Goal: Task Accomplishment & Management: Manage account settings

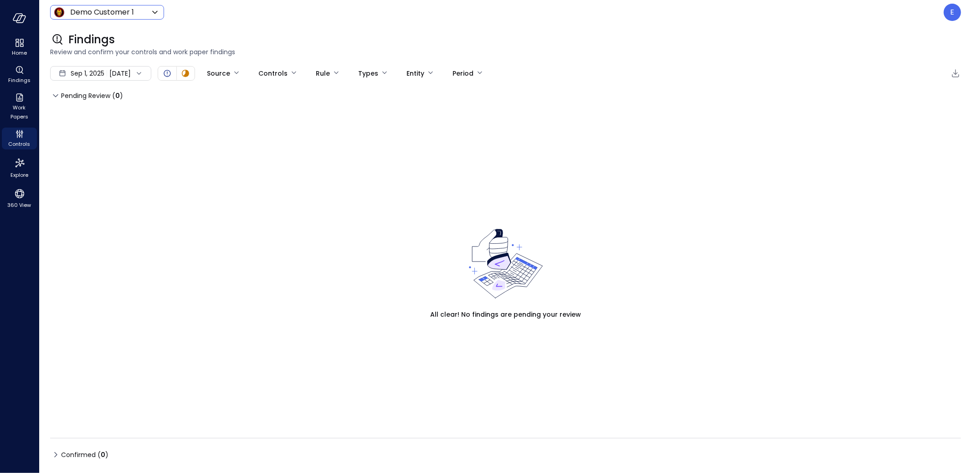
click at [101, 10] on body "Home Findings Work Papers Controls Explore 360 View Demo Customer 1 ***** ​ E F…" at bounding box center [486, 236] width 972 height 473
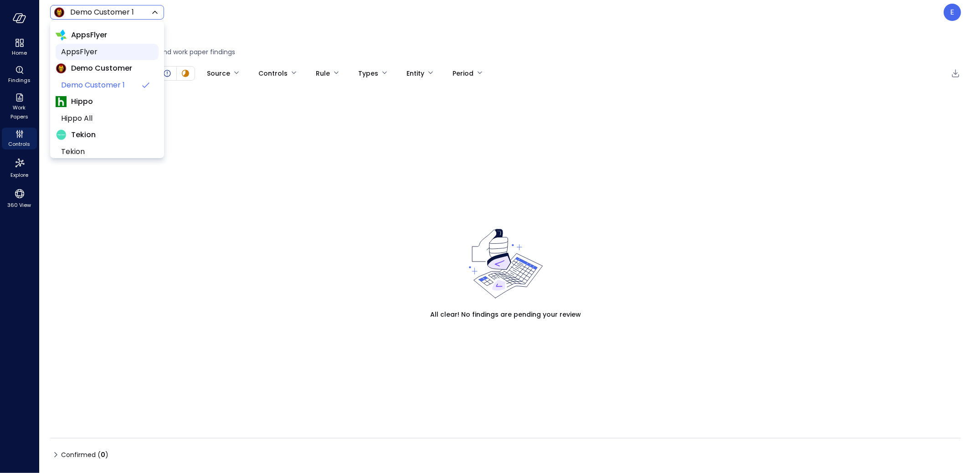
click at [83, 54] on span "AppsFlyer" at bounding box center [106, 51] width 90 height 11
type input "*******"
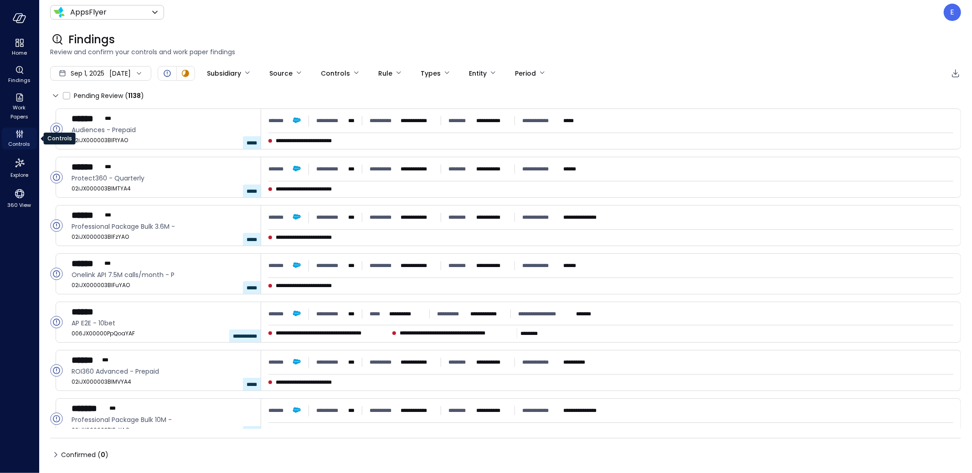
click at [20, 134] on icon "Controls" at bounding box center [19, 135] width 2 height 2
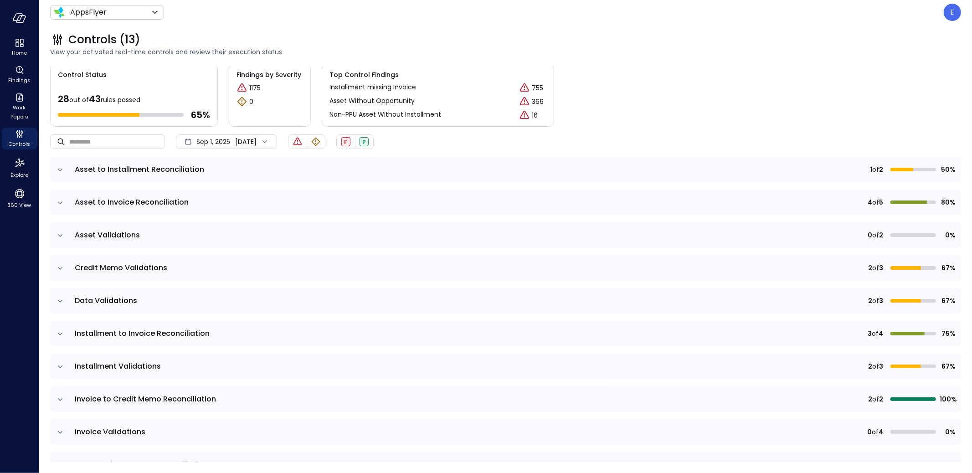
scroll to position [122, 0]
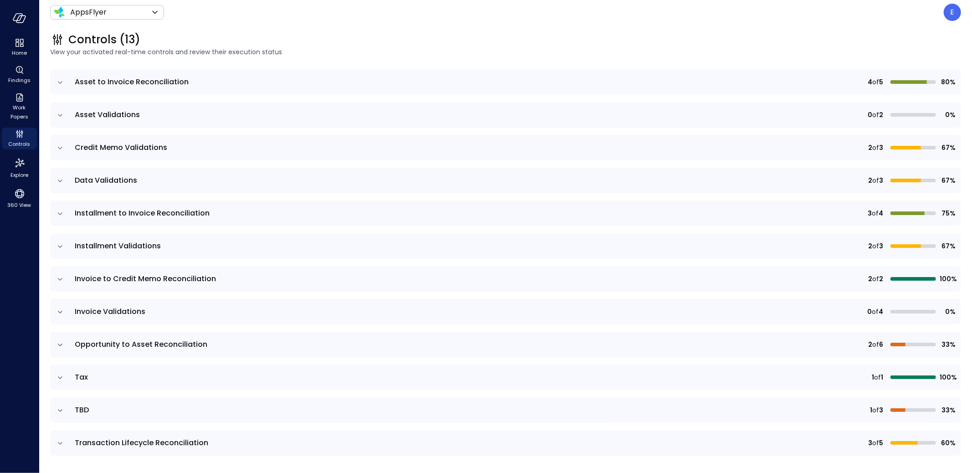
click at [57, 409] on icon "expand row" at bounding box center [60, 410] width 9 height 9
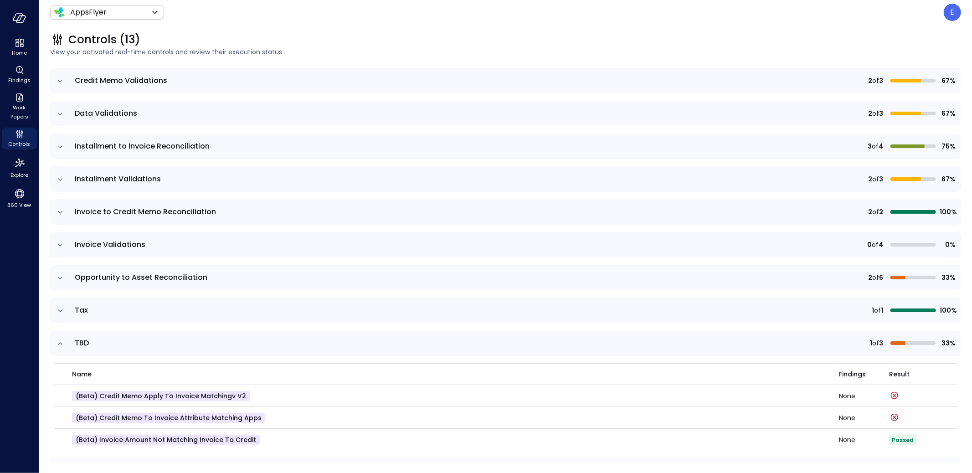
scroll to position [195, 0]
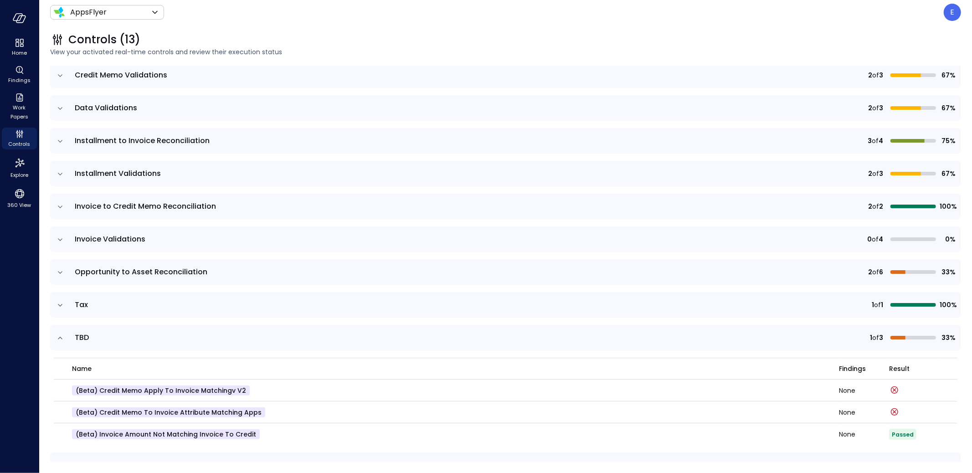
click at [60, 337] on icon "expand row" at bounding box center [60, 338] width 5 height 2
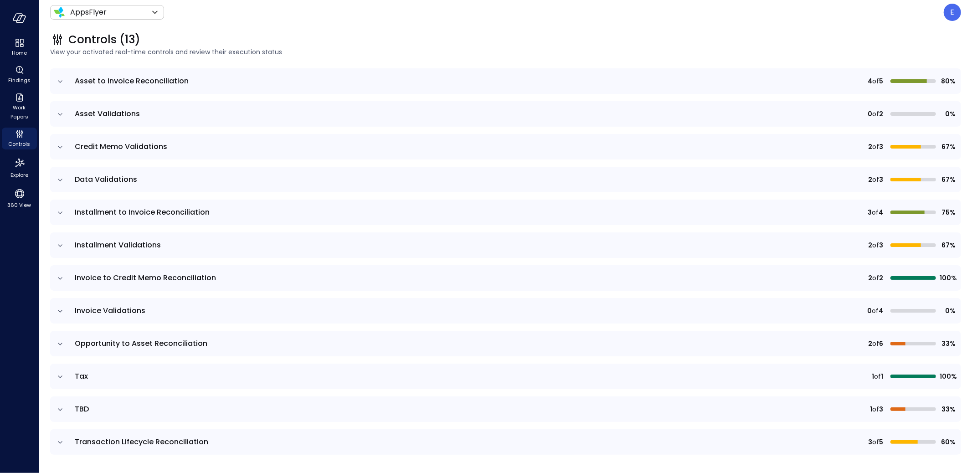
scroll to position [122, 0]
click at [64, 439] on icon "expand row" at bounding box center [60, 443] width 9 height 9
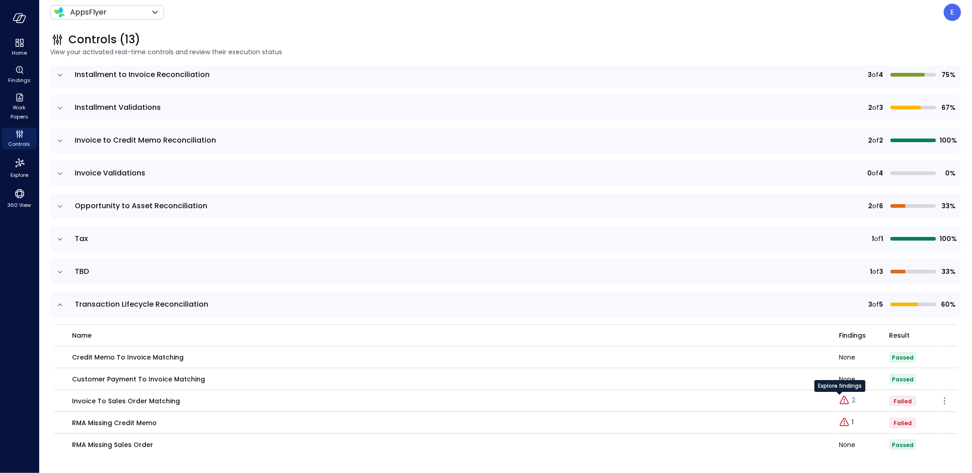
click at [840, 400] on icon "Explore findings" at bounding box center [844, 400] width 9 height 8
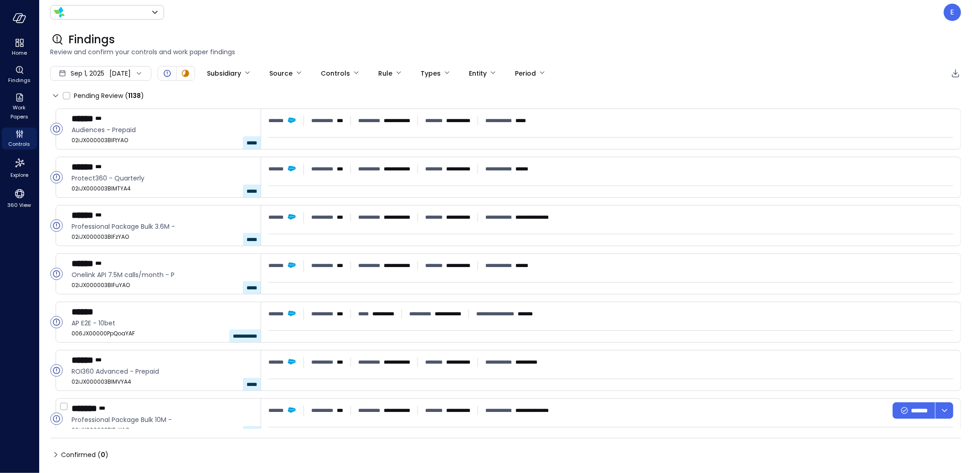
type input "*******"
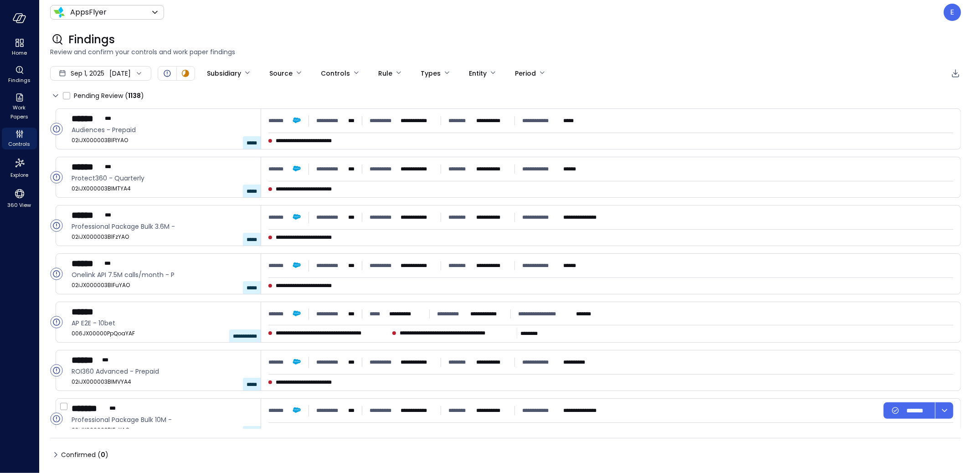
type input "****"
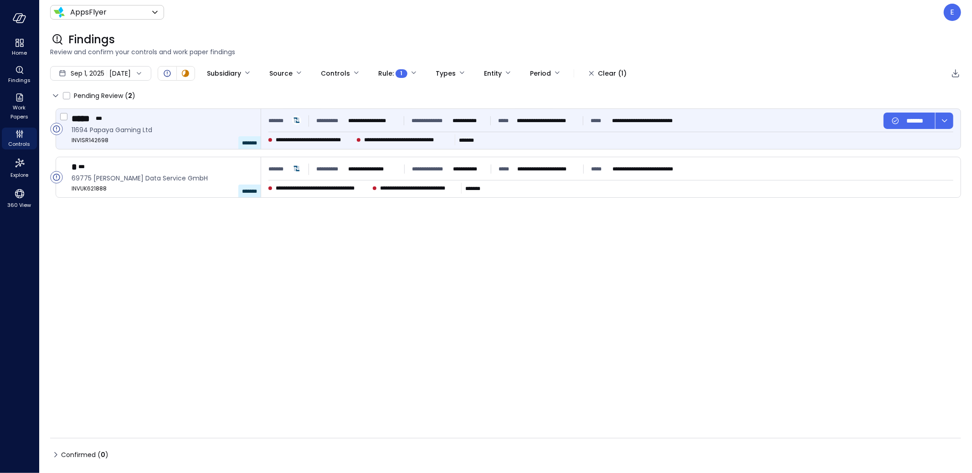
click at [210, 124] on div "***** ***" at bounding box center [163, 119] width 182 height 12
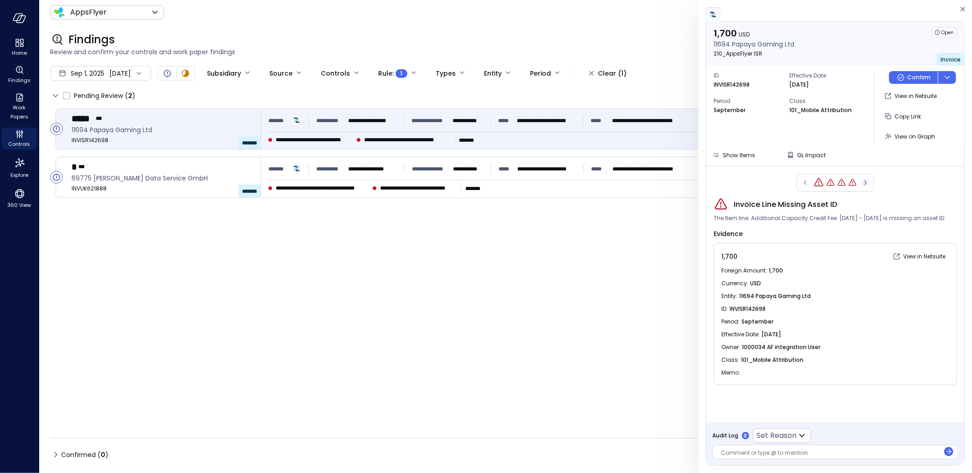
click at [865, 183] on icon "button" at bounding box center [865, 182] width 9 height 11
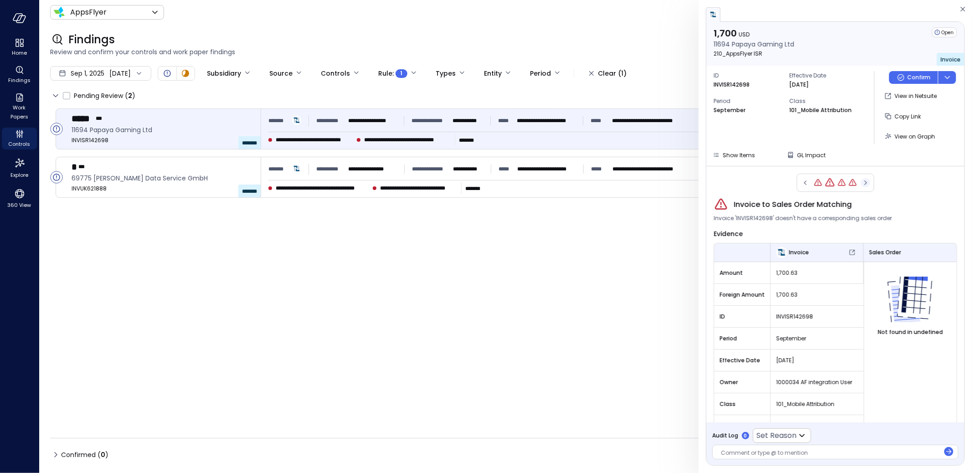
click at [865, 183] on icon "button" at bounding box center [865, 182] width 9 height 11
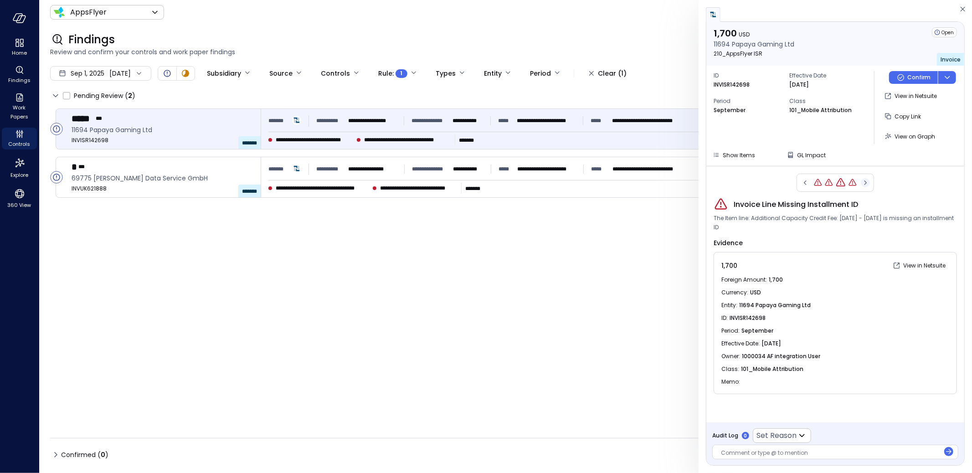
click at [865, 183] on icon "button" at bounding box center [865, 182] width 9 height 11
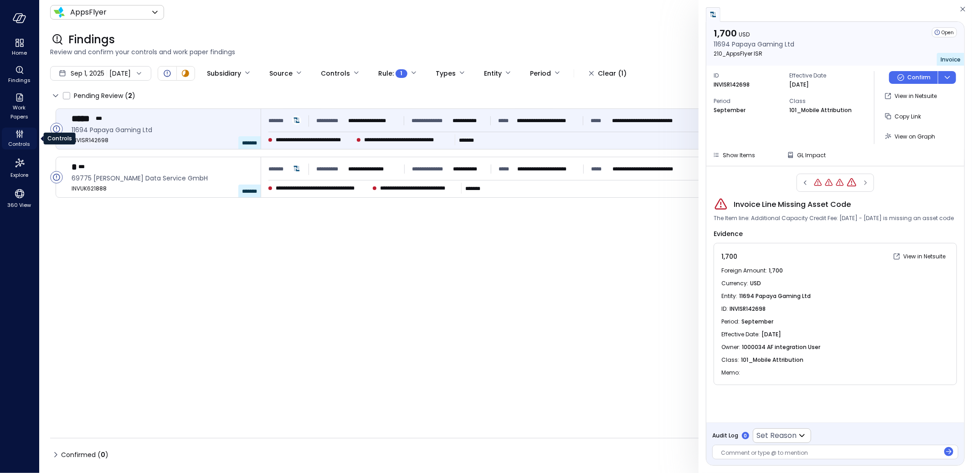
click at [19, 135] on icon "Controls" at bounding box center [19, 134] width 11 height 11
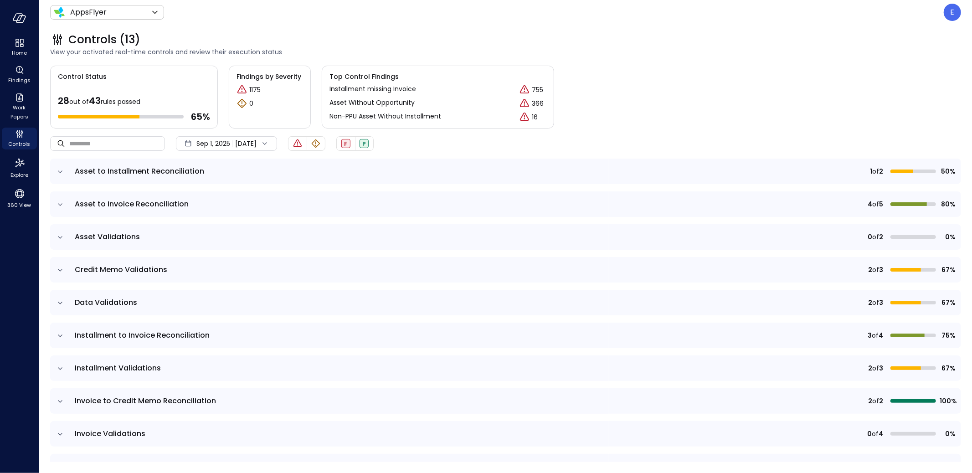
scroll to position [122, 0]
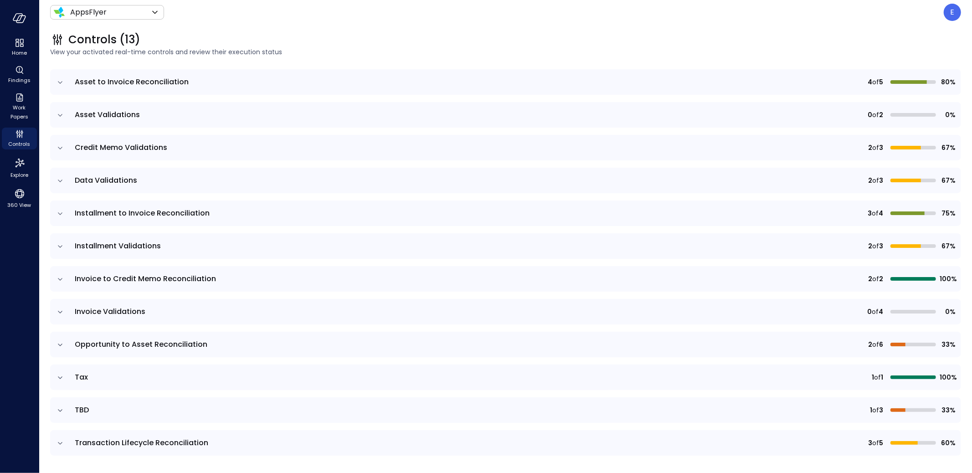
click at [61, 442] on icon "expand row" at bounding box center [60, 443] width 9 height 9
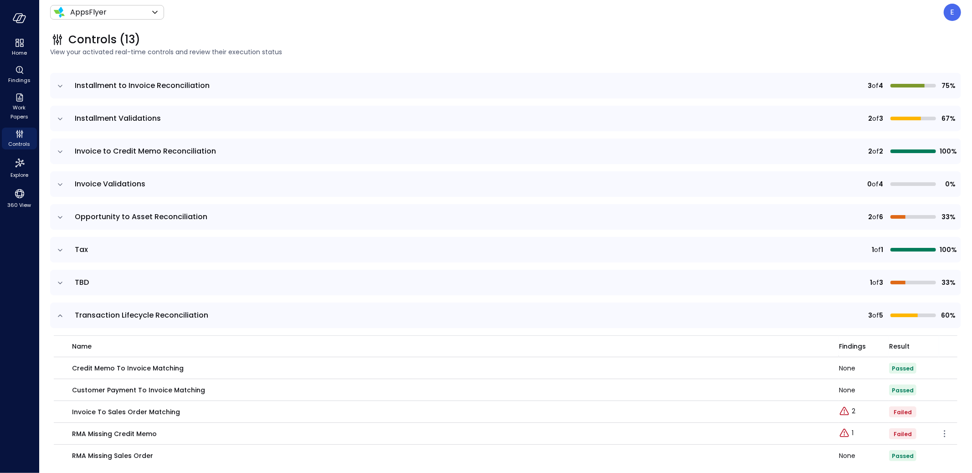
scroll to position [261, 0]
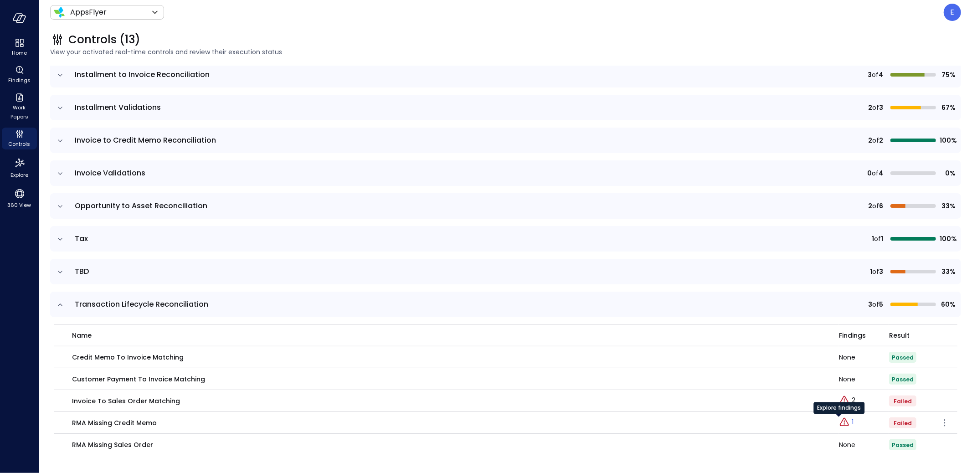
click at [842, 421] on icon "Explore findings" at bounding box center [844, 422] width 11 height 11
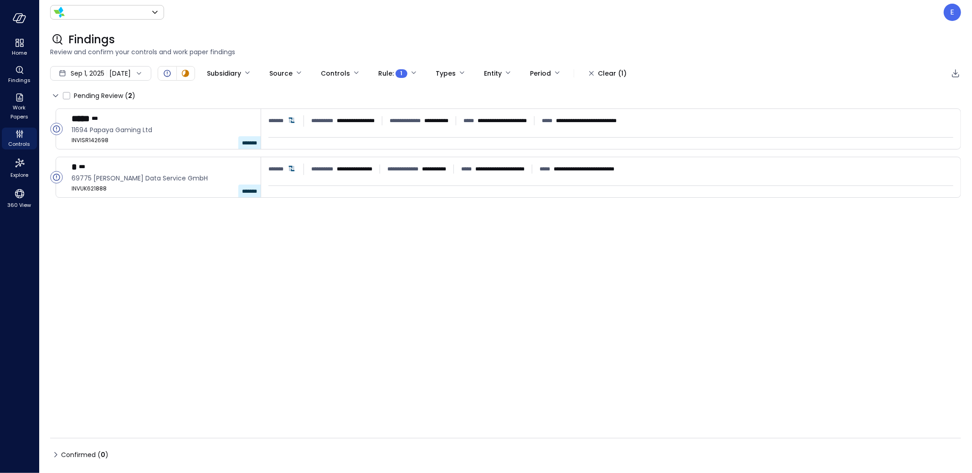
type input "*******"
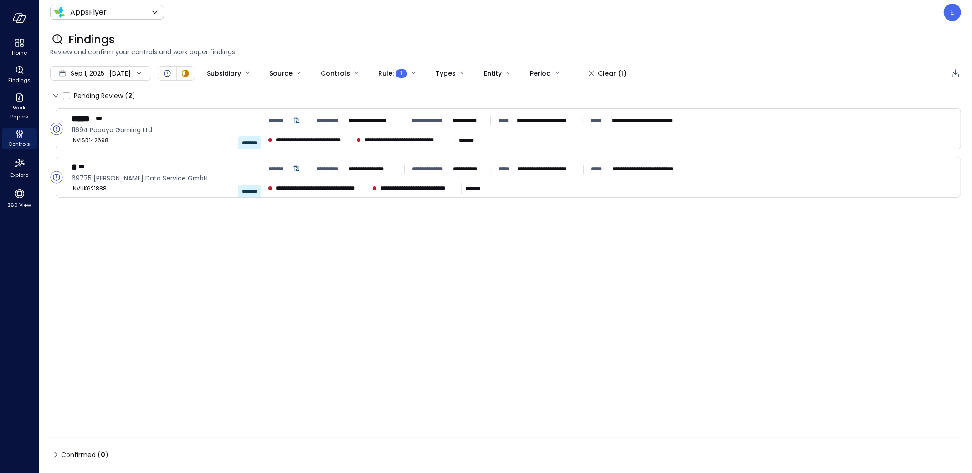
type input "****"
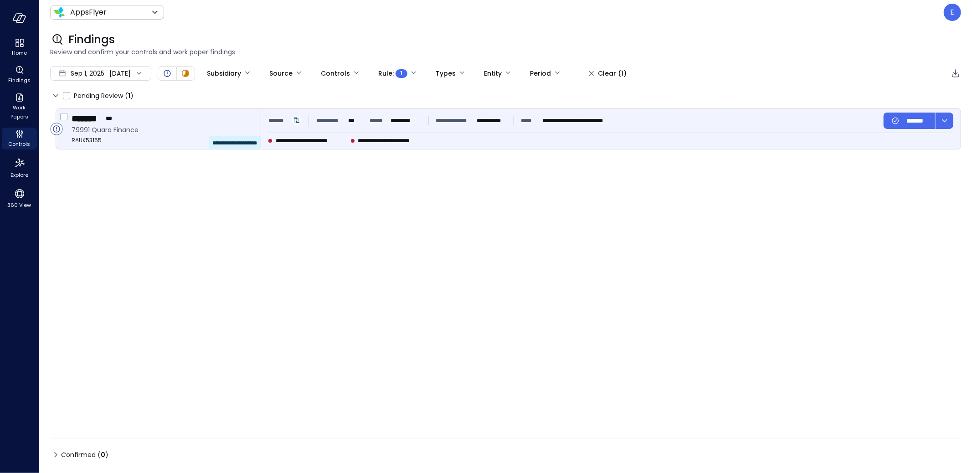
click at [172, 122] on div "******* ***" at bounding box center [163, 119] width 182 height 12
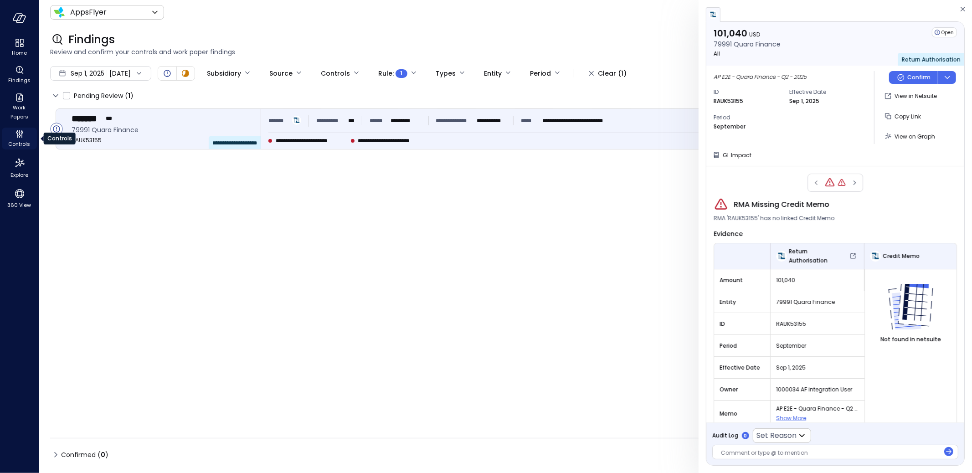
click at [24, 131] on icon "Controls" at bounding box center [19, 134] width 11 height 11
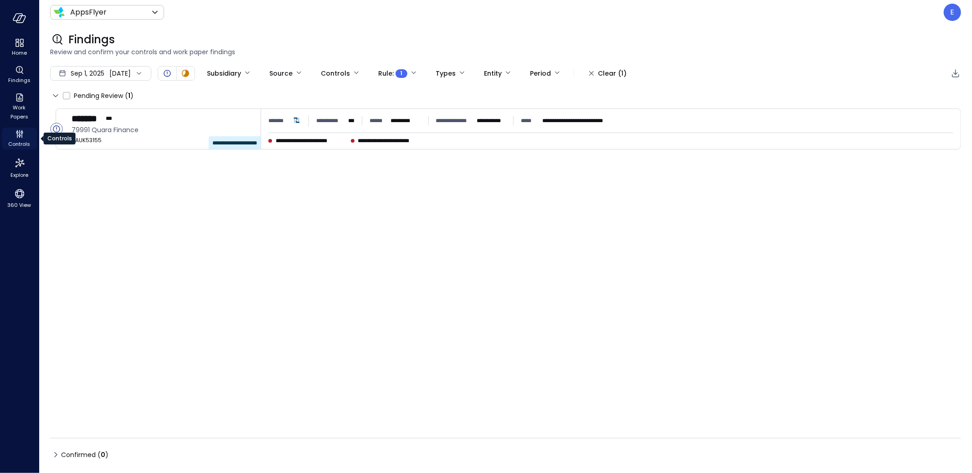
click at [15, 137] on icon "Controls" at bounding box center [19, 134] width 11 height 11
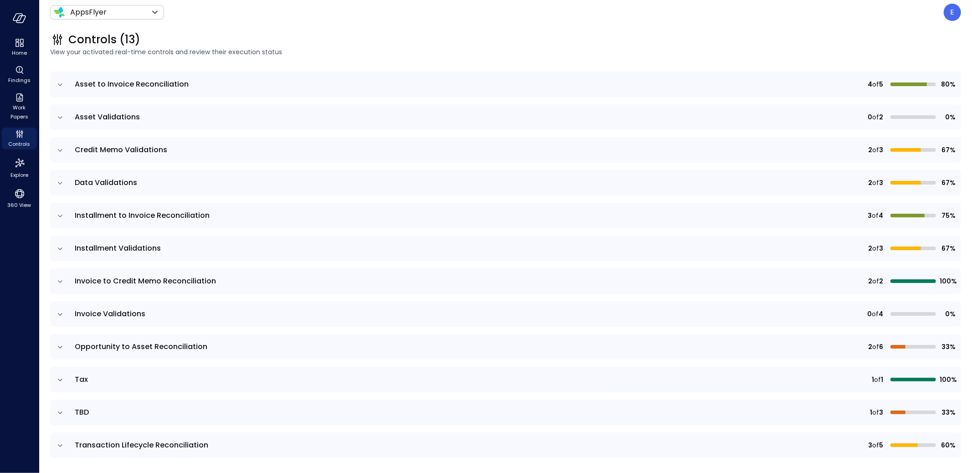
scroll to position [122, 0]
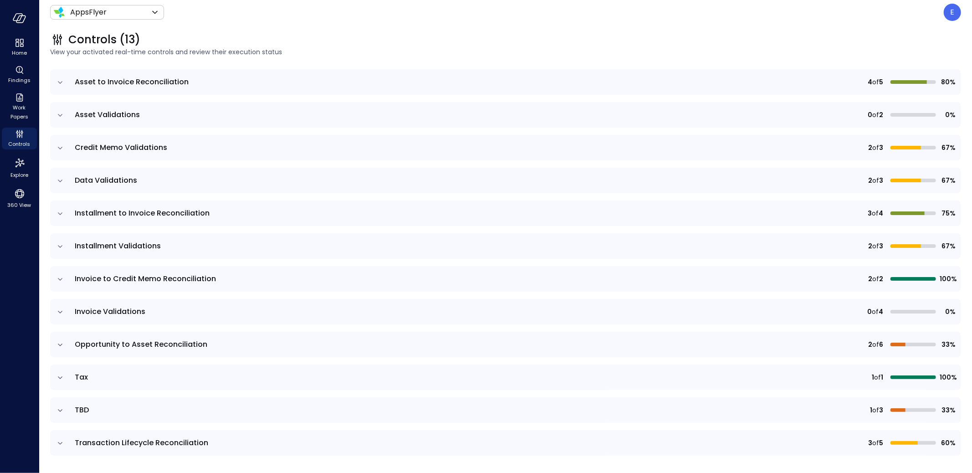
click at [61, 408] on icon "expand row" at bounding box center [60, 410] width 9 height 9
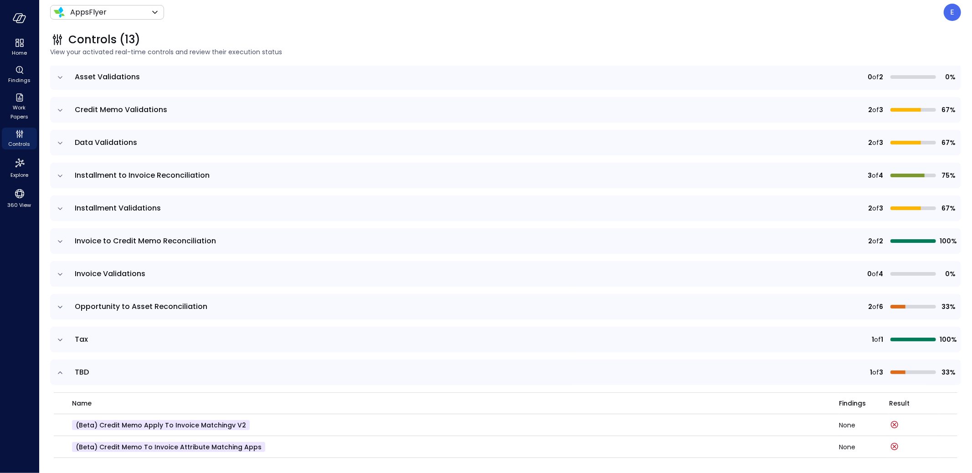
scroll to position [0, 0]
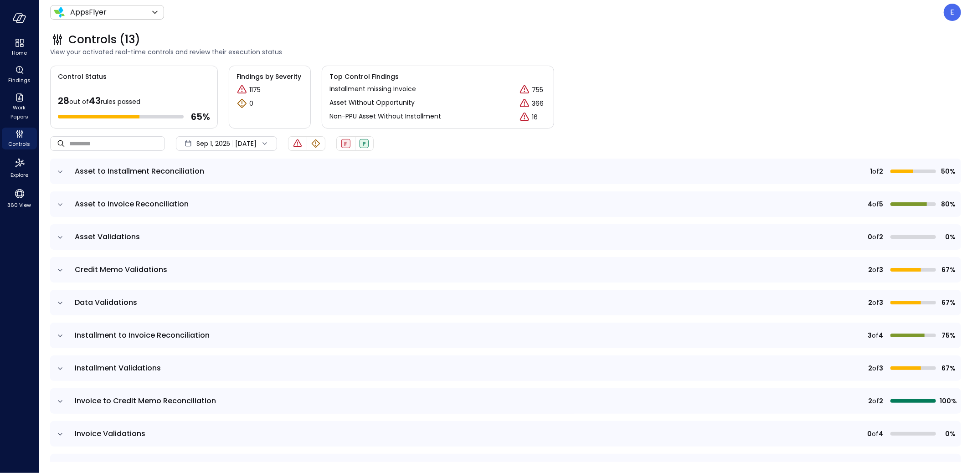
click at [233, 145] on div "[DATE] [DATE]" at bounding box center [226, 143] width 101 height 15
click at [228, 200] on li "Current Year [DATE]" at bounding box center [225, 198] width 72 height 15
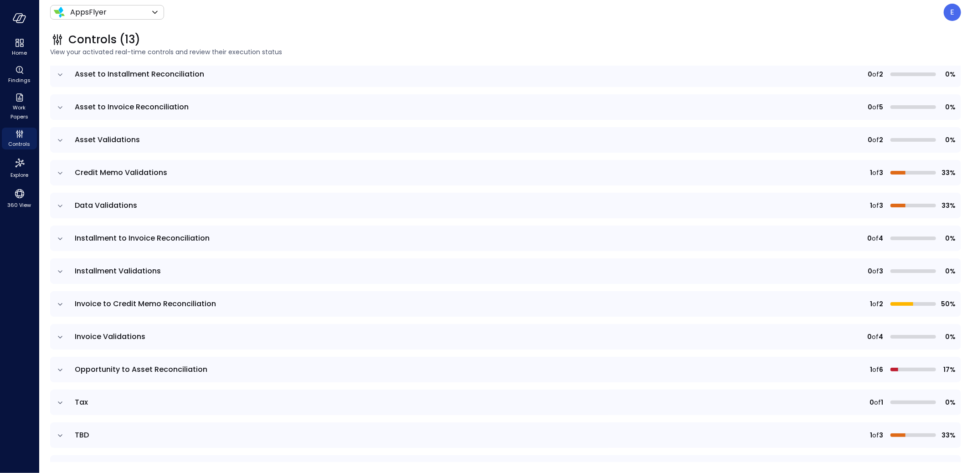
scroll to position [109, 0]
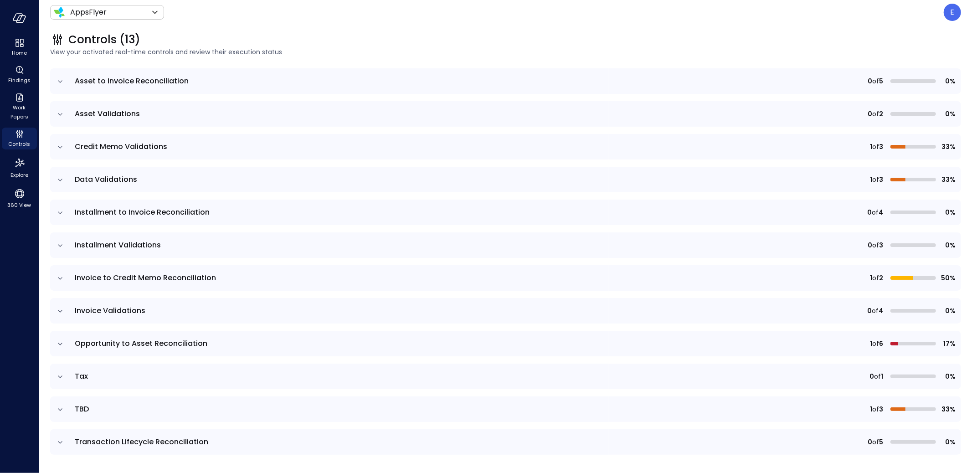
click at [60, 408] on icon "expand row" at bounding box center [60, 409] width 9 height 9
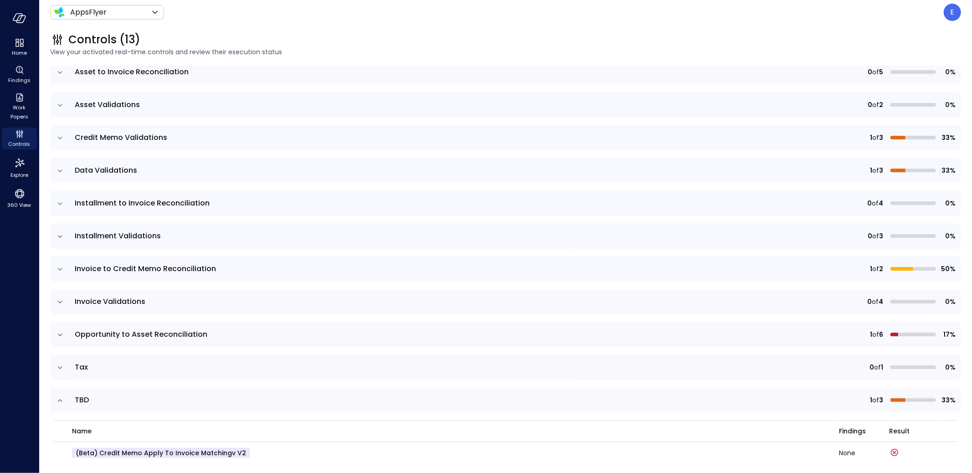
scroll to position [217, 0]
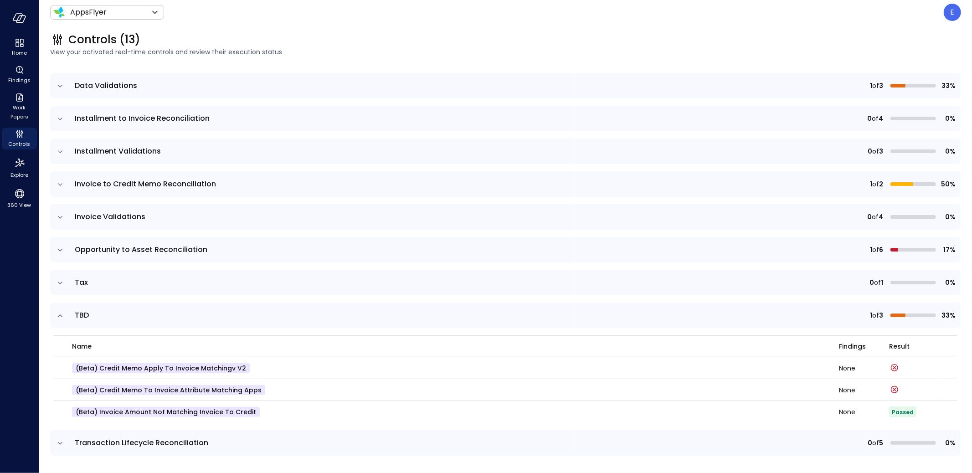
click at [59, 280] on icon "expand row" at bounding box center [60, 283] width 9 height 9
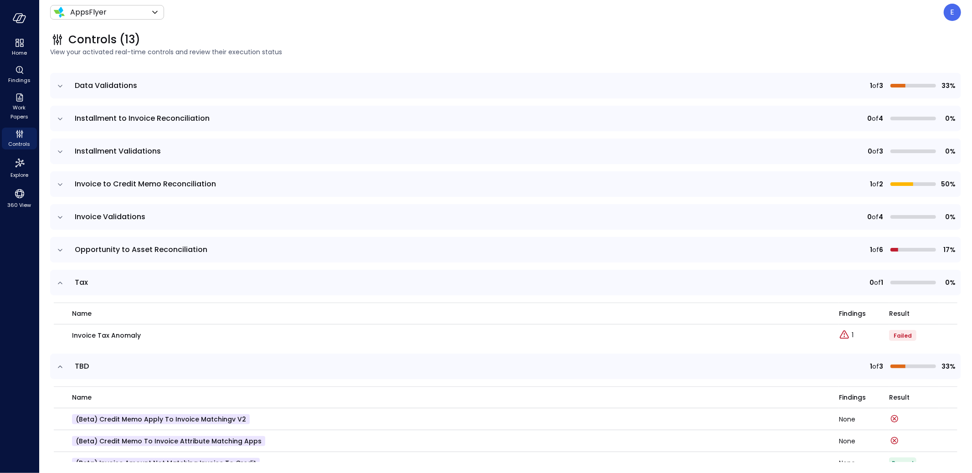
click at [58, 246] on icon "expand row" at bounding box center [60, 250] width 9 height 9
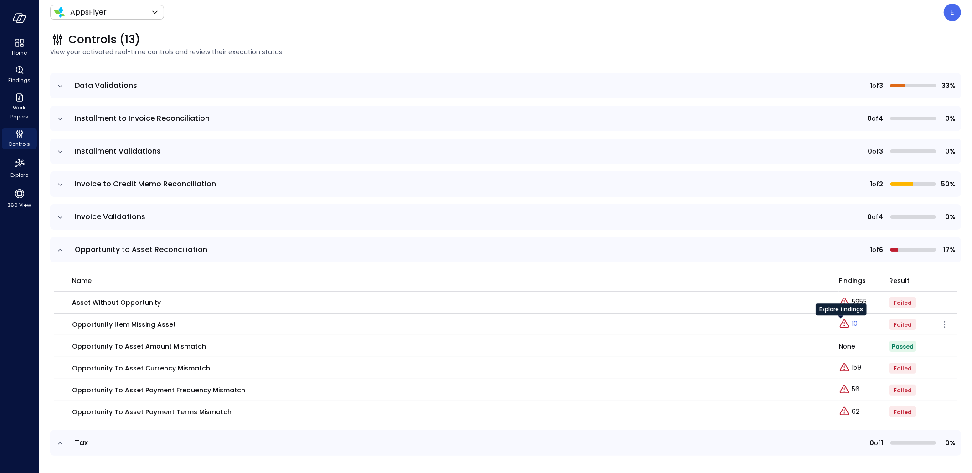
click at [841, 323] on icon "Explore findings" at bounding box center [844, 324] width 11 height 11
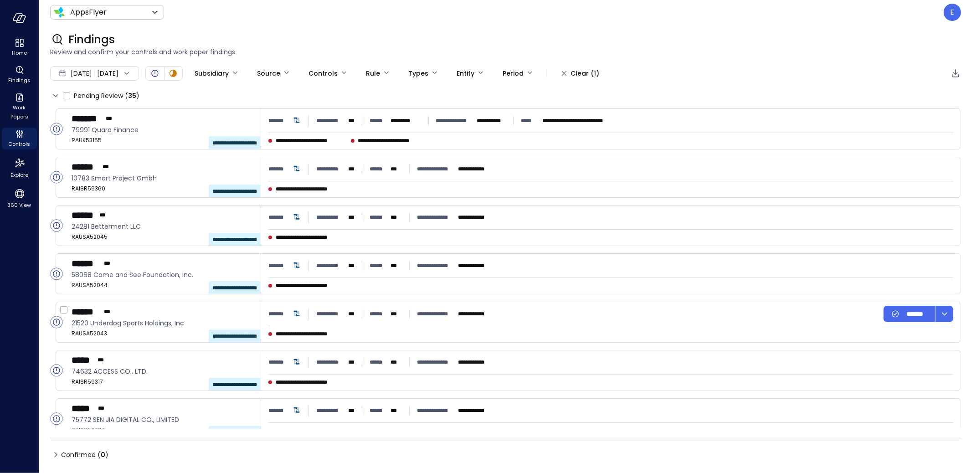
type input "****"
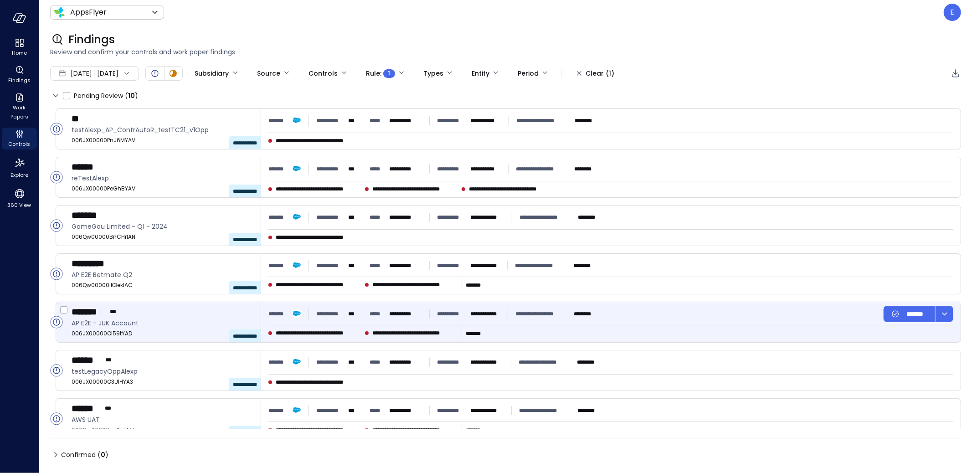
click at [160, 315] on div "******* ***" at bounding box center [163, 312] width 182 height 12
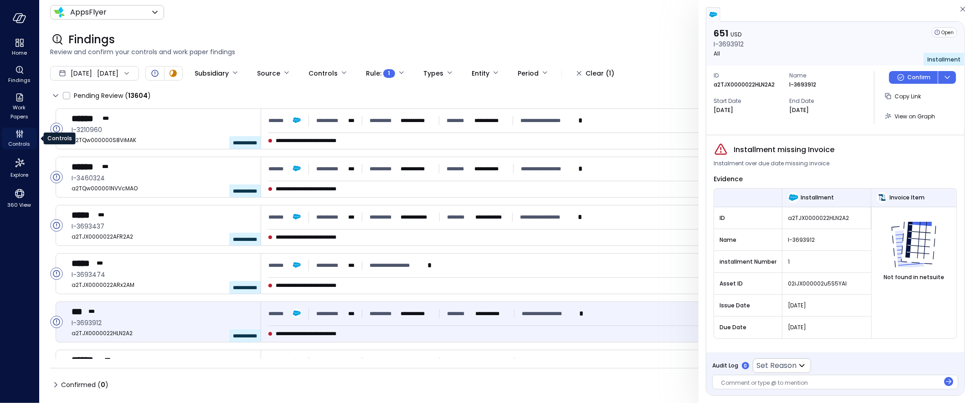
click at [20, 138] on icon "Controls" at bounding box center [19, 134] width 11 height 11
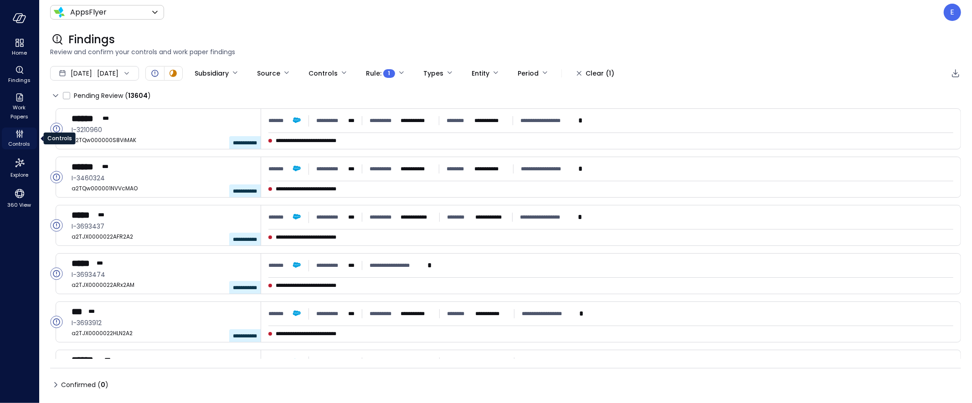
click at [20, 138] on icon "Controls" at bounding box center [19, 134] width 11 height 11
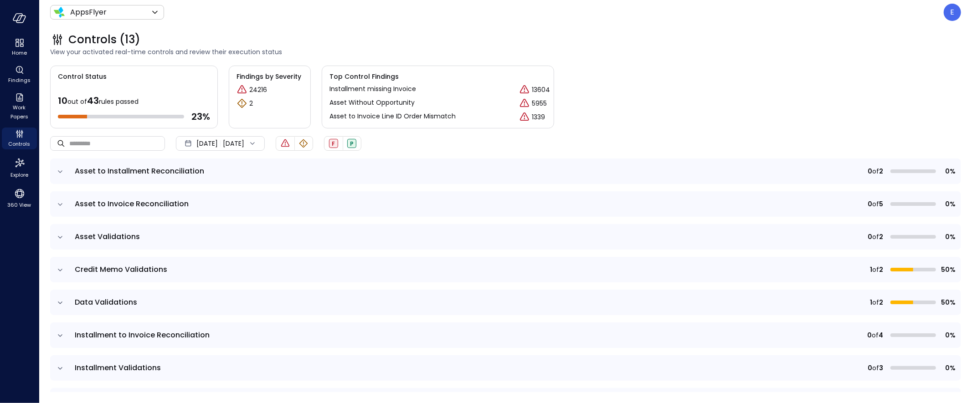
click at [59, 171] on icon "expand row" at bounding box center [60, 171] width 5 height 2
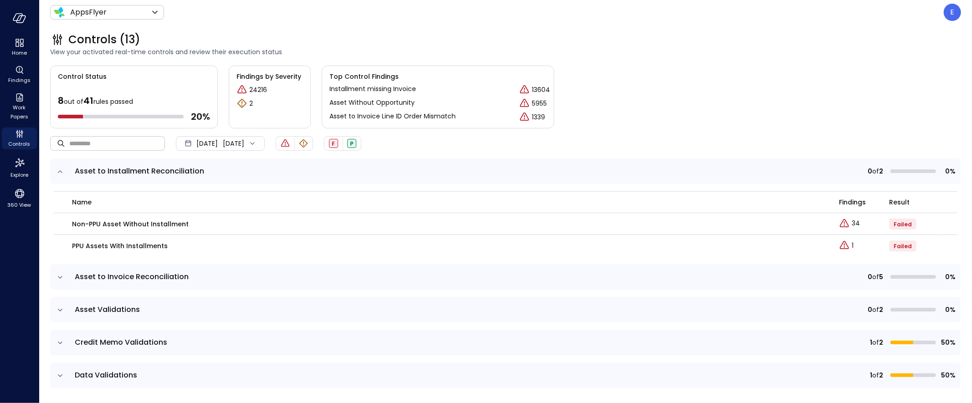
click at [114, 143] on input "text" at bounding box center [117, 143] width 96 height 24
paste input "**********"
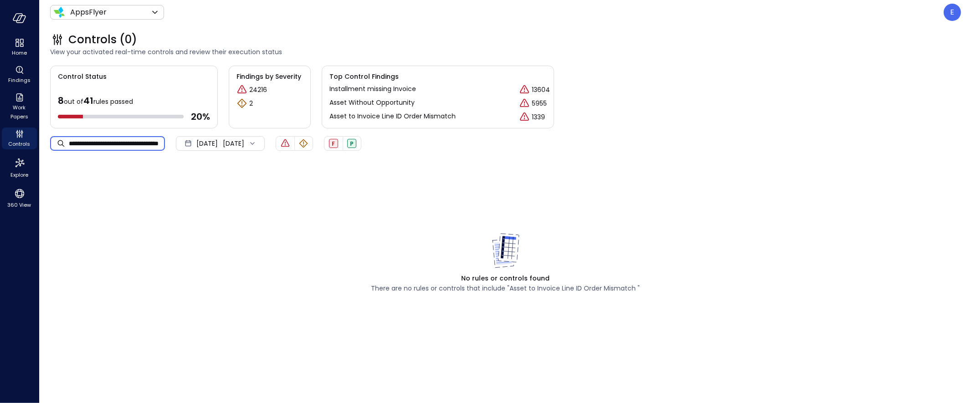
scroll to position [0, 35]
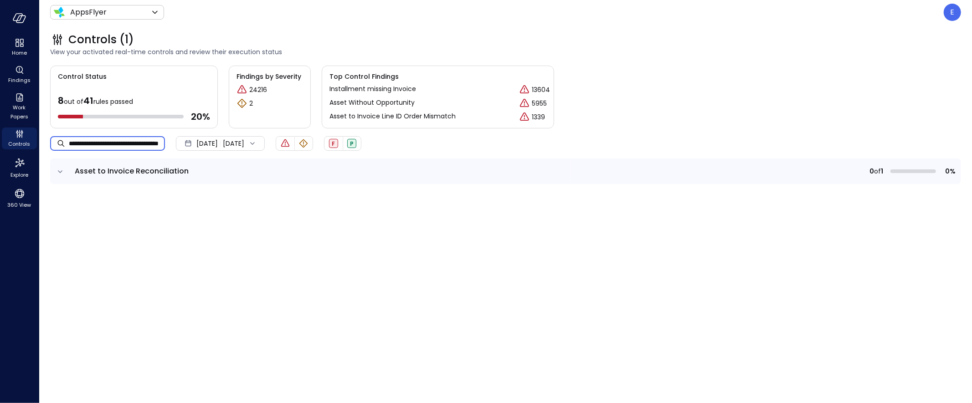
type input "**********"
click at [61, 173] on icon "expand row" at bounding box center [60, 171] width 9 height 9
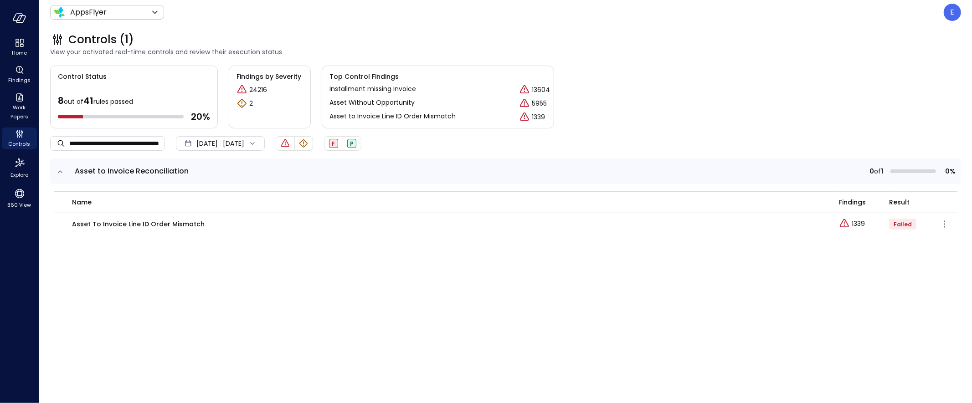
click at [156, 224] on p "Asset to Invoice Line ID Order Mismatch" at bounding box center [138, 224] width 133 height 10
click at [156, 222] on p "Asset to Invoice Line ID Order Mismatch" at bounding box center [138, 224] width 133 height 10
click at [216, 269] on div "**********" at bounding box center [505, 229] width 911 height 327
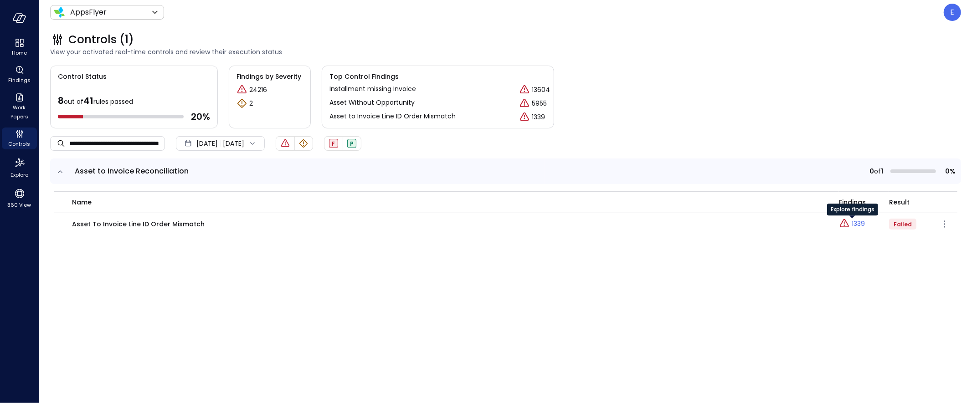
click at [860, 223] on p "1339" at bounding box center [858, 224] width 13 height 10
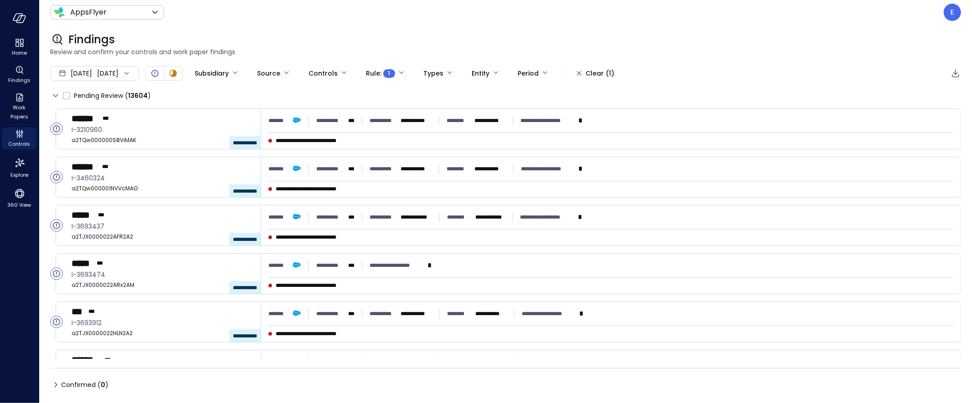
type input "****"
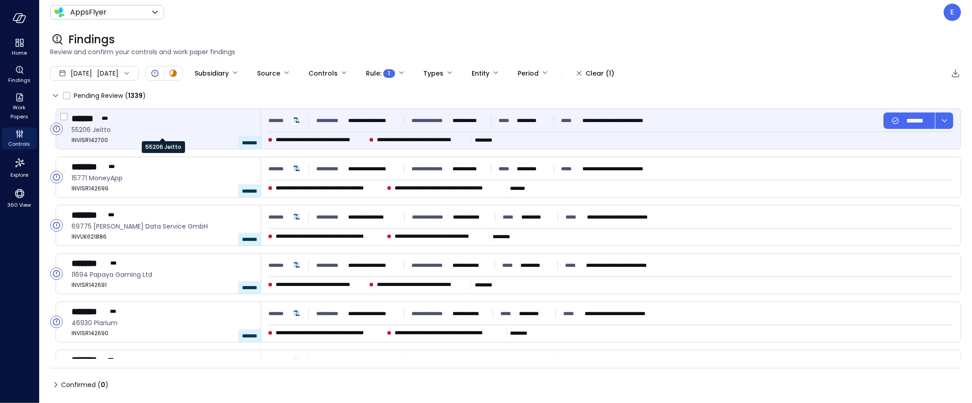
click at [206, 125] on span "55206 Jeitto" at bounding box center [163, 130] width 182 height 10
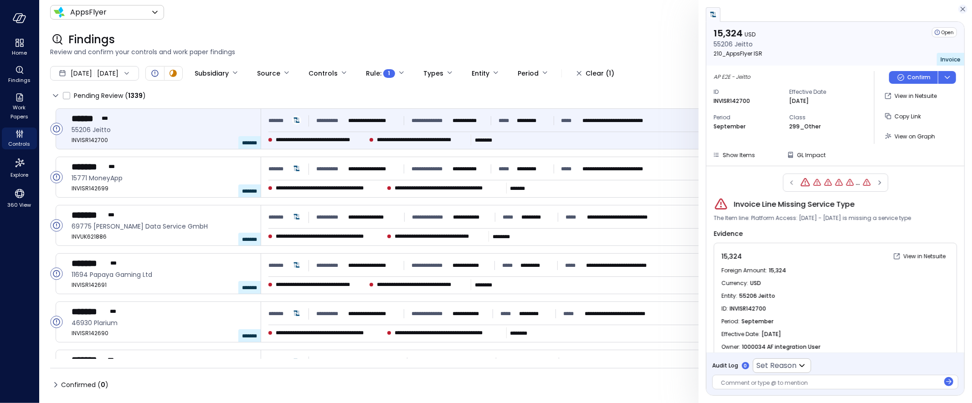
click at [963, 7] on icon "button" at bounding box center [963, 9] width 9 height 11
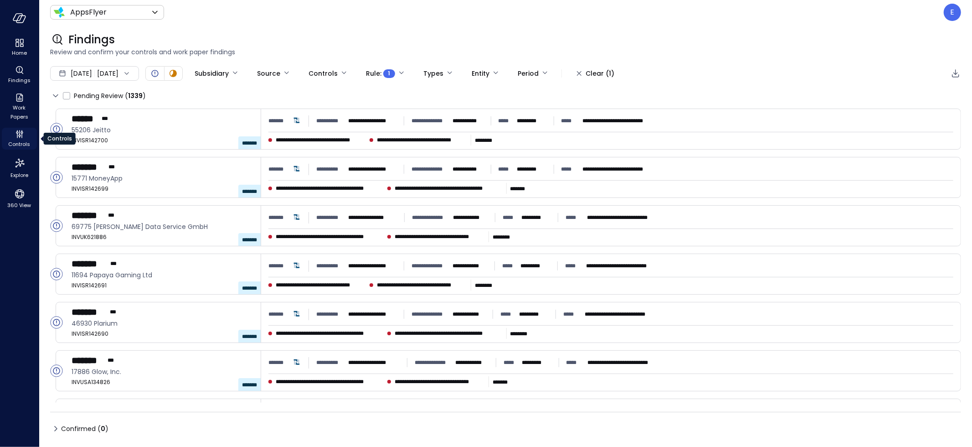
click at [13, 136] on div "Controls" at bounding box center [19, 139] width 35 height 22
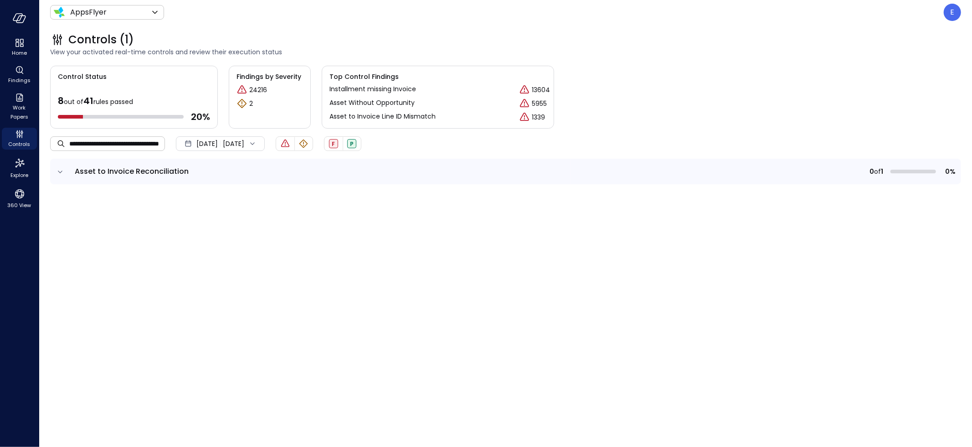
click at [115, 137] on input "**********" at bounding box center [117, 143] width 96 height 24
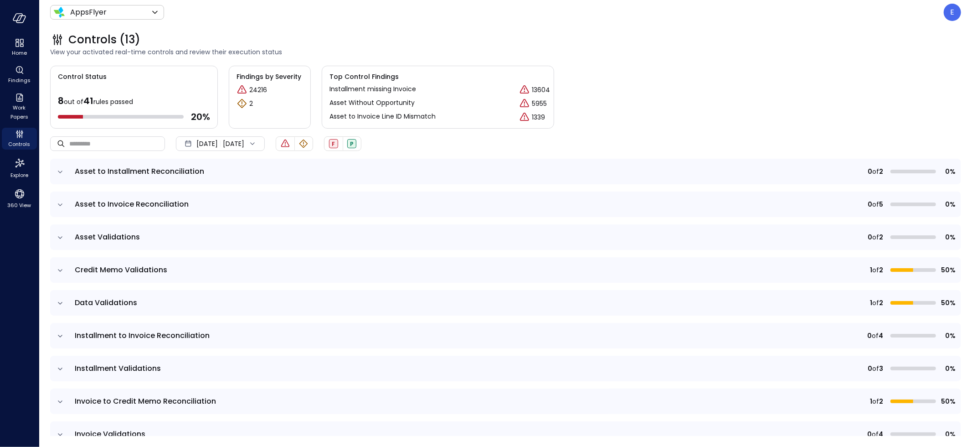
click at [62, 173] on icon "expand row" at bounding box center [60, 171] width 9 height 9
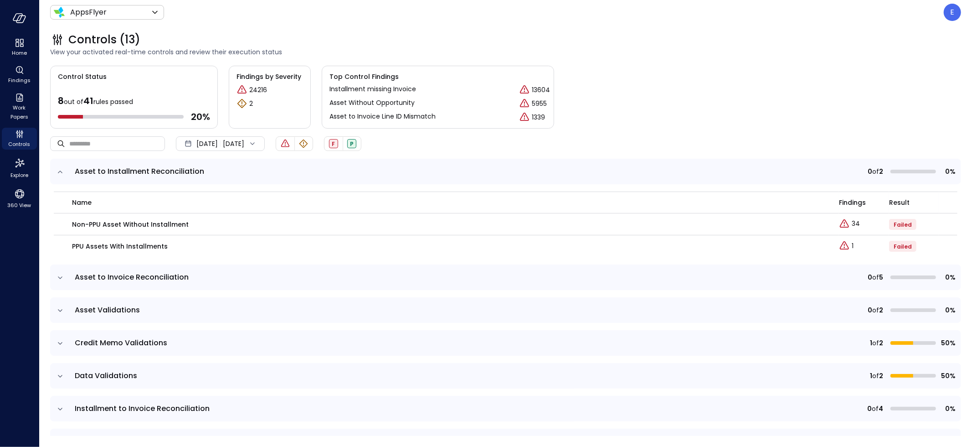
click at [62, 173] on icon "expand row" at bounding box center [60, 171] width 9 height 9
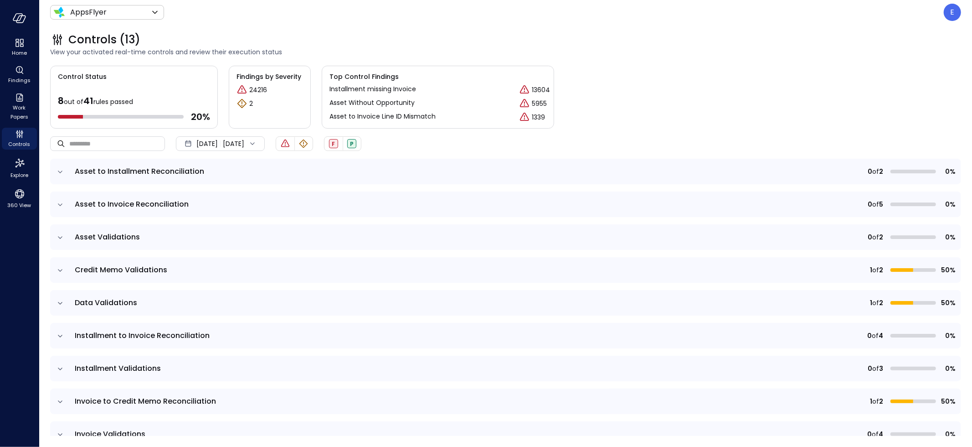
click at [59, 203] on icon "expand row" at bounding box center [60, 204] width 5 height 2
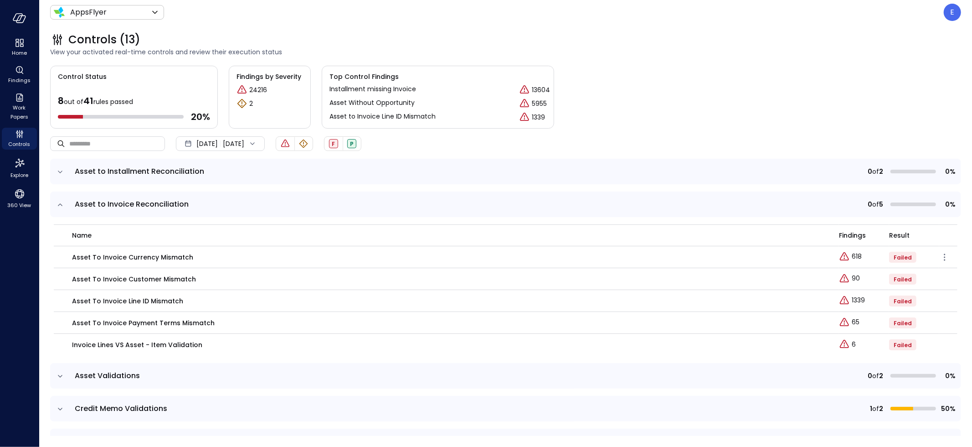
click at [155, 259] on p "Asset To Invoice Currency Mismatch" at bounding box center [132, 257] width 121 height 10
click at [155, 256] on p "Asset To Invoice Currency Mismatch" at bounding box center [132, 257] width 121 height 10
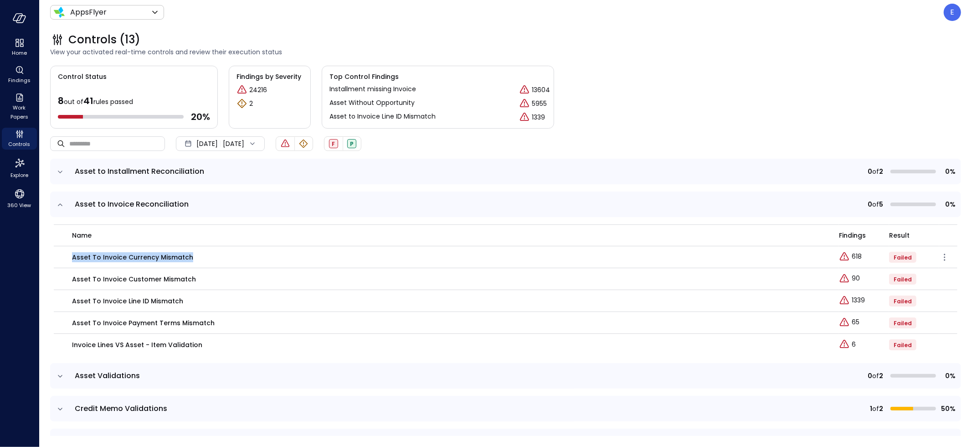
click at [155, 256] on p "Asset To Invoice Currency Mismatch" at bounding box center [132, 257] width 121 height 10
click at [141, 283] on p "Asset to Invoice Customer Mismatch" at bounding box center [134, 279] width 124 height 10
click at [143, 300] on p "Asset to Invoice Line ID Mismatch" at bounding box center [127, 301] width 111 height 10
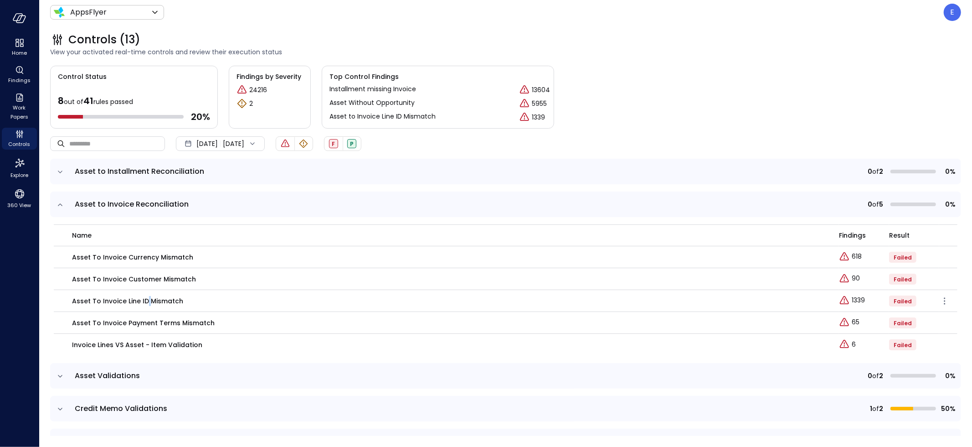
click at [143, 300] on p "Asset to Invoice Line ID Mismatch" at bounding box center [127, 301] width 111 height 10
click at [145, 322] on p "Asset To Invoice Payment Terms Mismatch" at bounding box center [143, 323] width 143 height 10
drag, startPoint x: 126, startPoint y: 258, endPoint x: 197, endPoint y: 259, distance: 71.1
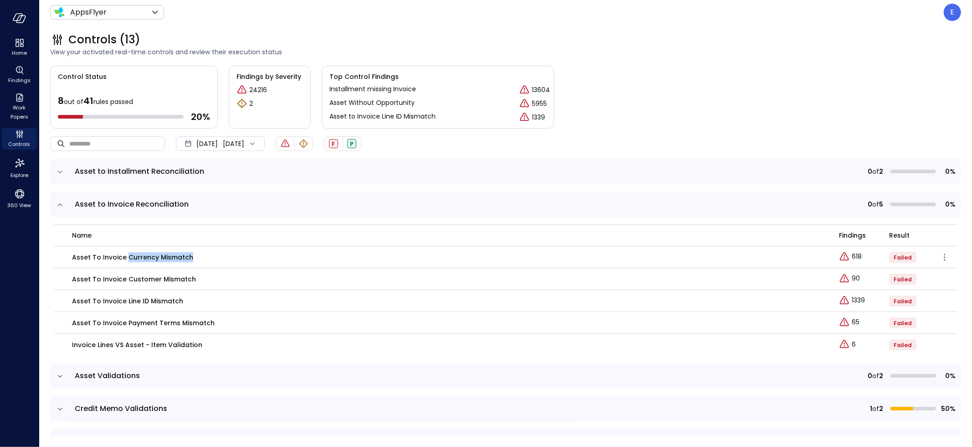
click at [197, 259] on div "Asset To Invoice Currency Mismatch" at bounding box center [450, 257] width 756 height 10
click at [59, 376] on icon "expand row" at bounding box center [60, 376] width 9 height 9
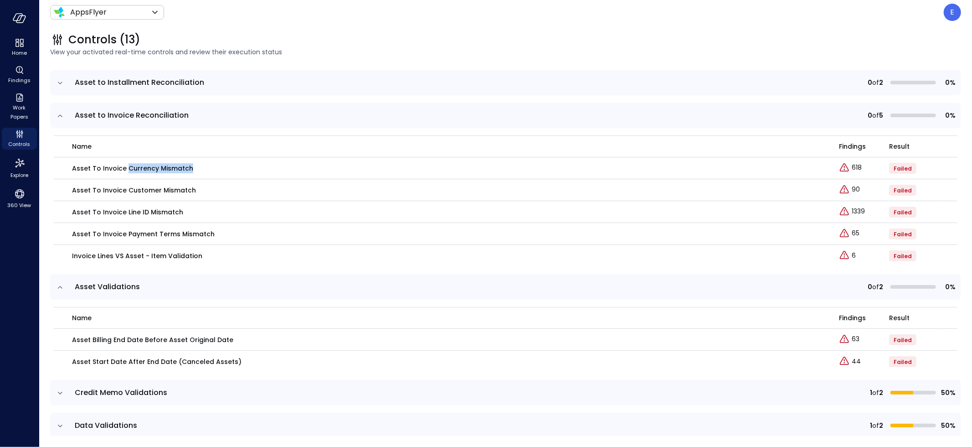
scroll to position [119, 0]
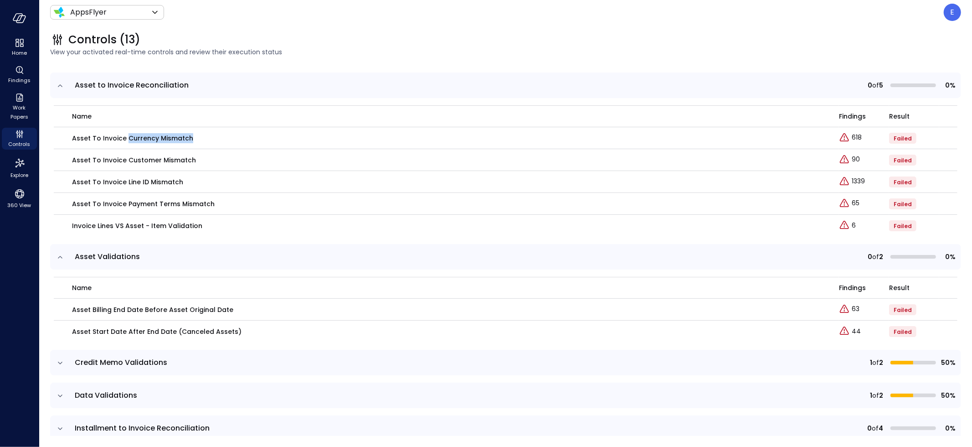
click at [60, 361] on icon "expand row" at bounding box center [60, 362] width 9 height 9
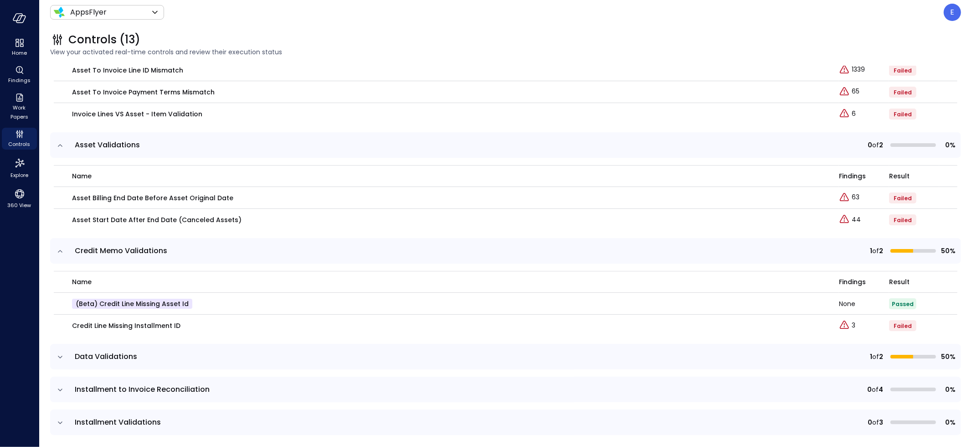
scroll to position [232, 0]
click at [136, 300] on p "(beta) Credit line missing Asset id" at bounding box center [132, 302] width 120 height 10
click at [113, 304] on p "(beta) Credit line missing Asset id" at bounding box center [132, 302] width 120 height 10
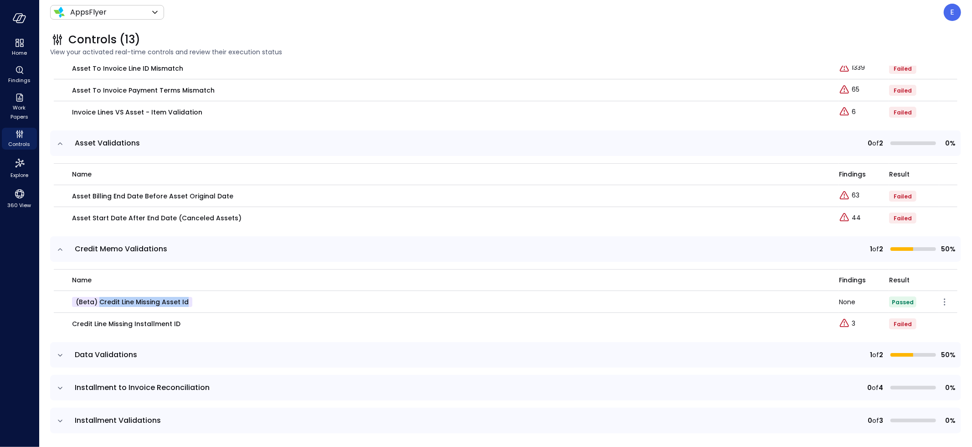
drag, startPoint x: 98, startPoint y: 299, endPoint x: 218, endPoint y: 300, distance: 119.4
click at [218, 300] on div "(beta) Credit line missing Asset id" at bounding box center [450, 302] width 756 height 10
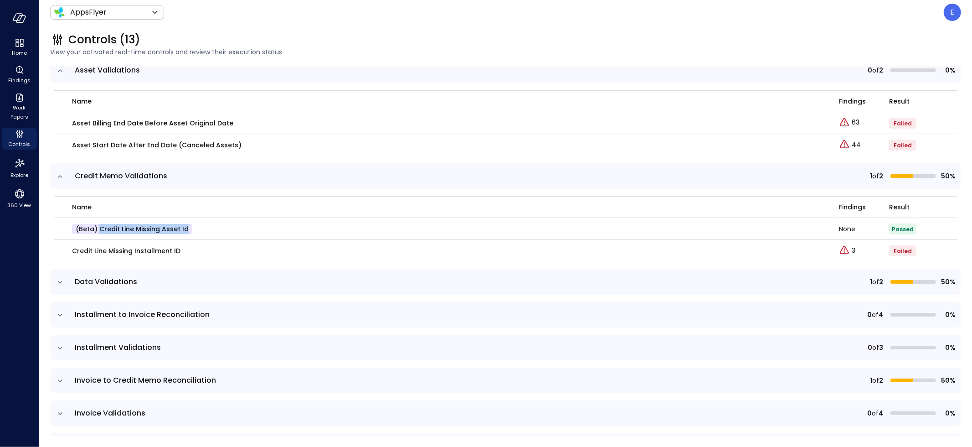
scroll to position [351, 0]
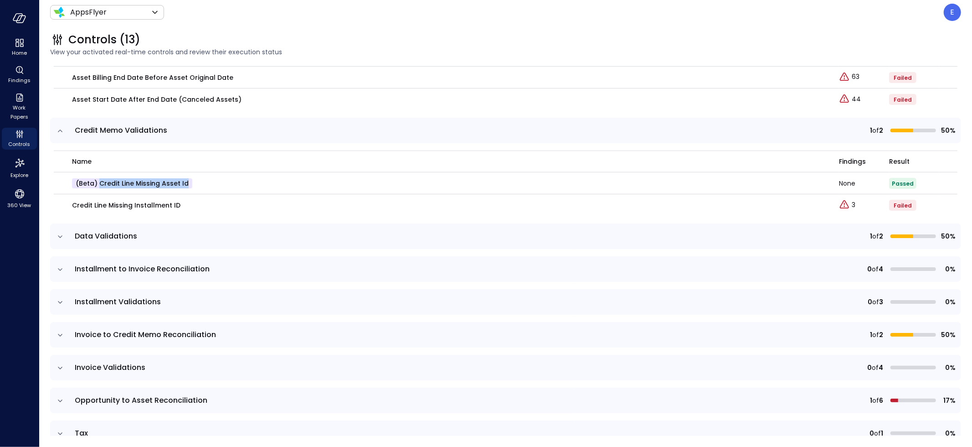
click at [61, 234] on icon "expand row" at bounding box center [60, 236] width 9 height 9
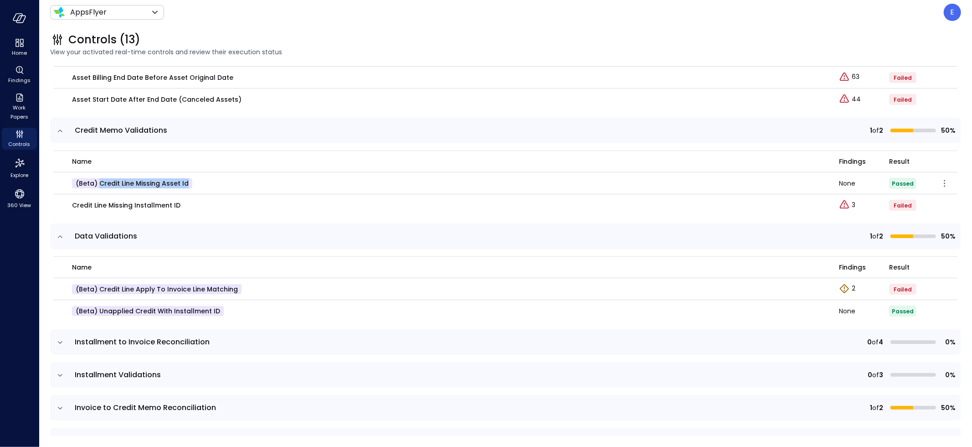
click at [117, 184] on p "(beta) Credit line missing Asset id" at bounding box center [132, 183] width 120 height 10
drag, startPoint x: 98, startPoint y: 181, endPoint x: 200, endPoint y: 182, distance: 102.1
click at [200, 182] on div "(beta) Credit line missing Asset id" at bounding box center [450, 183] width 756 height 10
click at [844, 288] on icon "Explore findings" at bounding box center [844, 287] width 1 height 3
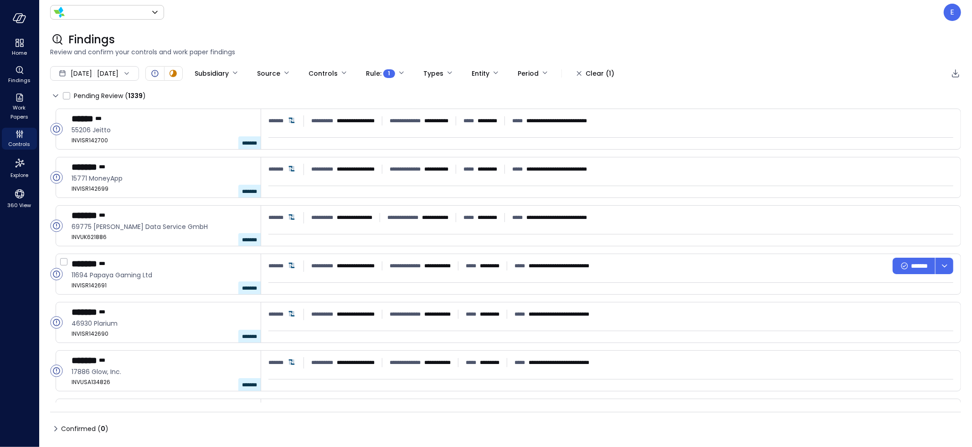
type input "*******"
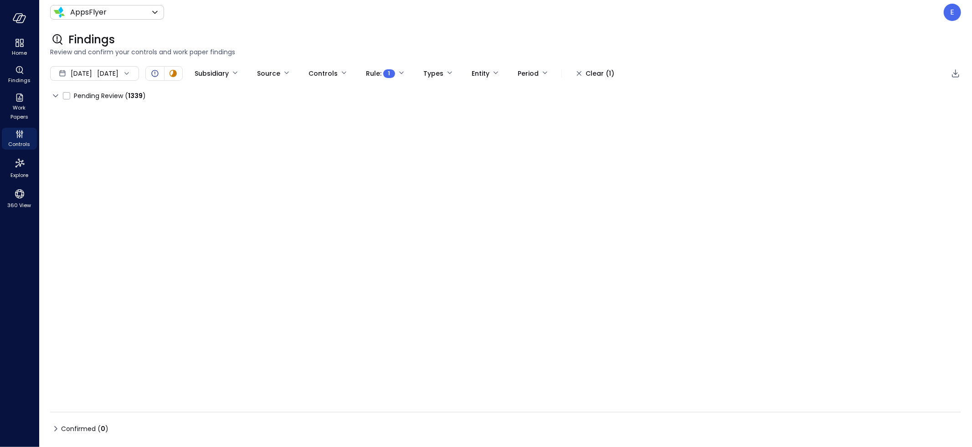
type input "****"
click at [17, 134] on icon "Controls" at bounding box center [17, 135] width 1 height 5
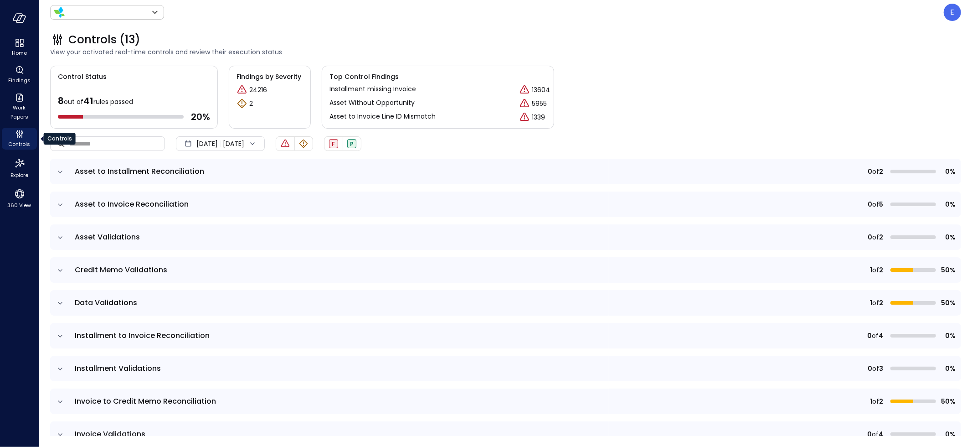
type input "*******"
click at [61, 301] on icon "expand row" at bounding box center [60, 303] width 9 height 9
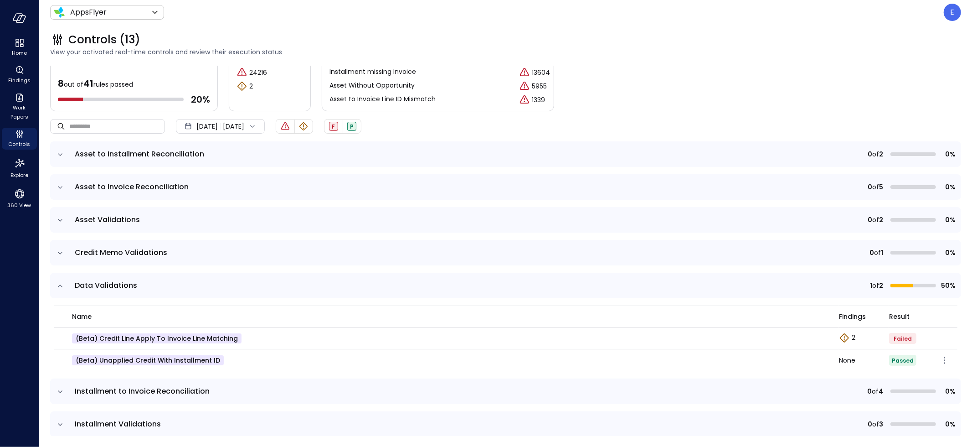
scroll to position [19, 0]
click at [109, 360] on p "(beta) Unapplied Credit with Installment ID" at bounding box center [148, 359] width 152 height 10
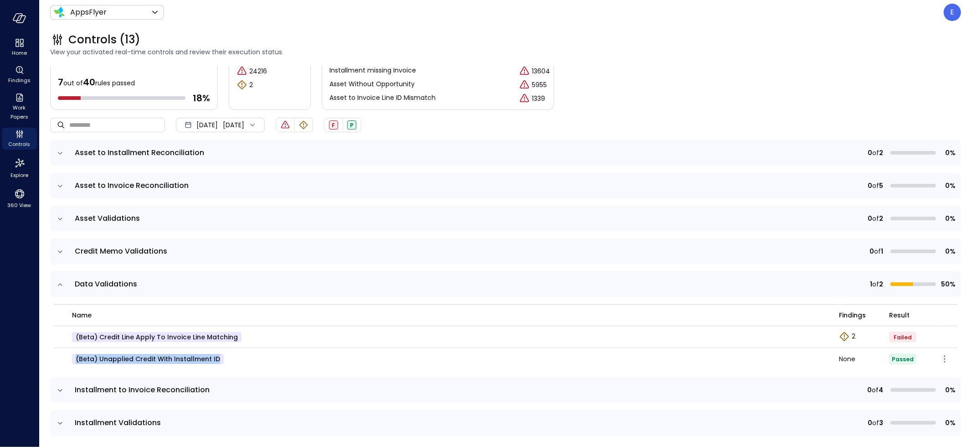
click at [109, 360] on p "(beta) Unapplied Credit with Installment ID" at bounding box center [148, 359] width 152 height 10
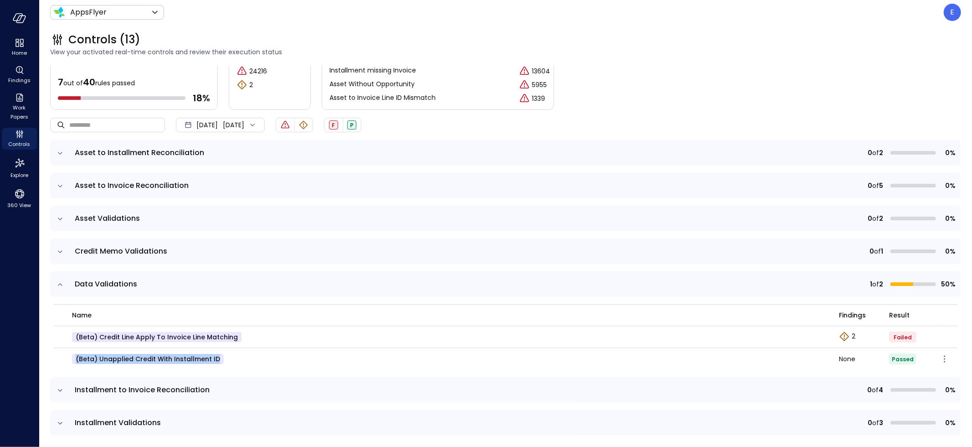
click at [109, 360] on p "(beta) Unapplied Credit with Installment ID" at bounding box center [148, 359] width 152 height 10
click at [140, 356] on p "(beta) Unapplied Credit with Installment ID" at bounding box center [148, 359] width 152 height 10
click at [152, 361] on p "(beta) Unapplied Credit with Installment ID" at bounding box center [148, 359] width 152 height 10
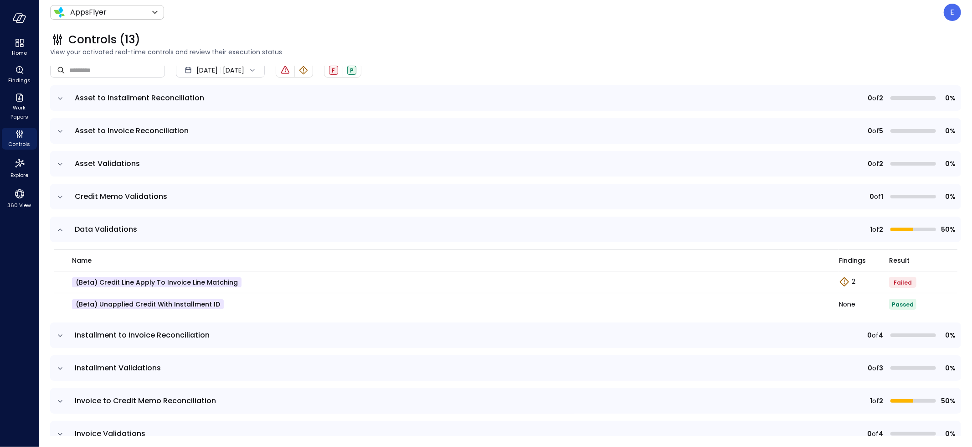
scroll to position [72, 0]
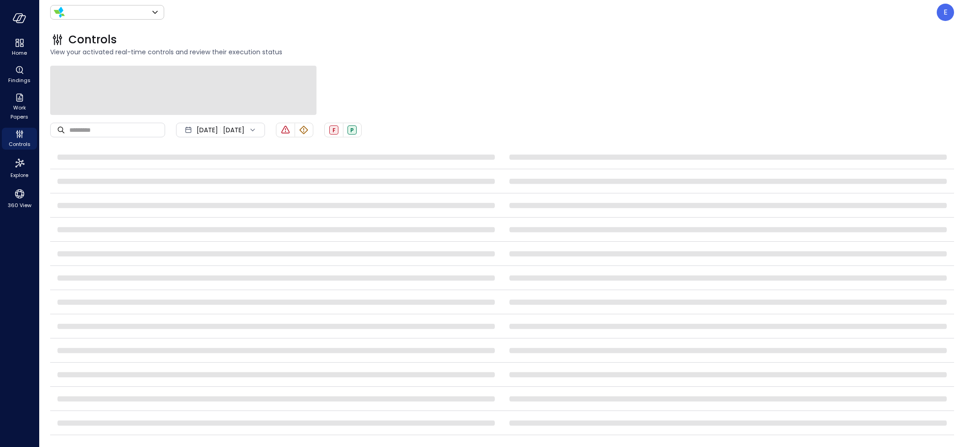
type input "*******"
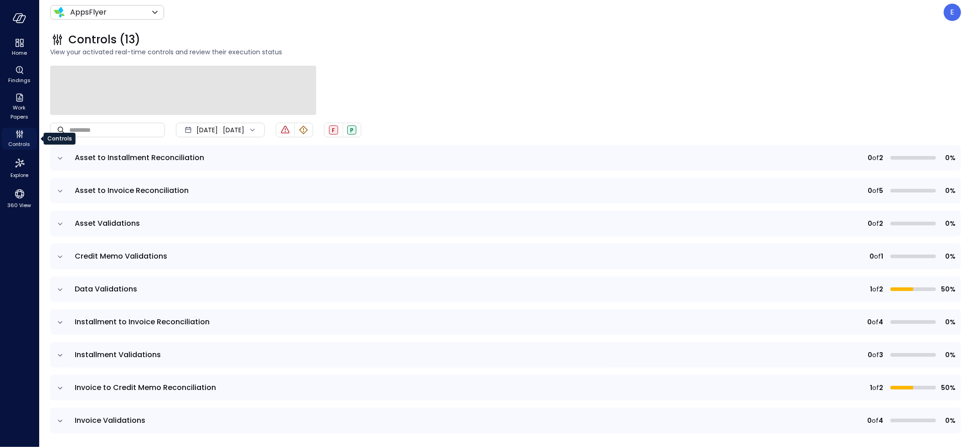
click at [19, 138] on icon "Controls" at bounding box center [19, 134] width 11 height 11
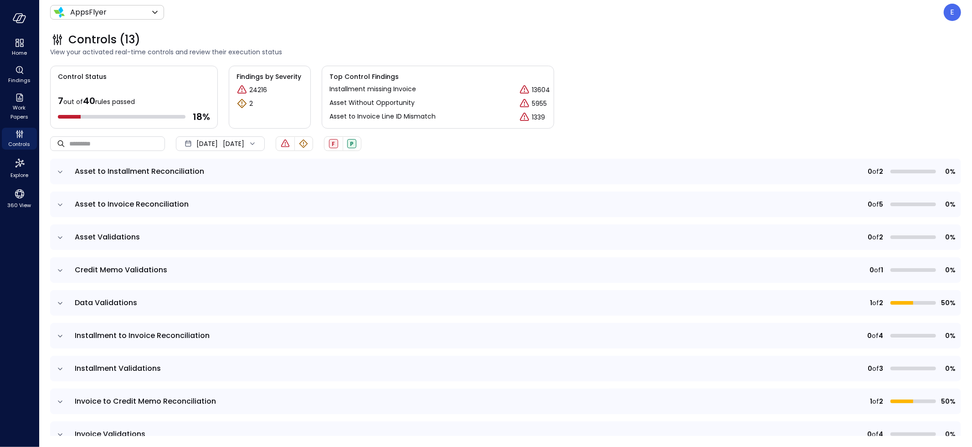
click at [61, 299] on icon "expand row" at bounding box center [60, 303] width 9 height 9
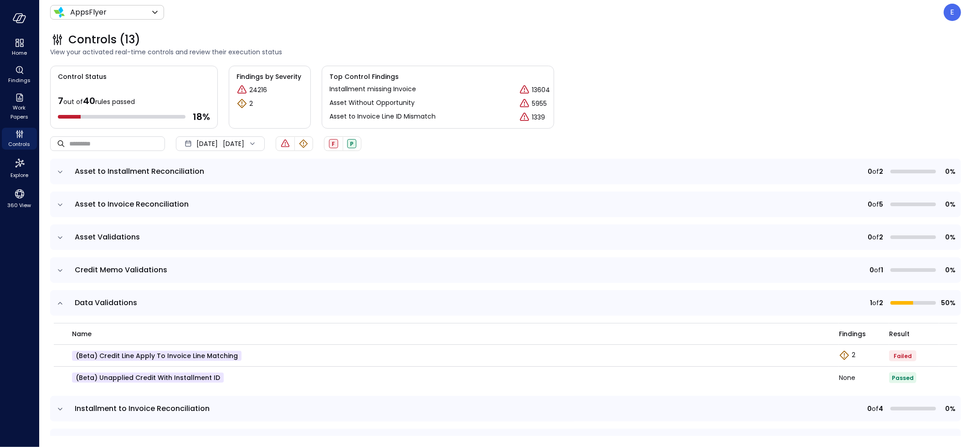
click at [61, 299] on icon "expand row" at bounding box center [60, 303] width 9 height 9
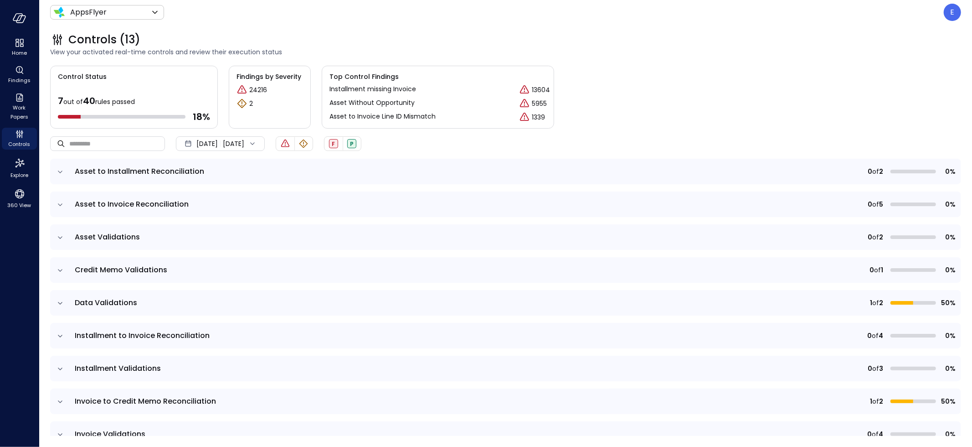
click at [61, 335] on icon "expand row" at bounding box center [60, 335] width 9 height 9
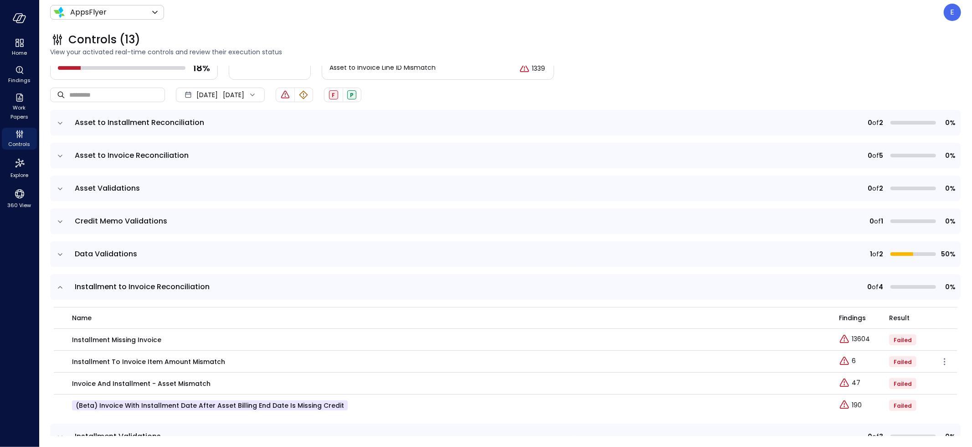
scroll to position [62, 0]
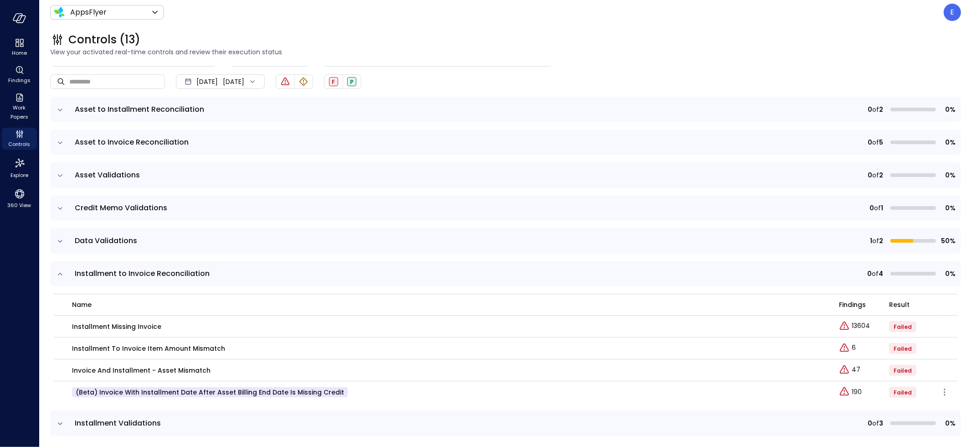
click at [225, 391] on p "(beta) Invoice with Installment Date After Asset Billing End Date is Missing Cr…" at bounding box center [210, 392] width 276 height 10
click at [301, 395] on p "(beta) Invoice with Installment Date After Asset Billing End Date is Missing Cr…" at bounding box center [210, 392] width 276 height 10
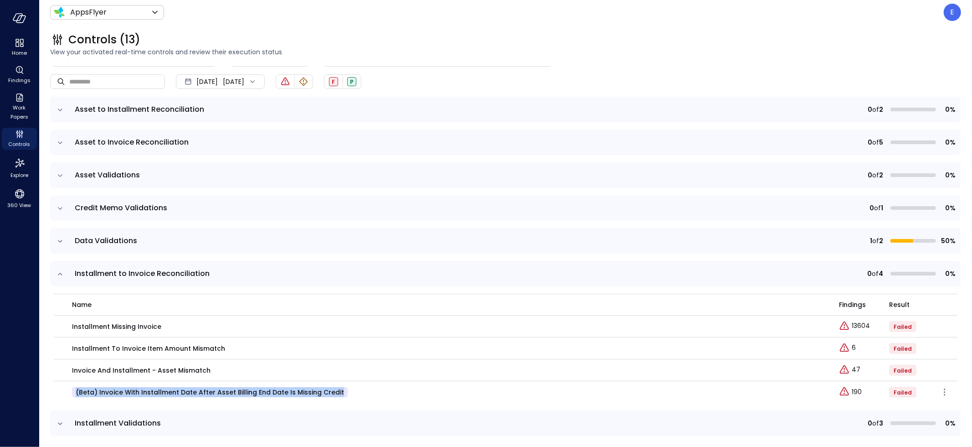
click at [301, 395] on p "(beta) Invoice with Installment Date After Asset Billing End Date is Missing Cr…" at bounding box center [210, 392] width 276 height 10
click at [153, 80] on input "text" at bounding box center [117, 81] width 96 height 24
paste input "**********"
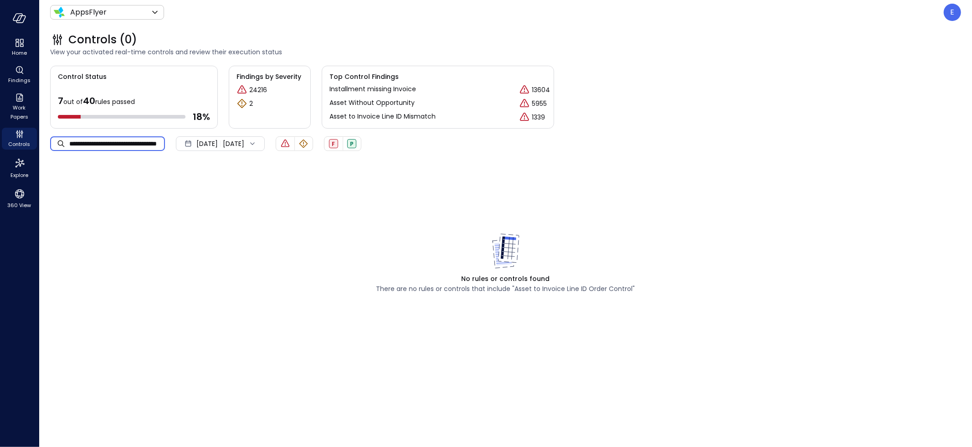
click at [102, 141] on input "**********" at bounding box center [117, 144] width 96 height 24
paste input "**********"
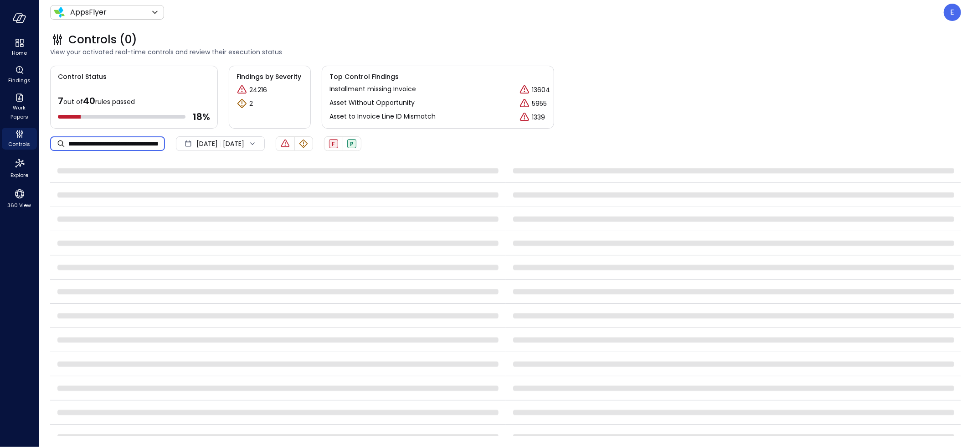
scroll to position [0, 58]
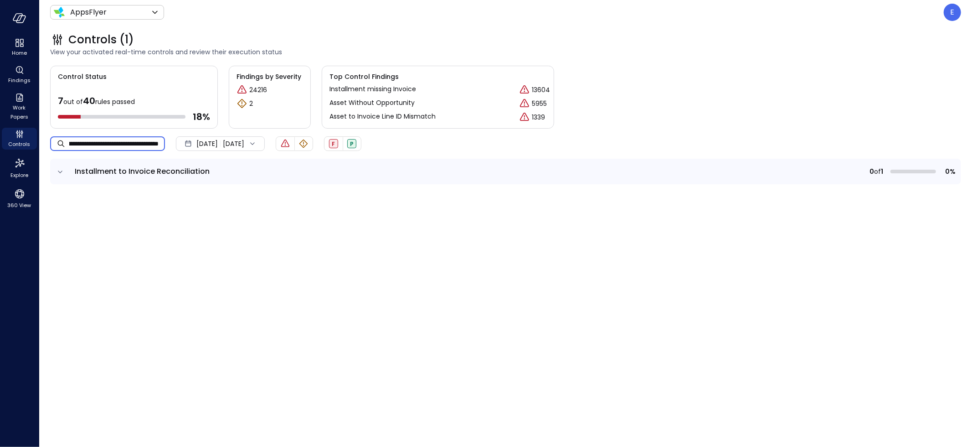
type input "**********"
click at [60, 171] on icon "expand row" at bounding box center [60, 171] width 9 height 9
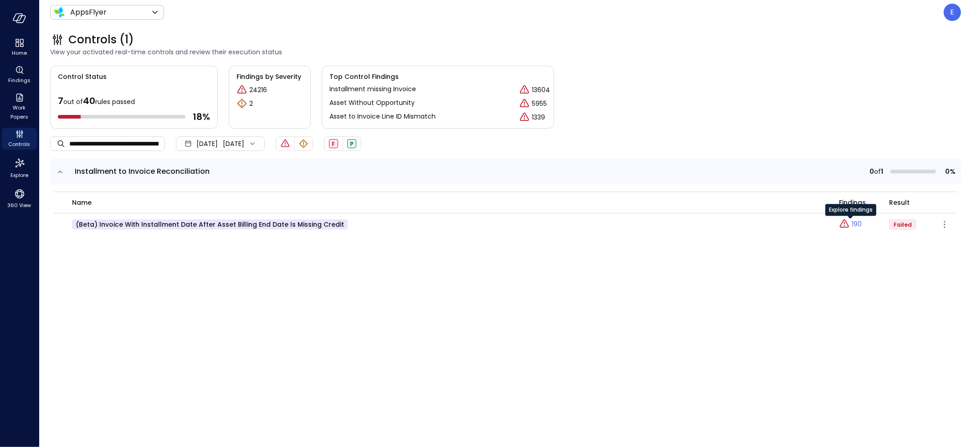
click at [852, 223] on p "190" at bounding box center [857, 224] width 10 height 10
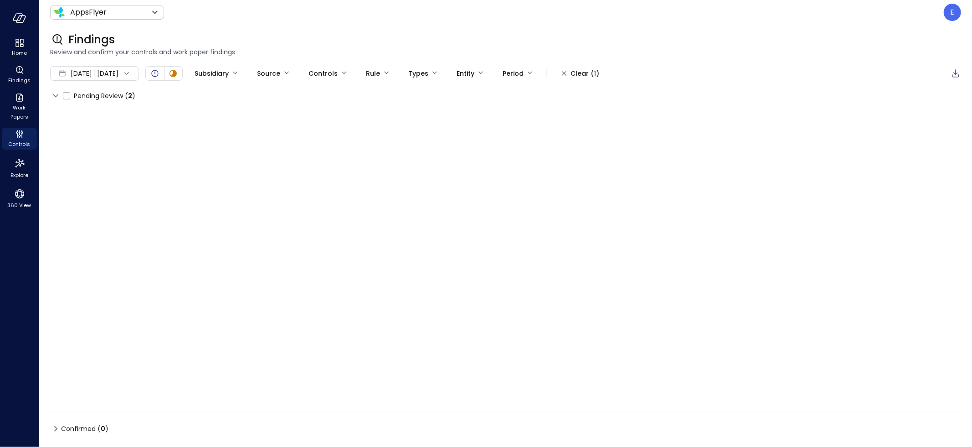
type input "****"
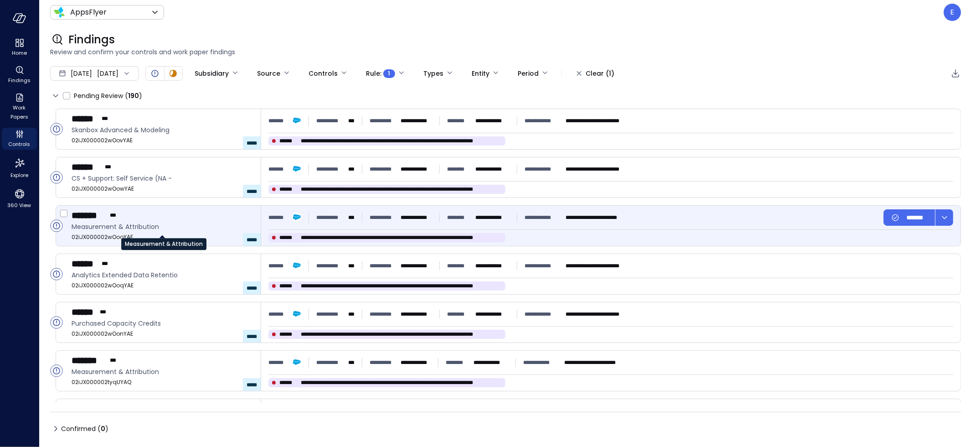
click at [171, 222] on span "Measurement & Attribution" at bounding box center [163, 227] width 182 height 10
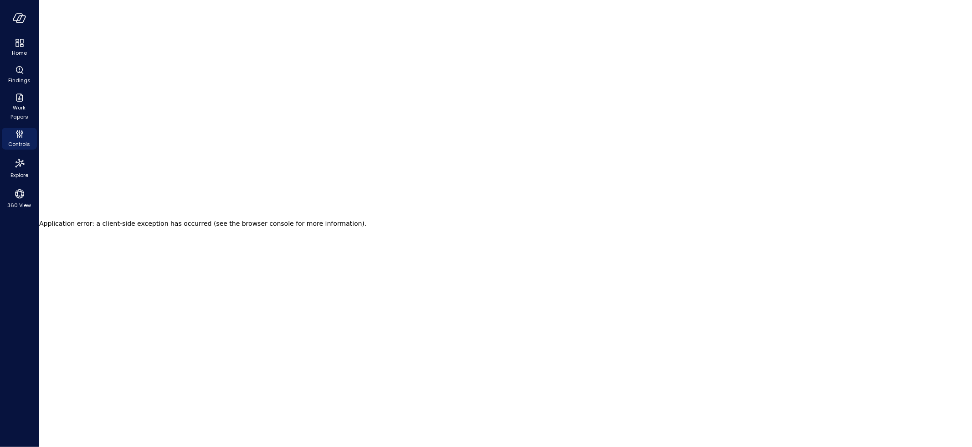
click at [171, 222] on h2 "Application error: a client-side exception has occurred (see the browser consol…" at bounding box center [202, 223] width 327 height 13
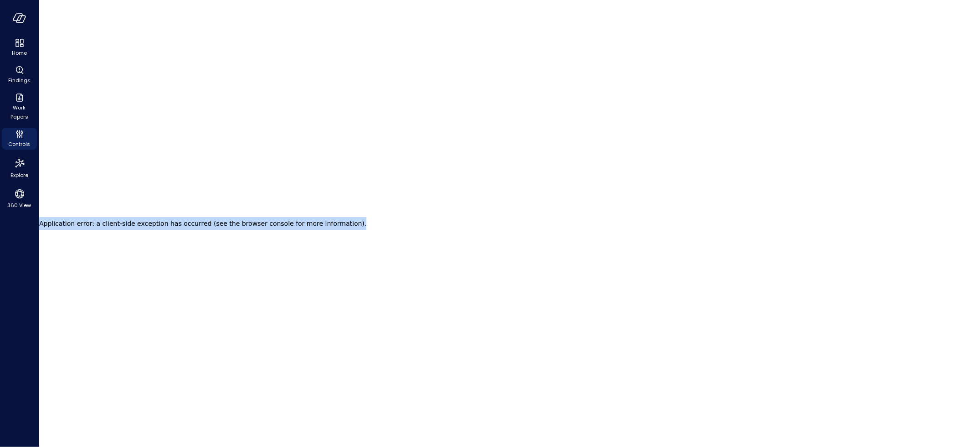
click at [171, 222] on h2 "Application error: a client-side exception has occurred (see the browser consol…" at bounding box center [202, 223] width 327 height 13
copy div "Application error: a client-side exception has occurred (see the browser consol…"
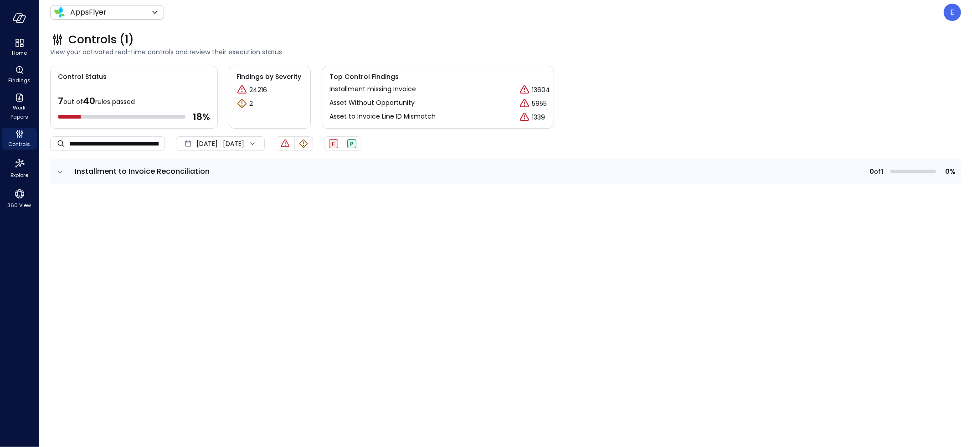
click at [182, 222] on div "**********" at bounding box center [505, 251] width 911 height 370
click at [60, 170] on icon "expand row" at bounding box center [60, 171] width 9 height 9
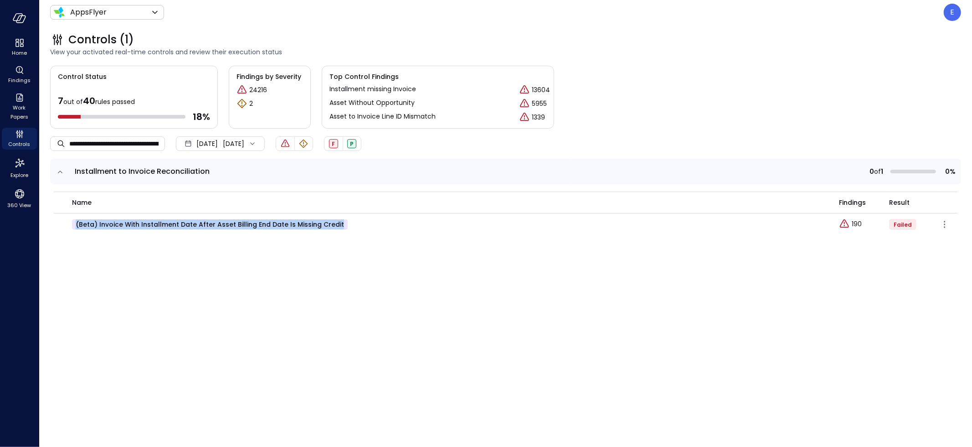
drag, startPoint x: 69, startPoint y: 225, endPoint x: 365, endPoint y: 226, distance: 296.3
click at [365, 226] on td "(beta) Invoice with Installment Date After Asset Billing End Date is Missing Cr…" at bounding box center [446, 224] width 785 height 22
copy p "(beta) Invoice with Installment Date After Asset Billing End Date is Missing Cr…"
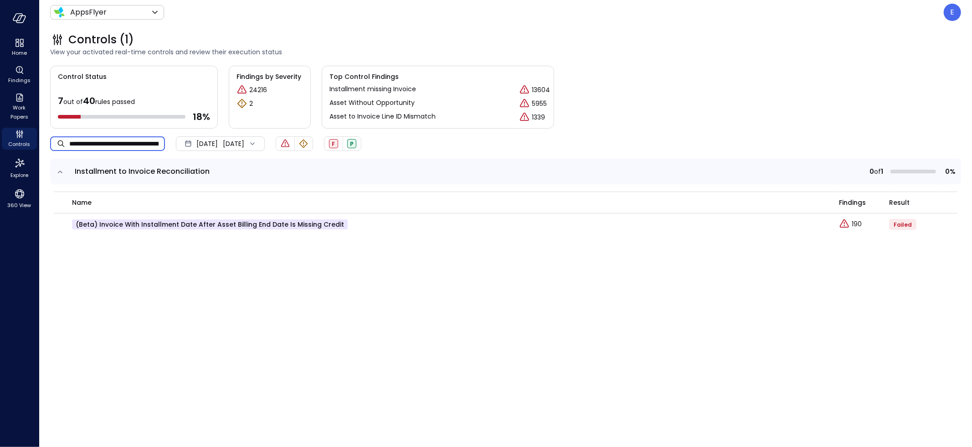
click at [116, 144] on input "**********" at bounding box center [117, 143] width 96 height 24
paste input "text"
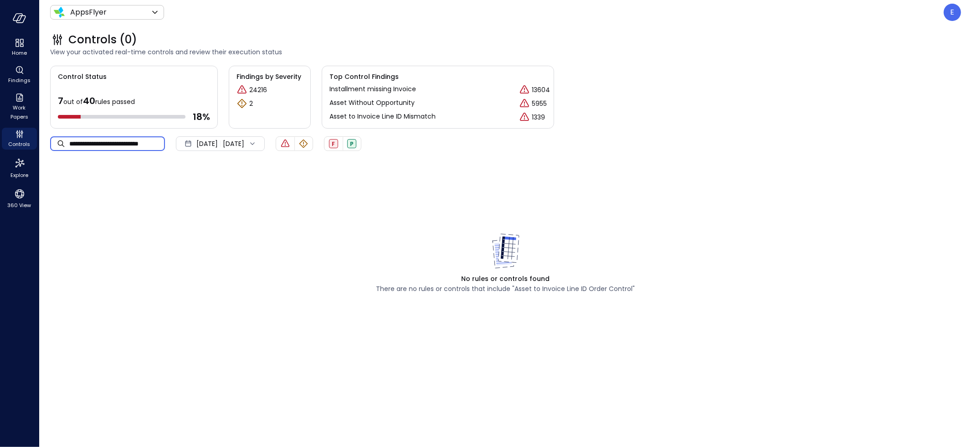
scroll to position [0, 2]
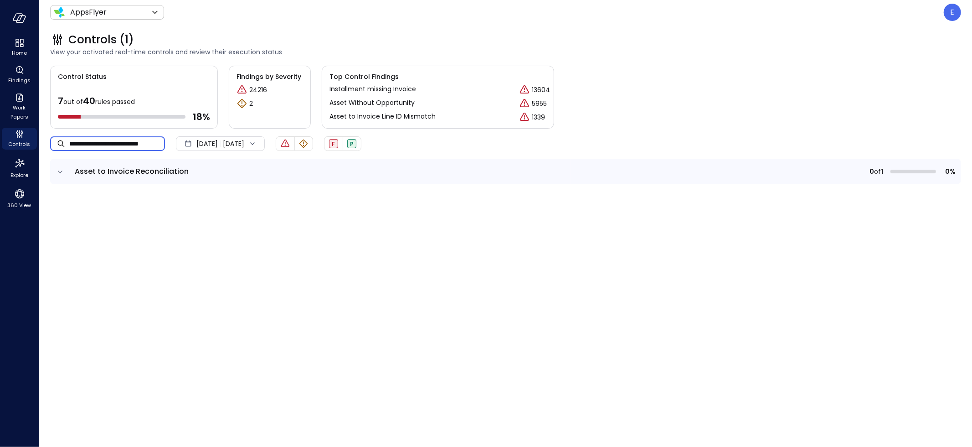
type input "**********"
click at [138, 171] on span "Asset to Invoice Reconciliation" at bounding box center [132, 171] width 114 height 10
click at [58, 170] on icon "expand row" at bounding box center [60, 171] width 9 height 9
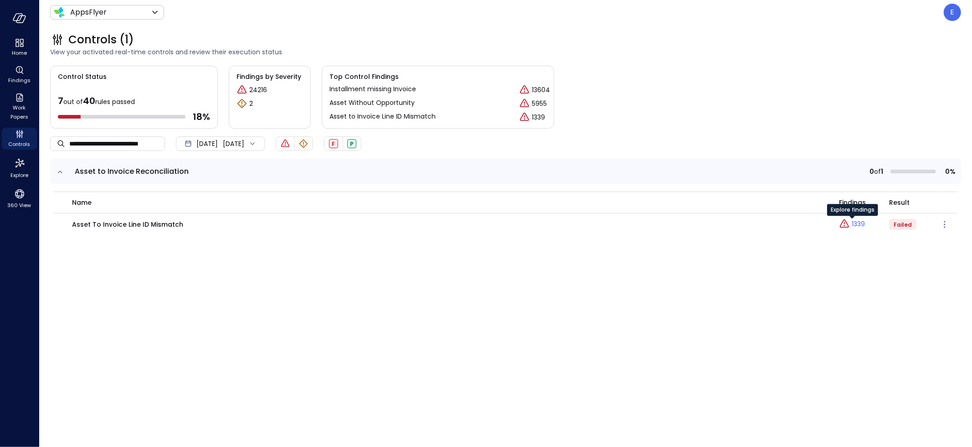
click at [858, 225] on p "1339" at bounding box center [858, 224] width 13 height 10
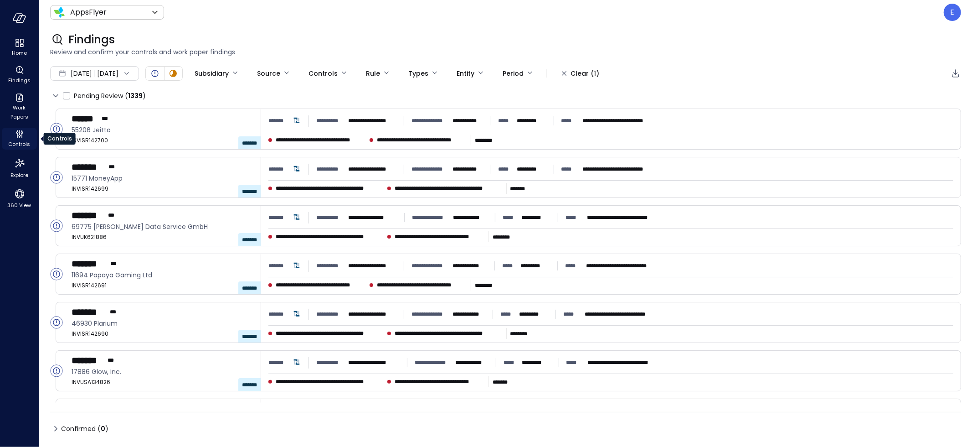
click at [16, 133] on icon "Controls" at bounding box center [19, 134] width 11 height 11
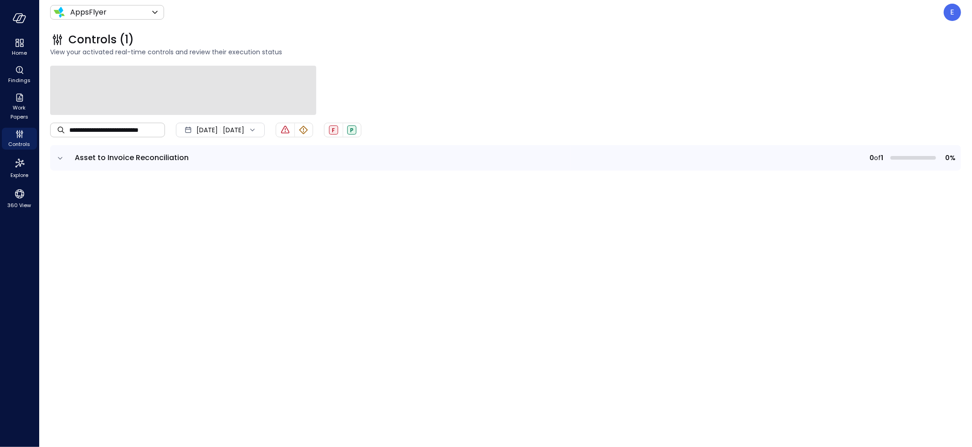
click at [130, 130] on div "**********" at bounding box center [505, 130] width 911 height 30
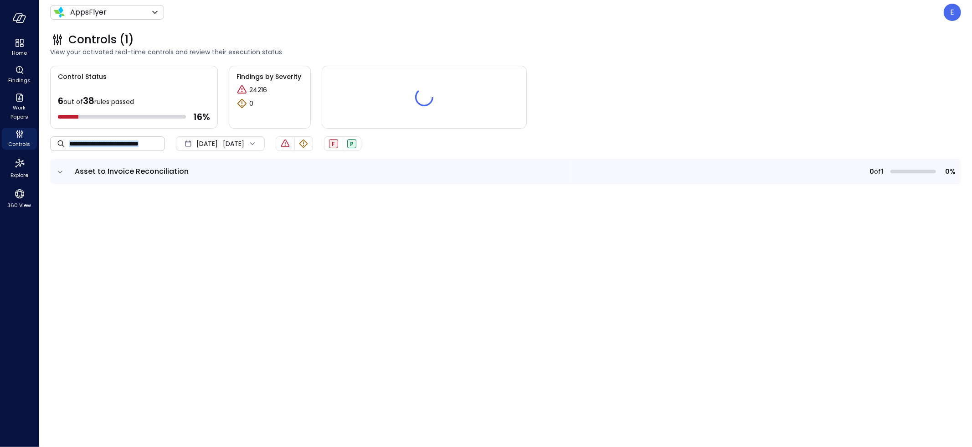
click at [130, 130] on div "**********" at bounding box center [505, 144] width 911 height 30
click at [137, 142] on input "**********" at bounding box center [117, 143] width 96 height 24
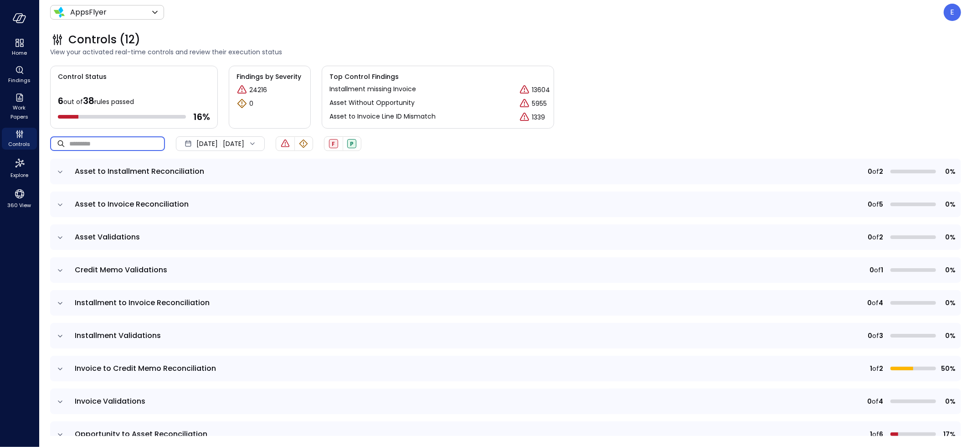
scroll to position [116, 0]
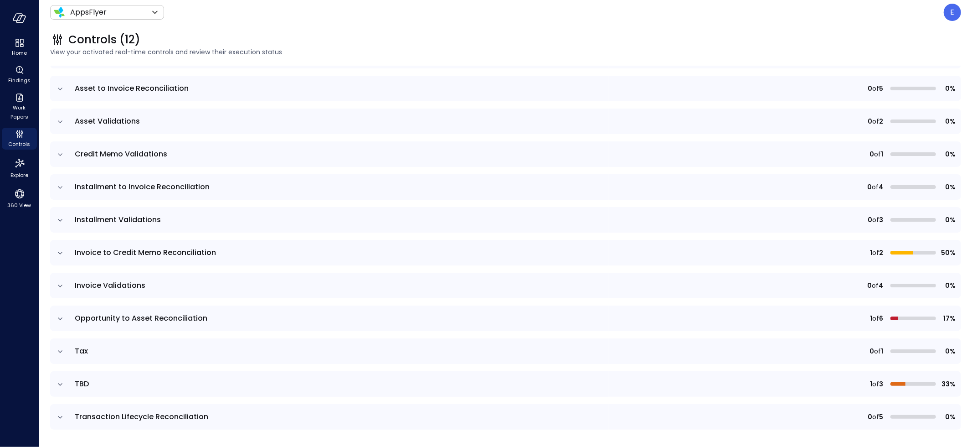
click at [58, 383] on icon "expand row" at bounding box center [60, 384] width 5 height 2
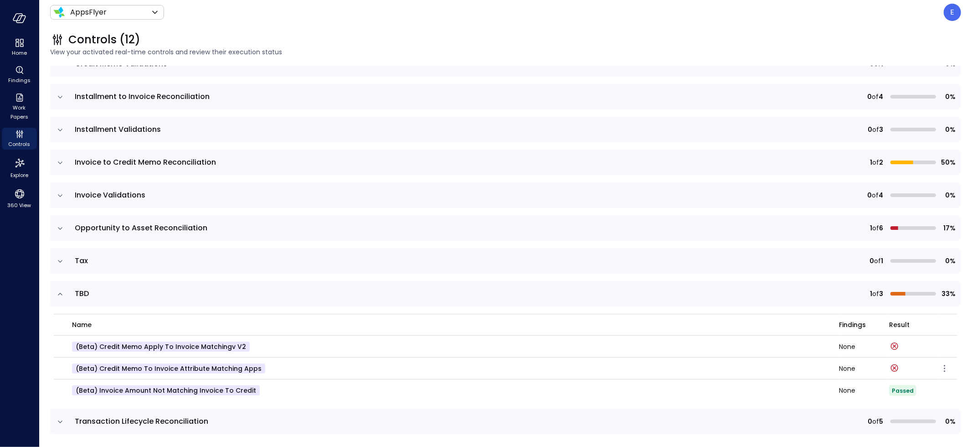
scroll to position [211, 0]
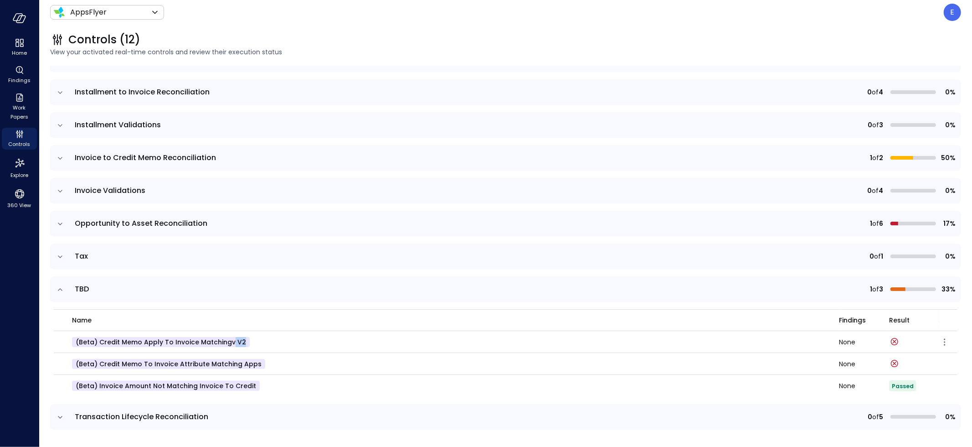
drag, startPoint x: 229, startPoint y: 340, endPoint x: 290, endPoint y: 340, distance: 60.6
click at [290, 340] on div "(beta) Credit Memo Apply to Invoice Matchingv v2" at bounding box center [450, 342] width 756 height 10
click at [348, 362] on div "(beta) Credit Memo to Invoice Attribute Matching apps" at bounding box center [450, 364] width 756 height 10
drag, startPoint x: 139, startPoint y: 341, endPoint x: 257, endPoint y: 369, distance: 121.1
click at [257, 369] on tbody "(beta) Credit Memo Apply to Invoice Matchingv v2 None (beta) Credit Memo to Inv…" at bounding box center [506, 364] width 904 height 66
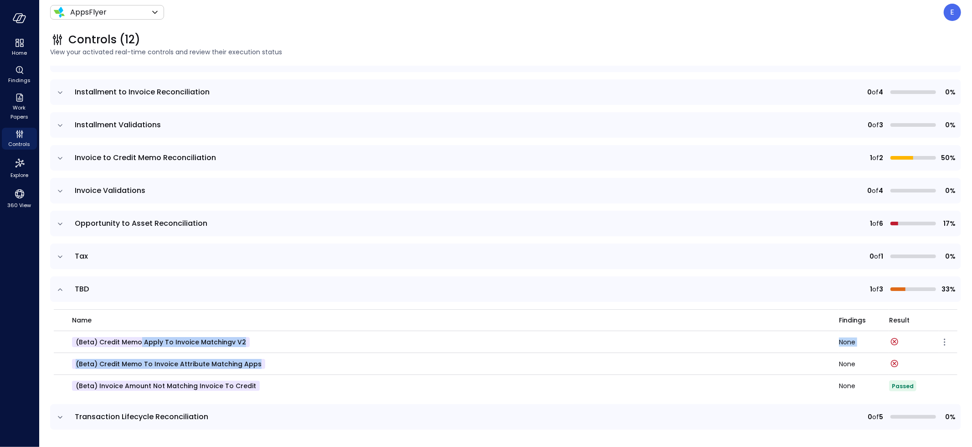
click at [234, 350] on td "(beta) Credit Memo Apply to Invoice Matchingv v2" at bounding box center [446, 342] width 785 height 22
drag, startPoint x: 231, startPoint y: 341, endPoint x: 261, endPoint y: 339, distance: 30.6
click at [261, 339] on div "(beta) Credit Memo Apply to Invoice Matchingv v2" at bounding box center [450, 342] width 756 height 10
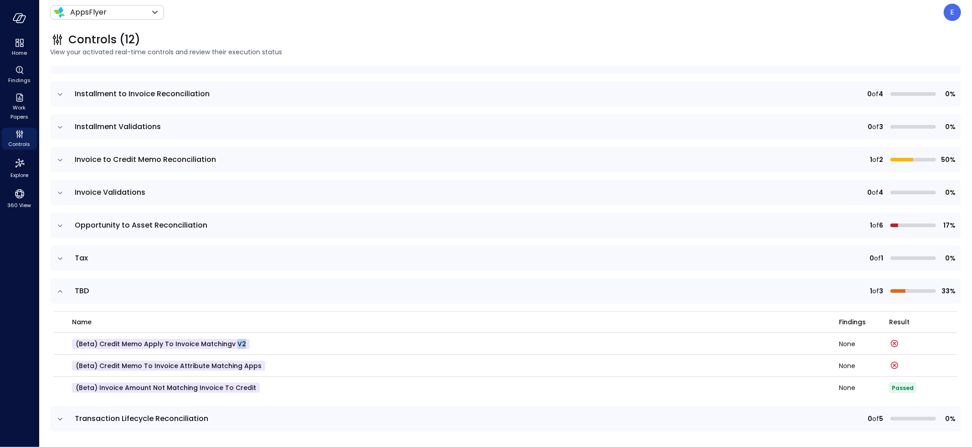
click at [62, 289] on icon "expand row" at bounding box center [60, 291] width 9 height 9
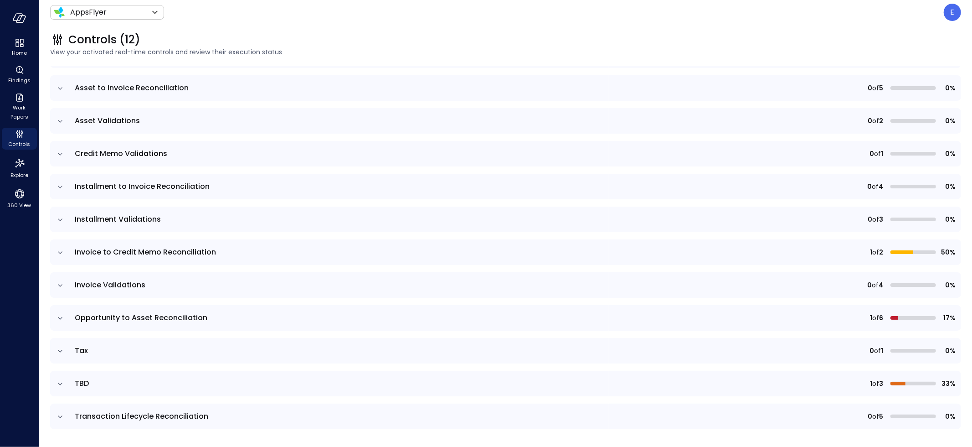
scroll to position [116, 0]
click at [62, 318] on icon "expand row" at bounding box center [60, 318] width 9 height 9
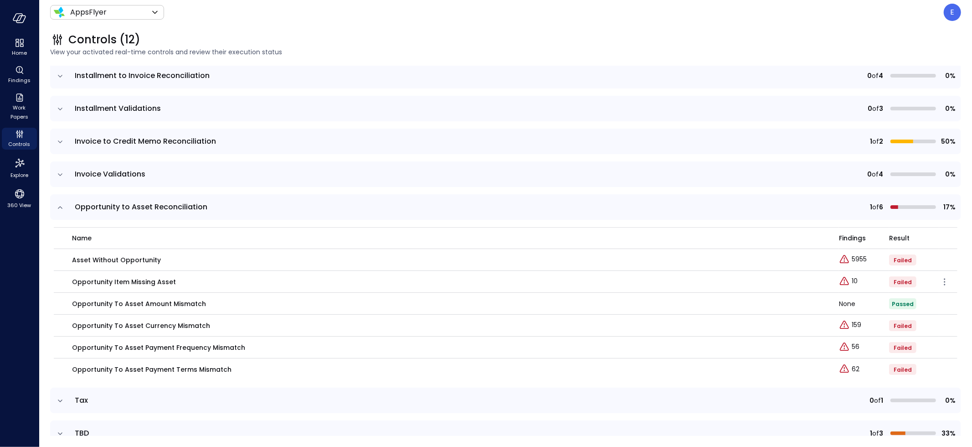
scroll to position [245, 0]
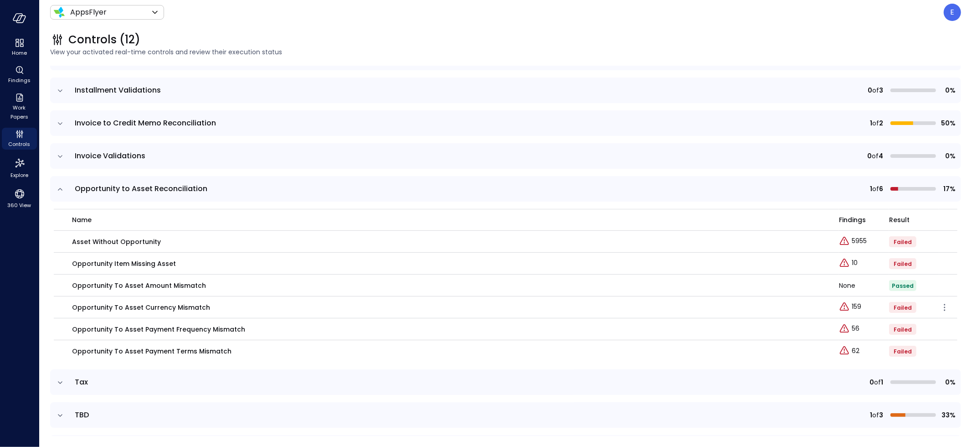
click at [152, 307] on p "Opportunity To Asset Currency Mismatch" at bounding box center [141, 307] width 138 height 10
click at [852, 306] on p "159" at bounding box center [857, 307] width 10 height 10
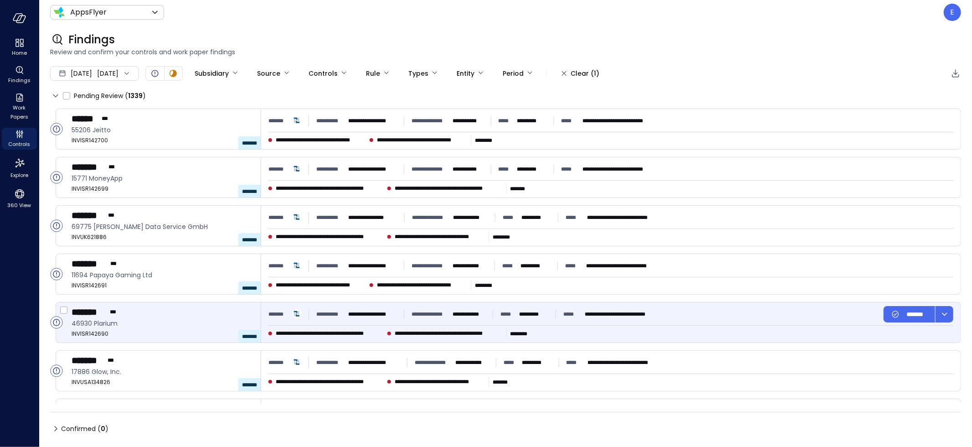
type input "****"
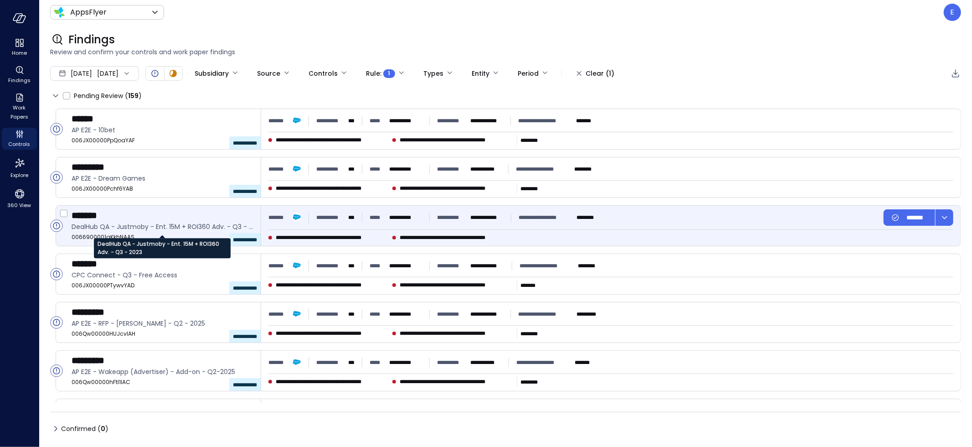
click at [129, 225] on span "DealHub QA - Justmoby - Ent. 15M + ROI360 Adv. - Q3 - 2023" at bounding box center [163, 227] width 182 height 10
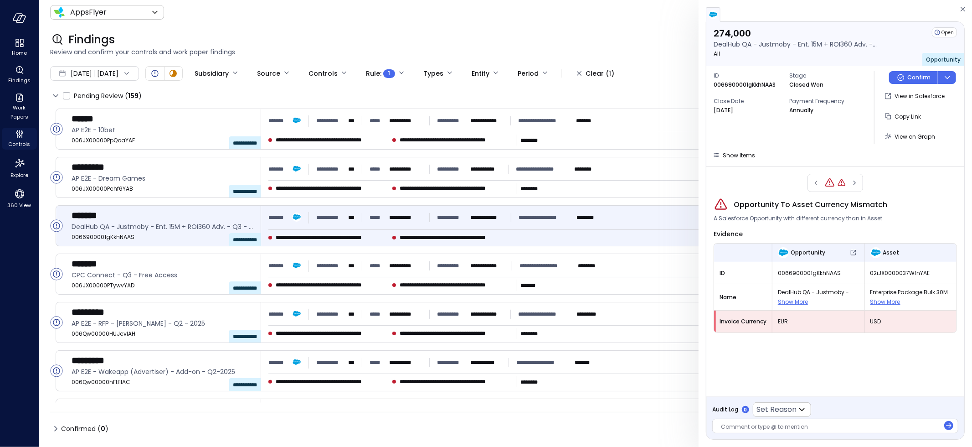
click at [16, 134] on icon "Controls" at bounding box center [19, 134] width 11 height 11
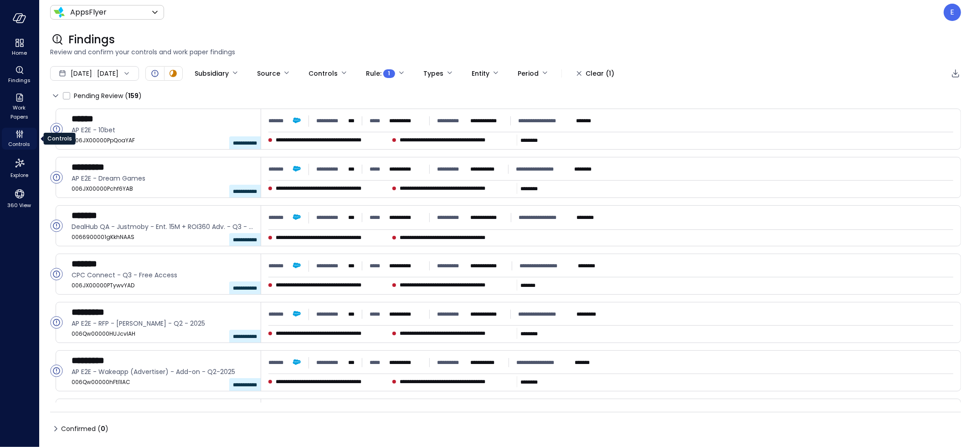
click at [16, 134] on icon "Controls" at bounding box center [19, 134] width 11 height 11
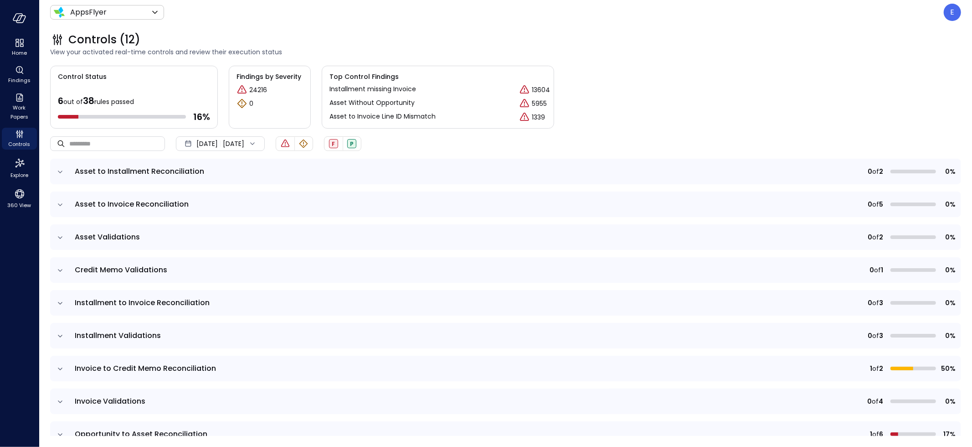
click at [59, 335] on icon "expand row" at bounding box center [60, 335] width 9 height 9
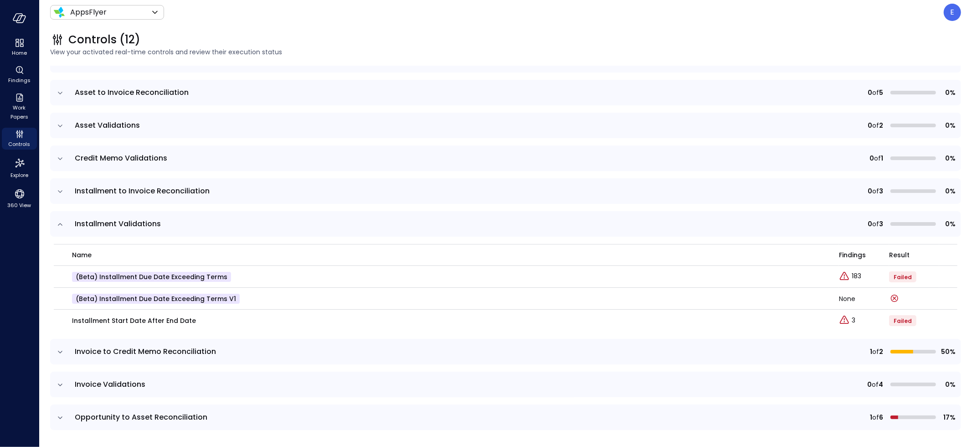
scroll to position [112, 0]
click at [852, 275] on p "183" at bounding box center [857, 276] width 10 height 10
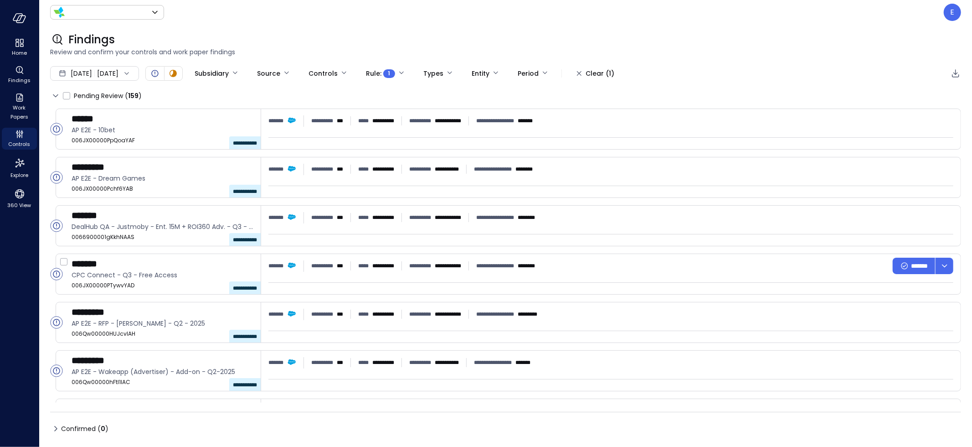
type input "*******"
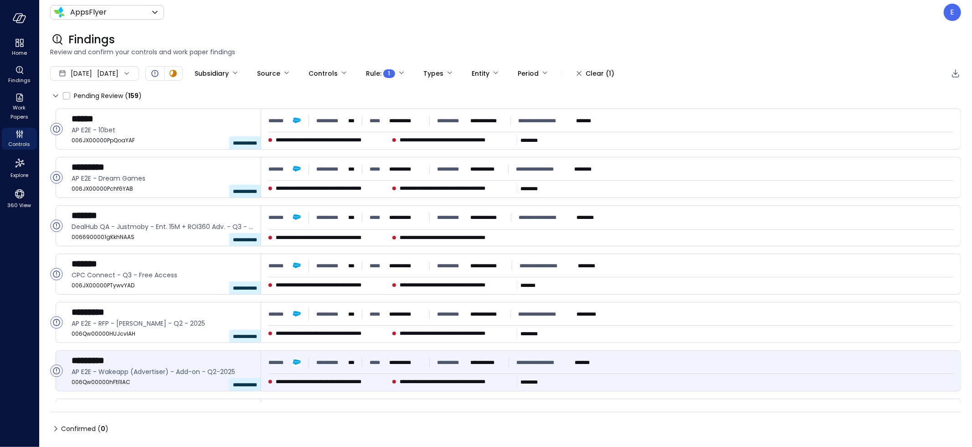
type input "****"
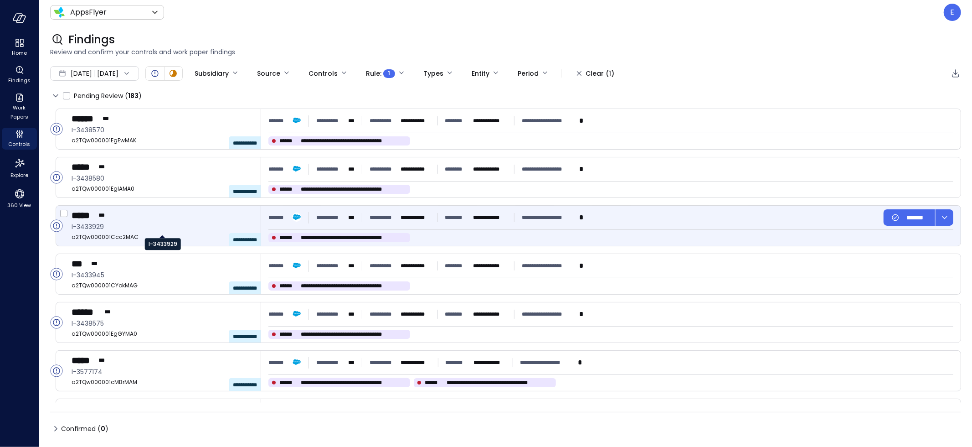
click at [152, 222] on span "I-3433929" at bounding box center [163, 227] width 182 height 10
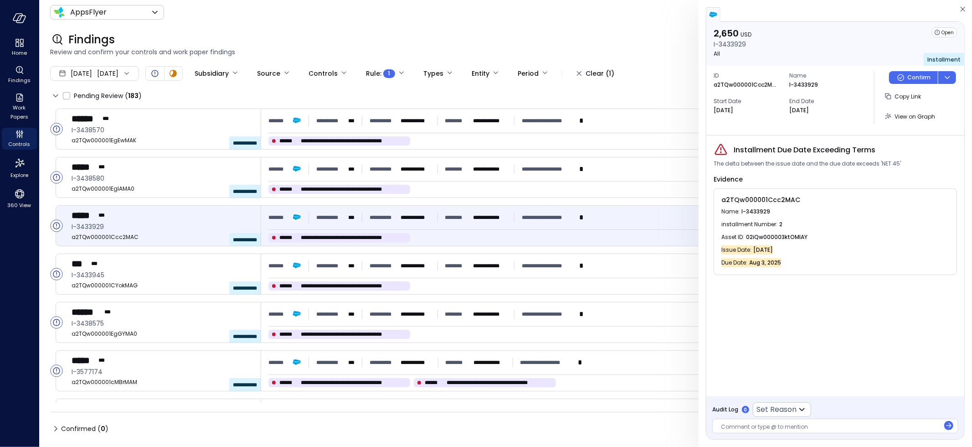
click at [758, 162] on span "The delta between the issue date and the due date exceeds 'NET 45'" at bounding box center [807, 163] width 187 height 9
click at [858, 299] on div "Installment Due Date Exceeding Terms The delta between the issue date and the d…" at bounding box center [836, 265] width 258 height 261
click at [964, 6] on icon "button" at bounding box center [963, 9] width 9 height 11
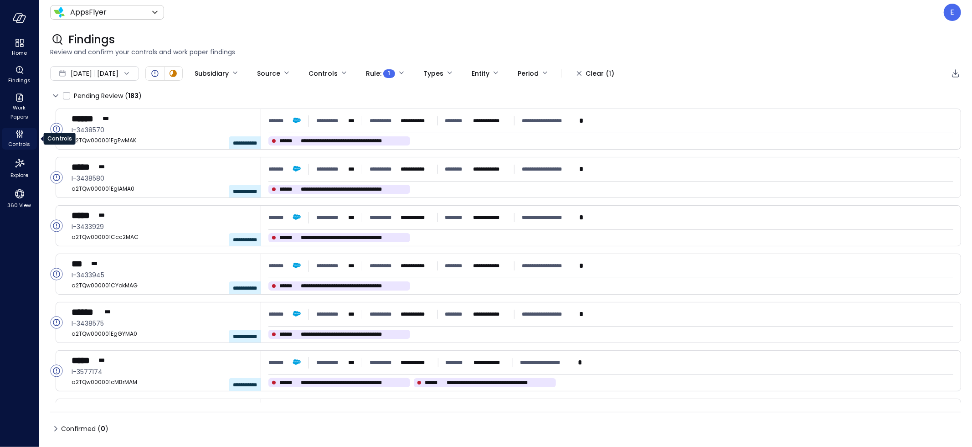
click at [19, 133] on icon "Controls" at bounding box center [19, 132] width 1 height 5
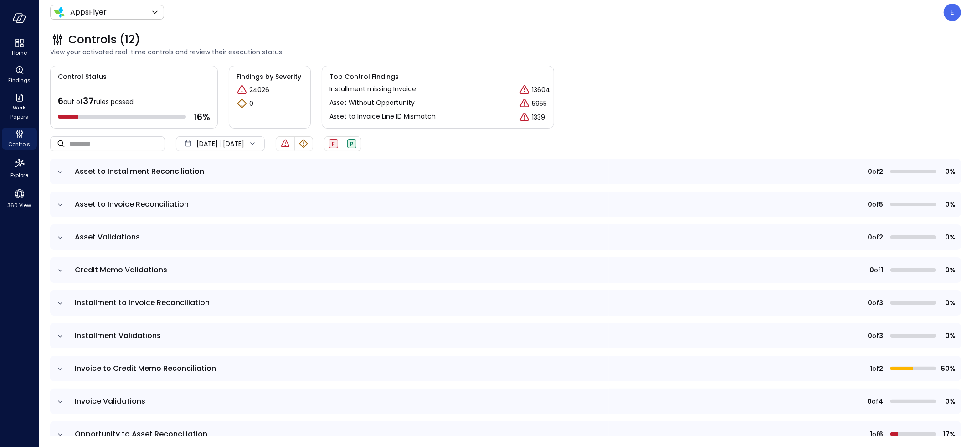
click at [59, 335] on icon "expand row" at bounding box center [60, 335] width 9 height 9
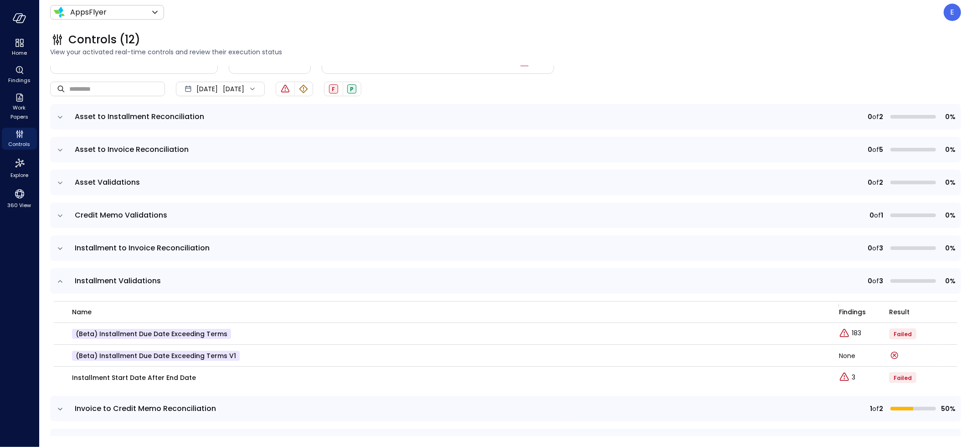
scroll to position [96, 0]
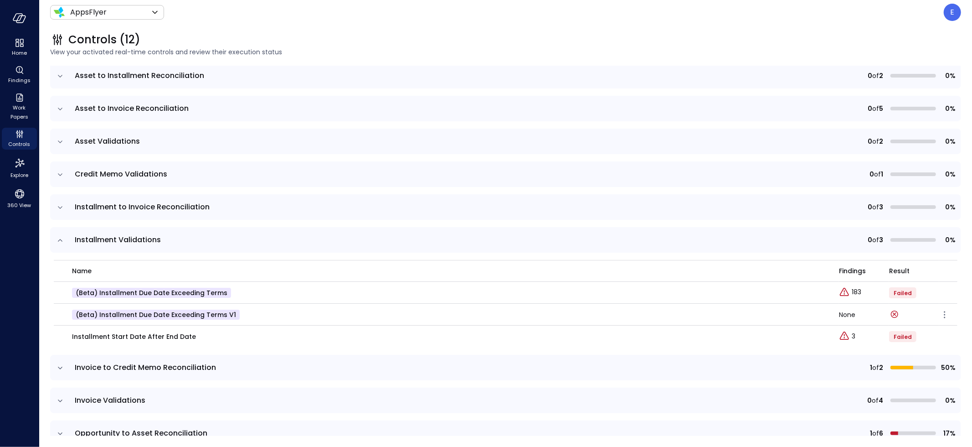
click at [166, 315] on p "(beta) Installment Due Date Exceeding Terms v1" at bounding box center [156, 315] width 168 height 10
click at [223, 330] on td "Installment Start Date After End Date" at bounding box center [446, 336] width 785 height 22
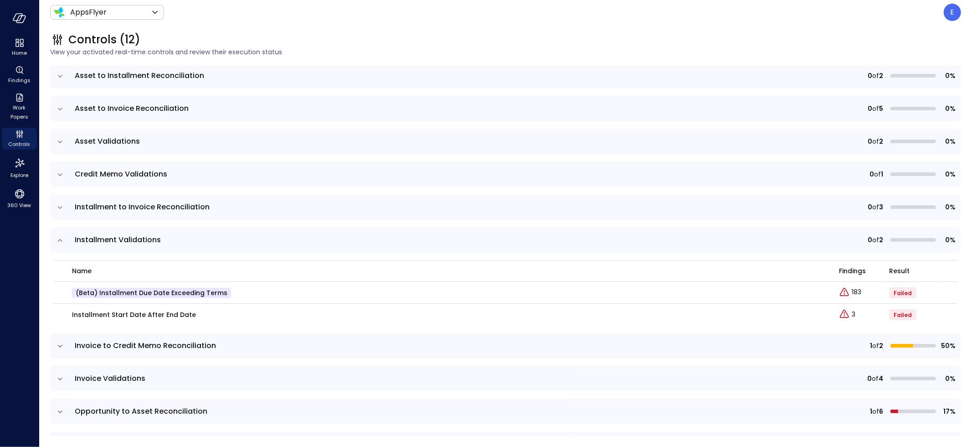
click at [58, 203] on icon "expand row" at bounding box center [60, 207] width 9 height 9
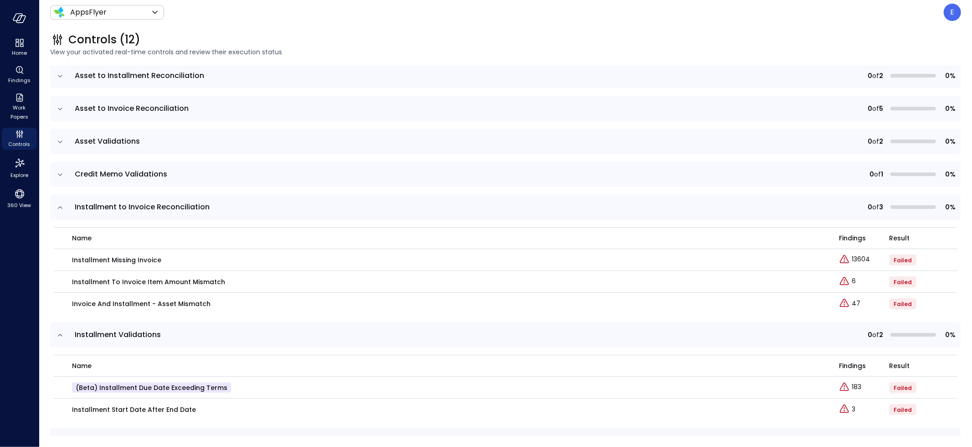
scroll to position [18, 0]
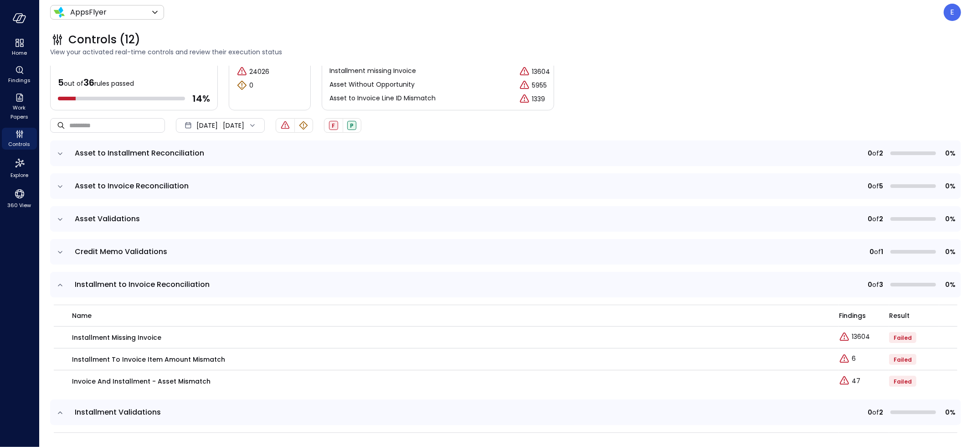
click at [62, 150] on icon "expand row" at bounding box center [60, 153] width 9 height 9
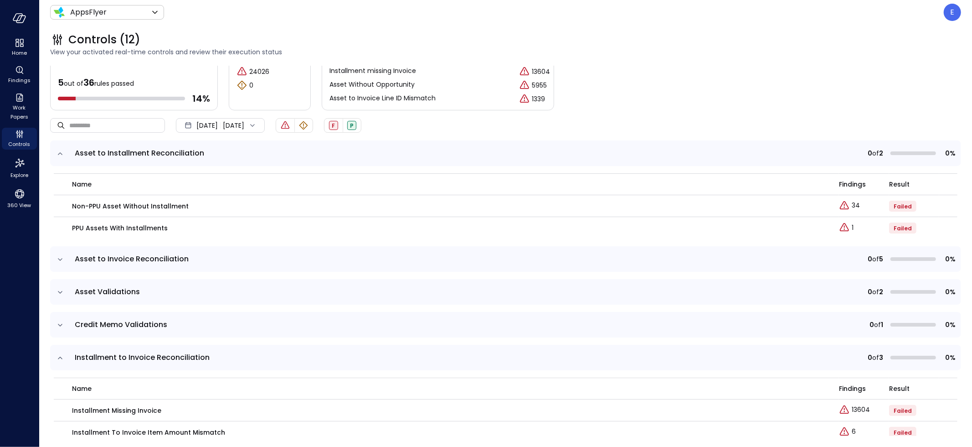
click at [63, 150] on icon "expand row" at bounding box center [60, 153] width 9 height 9
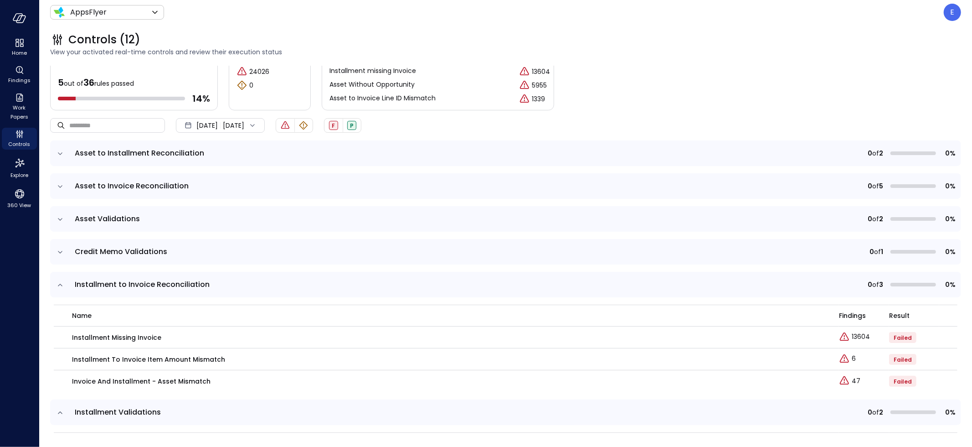
click at [61, 185] on icon "expand row" at bounding box center [60, 186] width 9 height 9
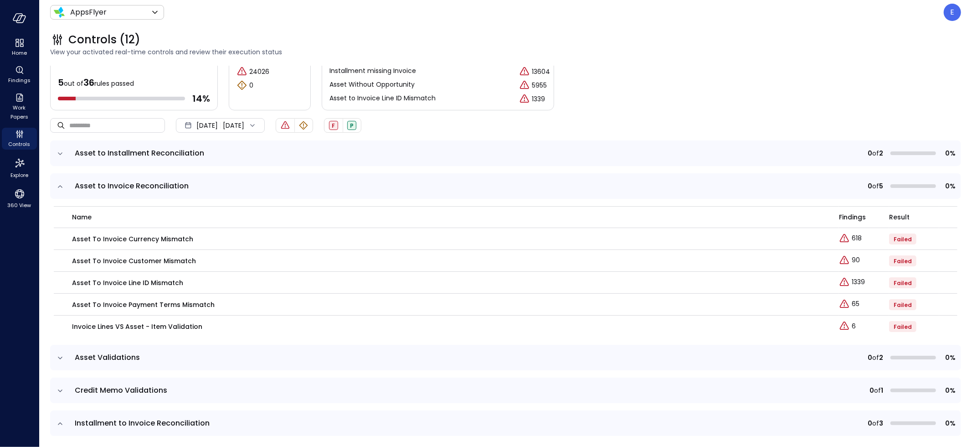
click at [59, 186] on icon "expand row" at bounding box center [60, 186] width 9 height 9
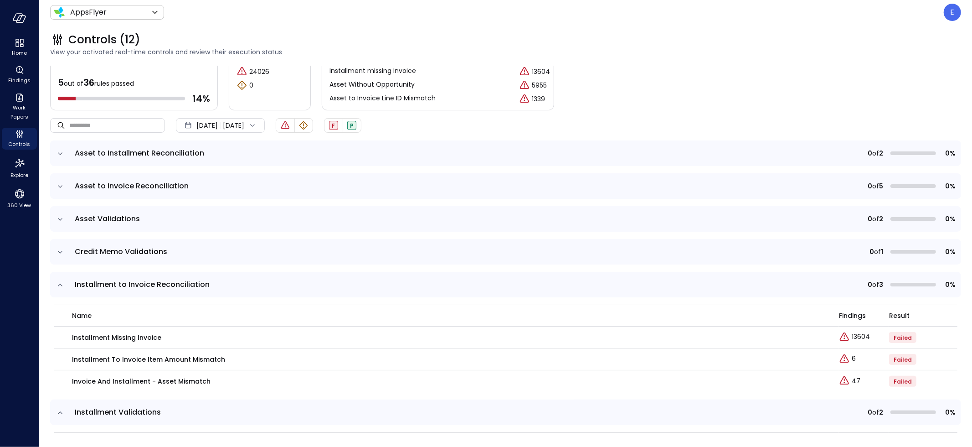
click at [62, 218] on icon "expand row" at bounding box center [60, 219] width 5 height 2
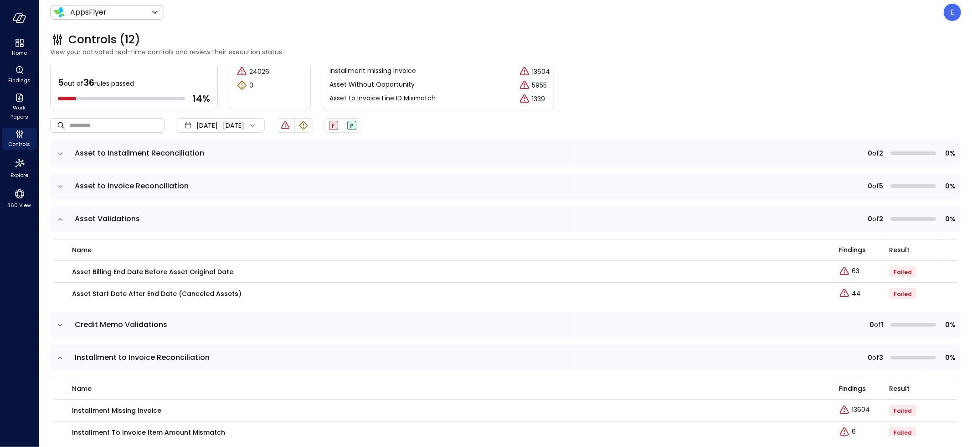
click at [60, 221] on icon "expand row" at bounding box center [60, 219] width 9 height 9
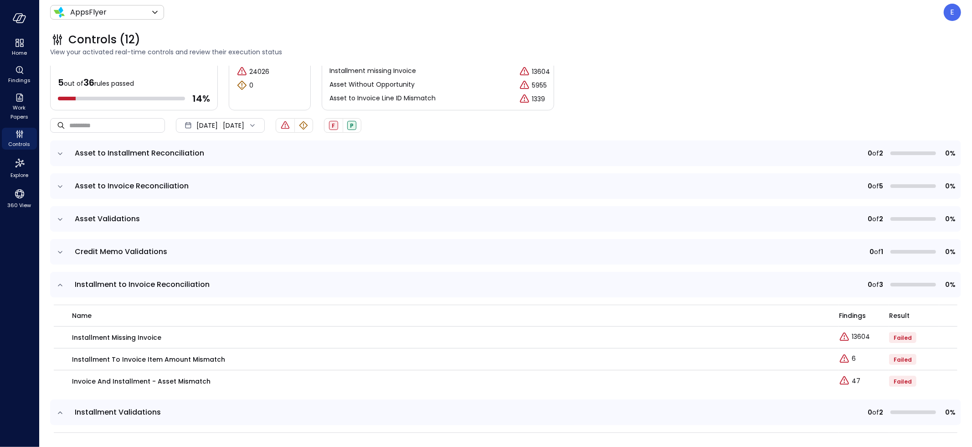
click at [58, 249] on icon "expand row" at bounding box center [60, 252] width 9 height 9
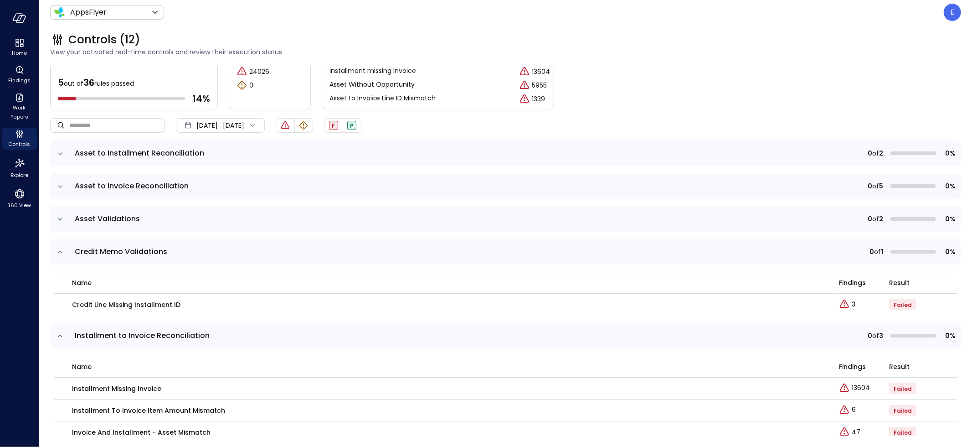
click at [57, 250] on icon "expand row" at bounding box center [60, 252] width 9 height 9
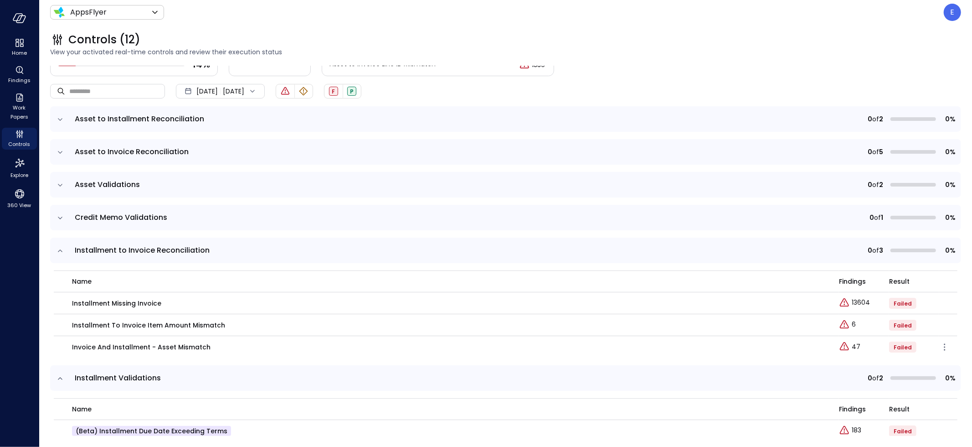
scroll to position [76, 0]
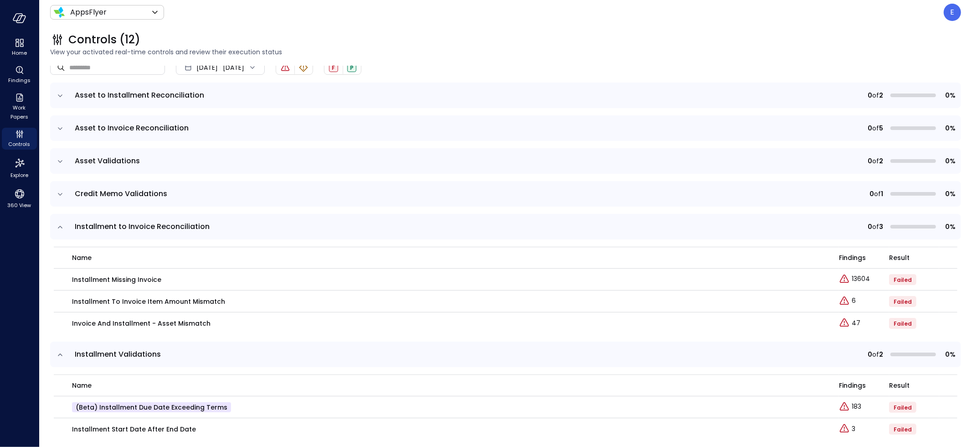
click at [58, 352] on icon "expand row" at bounding box center [60, 354] width 9 height 9
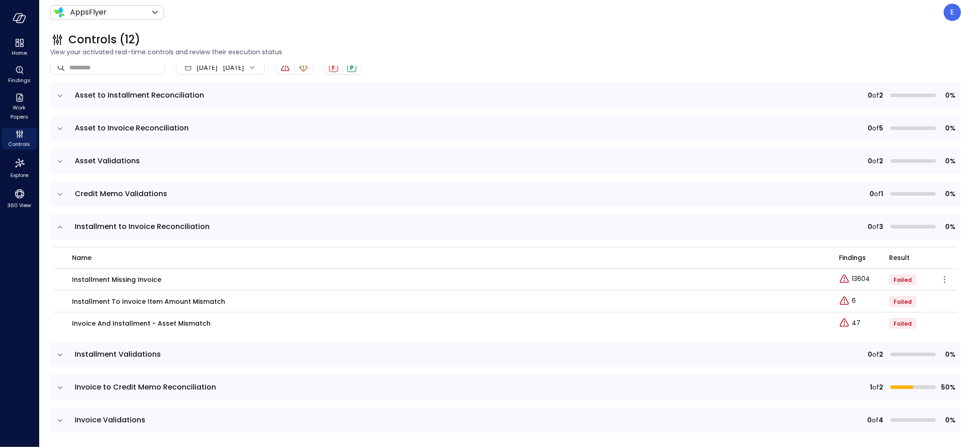
click at [106, 279] on p "Installment missing Invoice" at bounding box center [116, 279] width 89 height 10
click at [108, 303] on p "Installment To Invoice Item Amount Mismatch" at bounding box center [148, 301] width 153 height 10
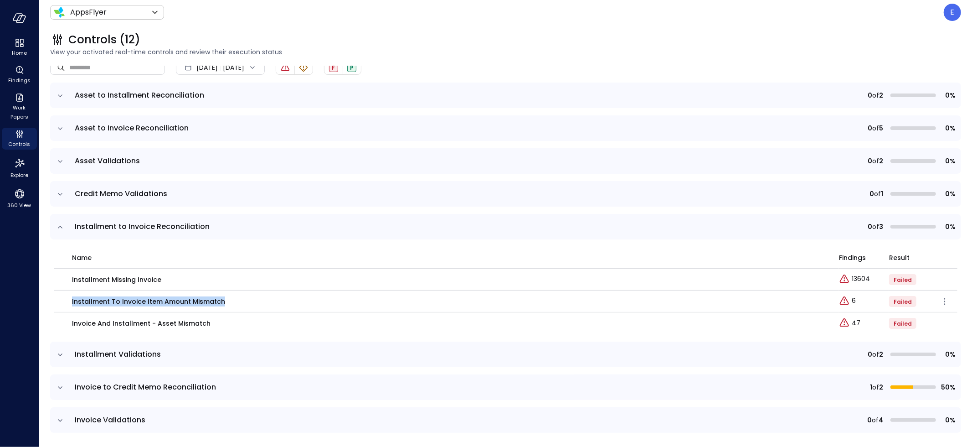
click at [108, 303] on p "Installment To Invoice Item Amount Mismatch" at bounding box center [148, 301] width 153 height 10
click at [101, 325] on p "Invoice and installment - asset mismatch" at bounding box center [141, 323] width 139 height 10
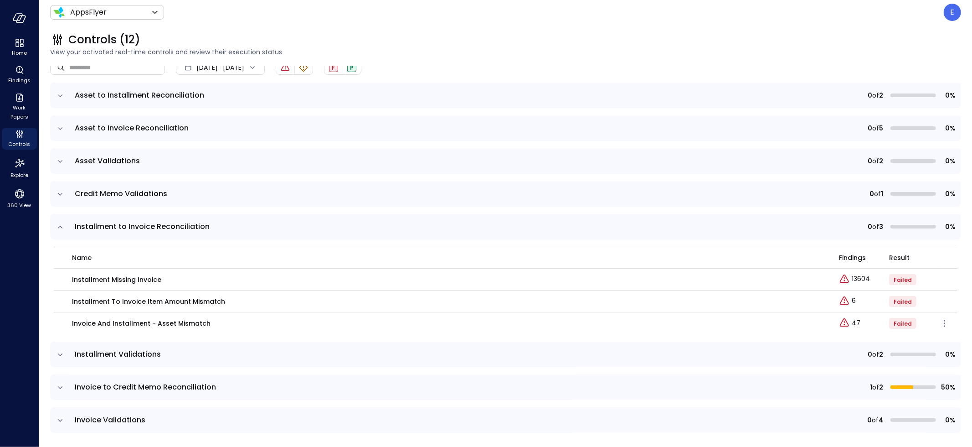
click at [130, 322] on p "Invoice and installment - asset mismatch" at bounding box center [141, 323] width 139 height 10
click at [106, 324] on p "Invoice and installment - asset mismatch" at bounding box center [141, 323] width 139 height 10
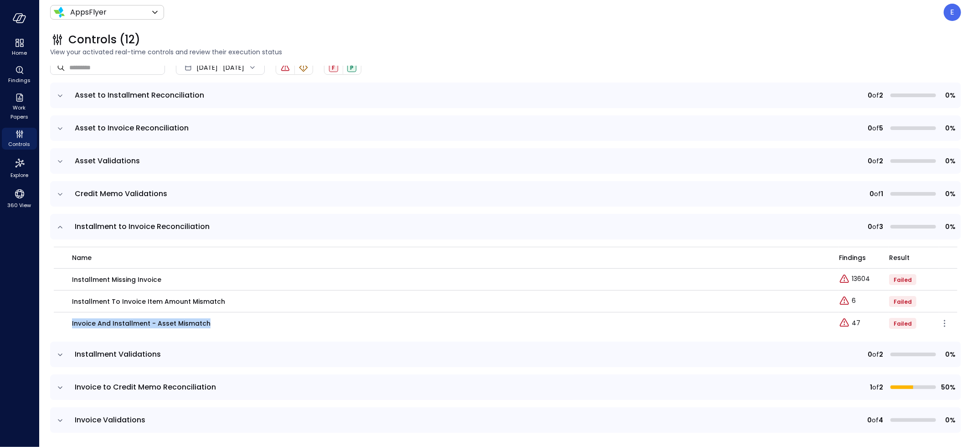
click at [106, 324] on p "Invoice and installment - asset mismatch" at bounding box center [141, 323] width 139 height 10
click at [845, 320] on div "Explore findings" at bounding box center [842, 311] width 51 height 18
click at [841, 322] on icon "Explore findings" at bounding box center [844, 322] width 11 height 11
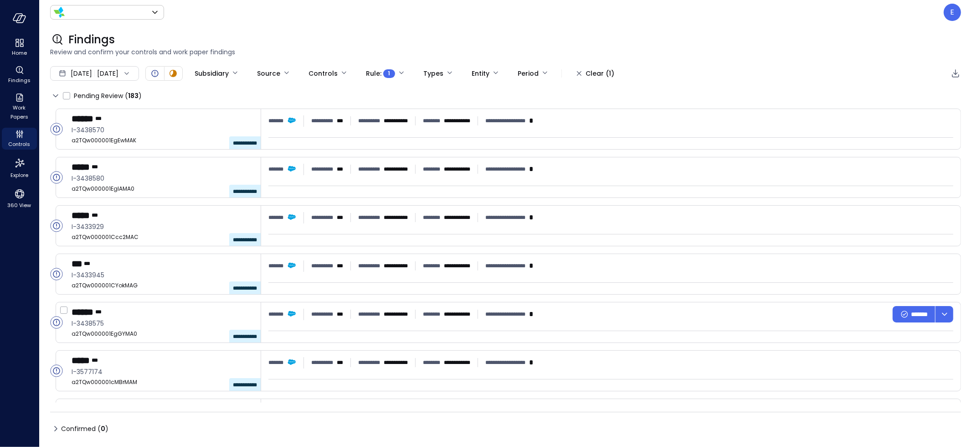
type input "*******"
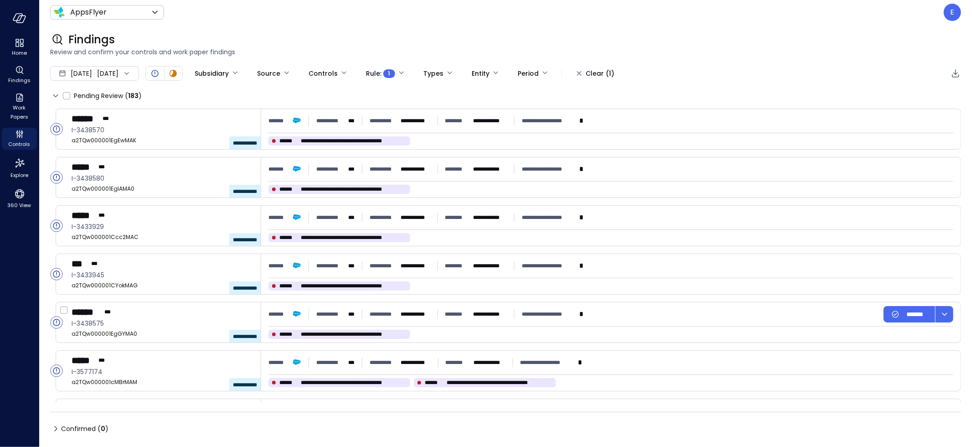
type input "****"
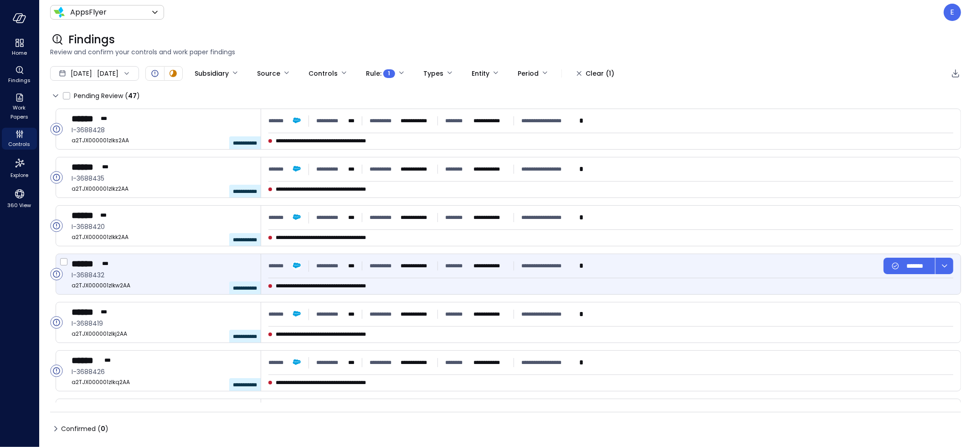
click at [306, 288] on span "**********" at bounding box center [333, 285] width 115 height 9
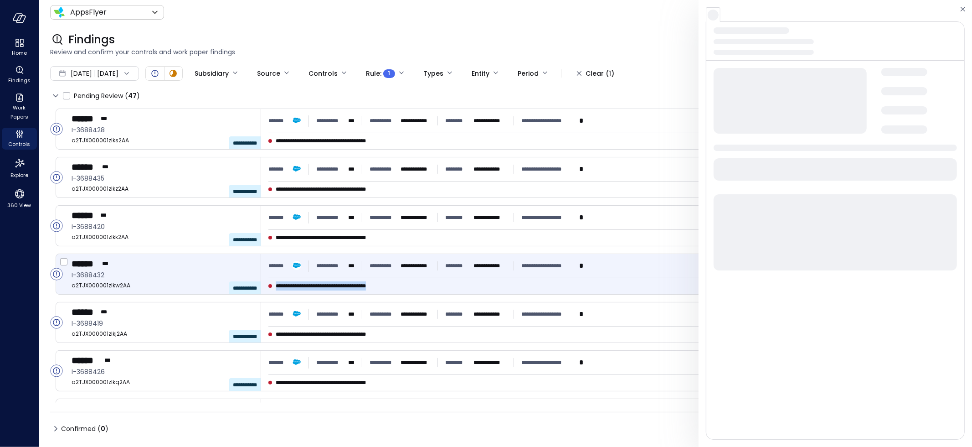
click at [306, 288] on span "**********" at bounding box center [333, 285] width 115 height 9
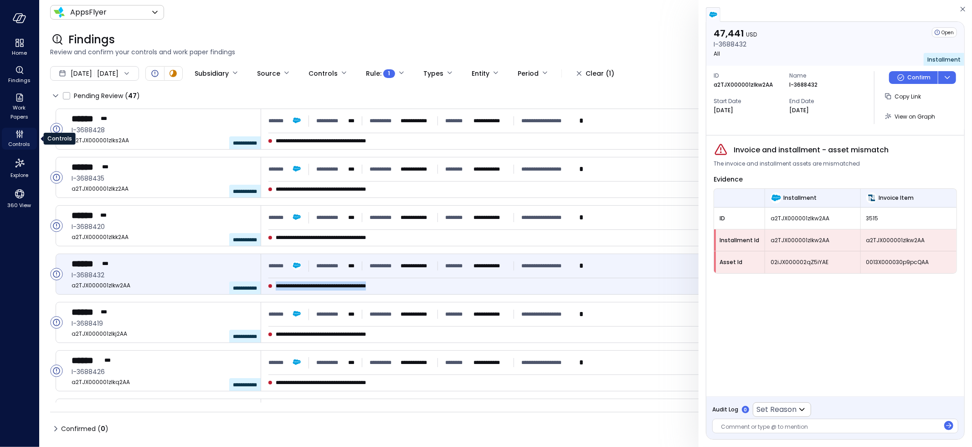
click at [17, 136] on icon "Controls" at bounding box center [17, 135] width 1 height 5
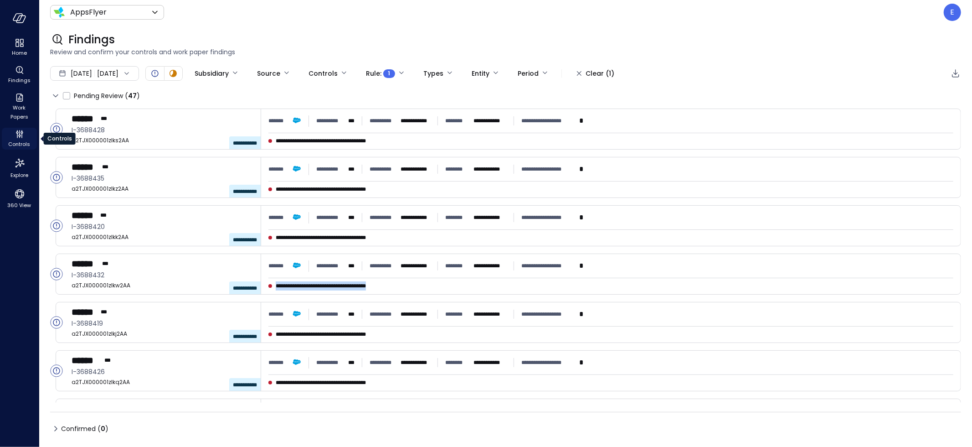
click at [17, 136] on icon "Controls" at bounding box center [17, 135] width 1 height 5
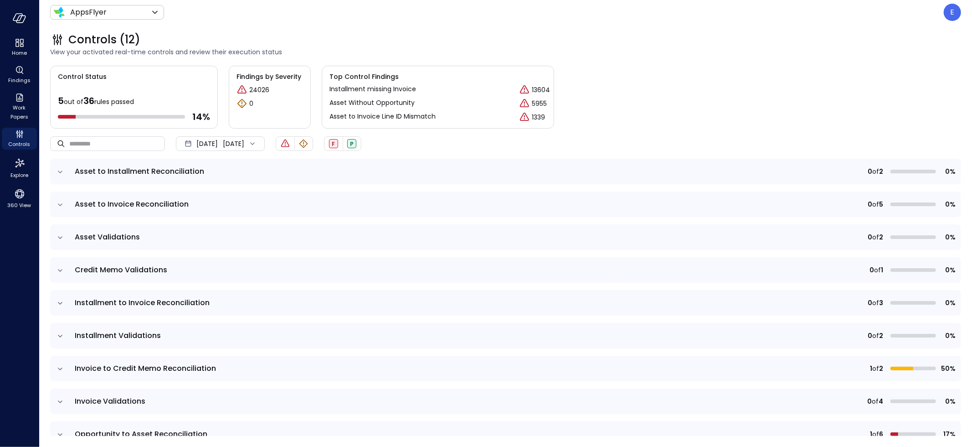
click at [58, 300] on icon "expand row" at bounding box center [60, 303] width 9 height 9
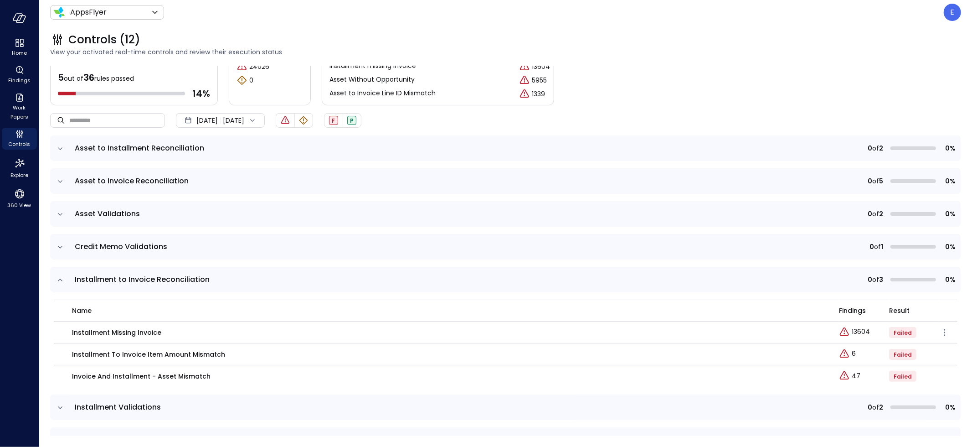
scroll to position [86, 0]
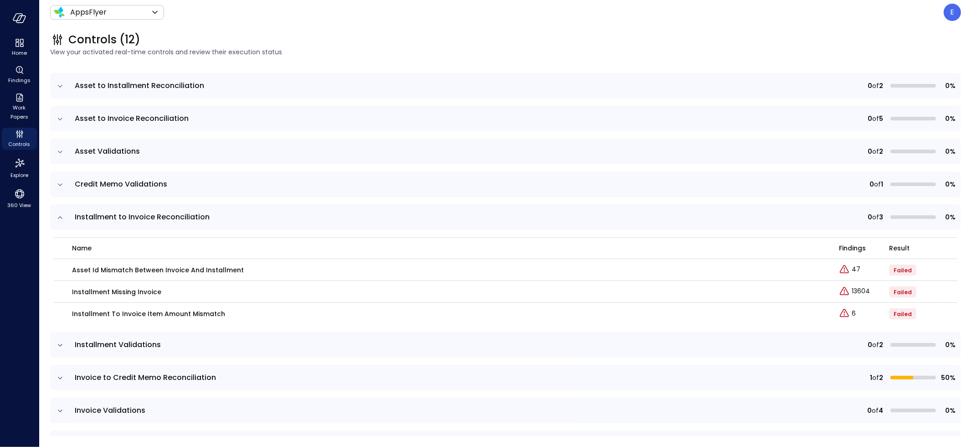
click at [59, 217] on icon "expand row" at bounding box center [60, 217] width 9 height 9
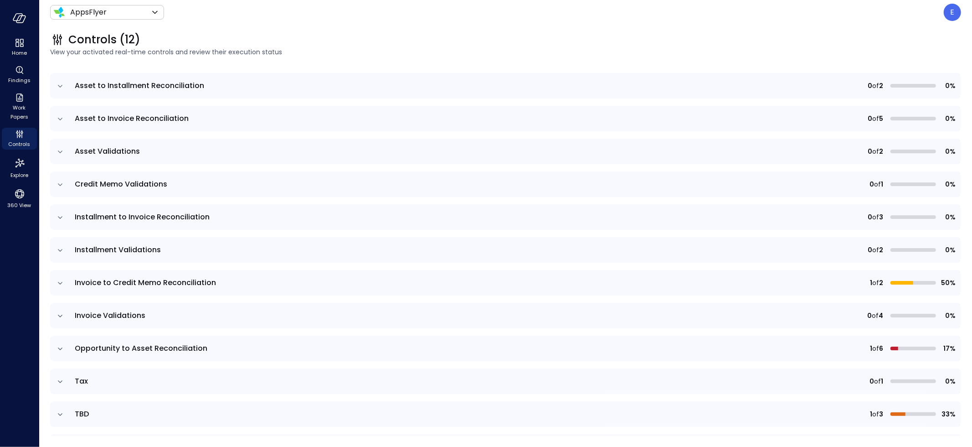
click at [59, 248] on icon "expand row" at bounding box center [60, 250] width 9 height 9
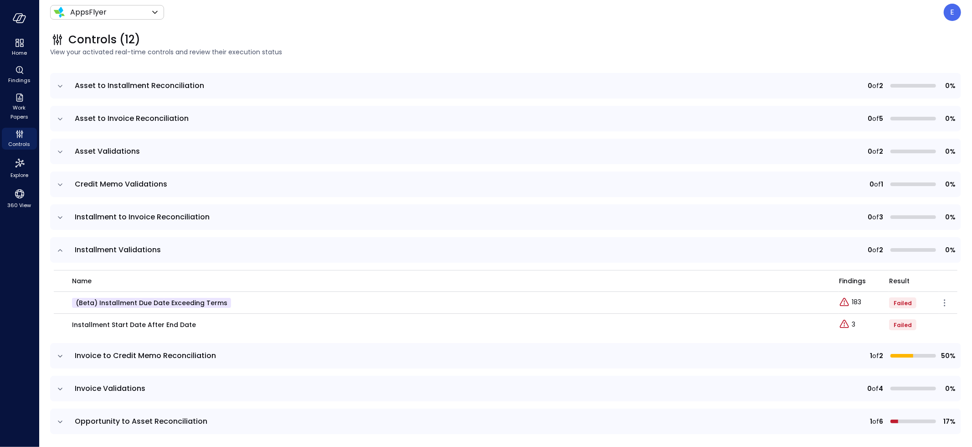
click at [162, 302] on p "(beta) Installment Due Date Exceeding Terms" at bounding box center [151, 303] width 159 height 10
click at [141, 302] on p "(beta) Installment Due Date Exceeding Terms" at bounding box center [151, 303] width 159 height 10
click at [60, 354] on icon "expand row" at bounding box center [60, 355] width 9 height 9
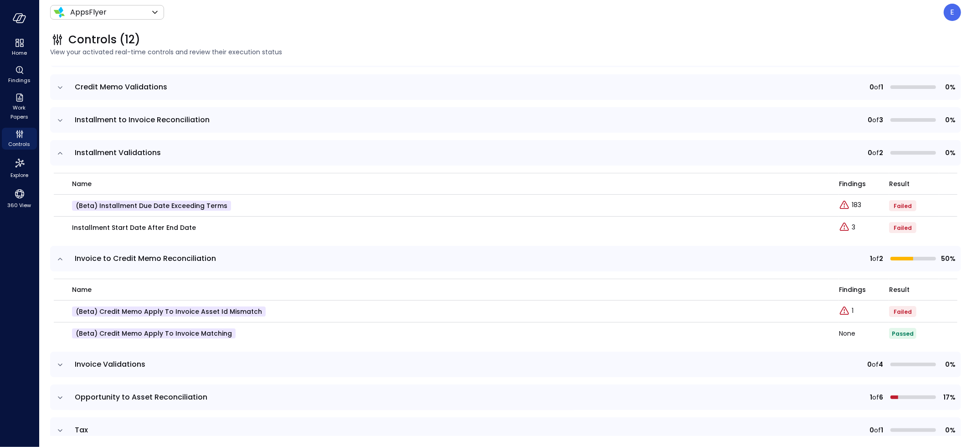
scroll to position [195, 0]
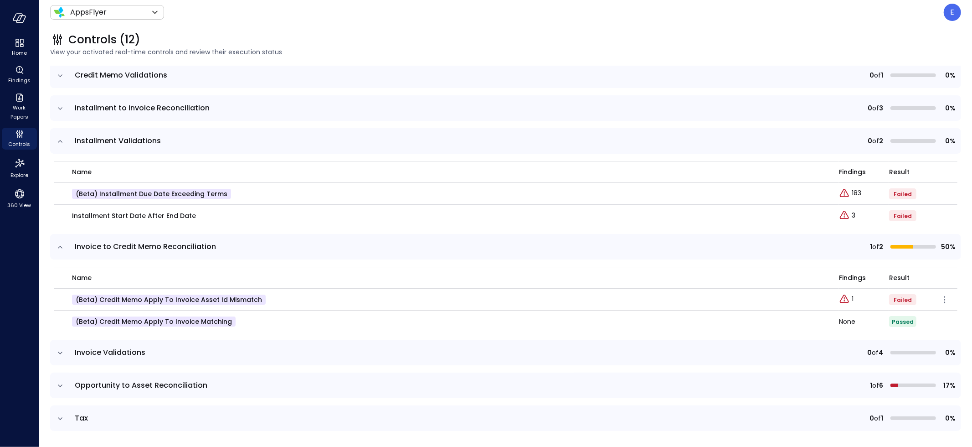
click at [126, 301] on p "(beta) Credit Memo Apply to Invoice Asset Id Mismatch" at bounding box center [169, 299] width 194 height 10
click at [147, 297] on p "(beta) Credit Memo Apply to Invoice Asset Id Mismatch" at bounding box center [169, 299] width 194 height 10
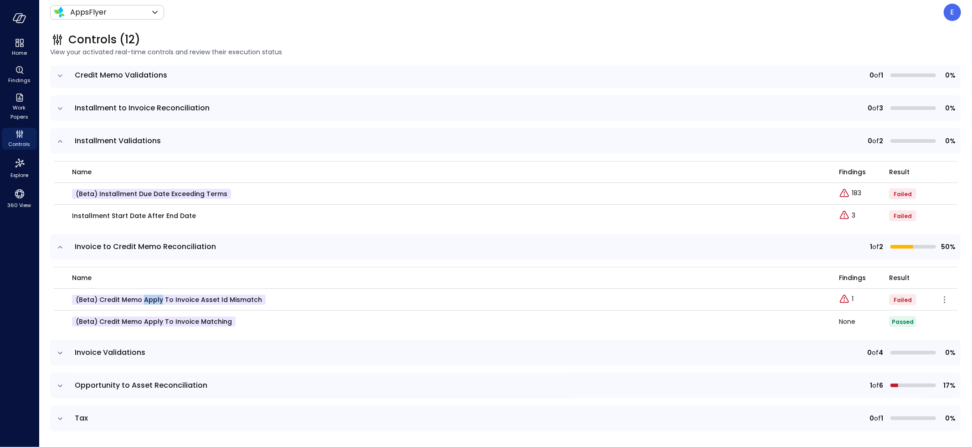
click at [147, 297] on p "(beta) Credit Memo Apply to Invoice Asset Id Mismatch" at bounding box center [169, 299] width 194 height 10
click at [202, 299] on p "(beta) Credit Memo Apply to Invoice Asset Id Mismatch" at bounding box center [169, 299] width 194 height 10
click at [203, 299] on p "(beta) Credit Memo Apply to Invoice Asset Id Mismatch" at bounding box center [169, 299] width 194 height 10
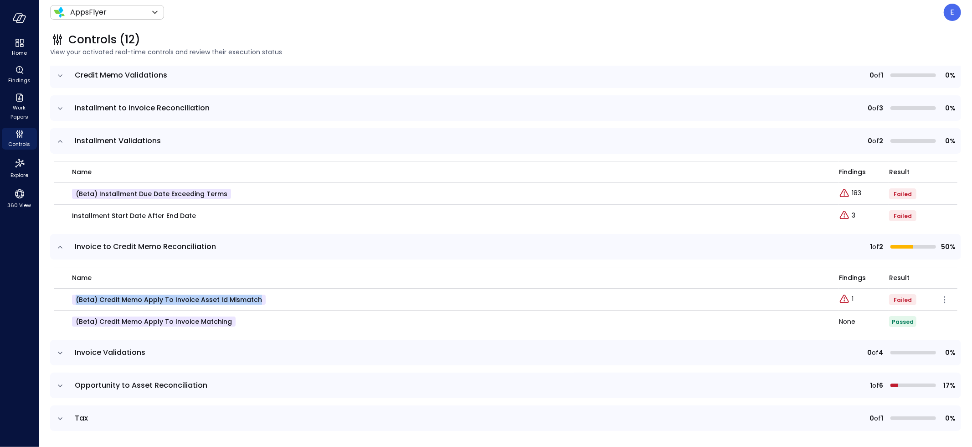
click at [203, 299] on p "(beta) Credit Memo Apply to Invoice Asset Id Mismatch" at bounding box center [169, 299] width 194 height 10
click at [150, 322] on p "(beta) Credit Memo Apply to Invoice Matching" at bounding box center [154, 321] width 164 height 10
click at [62, 350] on icon "expand row" at bounding box center [60, 352] width 9 height 9
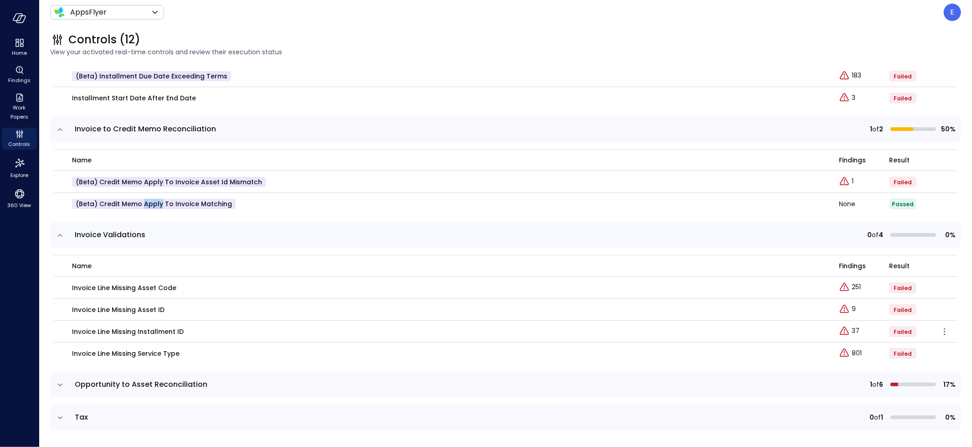
scroll to position [345, 0]
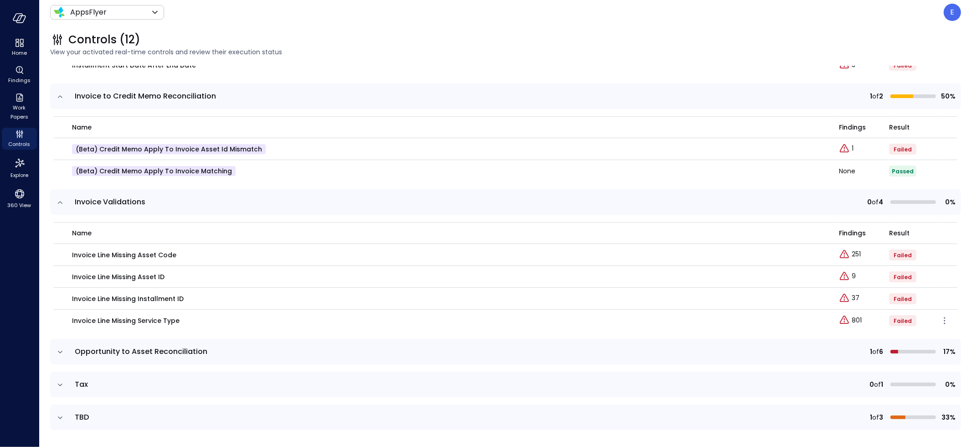
click at [77, 319] on p "Invoice Line Missing Service Type" at bounding box center [126, 320] width 108 height 10
click at [102, 320] on p "Invoice Line Missing Service Type" at bounding box center [126, 320] width 108 height 10
click at [62, 348] on icon "expand row" at bounding box center [60, 351] width 9 height 9
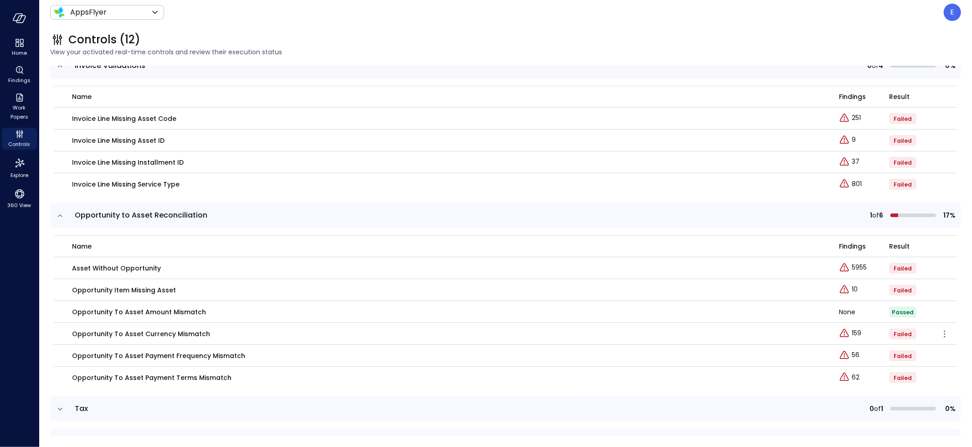
scroll to position [483, 0]
click at [129, 310] on p "Opportunity To Asset Amount Mismatch" at bounding box center [139, 310] width 134 height 10
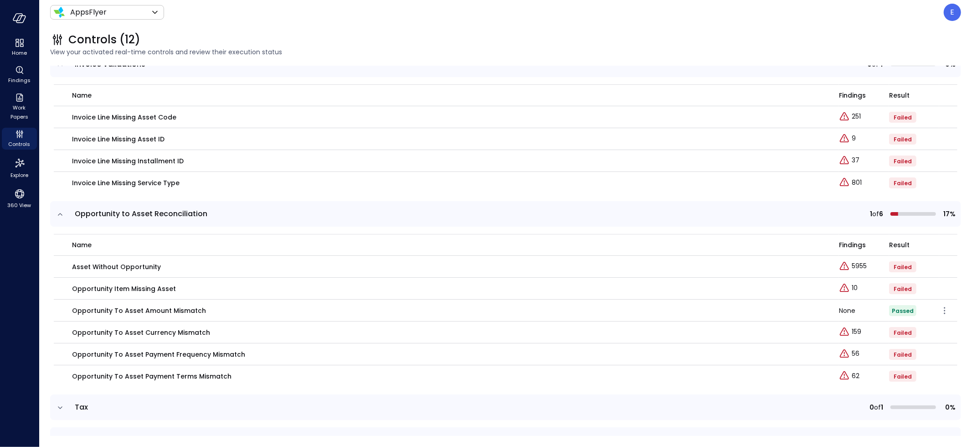
click at [133, 308] on p "Opportunity To Asset Amount Mismatch" at bounding box center [139, 310] width 134 height 10
click at [197, 300] on td "Opportunity To Asset Amount Mismatch" at bounding box center [446, 310] width 785 height 22
click at [196, 308] on p "Opportunity To Asset Amount Mismatch" at bounding box center [139, 310] width 134 height 10
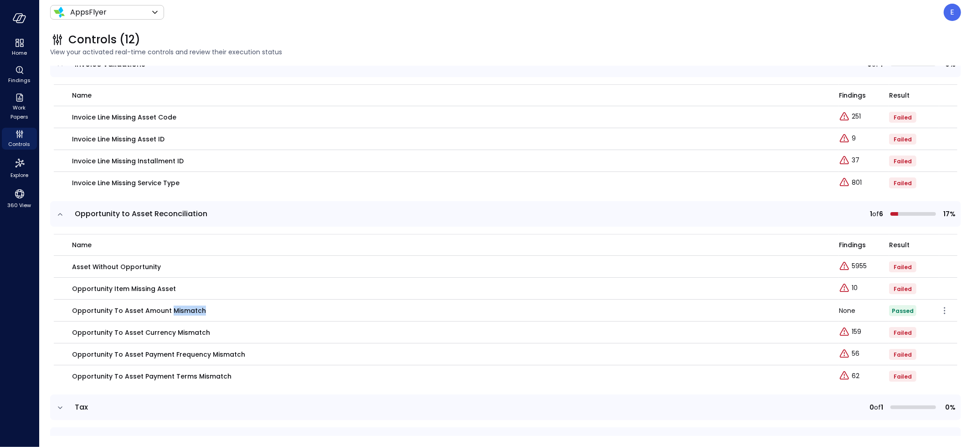
click at [196, 308] on p "Opportunity To Asset Amount Mismatch" at bounding box center [139, 310] width 134 height 10
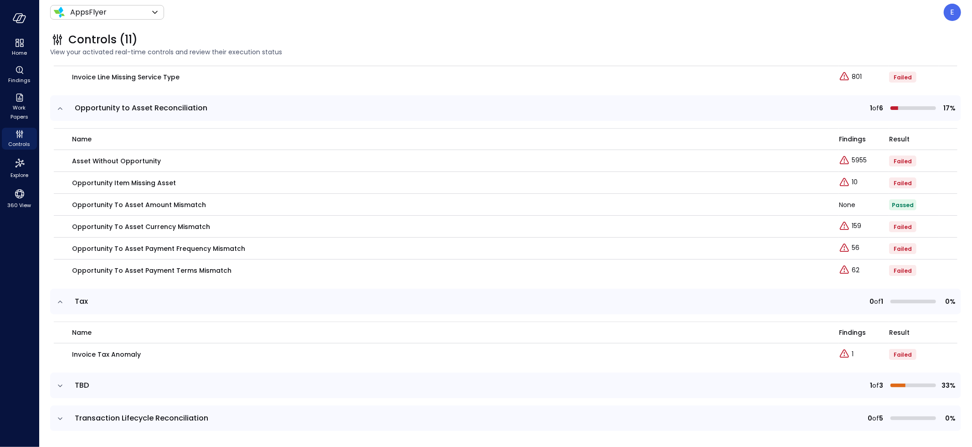
scroll to position [484, 0]
click at [121, 226] on p "Opportunity To Asset Currency Mismatch" at bounding box center [141, 225] width 138 height 10
click at [76, 269] on p "Opportunity To Asset Payment Terms Mismatch" at bounding box center [152, 269] width 160 height 10
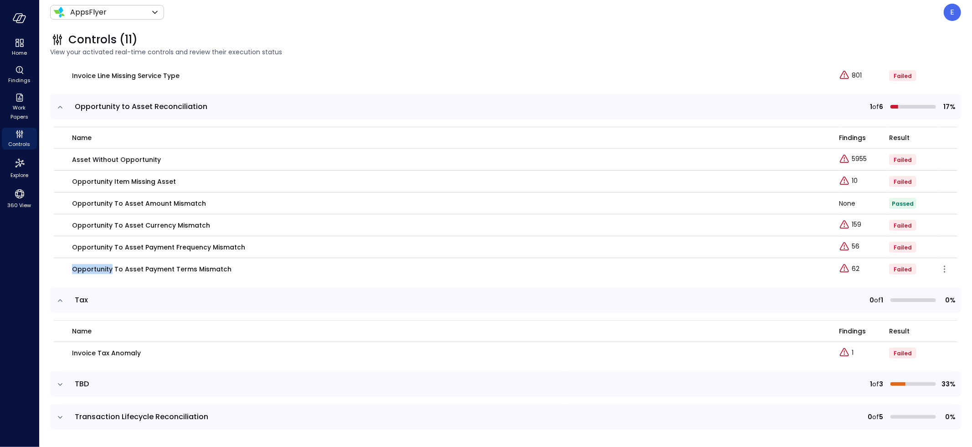
click at [76, 269] on p "Opportunity To Asset Payment Terms Mismatch" at bounding box center [152, 269] width 160 height 10
drag, startPoint x: 164, startPoint y: 263, endPoint x: 171, endPoint y: 268, distance: 8.6
click at [164, 264] on p "Opportunity To Asset Payment Terms Mismatch" at bounding box center [152, 269] width 160 height 10
click at [852, 223] on p "159" at bounding box center [857, 225] width 10 height 10
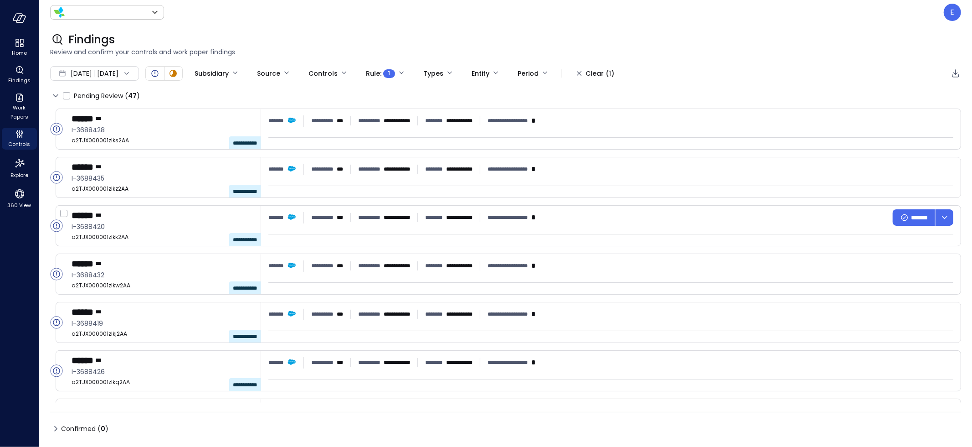
type input "*******"
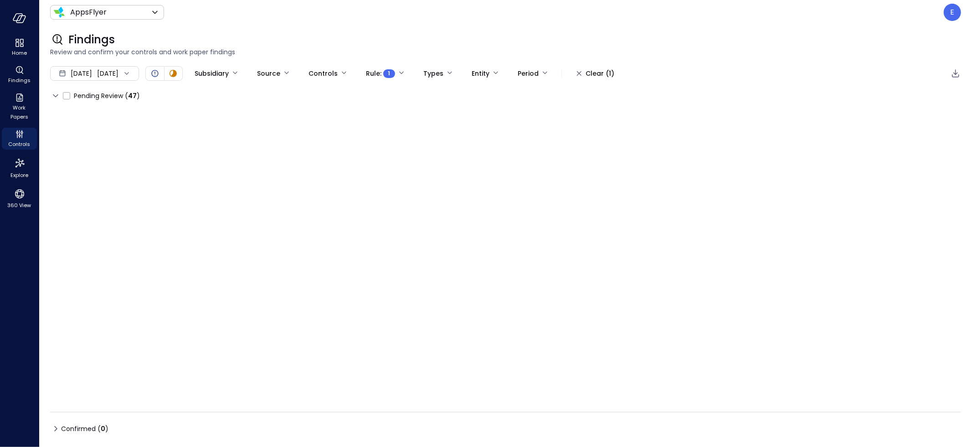
type input "****"
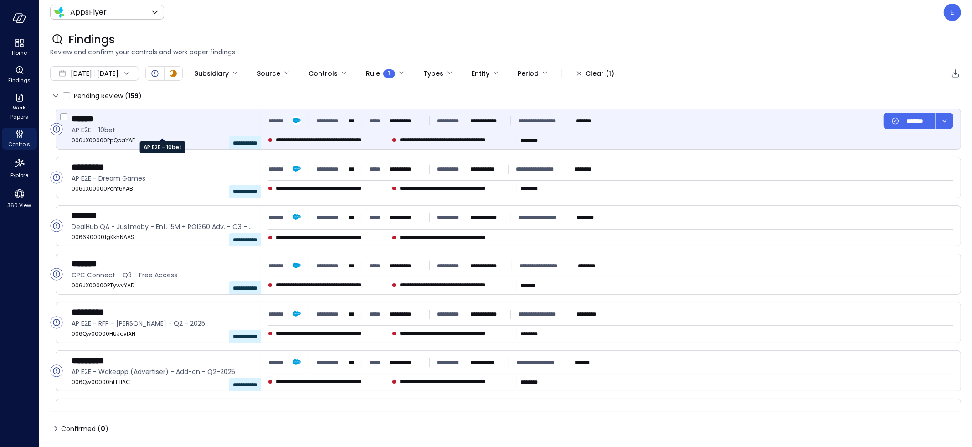
click at [175, 128] on span "AP E2E - 10bet" at bounding box center [163, 130] width 182 height 10
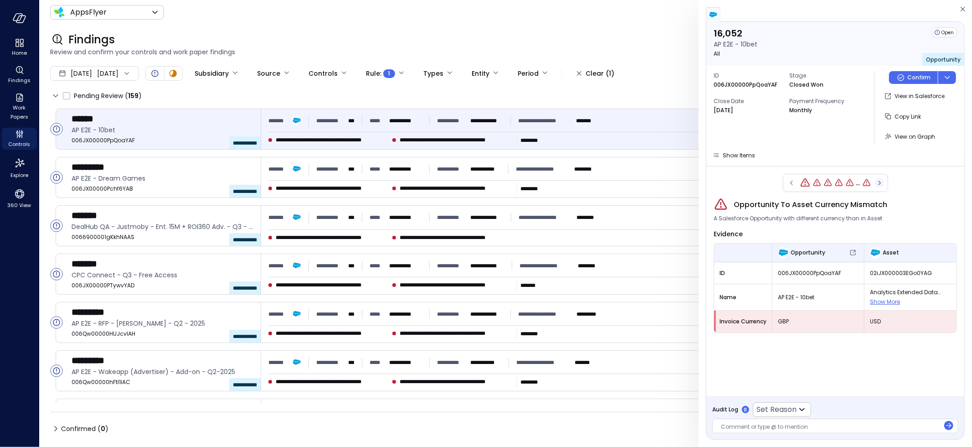
click at [883, 183] on icon "button" at bounding box center [879, 182] width 9 height 11
click at [793, 181] on icon "button" at bounding box center [794, 182] width 9 height 11
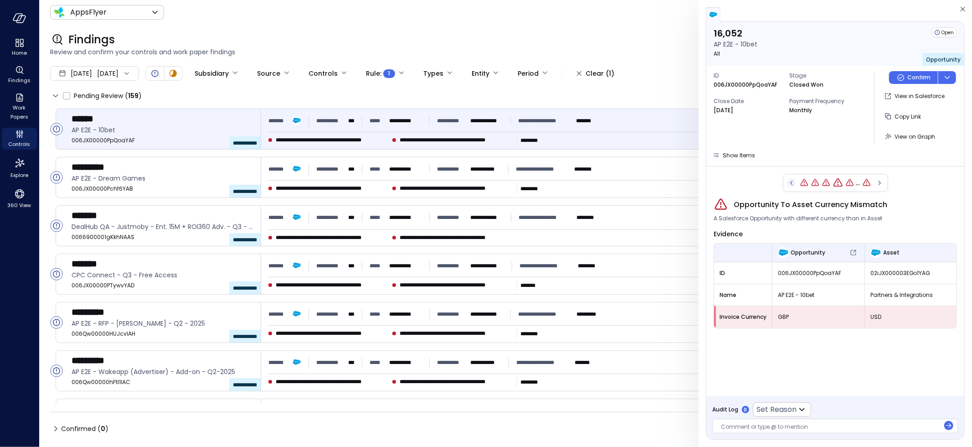
click at [793, 181] on icon "button" at bounding box center [791, 182] width 9 height 11
click at [794, 182] on icon "button" at bounding box center [791, 182] width 9 height 11
click at [893, 271] on span "02iJX000003EGo0YAG" at bounding box center [910, 272] width 81 height 9
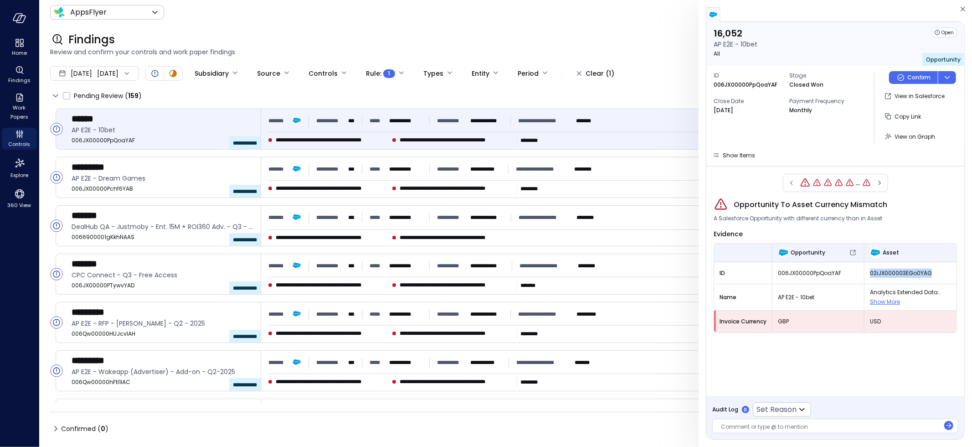
copy span "02iJX000003EGo0YAG"
click at [901, 271] on span "02iJX000003EGo0YAG" at bounding box center [910, 272] width 81 height 9
click at [880, 299] on span "Show More" at bounding box center [885, 302] width 30 height 8
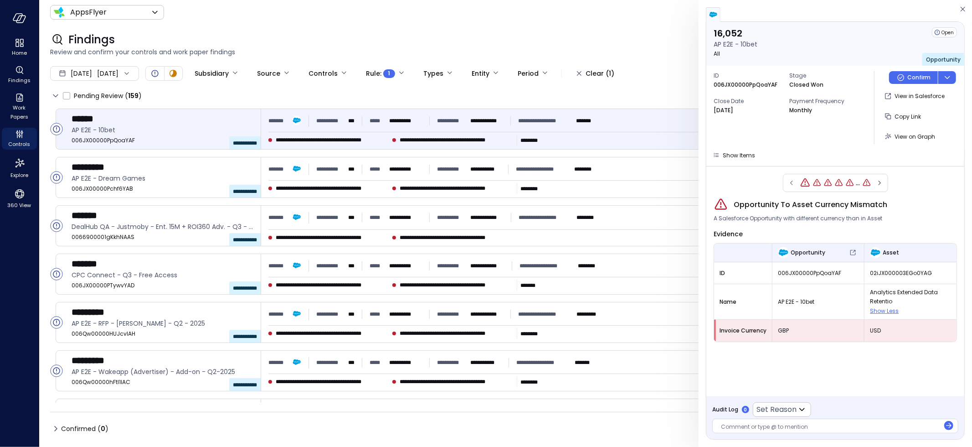
click at [877, 330] on span "USD" at bounding box center [910, 330] width 81 height 9
click at [731, 328] on span "Invoice Currency" at bounding box center [743, 330] width 47 height 9
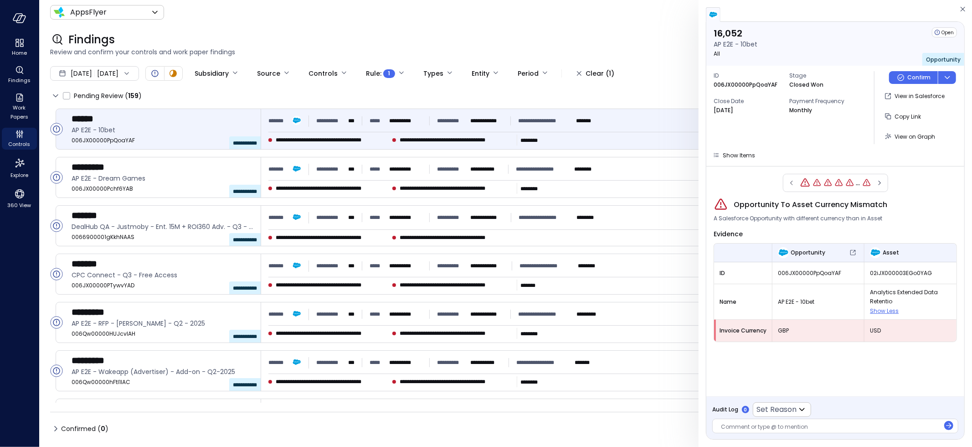
click at [56, 38] on icon at bounding box center [57, 39] width 15 height 15
click at [14, 137] on icon "Controls" at bounding box center [19, 134] width 11 height 11
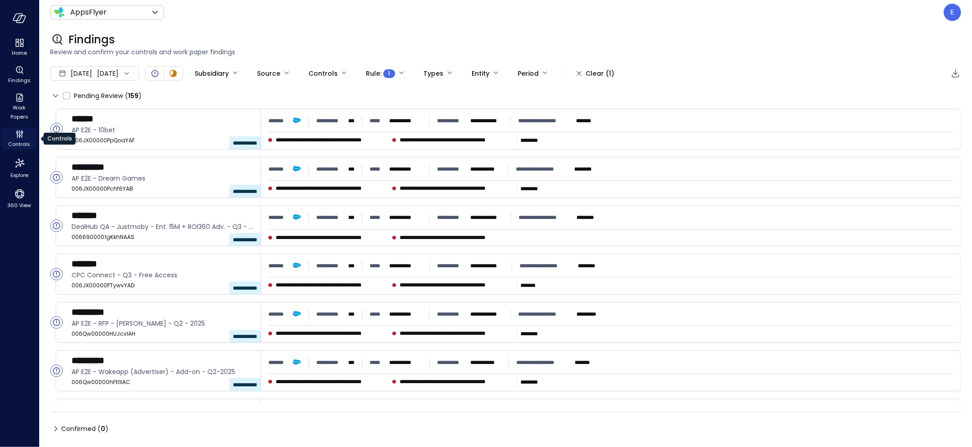
click at [15, 136] on icon "Controls" at bounding box center [19, 134] width 11 height 11
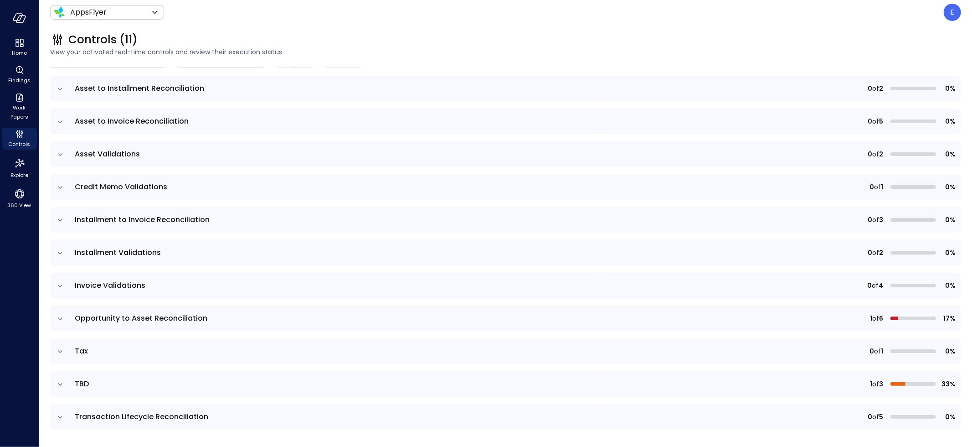
scroll to position [50, 0]
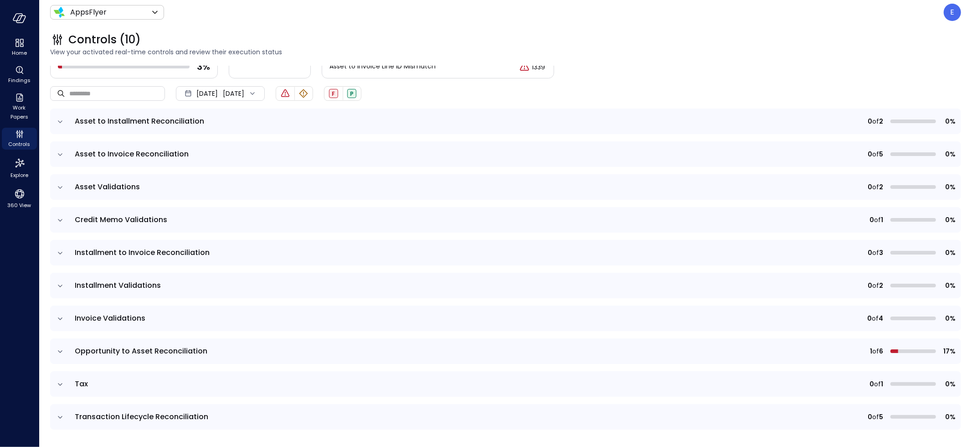
click at [62, 282] on icon "expand row" at bounding box center [60, 285] width 9 height 9
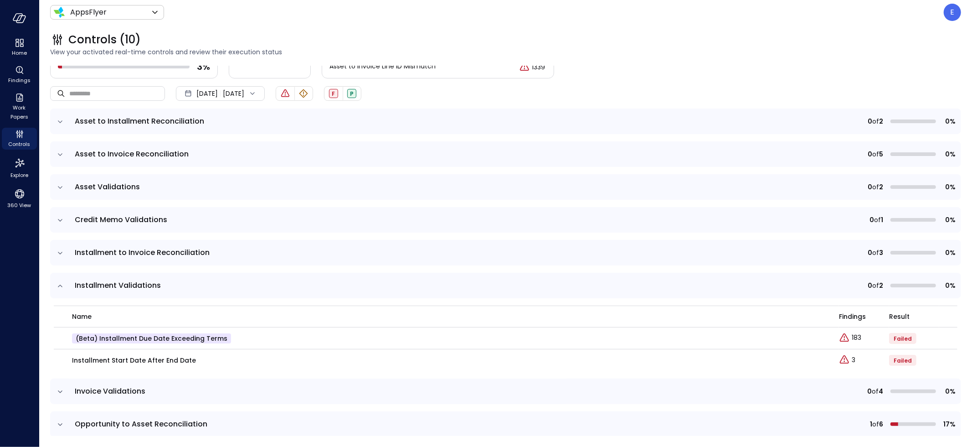
click at [59, 251] on icon "expand row" at bounding box center [60, 252] width 9 height 9
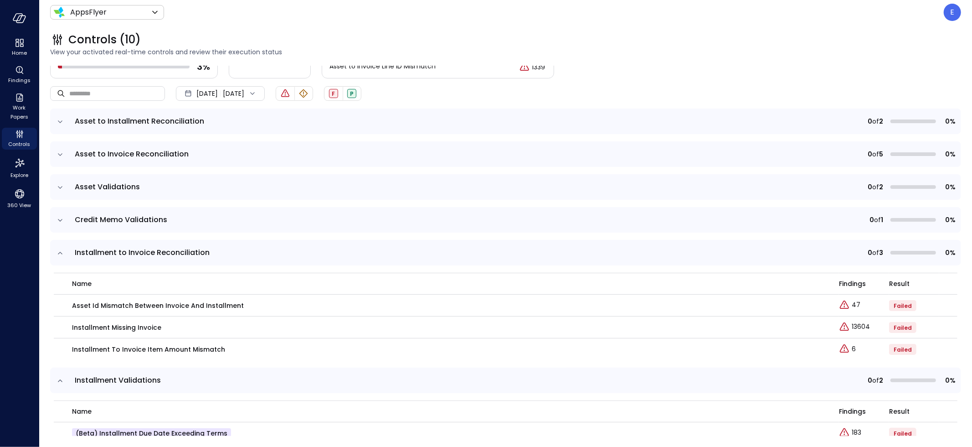
click at [61, 253] on icon "expand row" at bounding box center [60, 252] width 9 height 9
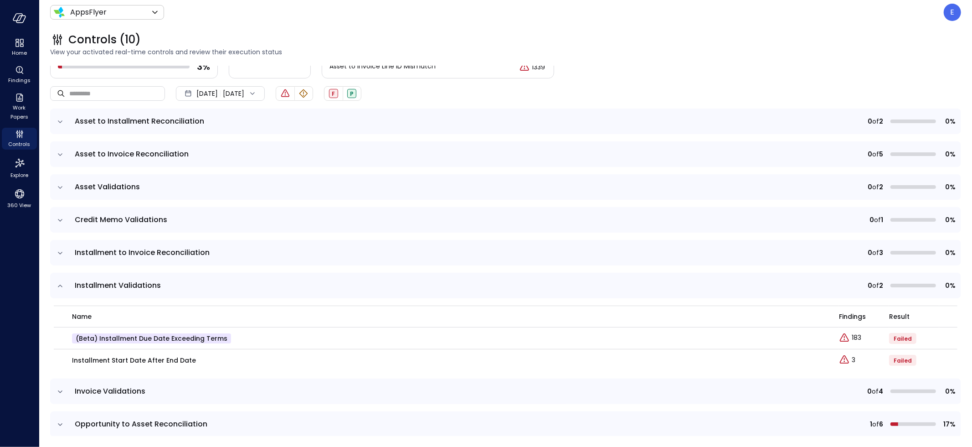
click at [60, 284] on icon "expand row" at bounding box center [60, 285] width 5 height 2
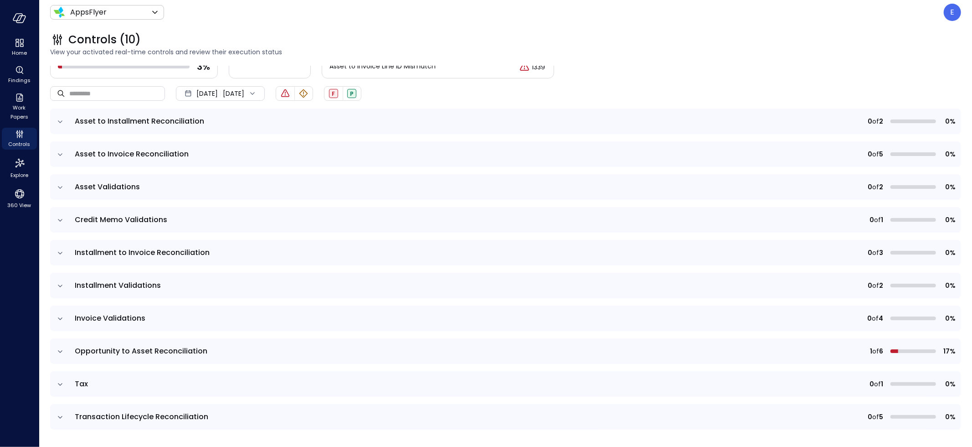
click at [59, 347] on icon "expand row" at bounding box center [60, 351] width 9 height 9
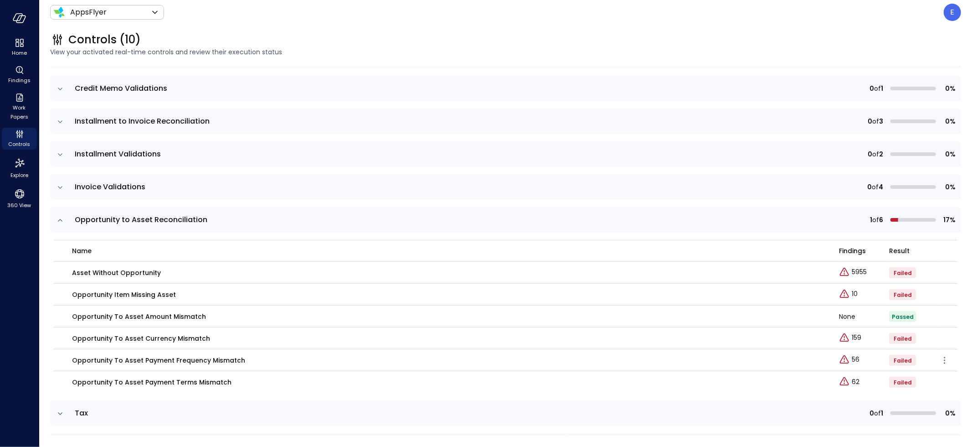
scroll to position [191, 0]
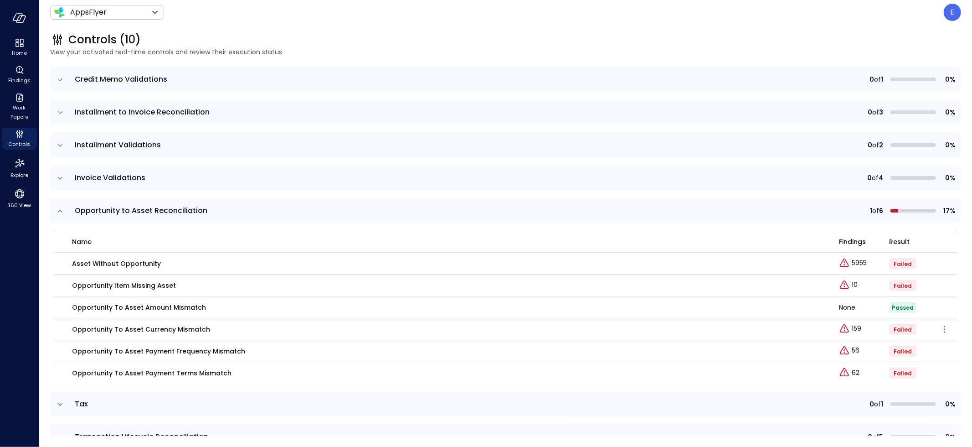
click at [76, 327] on p "Opportunity To Asset Currency Mismatch" at bounding box center [141, 329] width 138 height 10
click at [945, 328] on icon "button" at bounding box center [945, 328] width 1 height 1
click at [928, 342] on p "Edit control" at bounding box center [912, 341] width 36 height 9
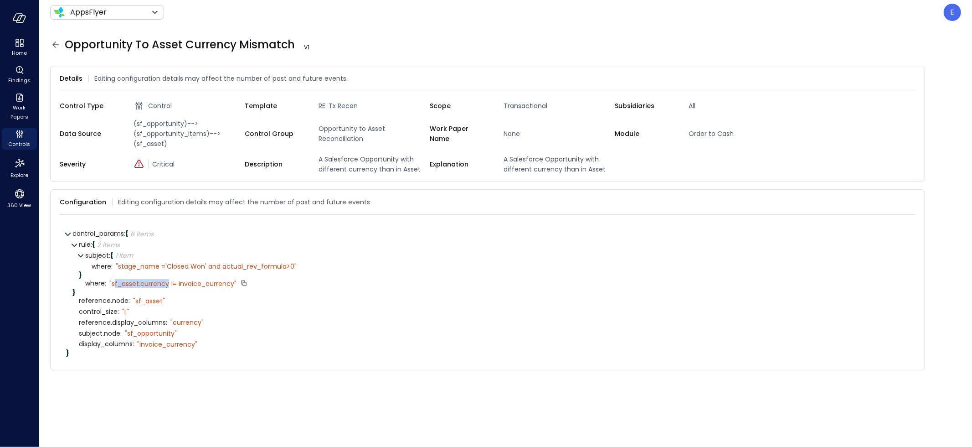
drag, startPoint x: 167, startPoint y: 284, endPoint x: 114, endPoint y: 283, distance: 53.3
click at [114, 283] on div "" sf_asset.currency != invoice_currency"" at bounding box center [172, 283] width 127 height 8
click at [136, 306] on div "control_size : " L"" at bounding box center [494, 311] width 831 height 11
drag, startPoint x: 167, startPoint y: 283, endPoint x: 109, endPoint y: 283, distance: 57.9
click at [109, 283] on div "" sf_asset.currency != invoice_currency"" at bounding box center [172, 283] width 127 height 8
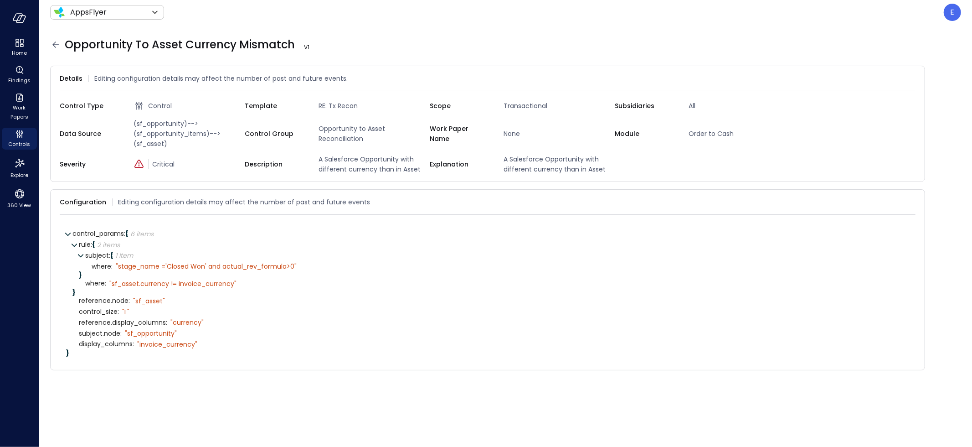
click at [108, 324] on span "reference.display_columns :" at bounding box center [123, 322] width 88 height 7
click at [160, 346] on div "" invoice_currency"" at bounding box center [167, 344] width 60 height 8
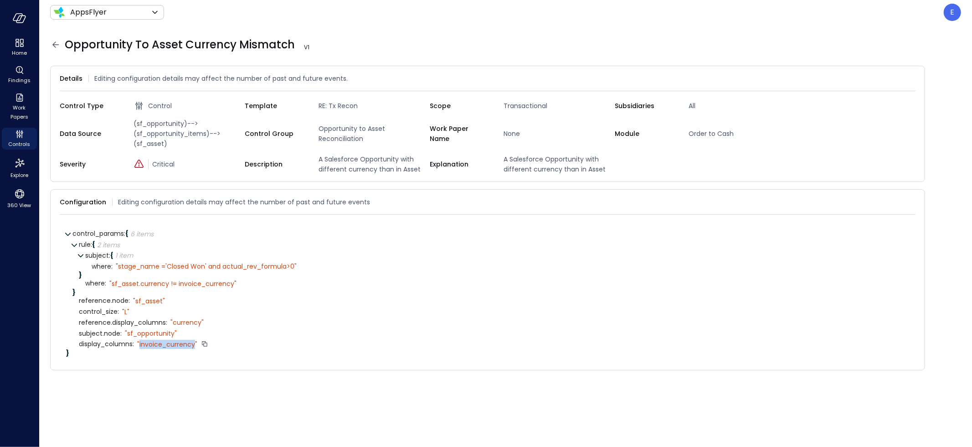
click at [160, 346] on div "" invoice_currency"" at bounding box center [167, 344] width 60 height 8
click at [190, 323] on div "" currency"" at bounding box center [186, 322] width 33 height 8
click at [156, 145] on span "(sf_opportunity)-->(sf_opportunity_items)-->(sf_asset)" at bounding box center [187, 134] width 115 height 30
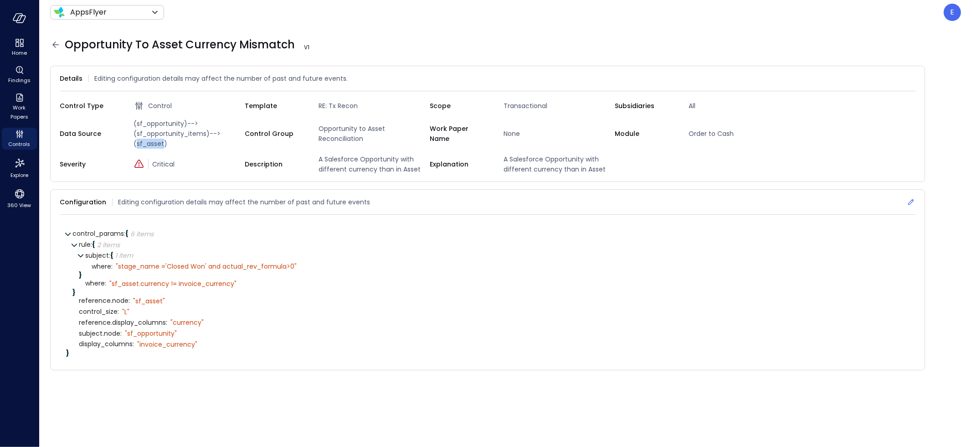
copy span "sf_asset"
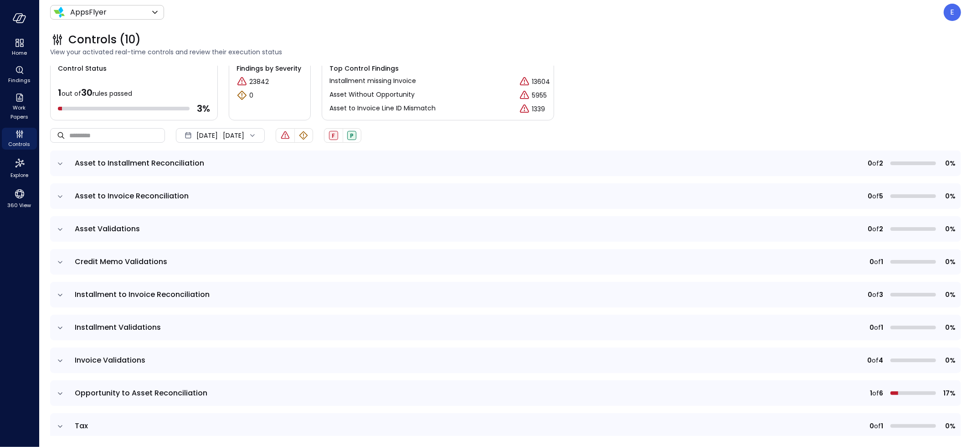
scroll to position [50, 0]
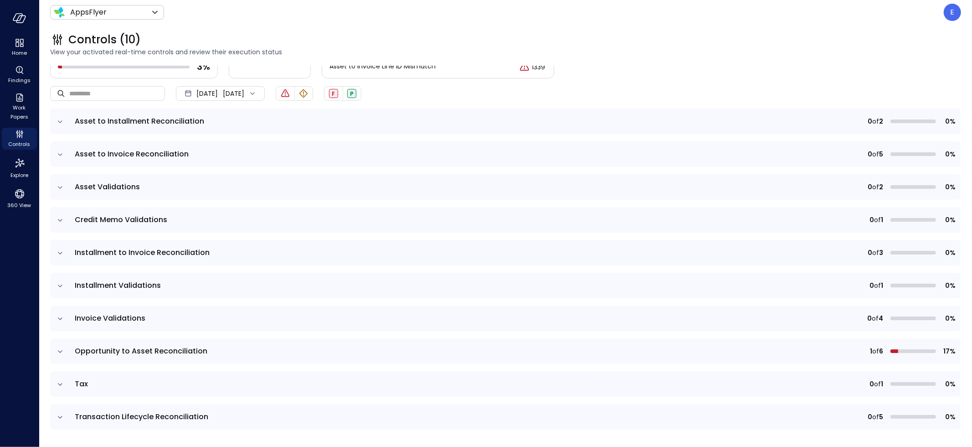
click at [63, 351] on icon "expand row" at bounding box center [60, 351] width 9 height 9
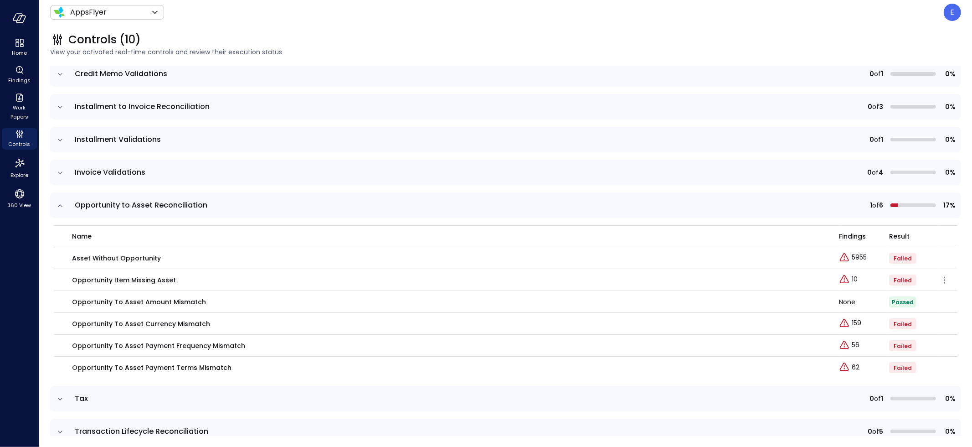
scroll to position [211, 0]
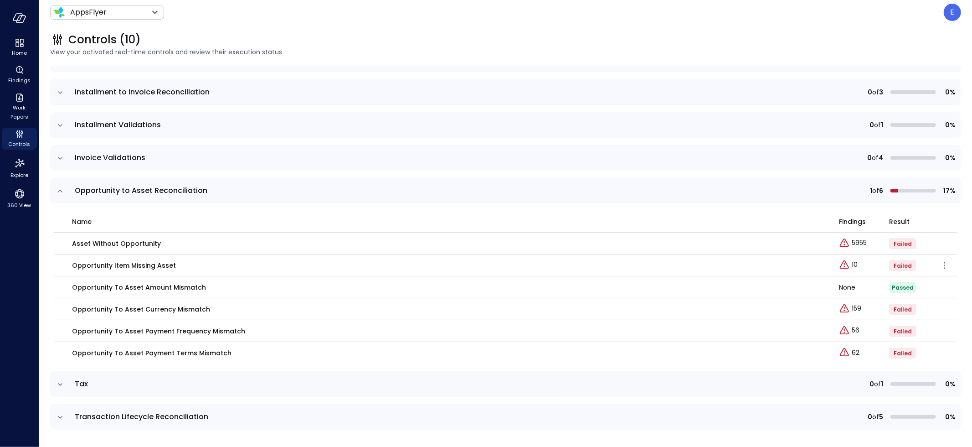
click at [127, 264] on p "Opportunity Item Missing Asset" at bounding box center [124, 265] width 104 height 10
click at [127, 265] on p "Opportunity Item Missing Asset" at bounding box center [124, 265] width 104 height 10
click at [129, 307] on p "Opportunity To Asset Currency Mismatch" at bounding box center [141, 309] width 138 height 10
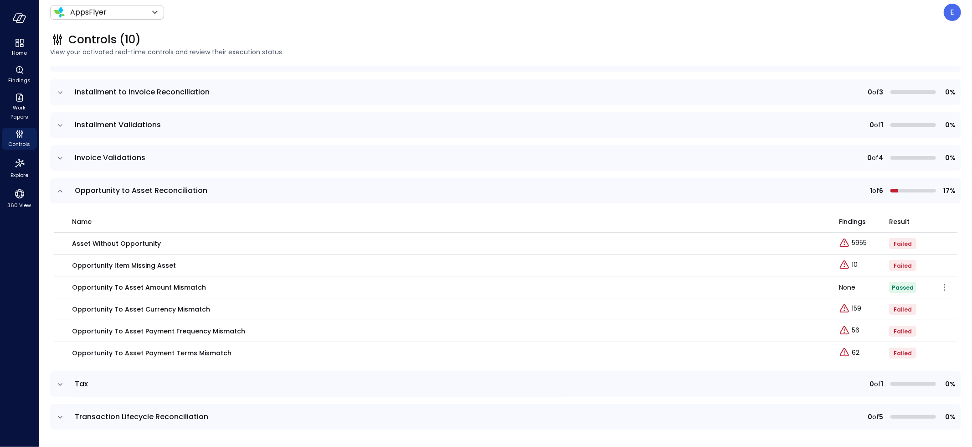
click at [130, 286] on p "Opportunity To Asset Amount Mismatch" at bounding box center [139, 287] width 134 height 10
click at [156, 327] on p "Opportunity To Asset Payment Frequency Mismatch" at bounding box center [158, 331] width 173 height 10
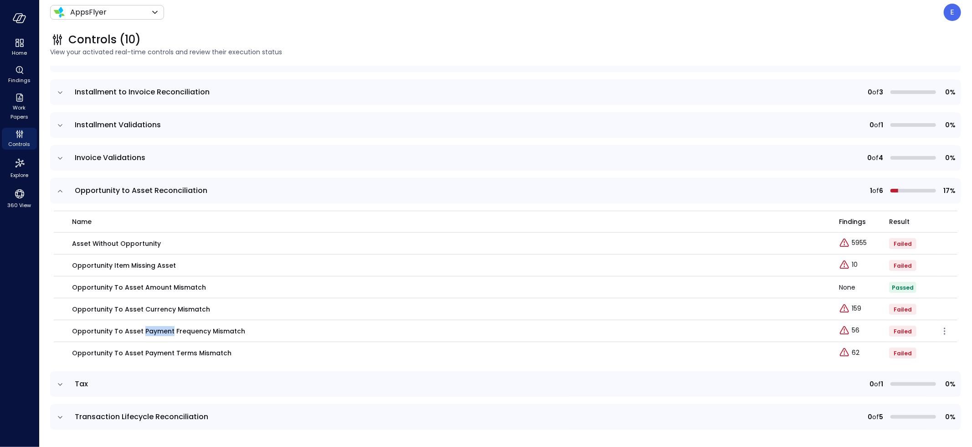
click at [156, 327] on p "Opportunity To Asset Payment Frequency Mismatch" at bounding box center [158, 331] width 173 height 10
click at [156, 352] on p "Opportunity To Asset Payment Terms Mismatch" at bounding box center [152, 353] width 160 height 10
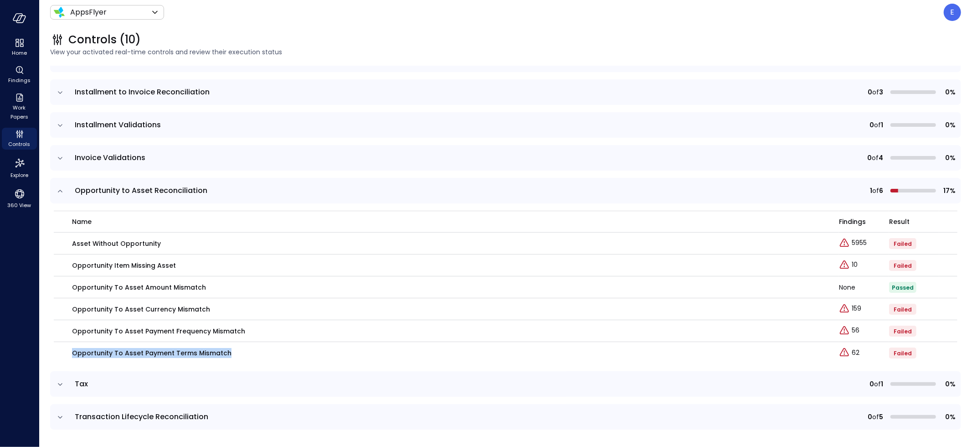
click at [60, 383] on icon "expand row" at bounding box center [60, 384] width 9 height 9
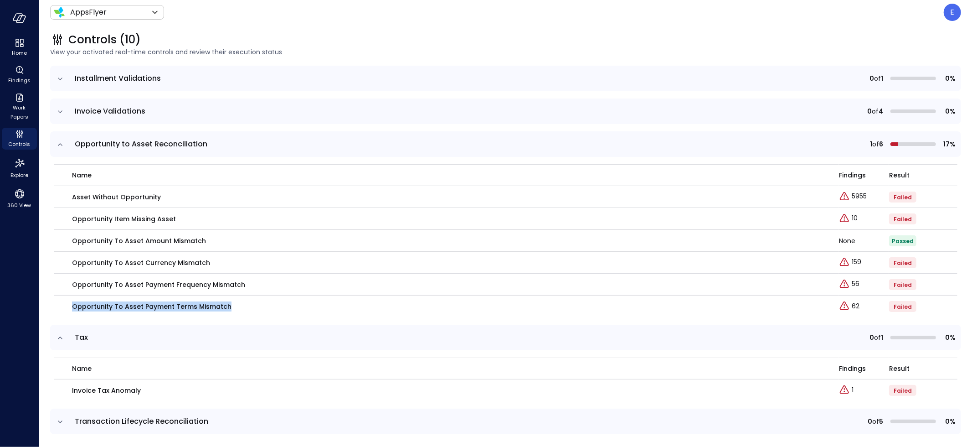
scroll to position [262, 0]
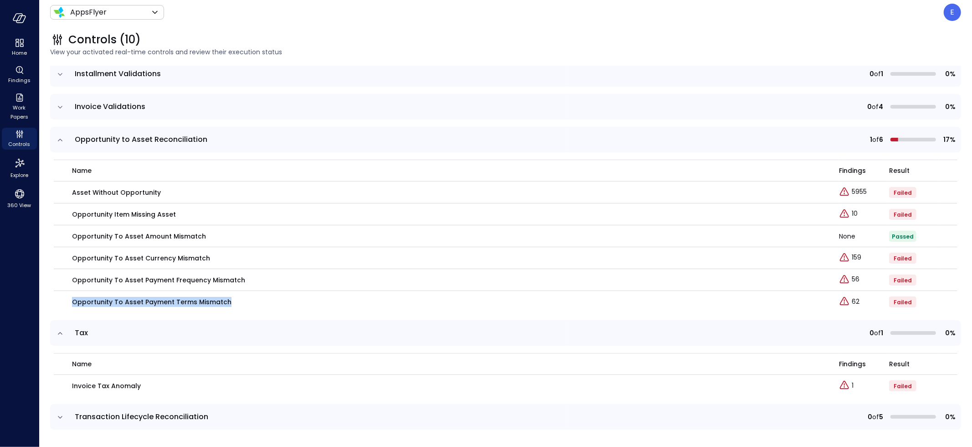
click at [64, 414] on icon "expand row" at bounding box center [60, 417] width 9 height 9
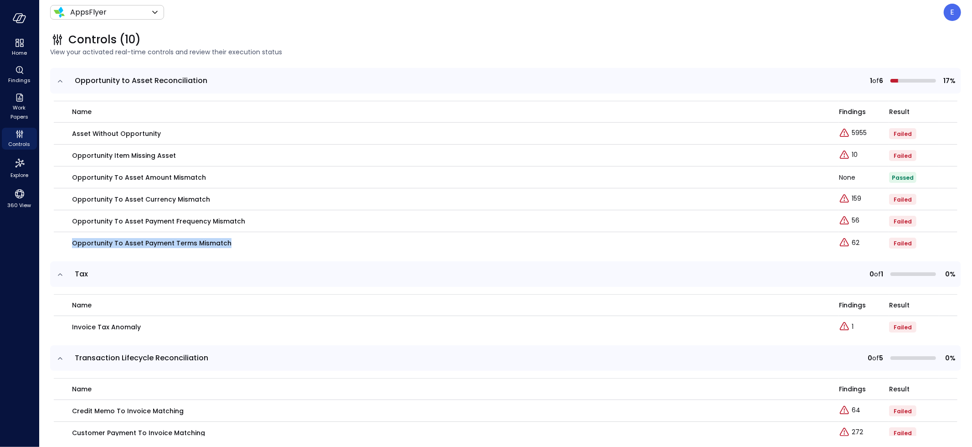
scroll to position [400, 0]
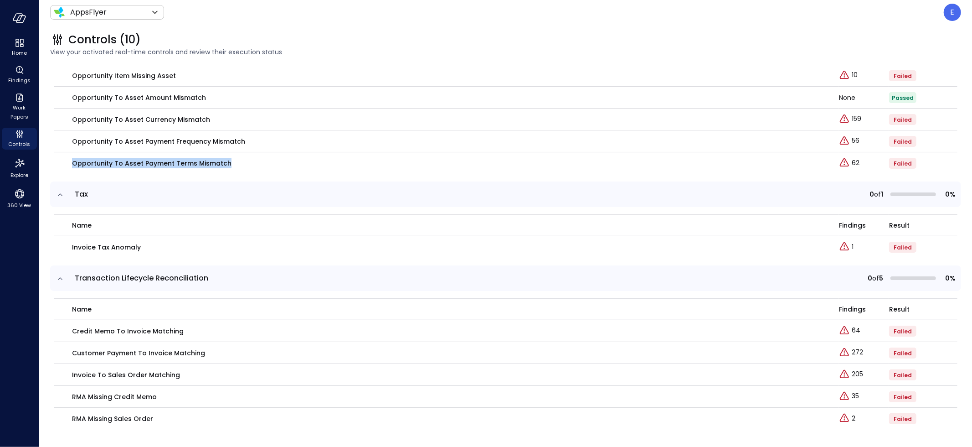
click at [61, 277] on icon "expand row" at bounding box center [60, 278] width 5 height 2
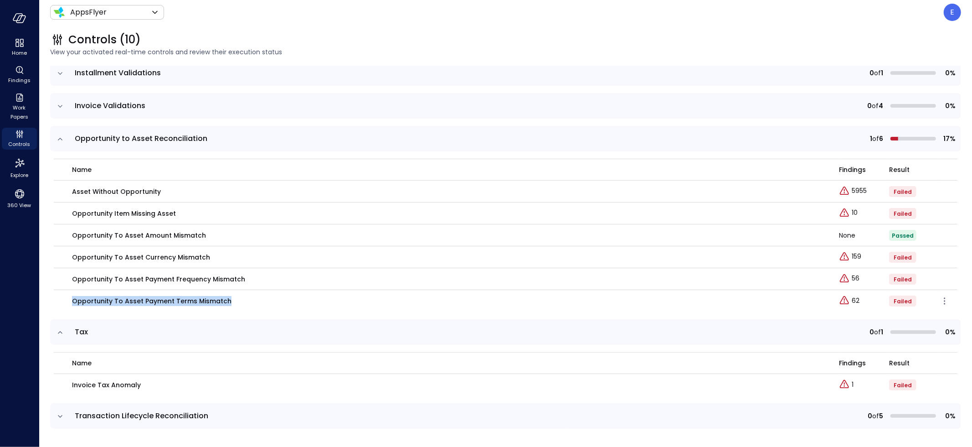
scroll to position [262, 0]
click at [60, 332] on icon "expand row" at bounding box center [60, 333] width 9 height 9
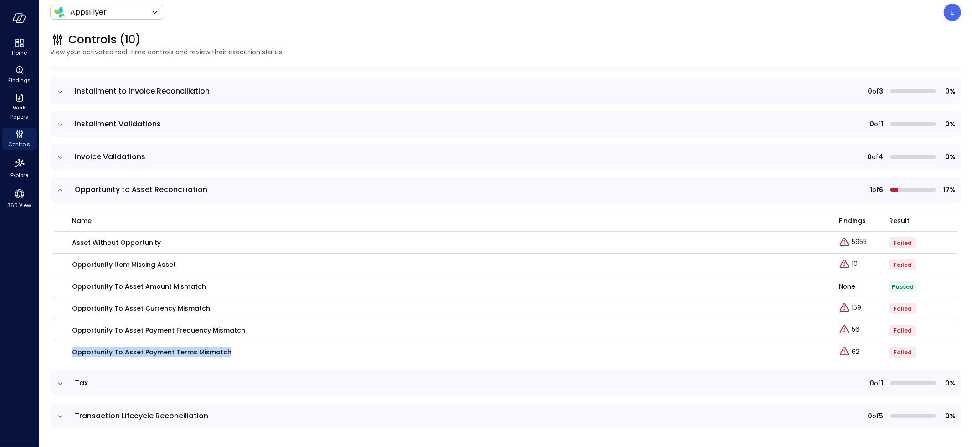
scroll to position [211, 0]
click at [58, 191] on icon "expand row" at bounding box center [60, 190] width 9 height 9
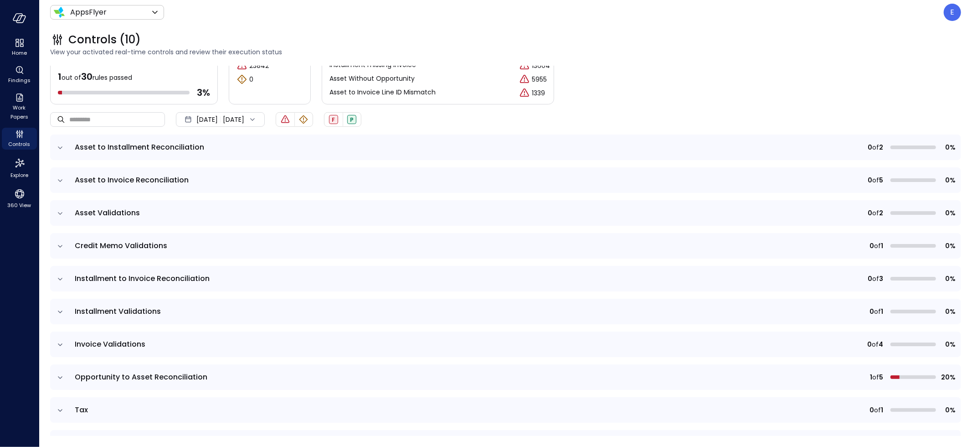
scroll to position [50, 0]
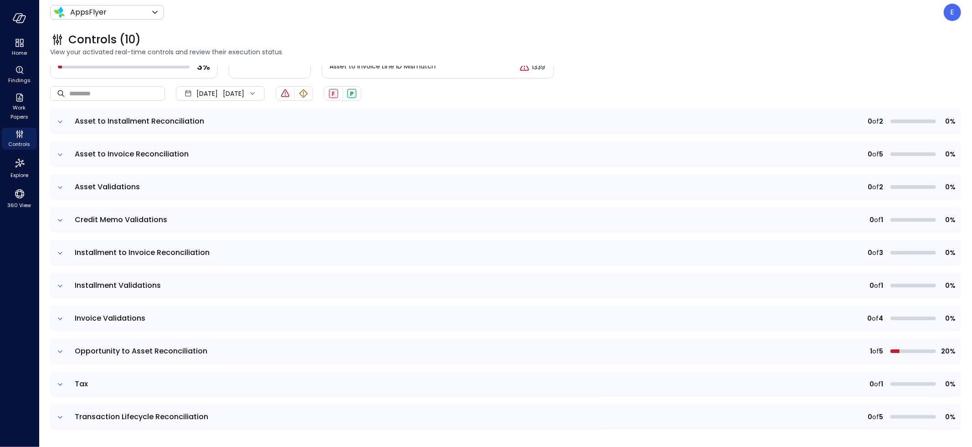
click at [61, 348] on icon "expand row" at bounding box center [60, 351] width 9 height 9
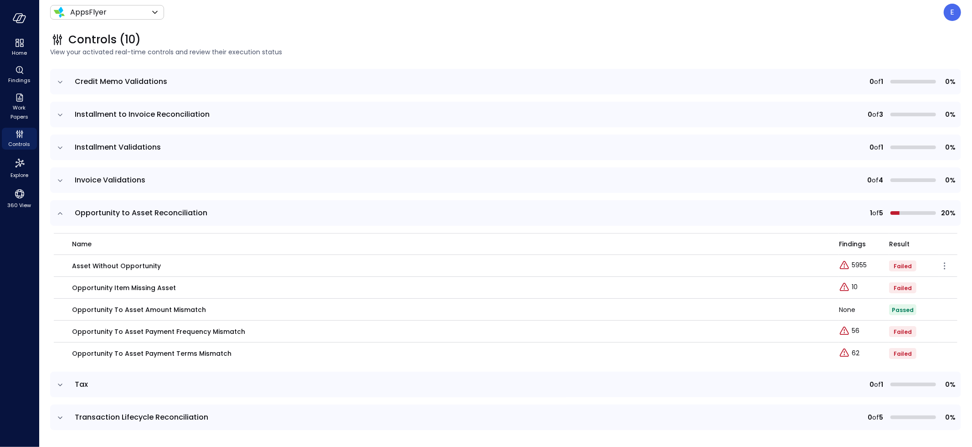
scroll to position [189, 0]
click at [115, 264] on p "Asset Without Opportunity" at bounding box center [116, 265] width 89 height 10
click at [121, 287] on p "Opportunity Item Missing Asset" at bounding box center [124, 287] width 104 height 10
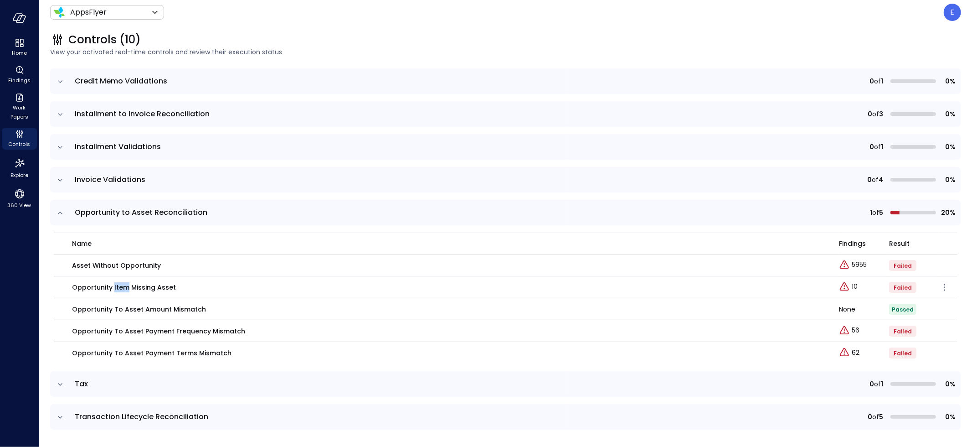
click at [121, 287] on p "Opportunity Item Missing Asset" at bounding box center [124, 287] width 104 height 10
click at [126, 288] on p "Opportunity Item Missing Asset" at bounding box center [124, 287] width 104 height 10
drag, startPoint x: 186, startPoint y: 287, endPoint x: 71, endPoint y: 264, distance: 116.8
click at [71, 264] on tbody "Asset Without Opportunity 5955 Failed Opportunity Item Missing Asset 10 Failed …" at bounding box center [506, 308] width 904 height 109
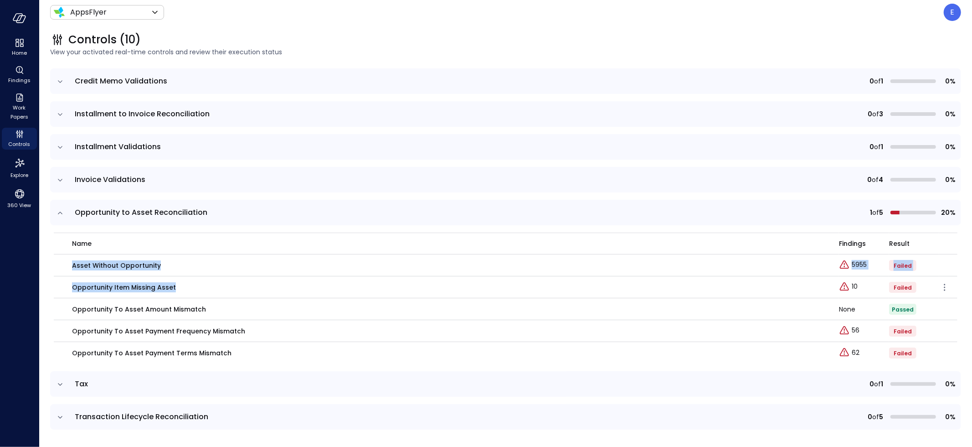
click at [146, 288] on p "Opportunity Item Missing Asset" at bounding box center [124, 287] width 104 height 10
drag, startPoint x: 187, startPoint y: 285, endPoint x: 69, endPoint y: 265, distance: 120.2
click at [69, 265] on tbody "Asset Without Opportunity 5955 Failed Opportunity Item Missing Asset 10 Failed …" at bounding box center [506, 308] width 904 height 109
click at [61, 211] on icon "expand row" at bounding box center [60, 212] width 9 height 9
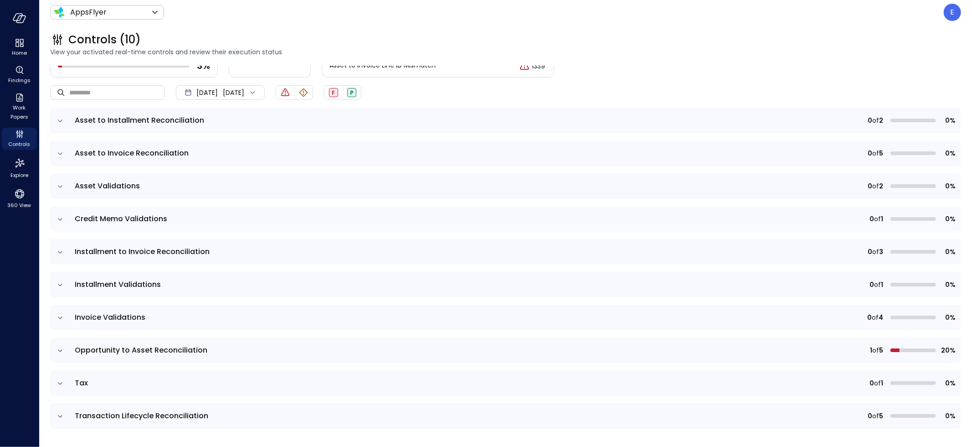
scroll to position [50, 0]
click at [59, 121] on icon "expand row" at bounding box center [60, 121] width 5 height 2
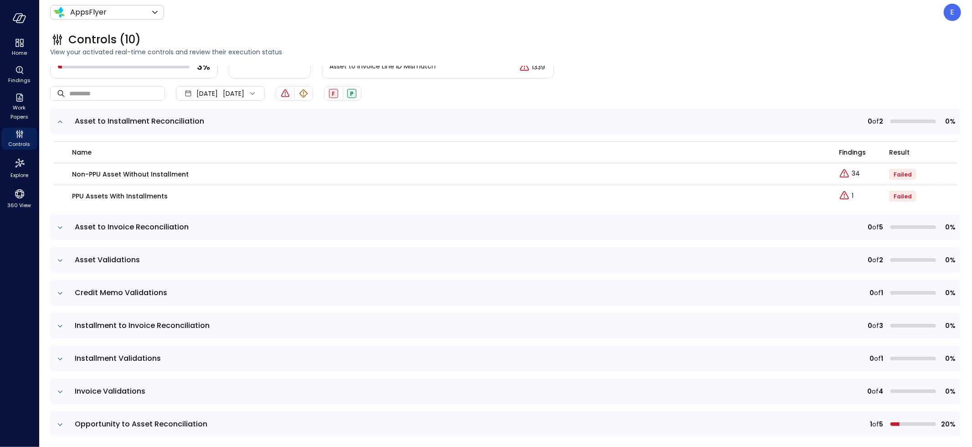
click at [108, 119] on span "Asset to Installment Reconciliation" at bounding box center [139, 121] width 129 height 10
drag, startPoint x: 72, startPoint y: 174, endPoint x: 199, endPoint y: 172, distance: 126.7
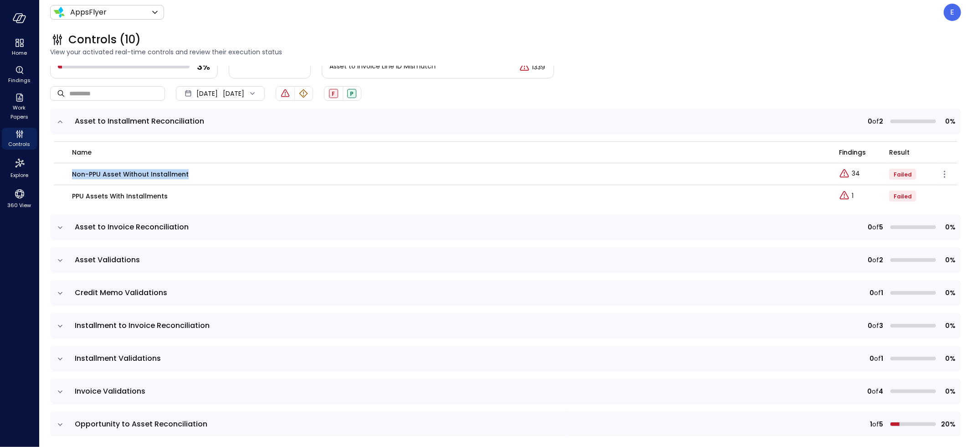
click at [199, 172] on div "Non-PPU Asset Without Installment" at bounding box center [450, 174] width 756 height 10
click at [155, 174] on p "Non-PPU Asset Without Installment" at bounding box center [130, 174] width 117 height 10
drag, startPoint x: 72, startPoint y: 196, endPoint x: 191, endPoint y: 196, distance: 118.5
click at [191, 196] on div "PPU Assets with Installments" at bounding box center [450, 196] width 756 height 10
click at [134, 195] on p "PPU Assets with Installments" at bounding box center [120, 196] width 96 height 10
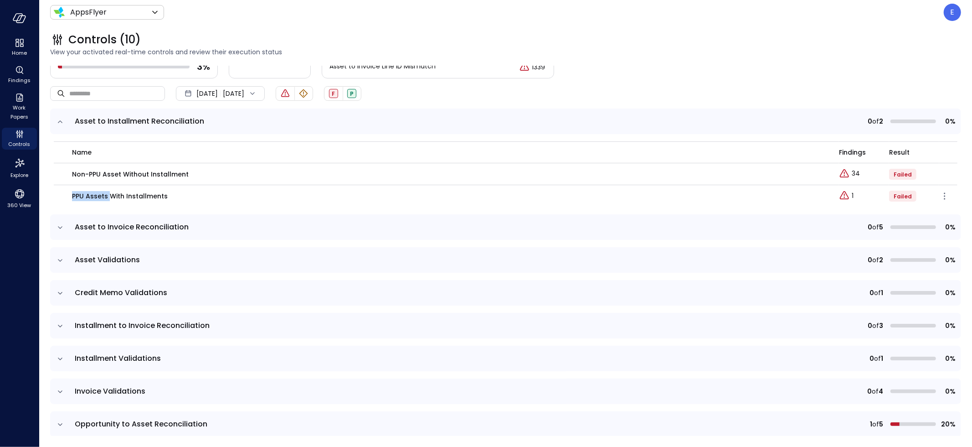
drag, startPoint x: 108, startPoint y: 193, endPoint x: 71, endPoint y: 195, distance: 37.0
click at [71, 195] on td "PPU Assets with Installments" at bounding box center [446, 196] width 785 height 22
click at [91, 197] on p "PPU Assets with Installments" at bounding box center [120, 196] width 96 height 10
drag, startPoint x: 86, startPoint y: 197, endPoint x: 179, endPoint y: 196, distance: 92.5
click at [179, 196] on div "PPU Assets with Installments" at bounding box center [450, 196] width 756 height 10
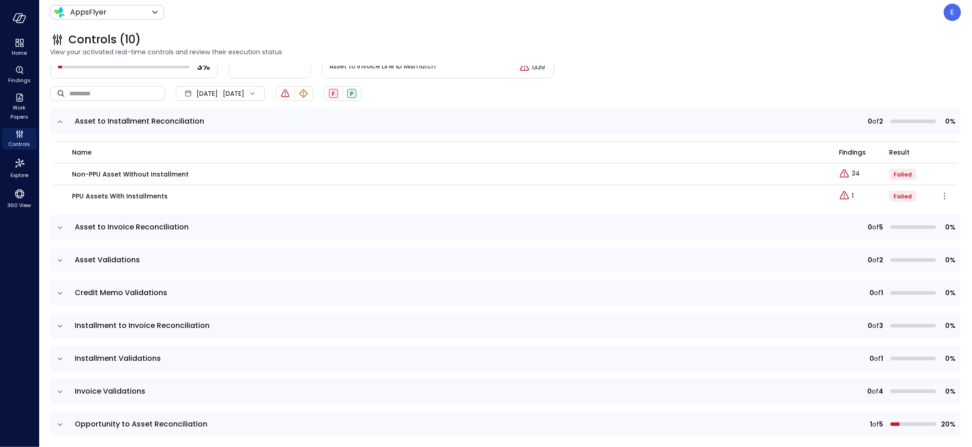
click at [161, 187] on td "PPU Assets with Installments" at bounding box center [446, 196] width 785 height 22
drag, startPoint x: 72, startPoint y: 171, endPoint x: 229, endPoint y: 172, distance: 157.3
click at [229, 172] on td "Non-PPU Asset Without Installment" at bounding box center [446, 174] width 785 height 22
click at [134, 178] on td "Non-PPU Asset Without Installment" at bounding box center [446, 174] width 785 height 22
drag, startPoint x: 101, startPoint y: 173, endPoint x: 227, endPoint y: 173, distance: 125.4
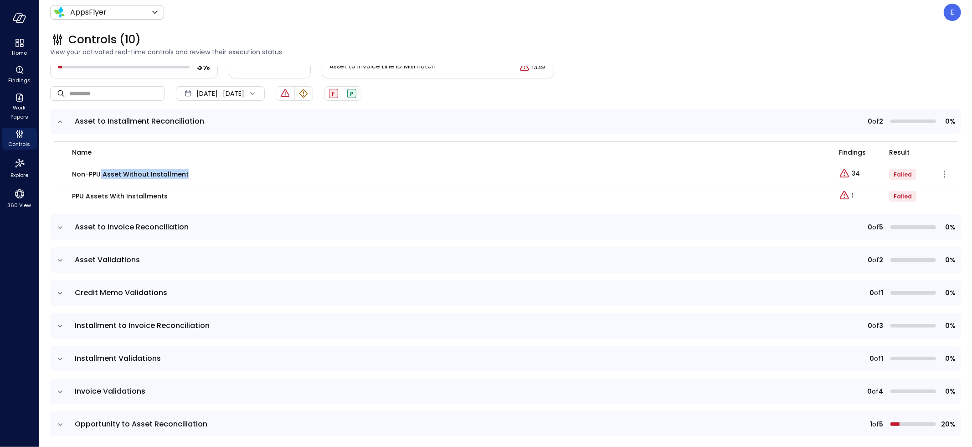
click at [227, 173] on div "Non-PPU Asset Without Installment" at bounding box center [450, 174] width 756 height 10
click at [58, 223] on icon "expand row" at bounding box center [60, 227] width 9 height 9
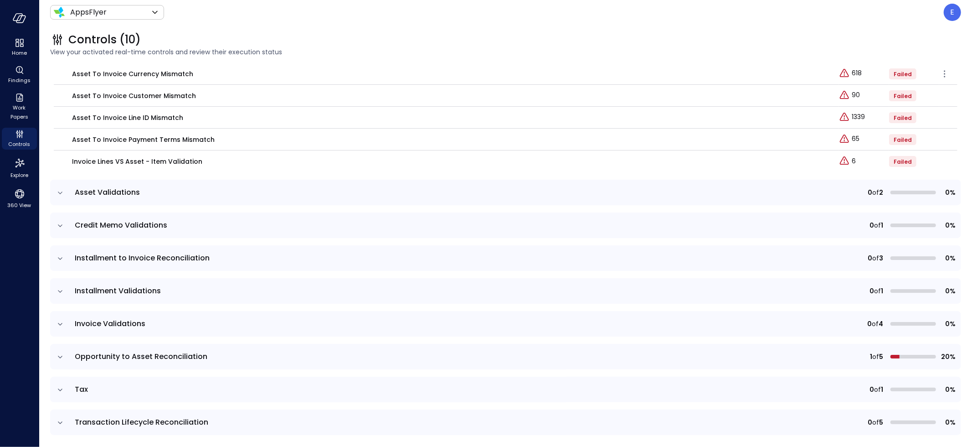
scroll to position [262, 0]
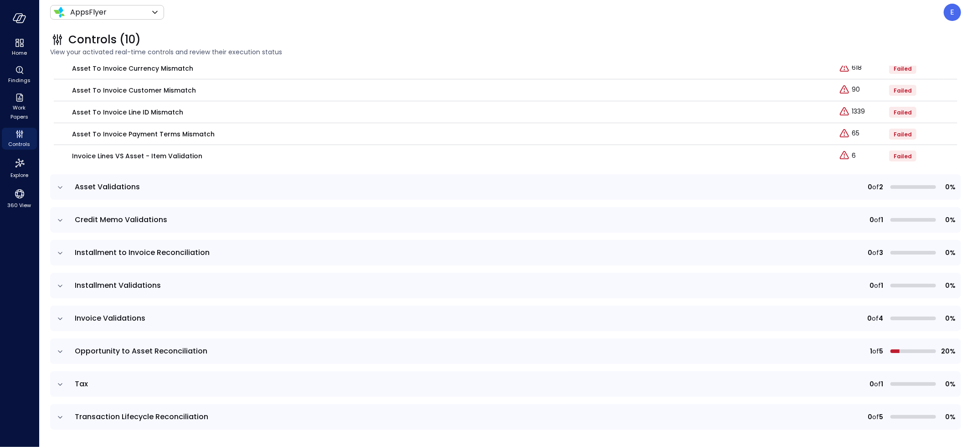
click at [60, 185] on icon "expand row" at bounding box center [60, 187] width 9 height 9
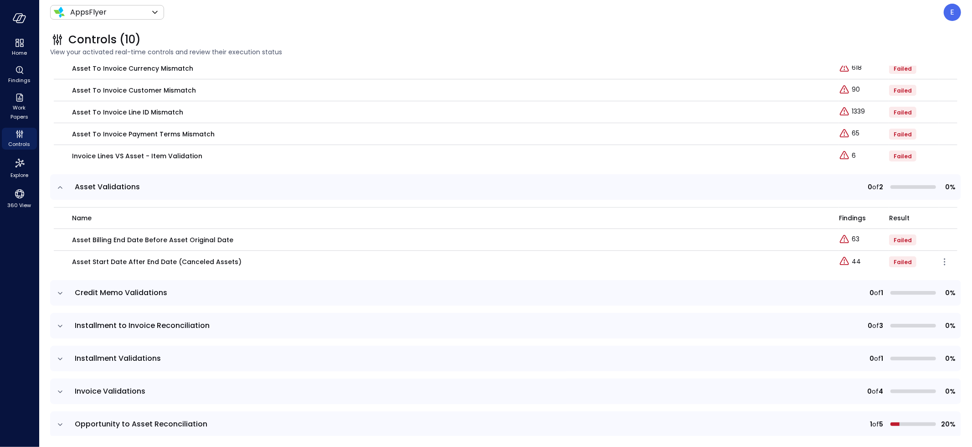
click at [92, 260] on p "Asset Start Date After End Date (Canceled Assets)" at bounding box center [157, 262] width 170 height 10
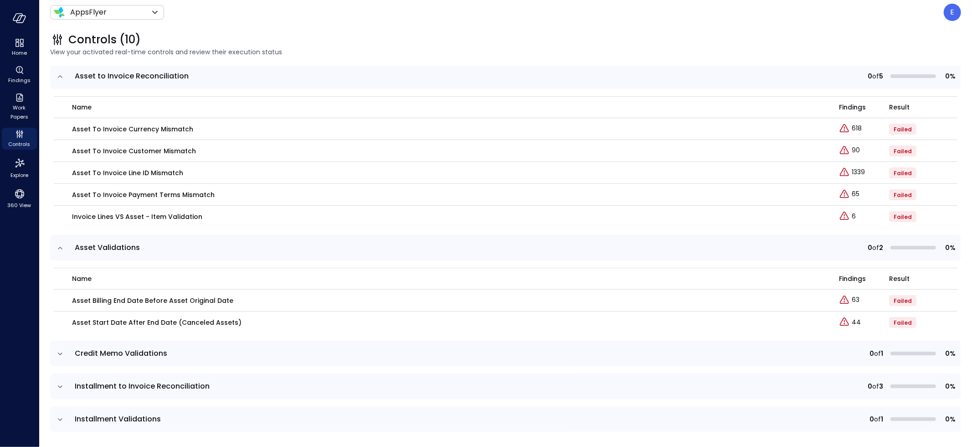
scroll to position [195, 0]
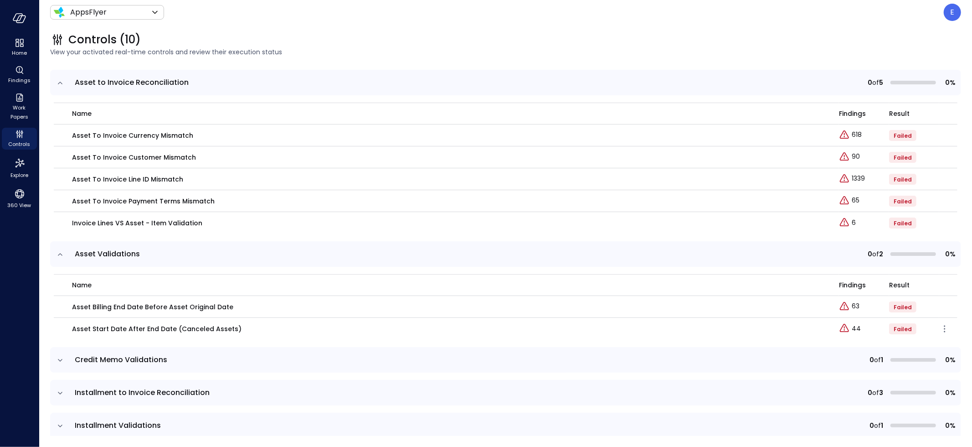
click at [83, 329] on p "Asset Start Date After End Date (Canceled Assets)" at bounding box center [157, 329] width 170 height 10
click at [839, 326] on icon "Explore findings" at bounding box center [844, 328] width 11 height 11
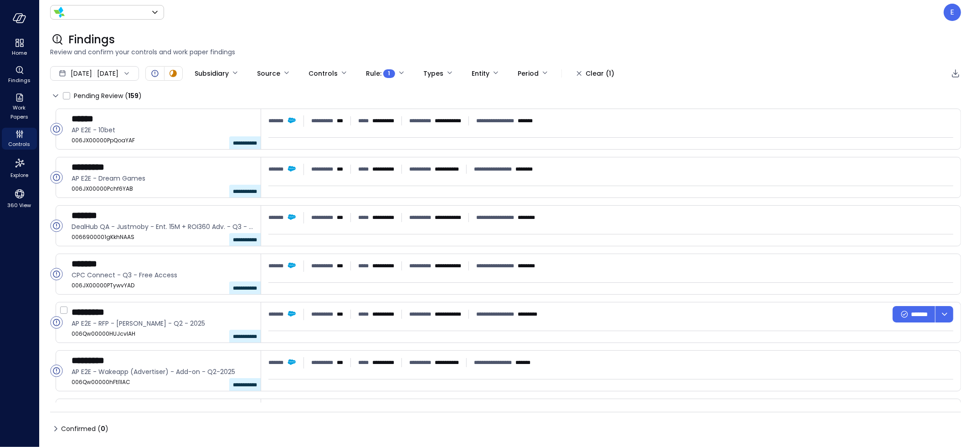
type input "*******"
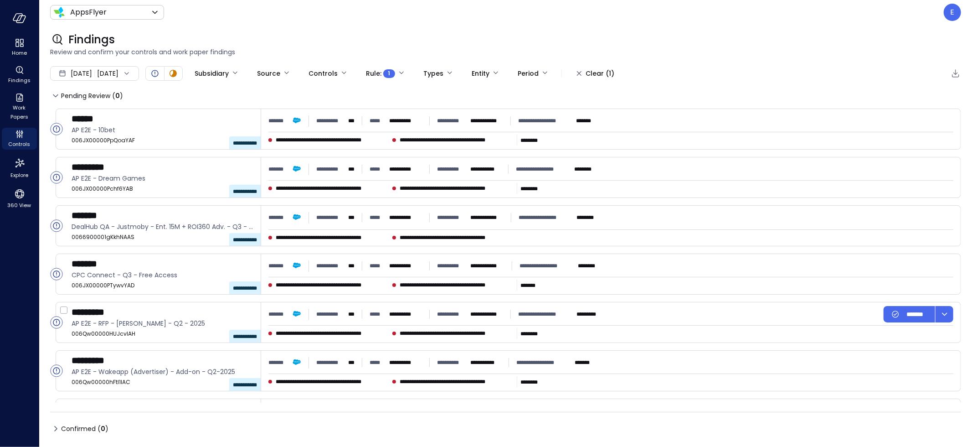
type input "****"
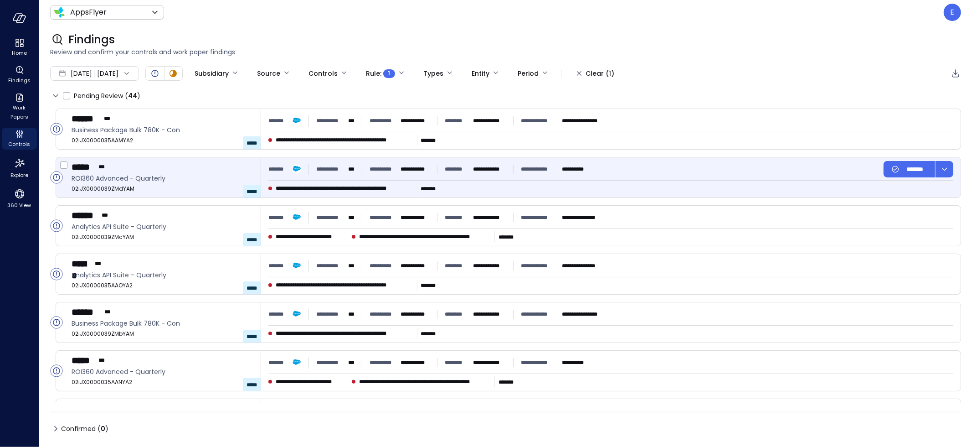
click at [144, 168] on div "***** ***" at bounding box center [163, 167] width 182 height 12
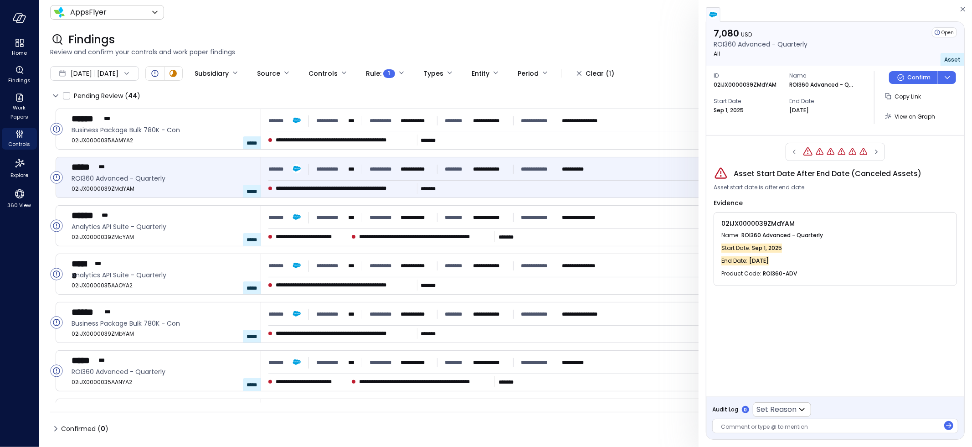
click at [737, 86] on p "02iJX0000039ZMdYAM" at bounding box center [745, 84] width 63 height 9
copy p "02iJX0000039ZMdYAM"
click at [734, 173] on span "Asset Start Date After End Date (Canceled Assets)" at bounding box center [828, 173] width 188 height 11
click at [21, 135] on icon "Controls" at bounding box center [19, 134] width 11 height 11
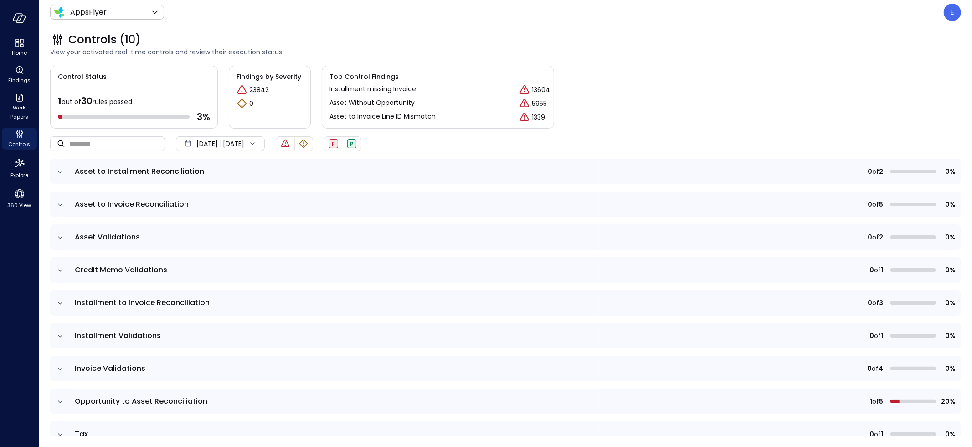
scroll to position [50, 0]
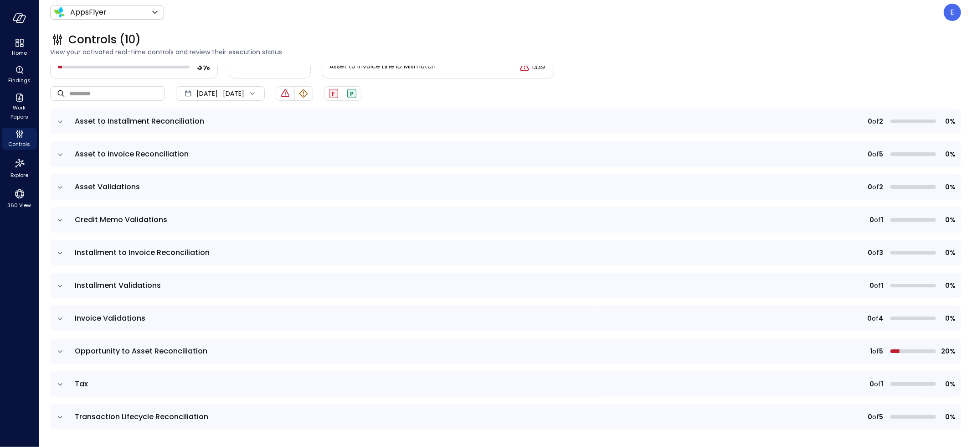
click at [62, 185] on icon "expand row" at bounding box center [60, 187] width 9 height 9
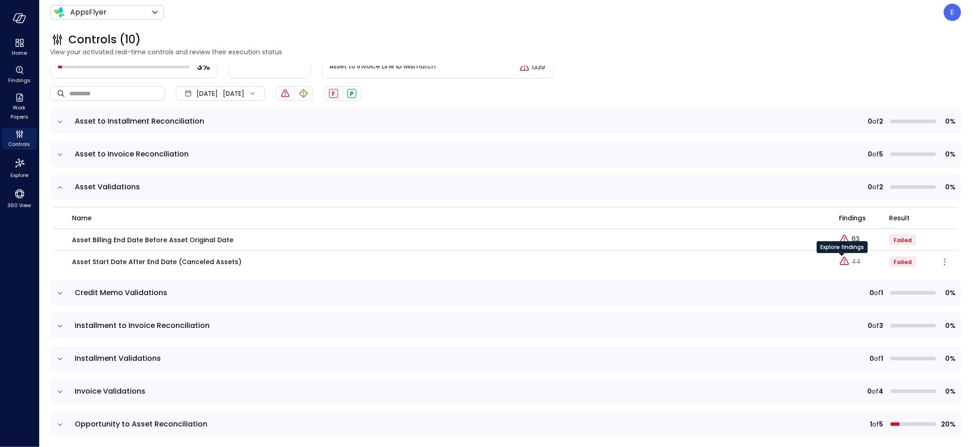
click at [841, 263] on icon "Explore findings" at bounding box center [844, 261] width 9 height 8
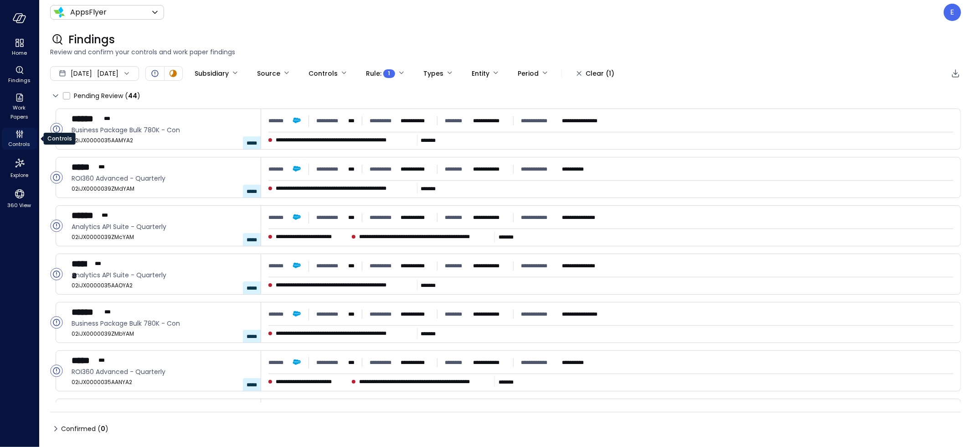
click at [26, 131] on div "Controls" at bounding box center [19, 139] width 35 height 22
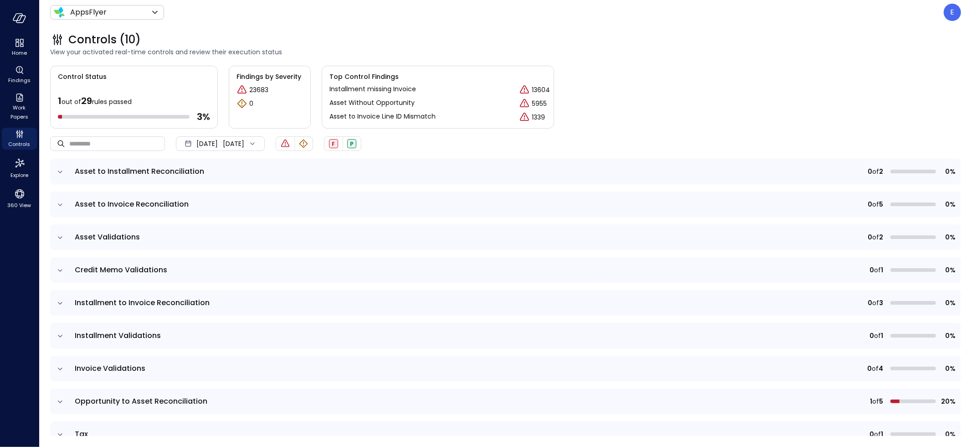
click at [62, 297] on td at bounding box center [59, 303] width 19 height 26
click at [60, 303] on icon "expand row" at bounding box center [60, 303] width 5 height 2
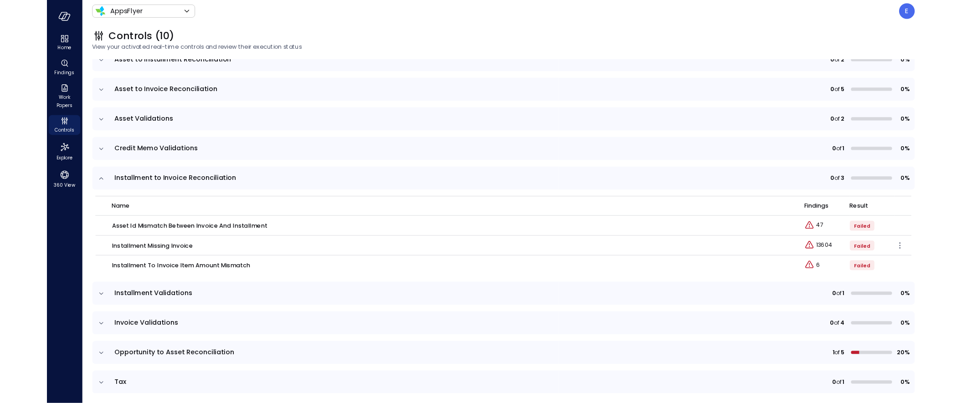
scroll to position [108, 0]
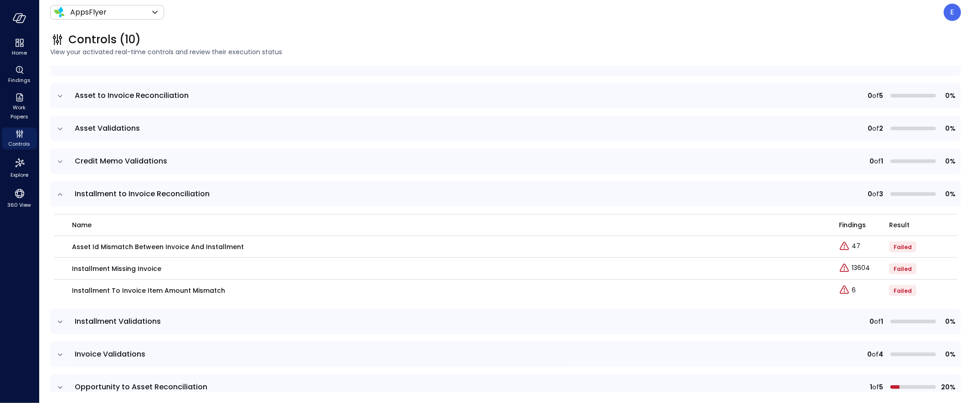
click at [63, 195] on icon "expand row" at bounding box center [60, 194] width 9 height 9
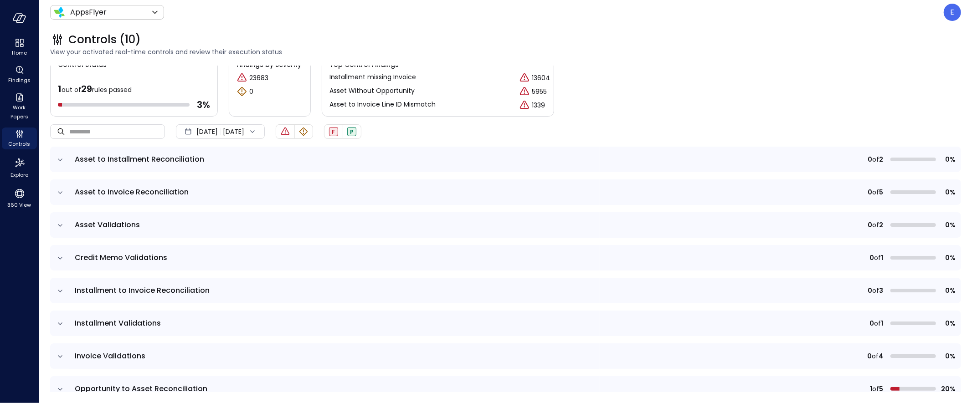
scroll to position [0, 0]
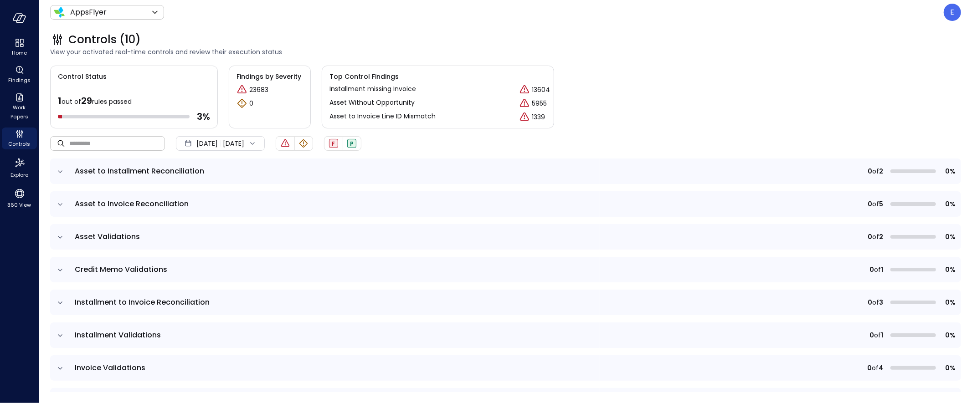
click at [99, 145] on input "text" at bounding box center [117, 143] width 96 height 24
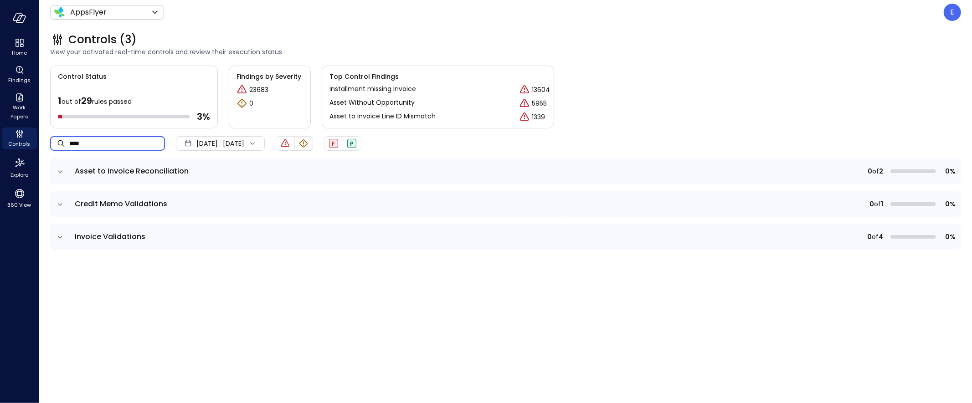
type input "****"
click at [59, 170] on icon "expand row" at bounding box center [60, 171] width 5 height 2
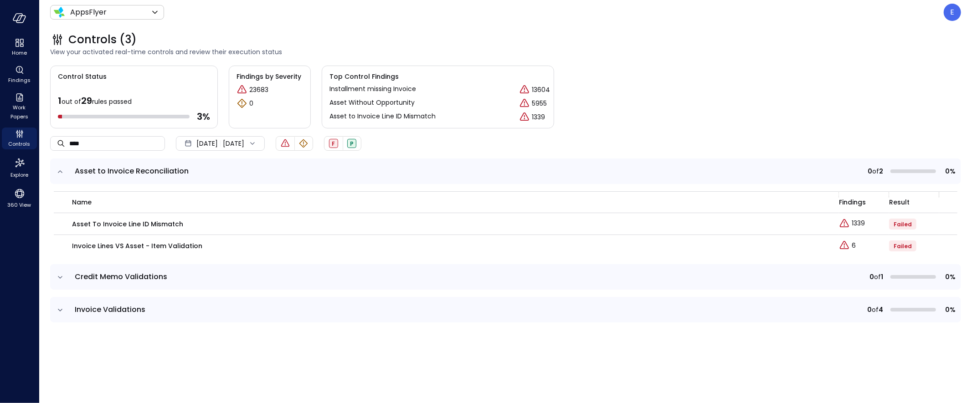
click at [60, 171] on icon "expand row" at bounding box center [60, 171] width 9 height 9
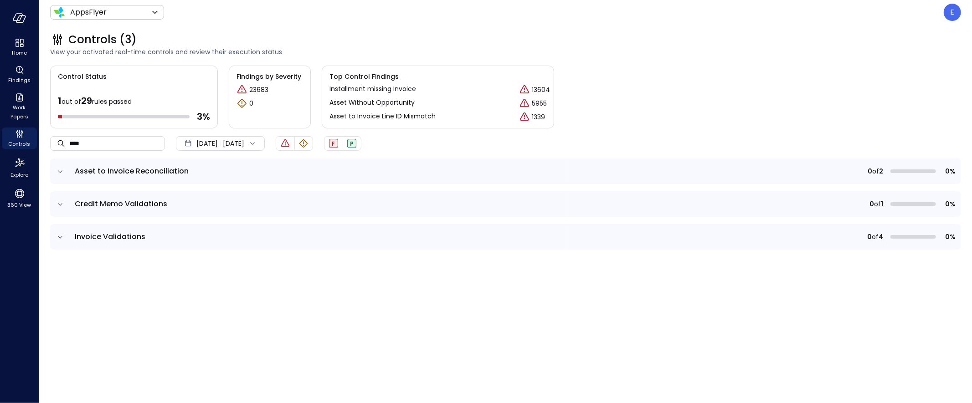
click at [60, 171] on icon "expand row" at bounding box center [60, 171] width 9 height 9
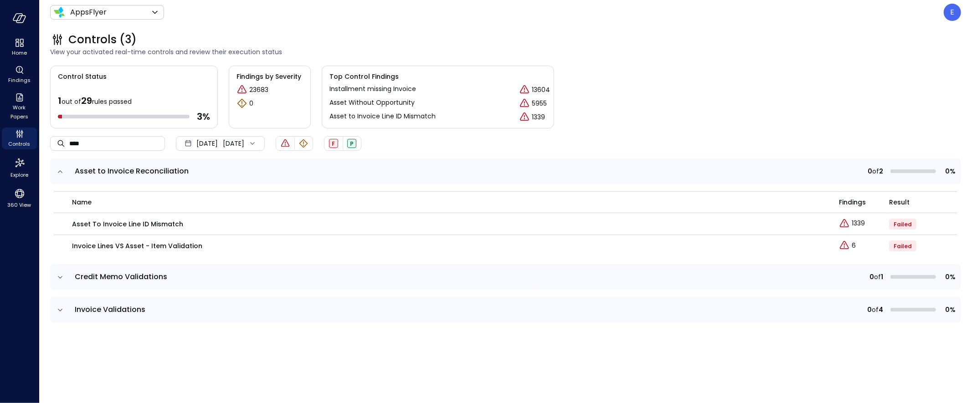
click at [59, 170] on icon "expand row" at bounding box center [60, 171] width 5 height 2
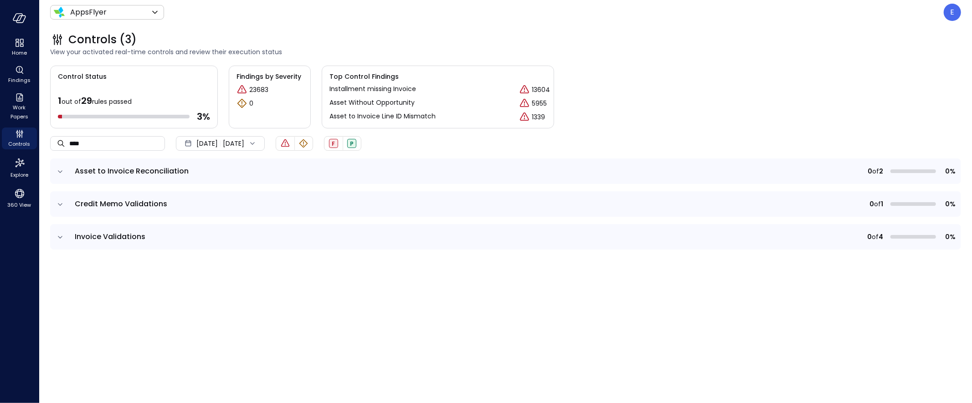
click at [58, 204] on icon "expand row" at bounding box center [60, 204] width 5 height 2
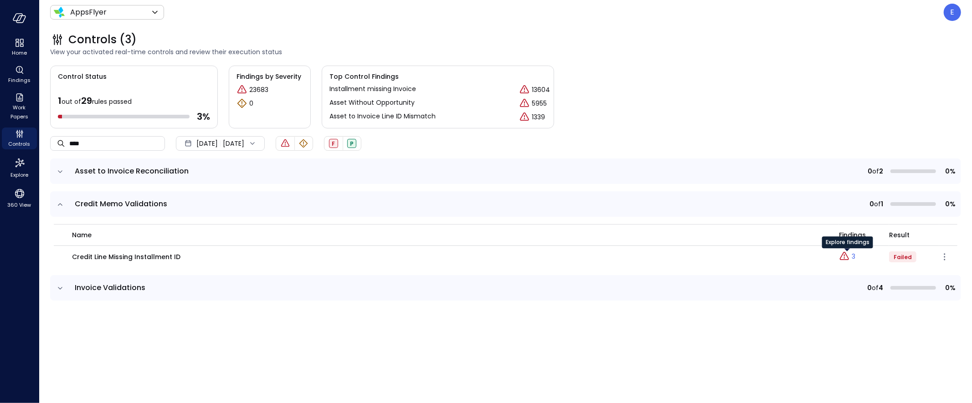
click at [843, 254] on div "Explore findings" at bounding box center [847, 246] width 51 height 18
click at [850, 258] on icon "Explore findings" at bounding box center [844, 256] width 11 height 11
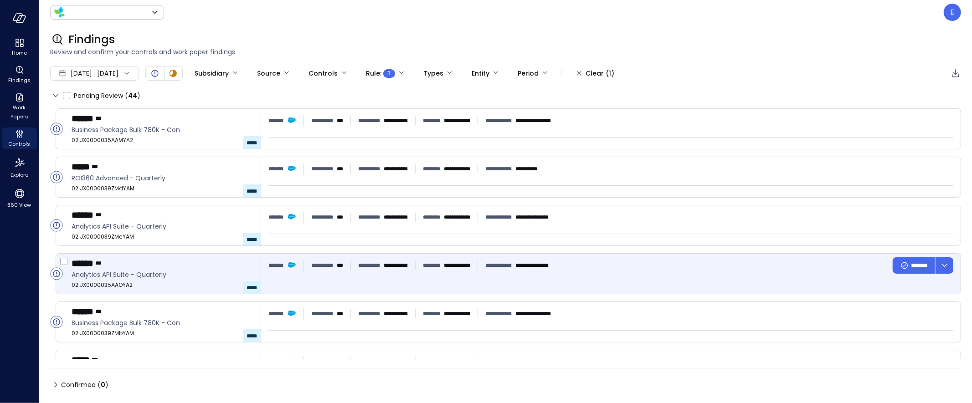
type input "*******"
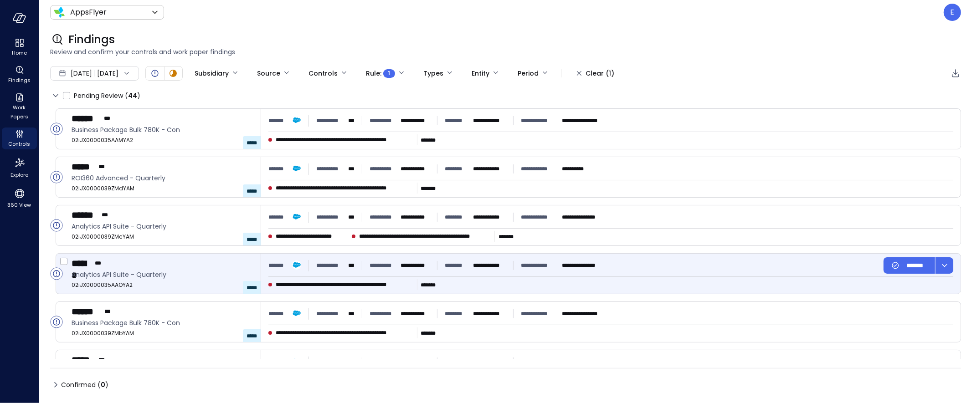
type input "****"
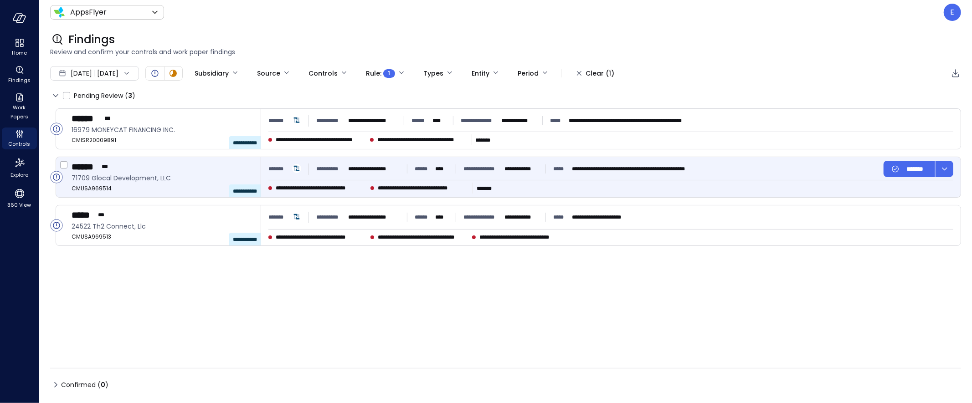
click at [152, 171] on div "****** ***" at bounding box center [163, 167] width 182 height 12
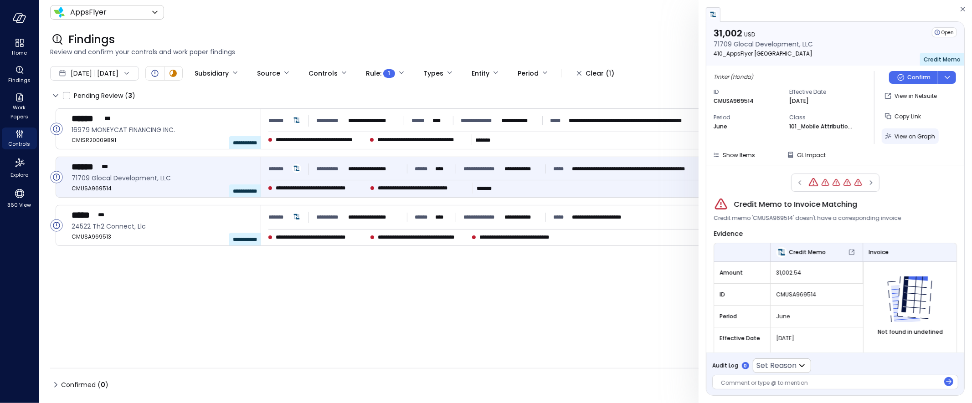
click at [905, 138] on span "View on Graph" at bounding box center [915, 137] width 41 height 8
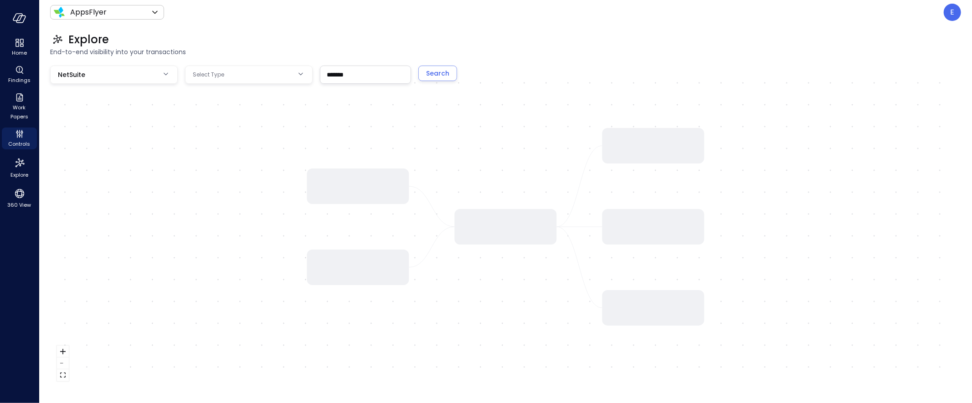
click at [248, 76] on body "Home Findings Work Papers Controls Explore 360 View AppsFlyer ******* ​ E Explo…" at bounding box center [486, 201] width 972 height 403
click at [248, 76] on div at bounding box center [486, 201] width 972 height 403
click at [252, 47] on span "End-to-end visibility into your transactions" at bounding box center [505, 52] width 911 height 10
click at [246, 79] on body "Home Findings Work Papers Controls Explore 360 View AppsFlyer ******* ​ E Explo…" at bounding box center [486, 201] width 972 height 403
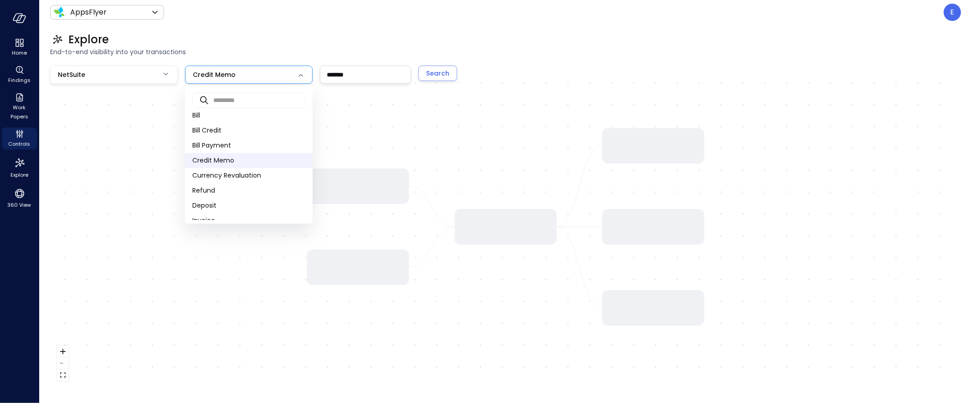
click at [261, 38] on div at bounding box center [486, 201] width 972 height 403
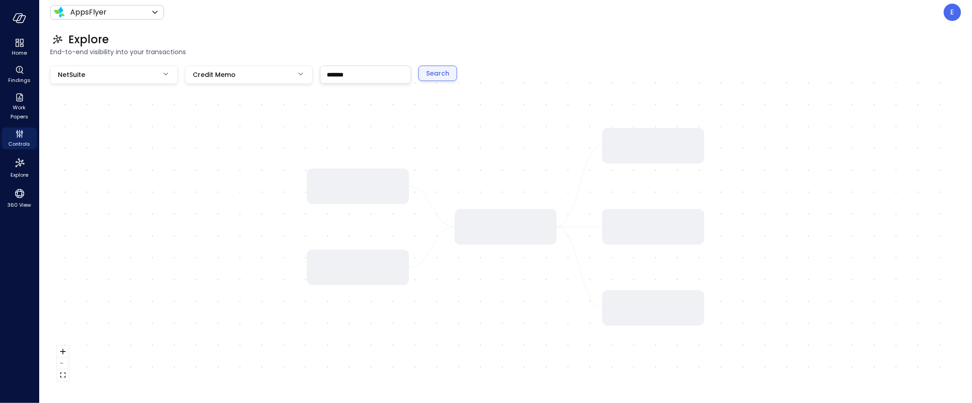
click at [446, 77] on div "Search" at bounding box center [437, 73] width 23 height 11
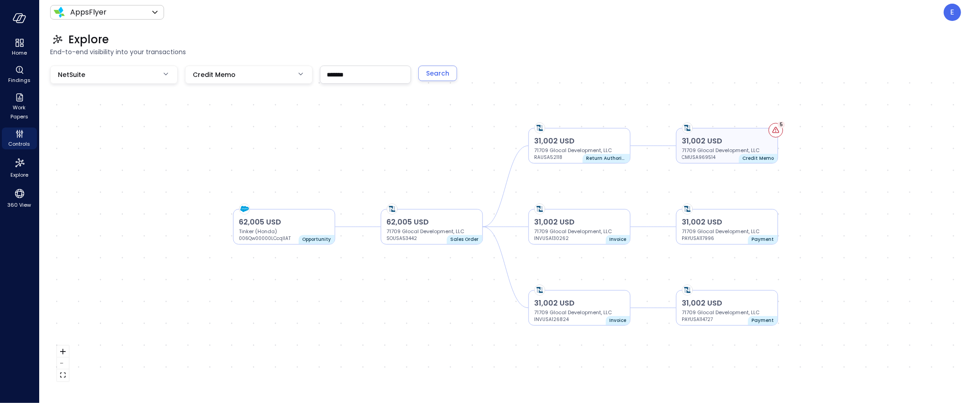
click at [731, 148] on p "71709 Glocal Development, LLC" at bounding box center [727, 150] width 90 height 7
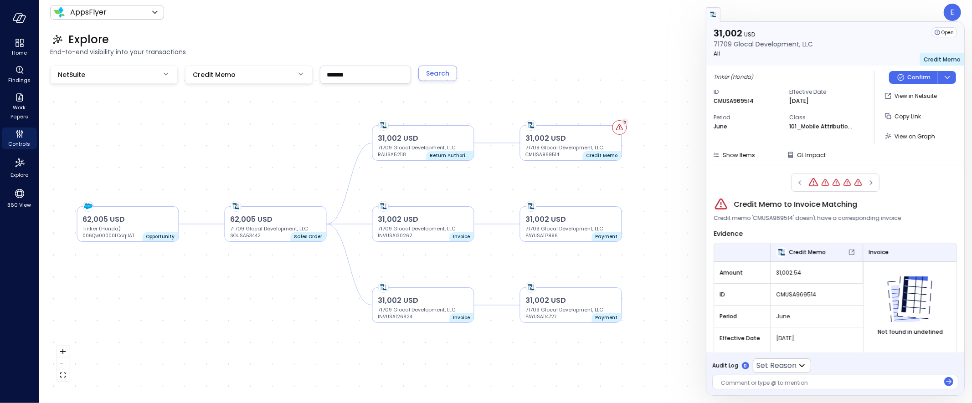
drag, startPoint x: 670, startPoint y: 184, endPoint x: 514, endPoint y: 181, distance: 156.4
click at [514, 181] on div "31,002 USD 71709 Glocal Development, LLC CMUSA969514 Credit Memo 5 31,002 USD 7…" at bounding box center [505, 227] width 911 height 323
click at [764, 205] on span "Credit Memo to Invoice Matching" at bounding box center [796, 204] width 124 height 11
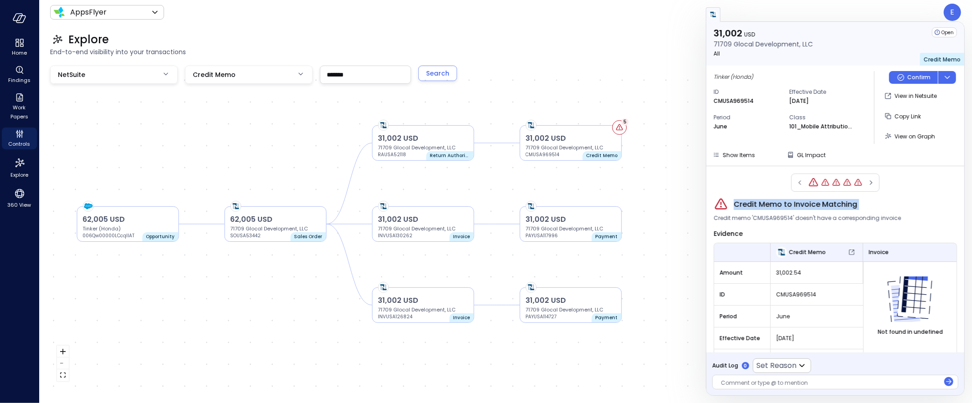
click at [764, 205] on span "Credit Memo to Invoice Matching" at bounding box center [796, 204] width 124 height 11
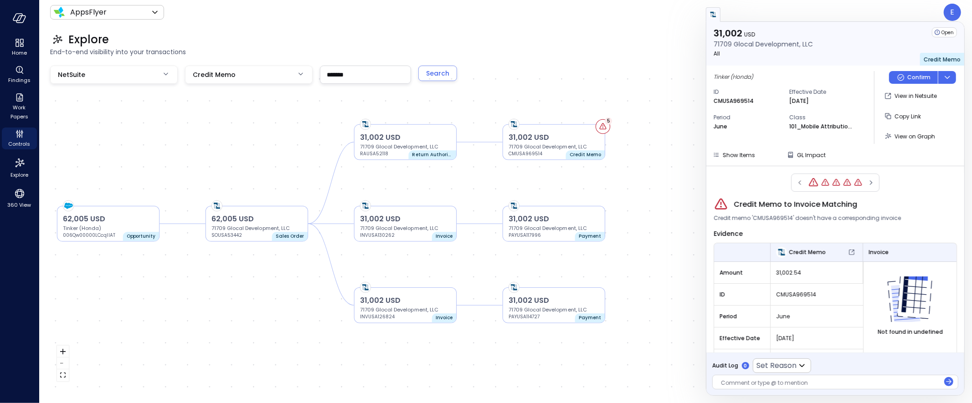
drag, startPoint x: 656, startPoint y: 268, endPoint x: 638, endPoint y: 267, distance: 17.8
click at [638, 267] on div "31,002 USD 71709 Glocal Development, LLC CMUSA969514 Credit Memo 5 31,002 USD 7…" at bounding box center [505, 227] width 911 height 323
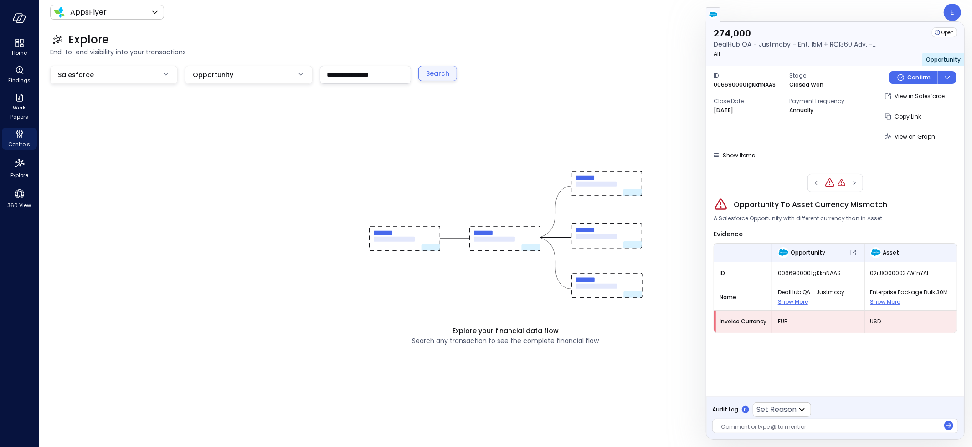
click at [440, 71] on div "Search" at bounding box center [437, 73] width 23 height 11
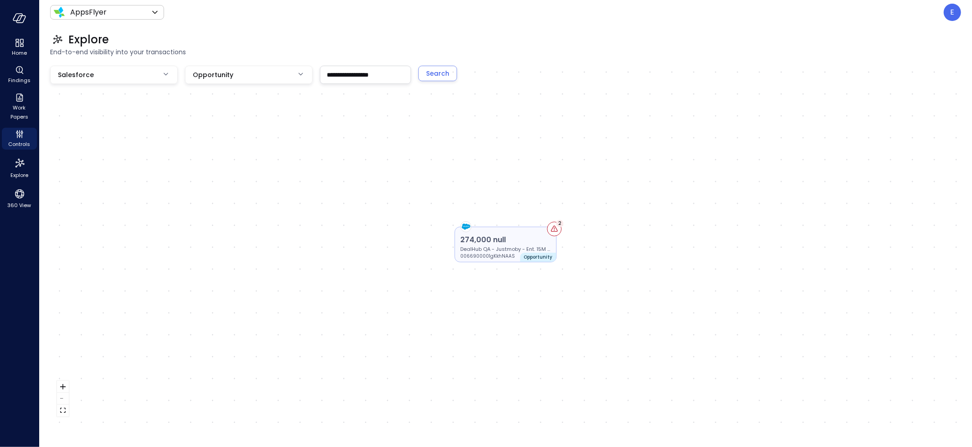
click at [553, 228] on icon at bounding box center [554, 229] width 7 height 6
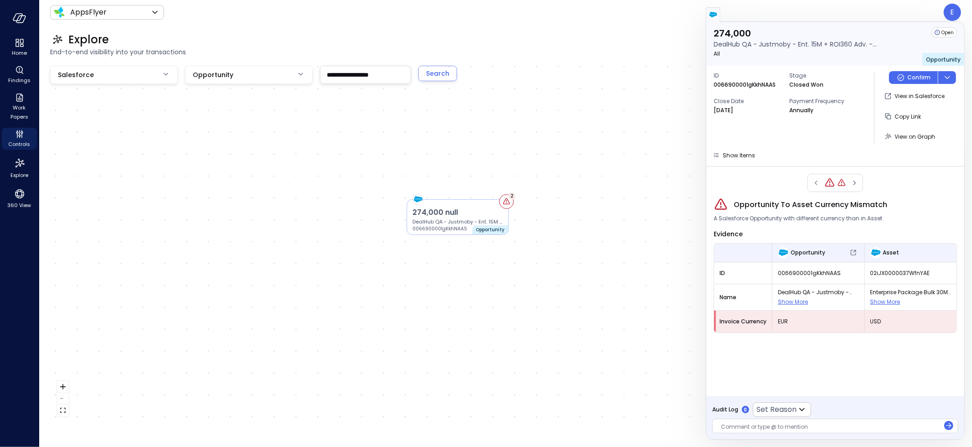
drag, startPoint x: 619, startPoint y: 332, endPoint x: 572, endPoint y: 305, distance: 55.1
click at [572, 305] on div "274,000 null DealHub QA - [GEOGRAPHIC_DATA] - Ent. 15M + ROI360 Adv. - Q3 - 202…" at bounding box center [505, 244] width 911 height 357
click at [802, 202] on span "Opportunity To Asset Currency Mismatch" at bounding box center [811, 204] width 154 height 11
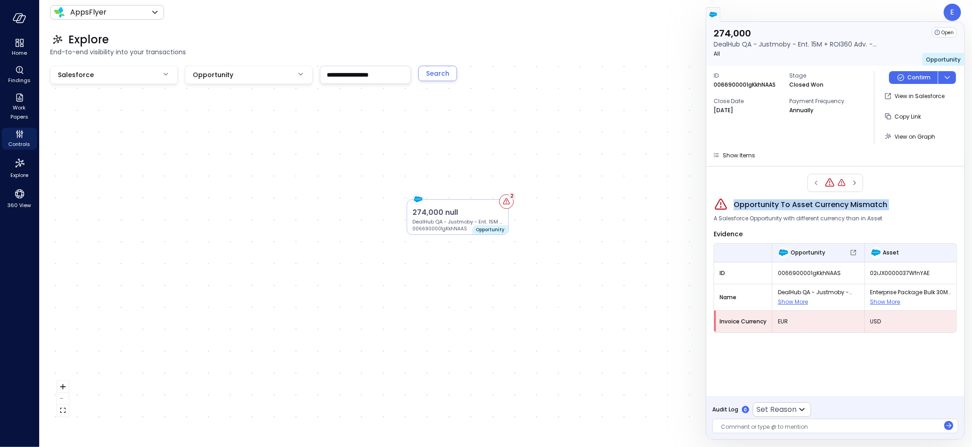
click at [794, 205] on span "Opportunity To Asset Currency Mismatch" at bounding box center [811, 204] width 154 height 11
click at [814, 269] on span "0066900001gKkhNAAS" at bounding box center [818, 272] width 81 height 9
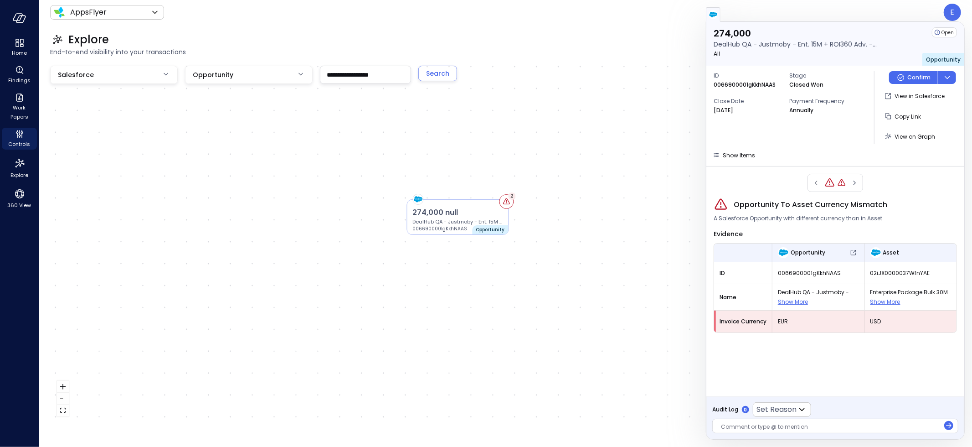
click at [916, 270] on span "02iJX0000037WfnYAE" at bounding box center [911, 272] width 81 height 9
click at [916, 271] on span "02iJX0000037WfnYAE" at bounding box center [911, 272] width 81 height 9
click at [469, 219] on p "DealHub QA - Justmoby - Ent. 15M + ROI360 Adv. - Q3 - 2023" at bounding box center [458, 221] width 90 height 7
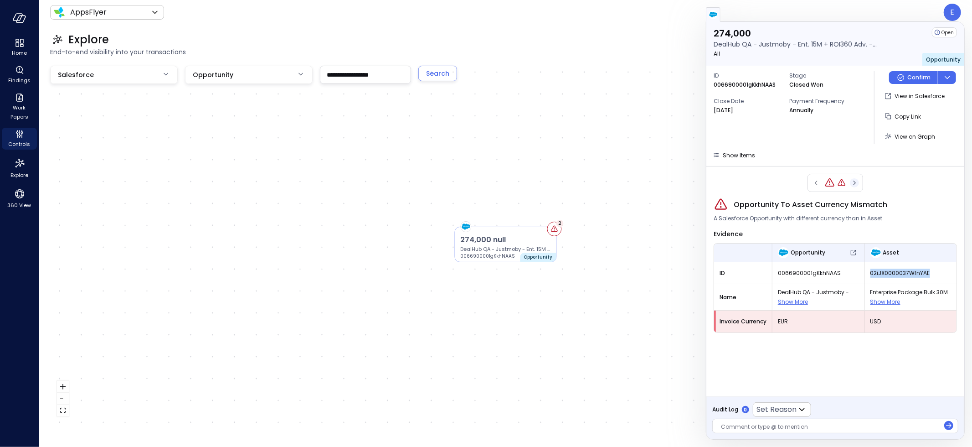
click at [852, 184] on icon "button" at bounding box center [854, 182] width 9 height 11
click at [818, 183] on icon "button" at bounding box center [816, 182] width 9 height 11
click at [438, 73] on div "Search" at bounding box center [437, 73] width 23 height 11
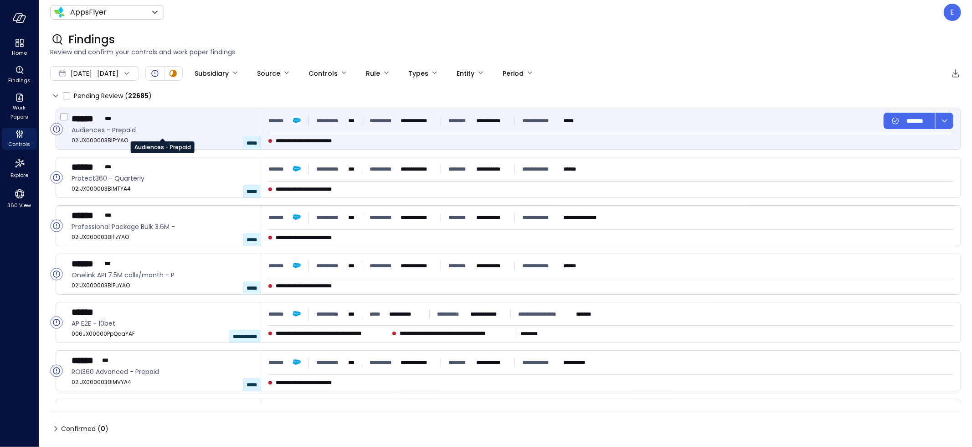
click at [171, 132] on span "Audiences - Prepaid" at bounding box center [163, 130] width 182 height 10
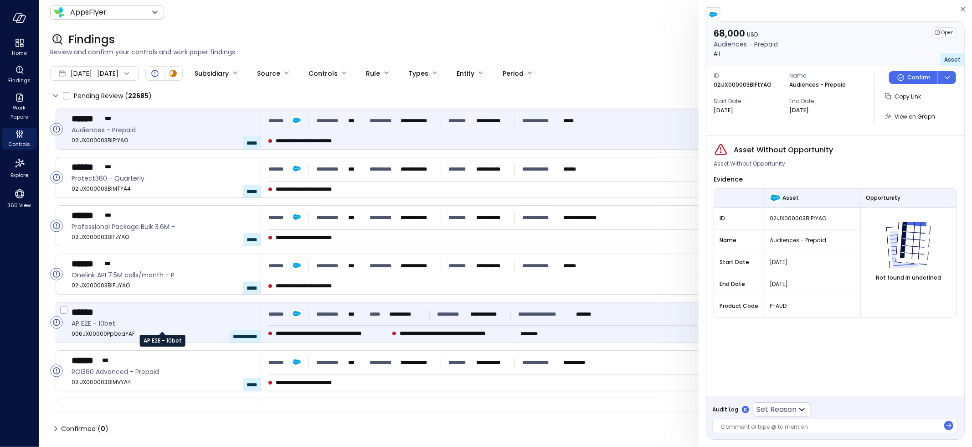
click at [225, 326] on span "AP E2E - 10bet" at bounding box center [163, 323] width 182 height 10
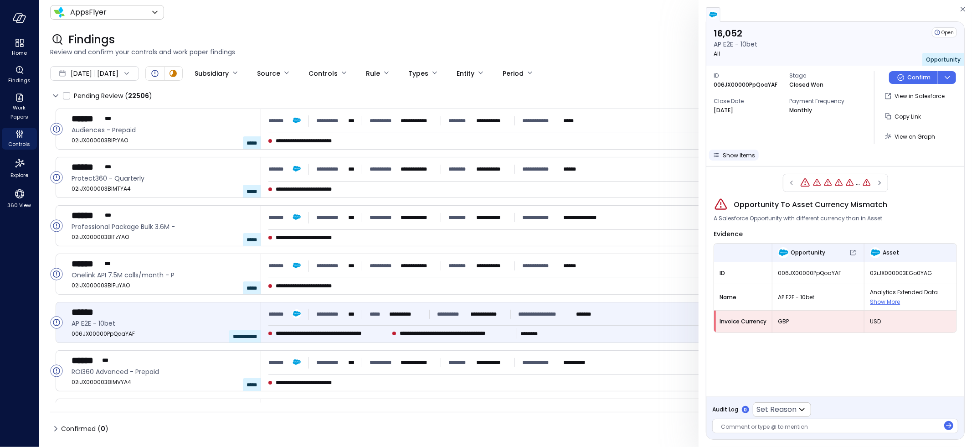
click at [727, 157] on span "Show Items" at bounding box center [739, 155] width 32 height 8
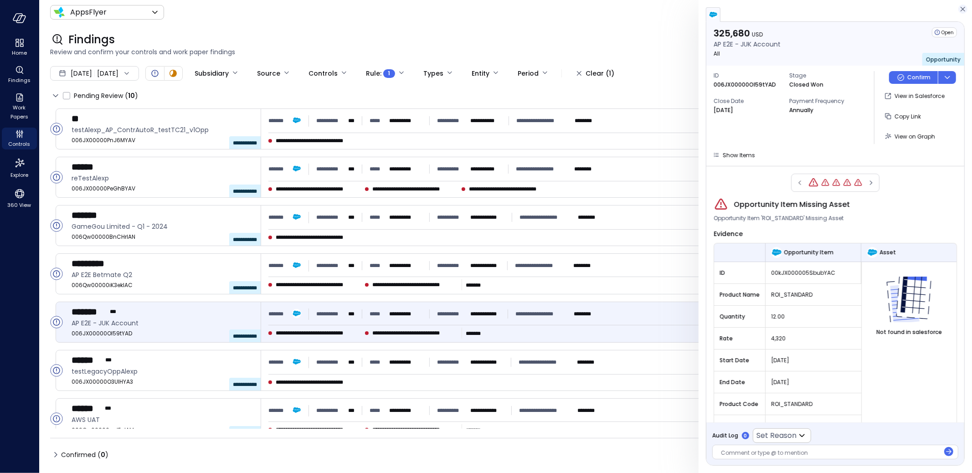
click at [961, 9] on icon "button" at bounding box center [963, 9] width 9 height 11
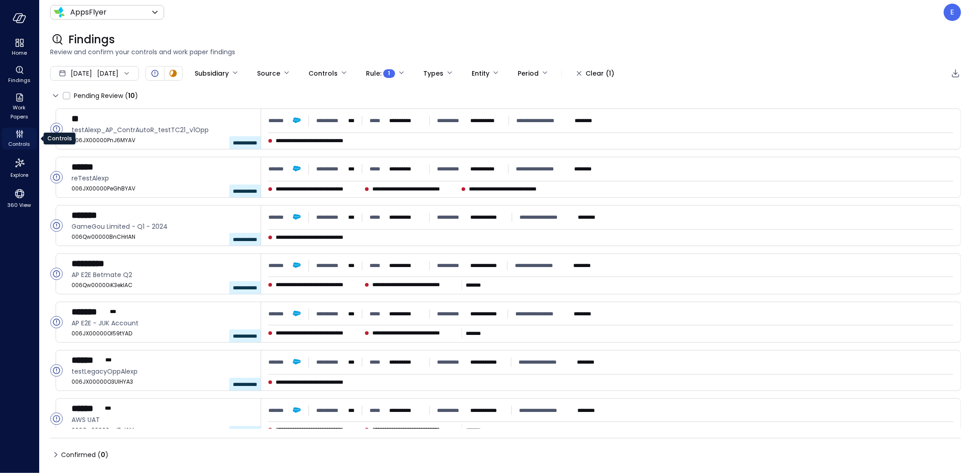
click at [26, 135] on div "Controls" at bounding box center [19, 139] width 35 height 22
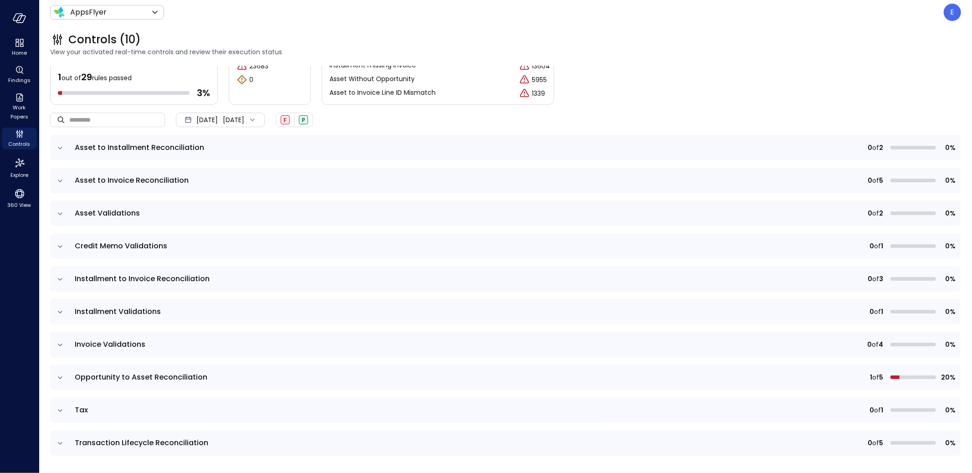
scroll to position [24, 0]
click at [19, 139] on span "Controls" at bounding box center [20, 143] width 22 height 9
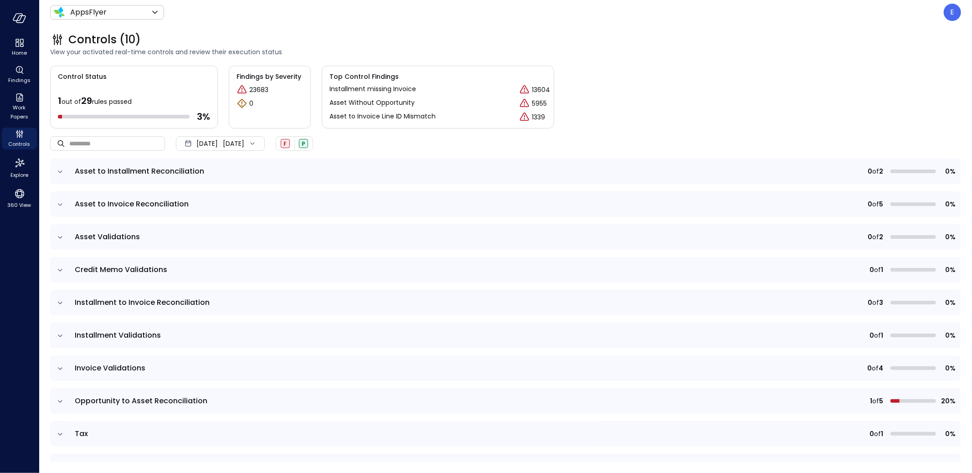
click at [260, 89] on p "23683" at bounding box center [258, 90] width 19 height 10
drag, startPoint x: 327, startPoint y: 89, endPoint x: 425, endPoint y: 93, distance: 98.1
click at [425, 93] on div "Top Control Findings Installment missing Invoice 13604 Asset Without Opportunit…" at bounding box center [438, 97] width 232 height 63
copy p "Installment missing Invoice"
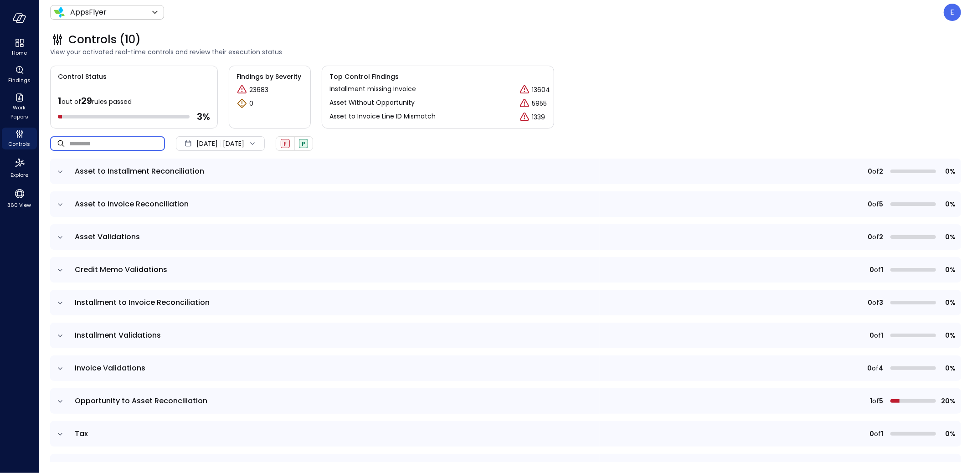
click at [117, 143] on input "text" at bounding box center [117, 143] width 96 height 24
paste input "**********"
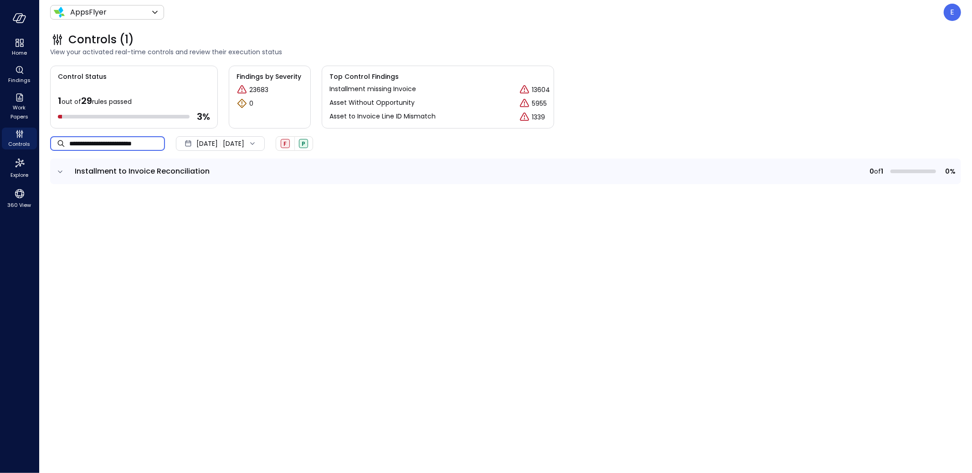
type input "**********"
click at [60, 169] on icon "expand row" at bounding box center [60, 171] width 9 height 9
click at [139, 146] on input "**********" at bounding box center [117, 143] width 96 height 24
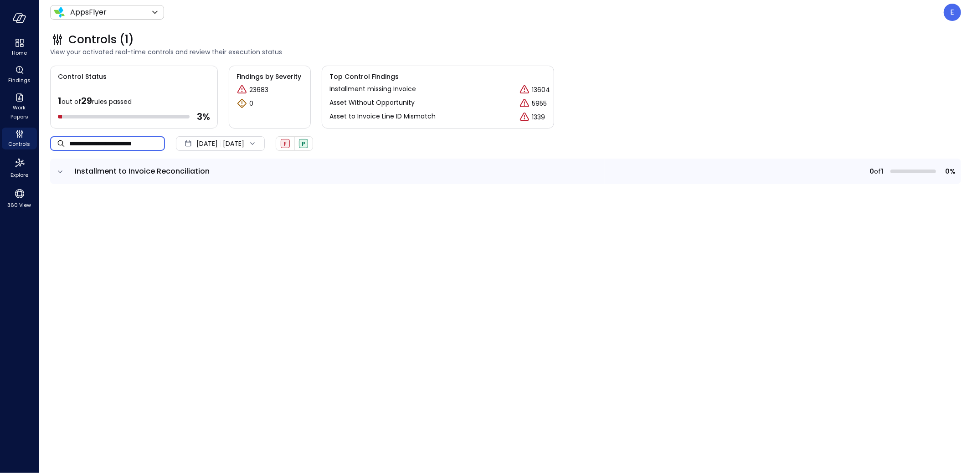
click at [139, 146] on input "**********" at bounding box center [117, 143] width 96 height 24
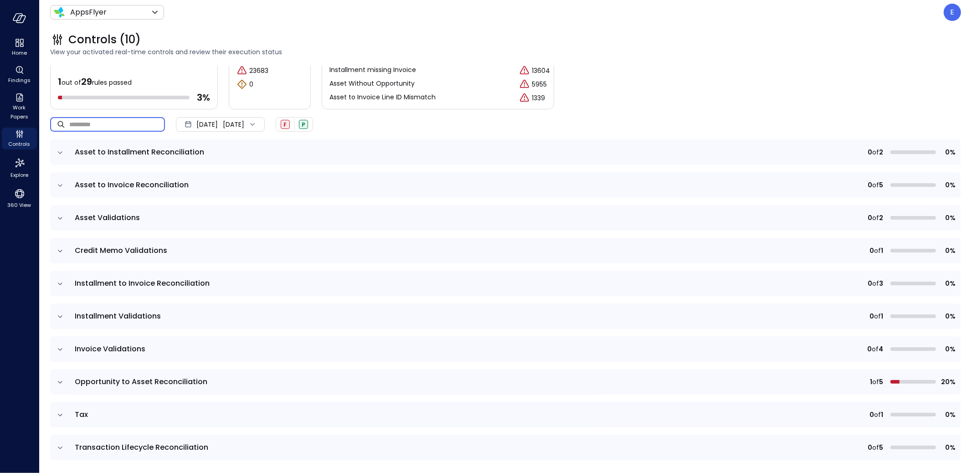
scroll to position [24, 0]
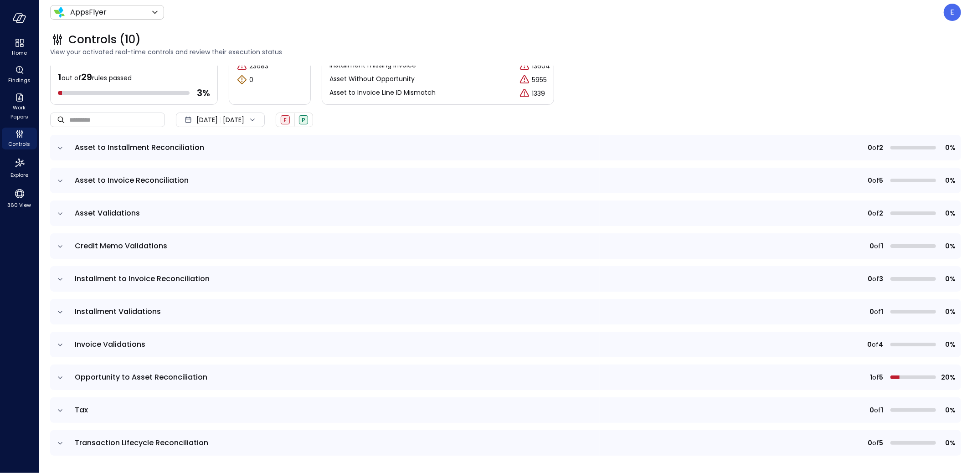
click at [63, 375] on icon "expand row" at bounding box center [60, 377] width 9 height 9
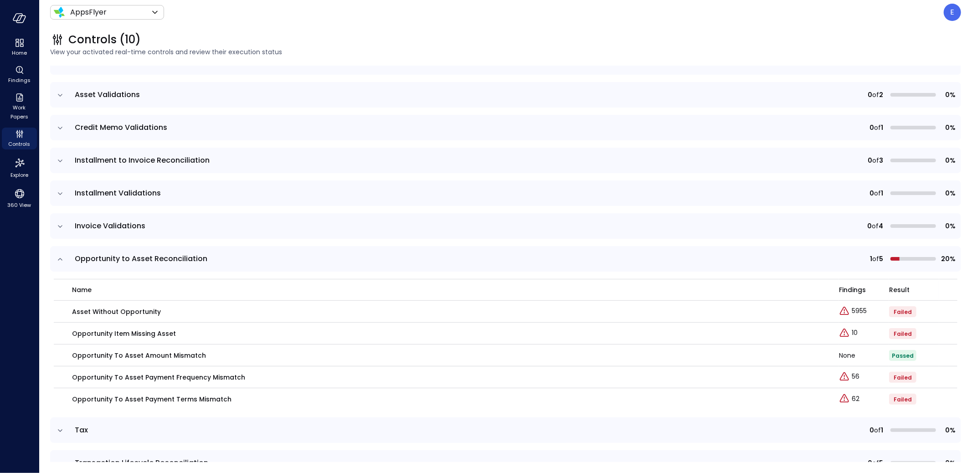
scroll to position [162, 0]
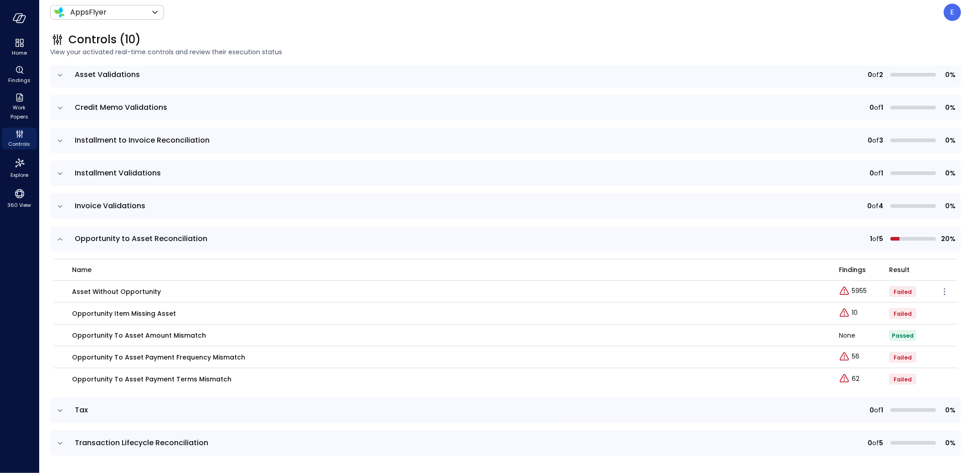
click at [89, 292] on p "Asset Without Opportunity" at bounding box center [116, 292] width 89 height 10
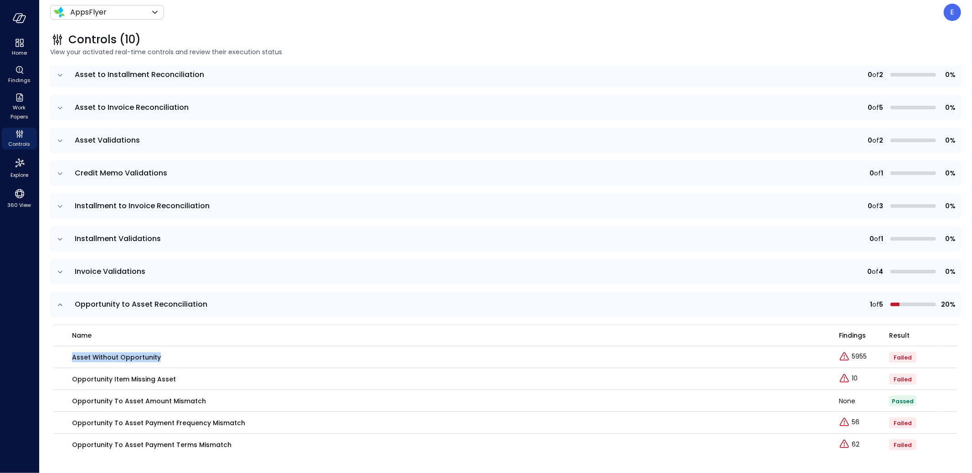
scroll to position [96, 0]
click at [62, 237] on icon "expand row" at bounding box center [60, 239] width 9 height 9
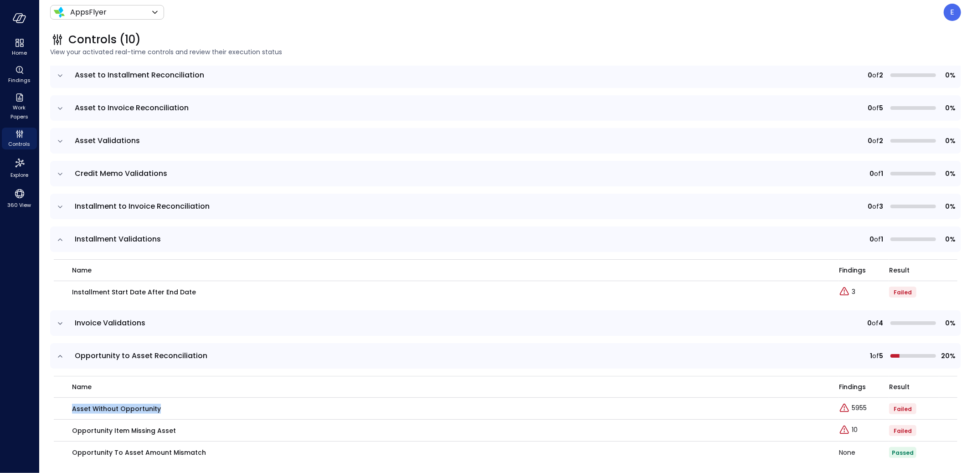
click at [62, 237] on icon "expand row" at bounding box center [60, 239] width 9 height 9
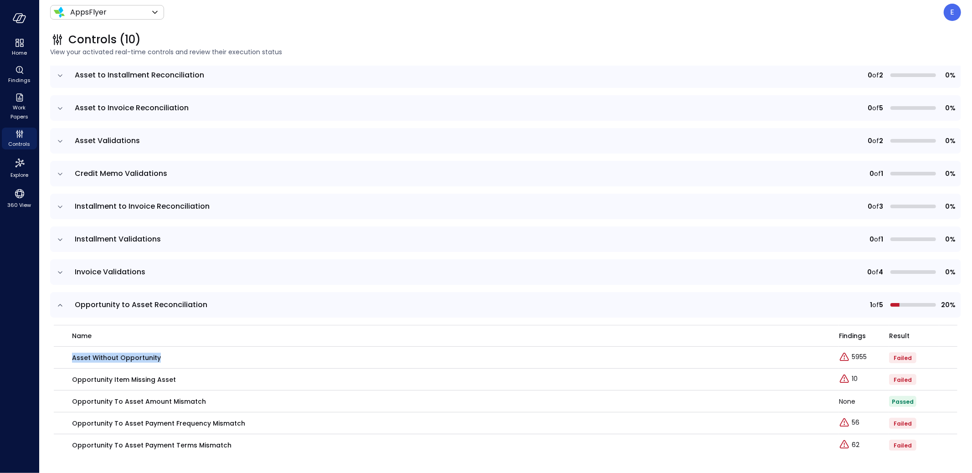
click at [60, 137] on icon "expand row" at bounding box center [60, 141] width 9 height 9
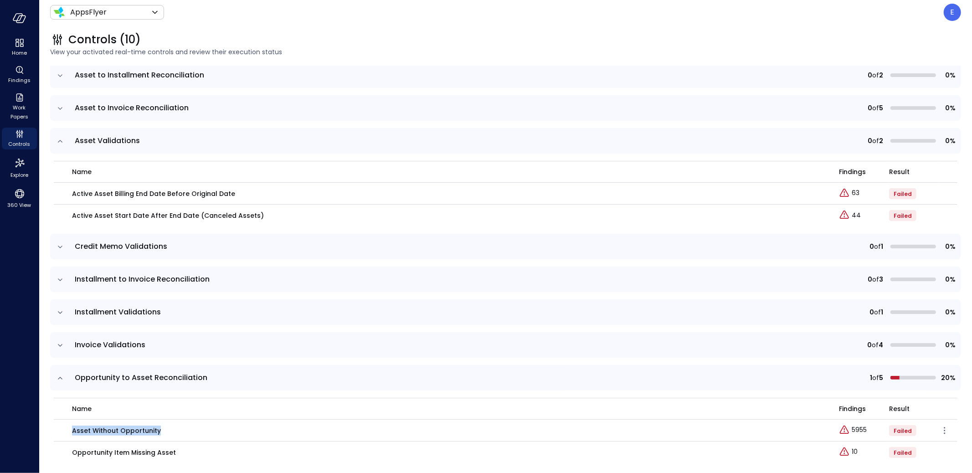
click at [131, 429] on p "Asset Without Opportunity" at bounding box center [116, 431] width 89 height 10
click at [57, 108] on icon "expand row" at bounding box center [60, 108] width 9 height 9
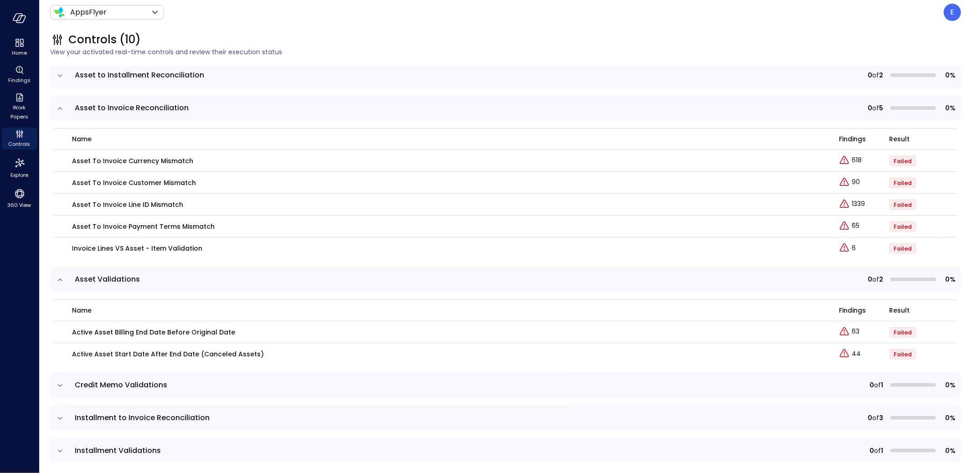
click at [57, 108] on icon "expand row" at bounding box center [60, 108] width 9 height 9
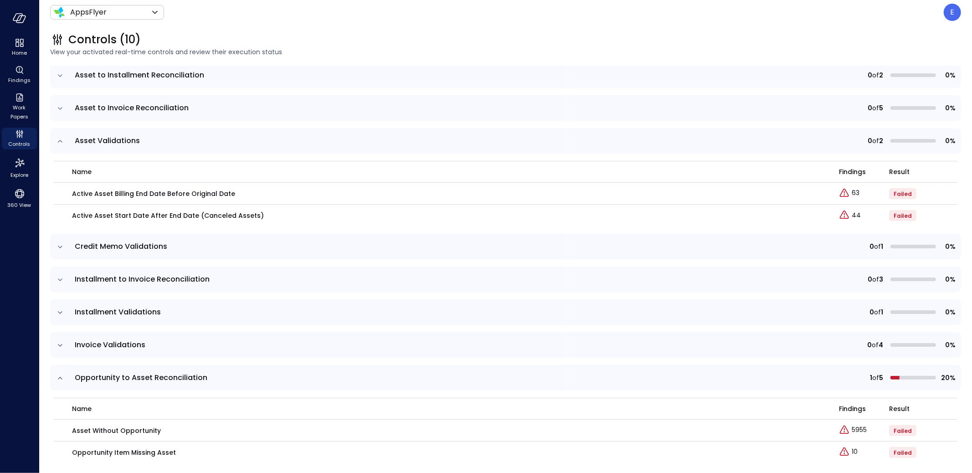
click at [58, 76] on icon "expand row" at bounding box center [60, 75] width 9 height 9
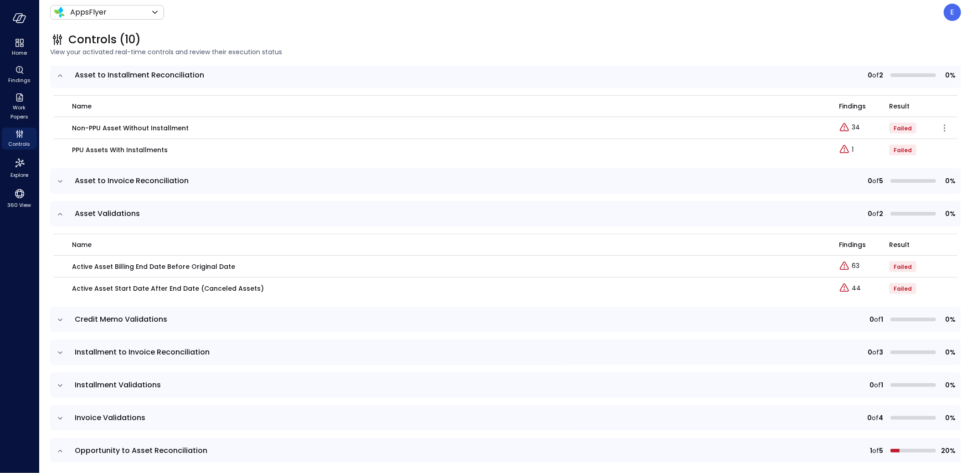
click at [107, 127] on p "Non-PPU Asset Without Installment" at bounding box center [130, 128] width 117 height 10
click at [107, 150] on p "PPU Assets with Installments" at bounding box center [120, 150] width 96 height 10
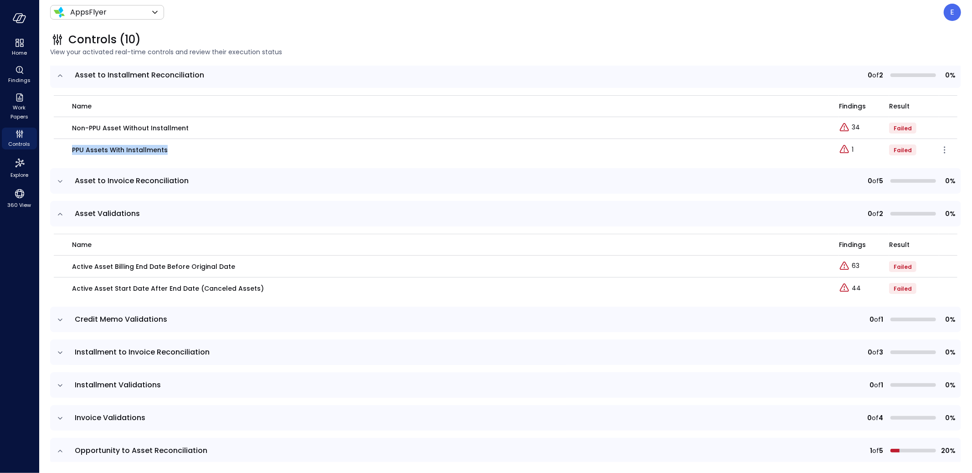
click at [107, 150] on p "PPU Assets with Installments" at bounding box center [120, 150] width 96 height 10
click at [77, 151] on p "PPU Assets with Installments" at bounding box center [120, 150] width 96 height 10
drag, startPoint x: 72, startPoint y: 150, endPoint x: 224, endPoint y: 150, distance: 151.3
click at [224, 150] on div "PPU Assets with Installments" at bounding box center [450, 150] width 756 height 10
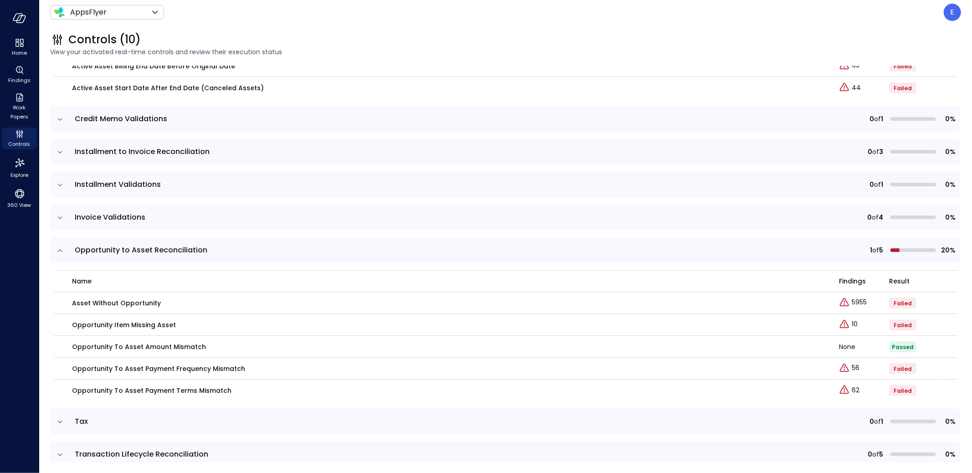
scroll to position [298, 0]
click at [852, 301] on p "5955" at bounding box center [859, 302] width 15 height 10
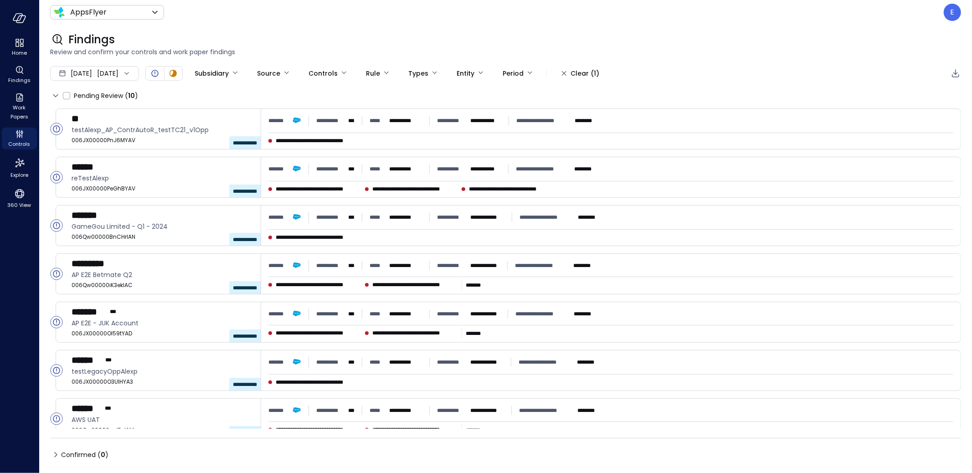
type input "****"
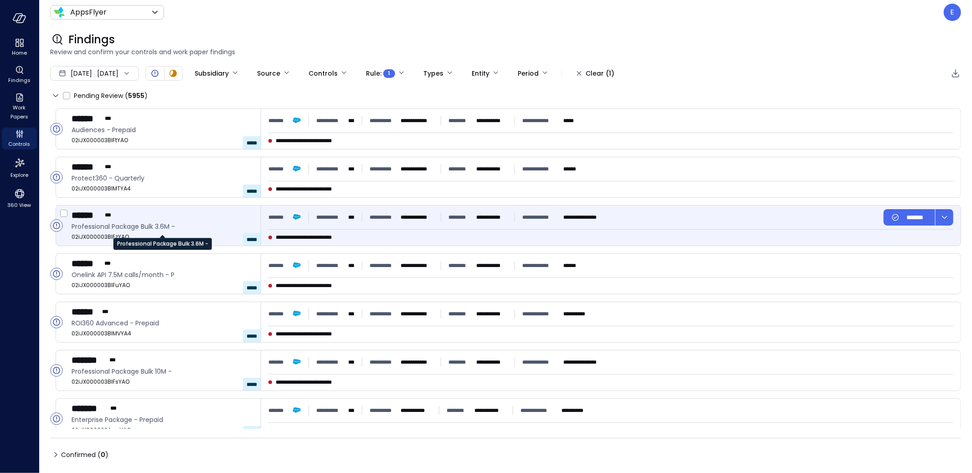
click at [176, 222] on span "Professional Package Bulk 3.6M -" at bounding box center [163, 227] width 182 height 10
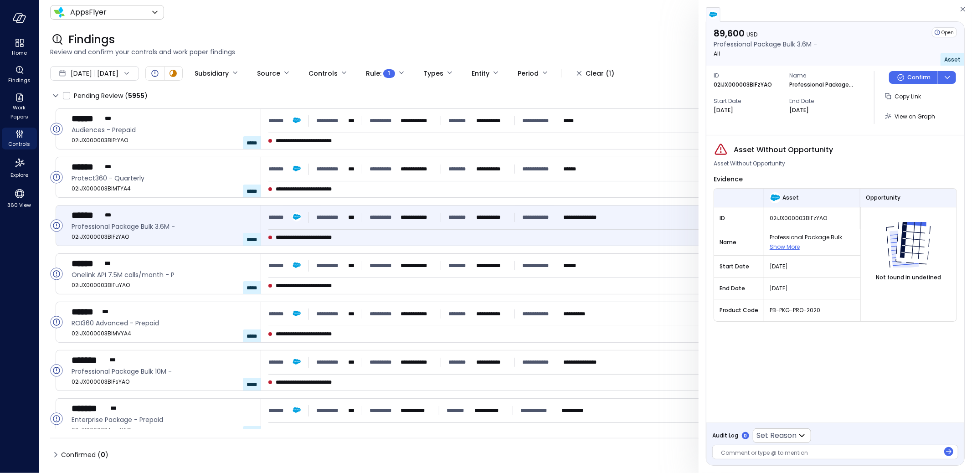
click at [786, 244] on span "Show More" at bounding box center [785, 247] width 30 height 8
click at [738, 87] on p "02iJX000003BIFzYAO" at bounding box center [743, 84] width 58 height 9
copy p "02iJX000003BIFzYAO"
click at [817, 358] on div "Asset Without Opportunity Asset Without Opportunity Evidence Asset Opportunity …" at bounding box center [836, 278] width 258 height 287
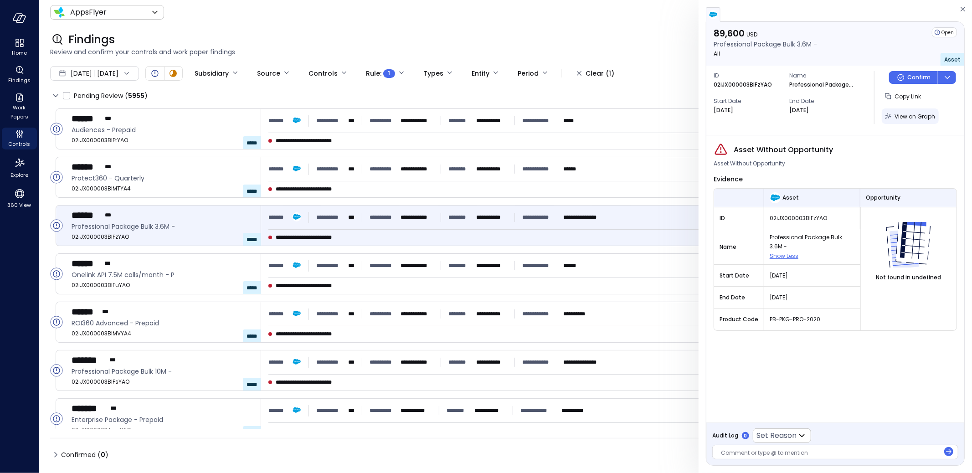
click at [908, 115] on span "View on Graph" at bounding box center [915, 117] width 41 height 8
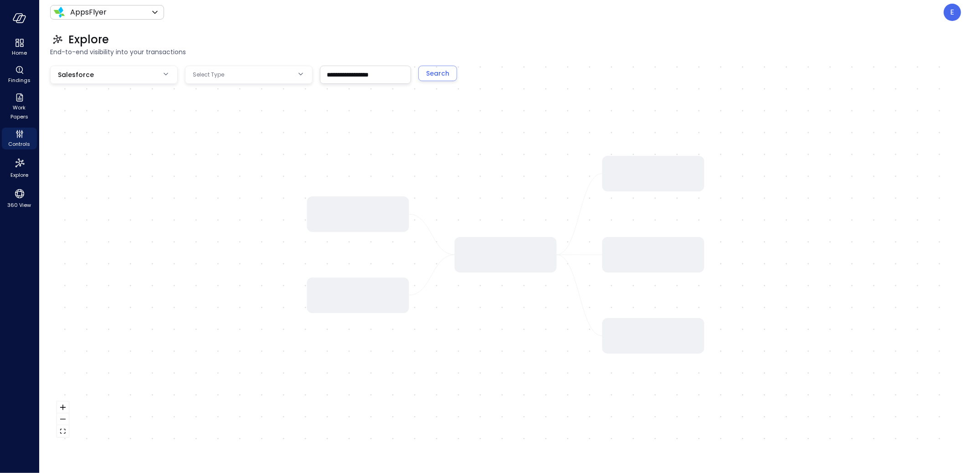
click at [171, 115] on div at bounding box center [505, 255] width 911 height 378
click at [220, 76] on body "**********" at bounding box center [486, 236] width 972 height 473
click at [220, 76] on div at bounding box center [486, 236] width 972 height 473
click at [220, 76] on body "**********" at bounding box center [486, 236] width 972 height 473
click at [220, 76] on div at bounding box center [486, 236] width 972 height 473
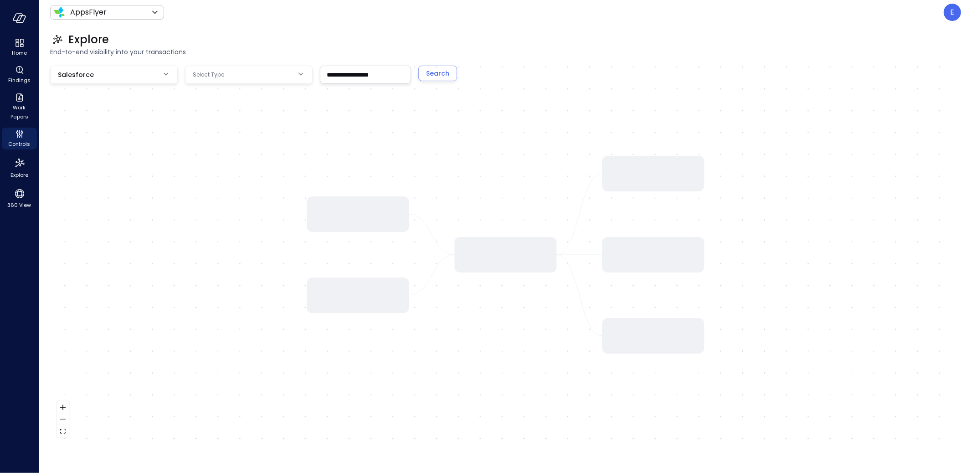
click at [245, 73] on body "**********" at bounding box center [486, 236] width 972 height 473
click at [234, 19] on div at bounding box center [486, 236] width 972 height 473
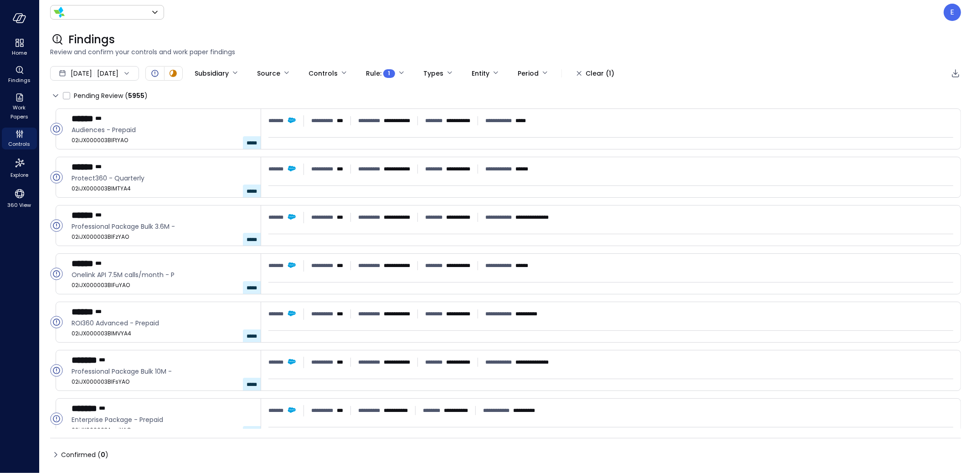
type input "*******"
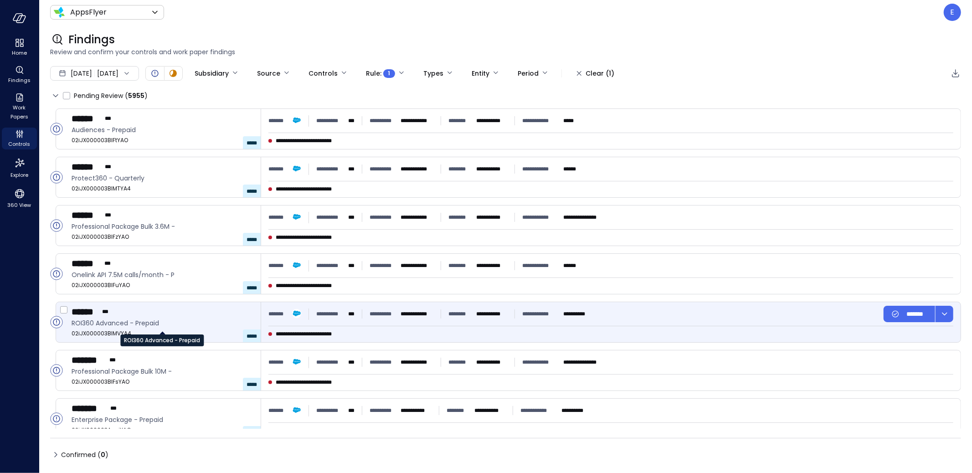
click at [201, 318] on span "ROI360 Advanced - Prepaid" at bounding box center [163, 323] width 182 height 10
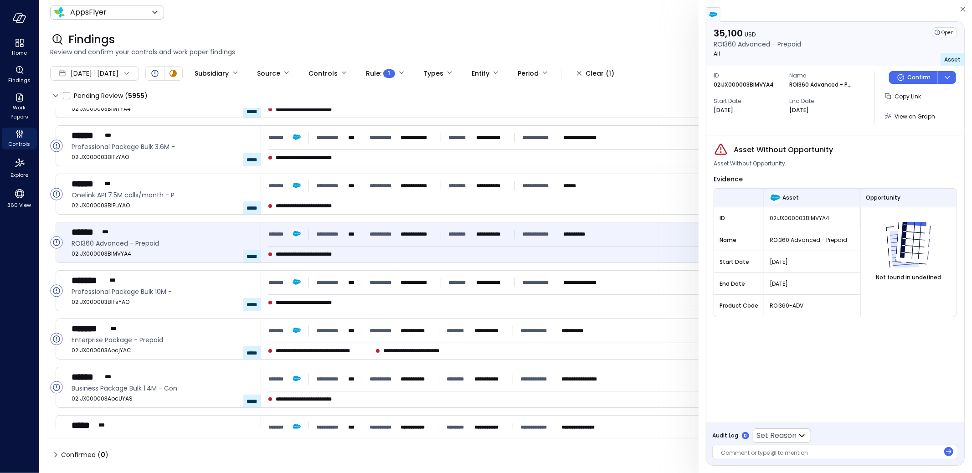
scroll to position [82, 0]
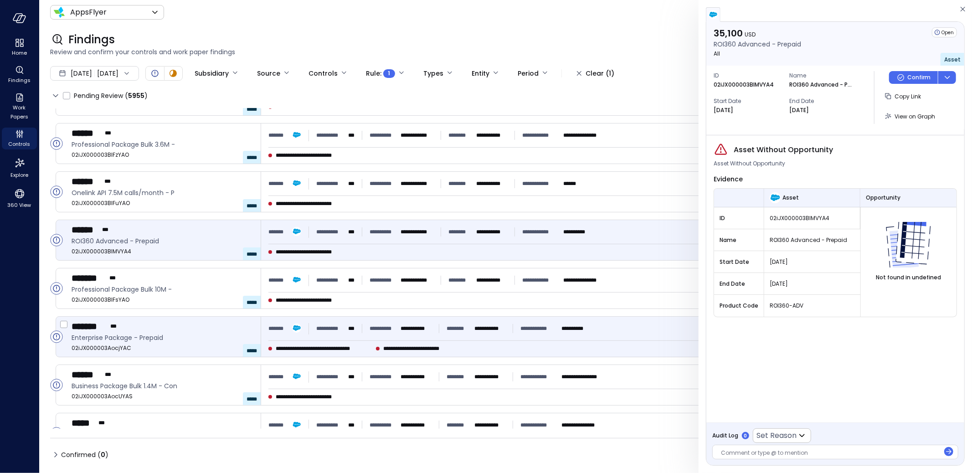
click at [429, 346] on span "**********" at bounding box center [419, 348] width 72 height 9
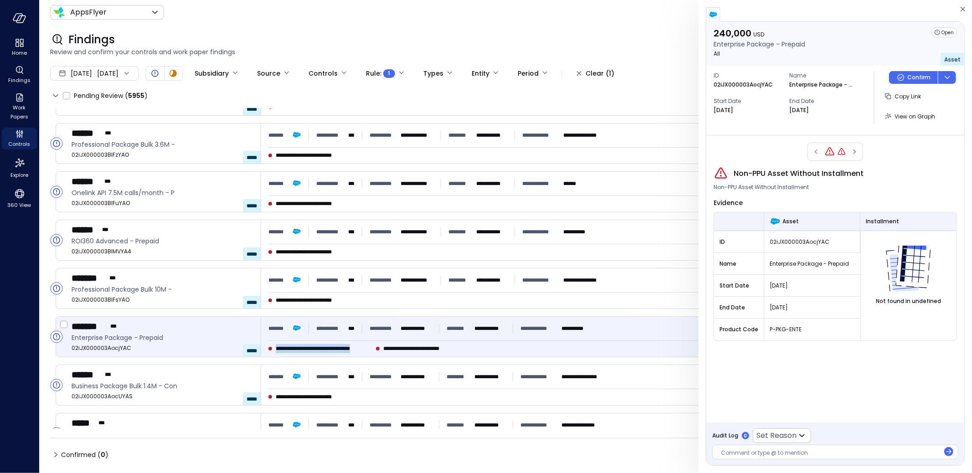
drag, startPoint x: 275, startPoint y: 349, endPoint x: 382, endPoint y: 351, distance: 107.1
click at [382, 351] on div "**********" at bounding box center [435, 348] width 334 height 9
click at [279, 351] on span "**********" at bounding box center [324, 348] width 97 height 9
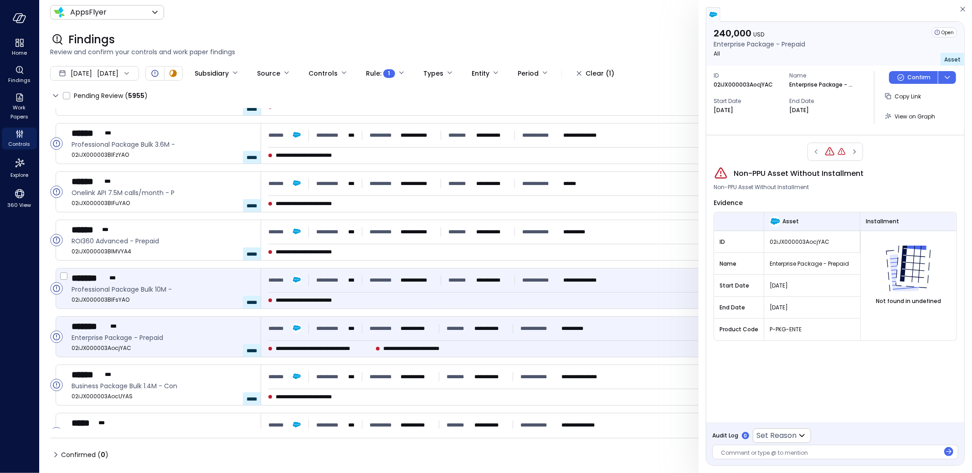
click at [390, 285] on div "**********" at bounding box center [440, 280] width 345 height 16
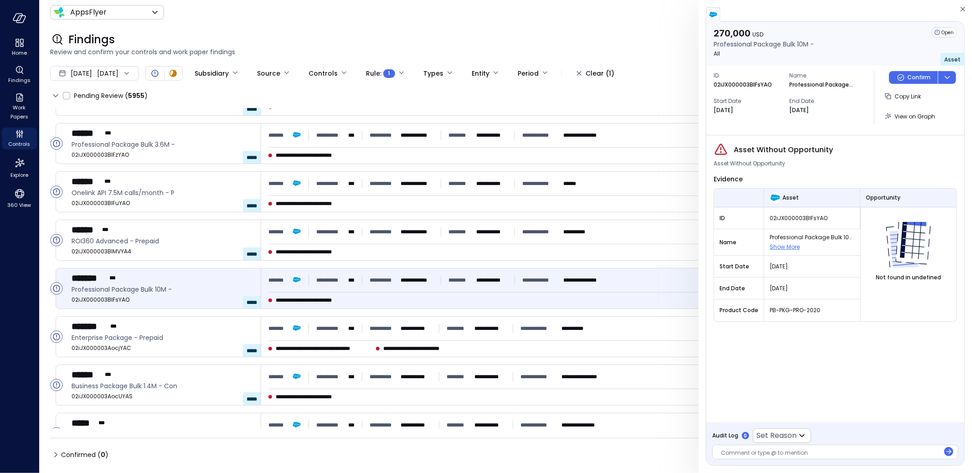
click at [744, 84] on p "02iJX000003BIFsYAO" at bounding box center [743, 84] width 58 height 9
copy p "02iJX000003BIFsYAO"
click at [21, 136] on icon "Controls" at bounding box center [21, 135] width 1 height 5
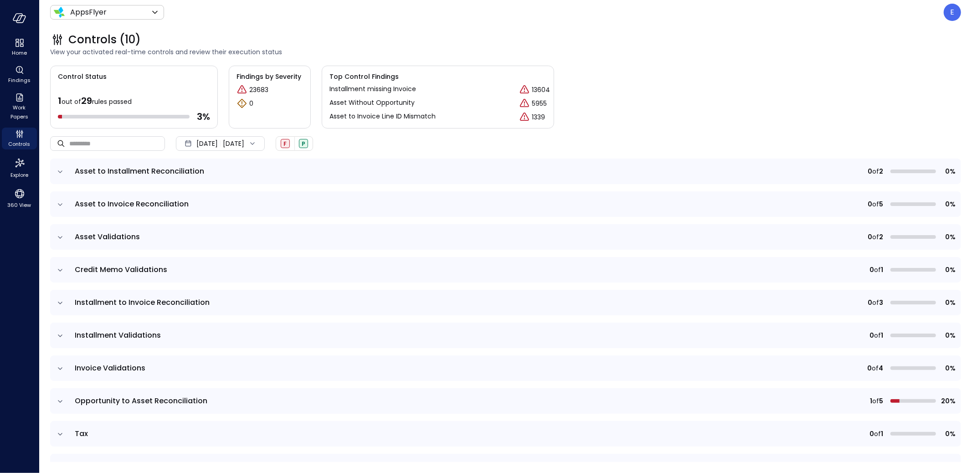
click at [60, 171] on icon "expand row" at bounding box center [60, 171] width 9 height 9
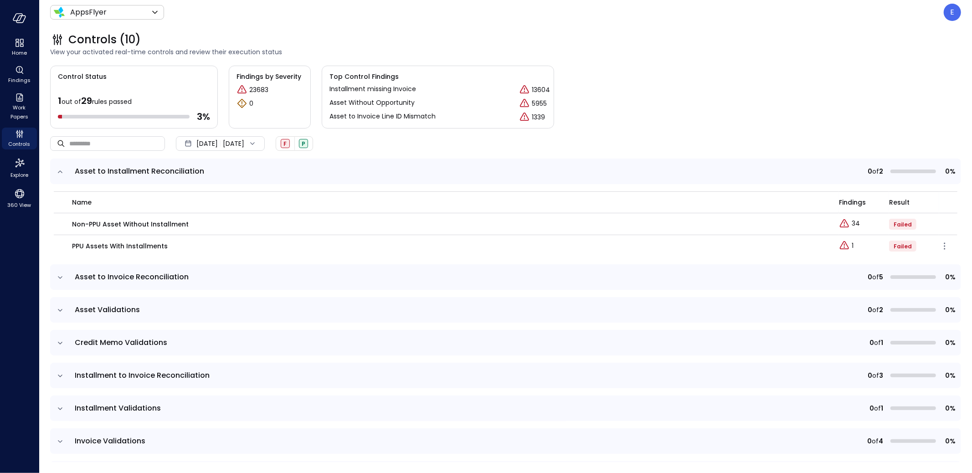
click at [107, 247] on p "PPU Assets with Installments" at bounding box center [120, 246] width 96 height 10
click at [839, 246] on icon "Explore findings" at bounding box center [844, 245] width 11 height 11
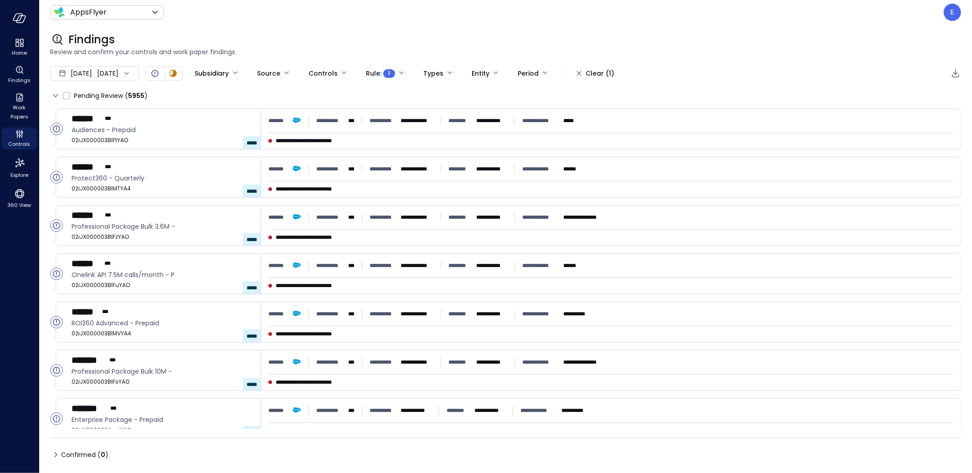
type input "****"
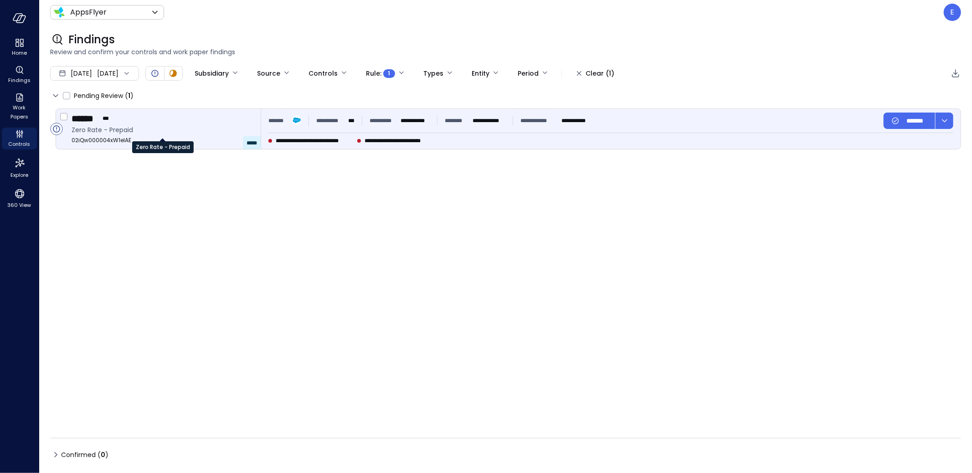
click at [145, 129] on span "Zero Rate - Prepaid" at bounding box center [163, 130] width 182 height 10
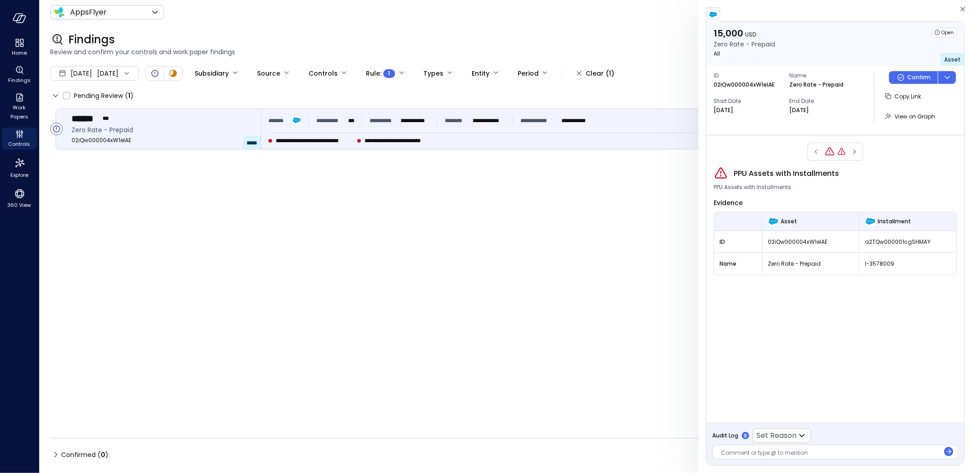
click at [797, 242] on span "02iQw000004xW1eIAE" at bounding box center [811, 241] width 86 height 9
copy span "02iQw000004xW1eIAE"
click at [318, 315] on div "**********" at bounding box center [505, 268] width 911 height 320
click at [18, 132] on icon "Controls" at bounding box center [19, 134] width 11 height 11
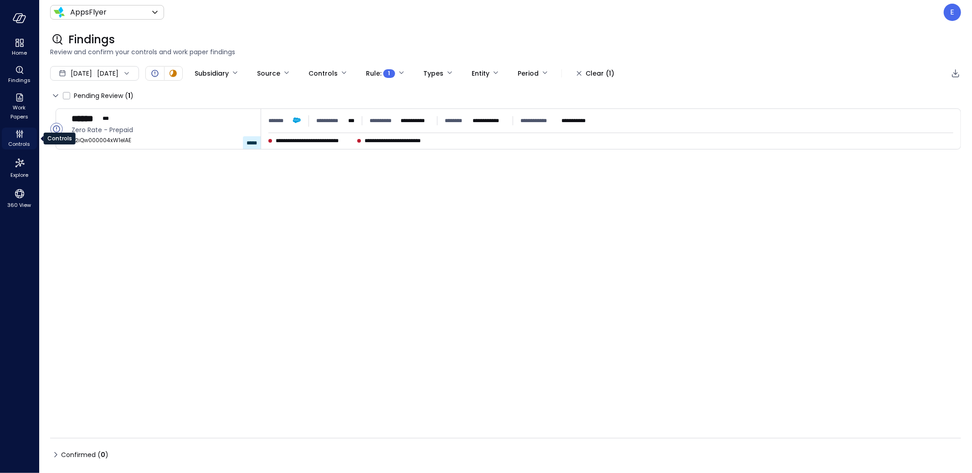
click at [18, 132] on icon "Controls" at bounding box center [19, 134] width 11 height 11
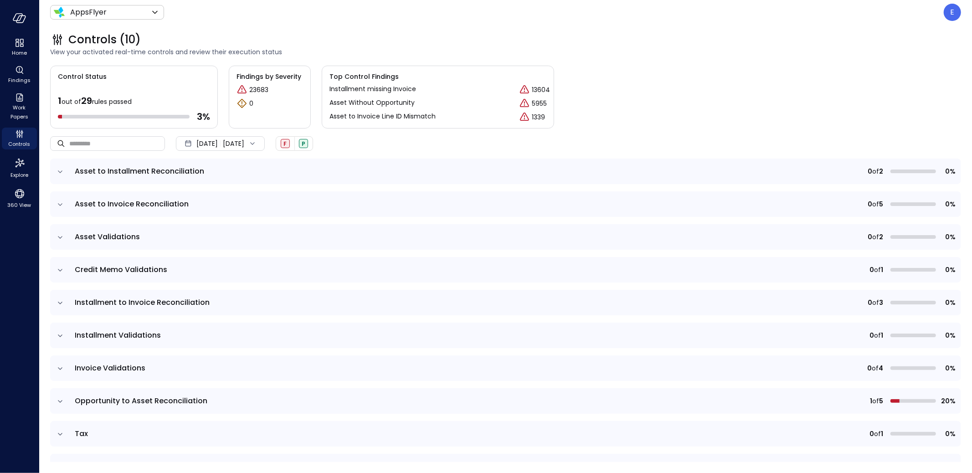
click at [59, 170] on icon "expand row" at bounding box center [60, 171] width 9 height 9
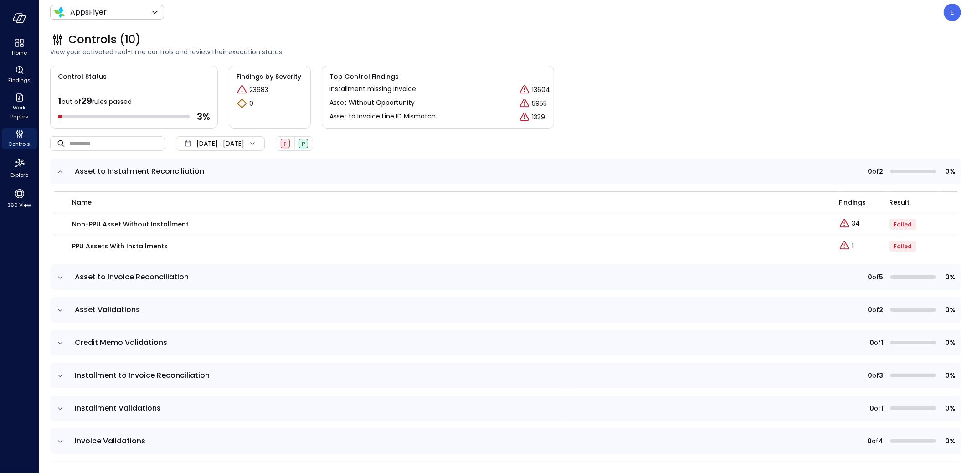
click at [59, 170] on icon "expand row" at bounding box center [60, 171] width 9 height 9
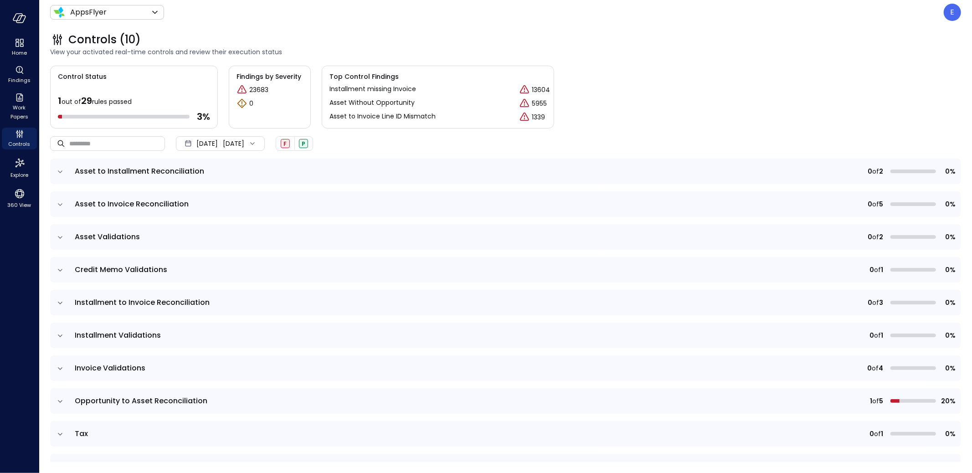
click at [60, 205] on icon "expand row" at bounding box center [60, 204] width 5 height 2
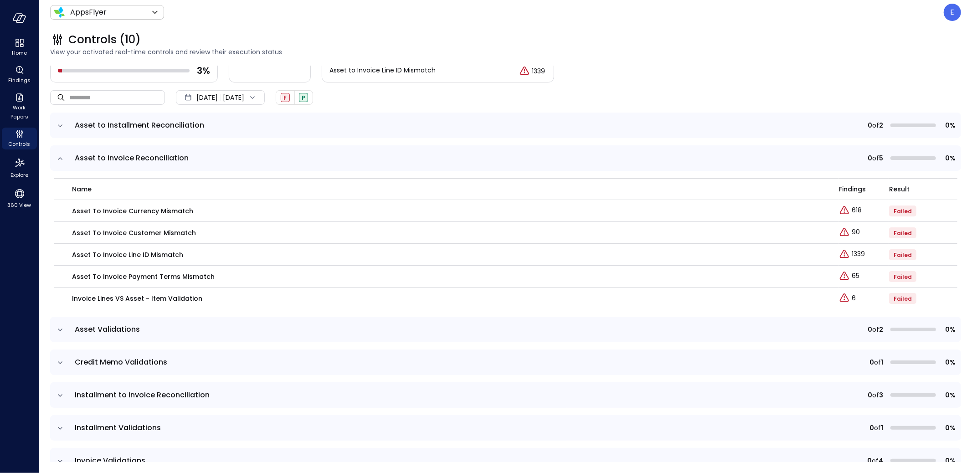
scroll to position [58, 0]
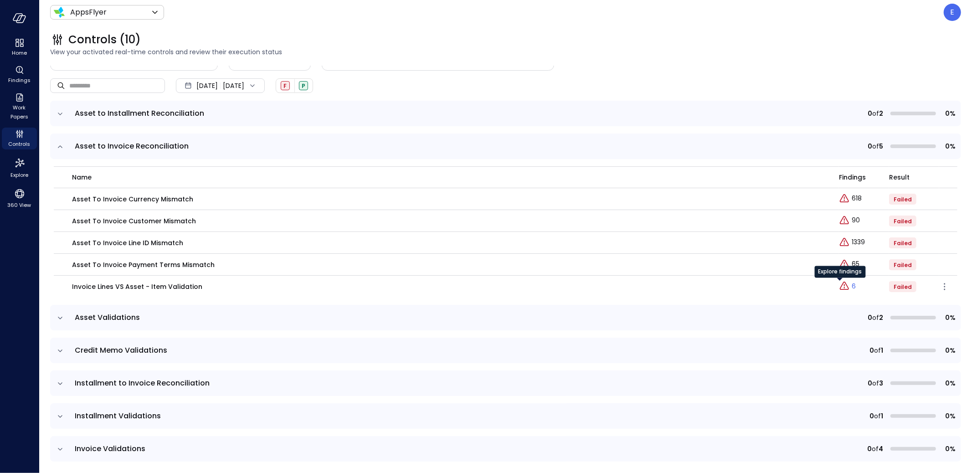
click at [852, 285] on p "6" at bounding box center [854, 287] width 4 height 10
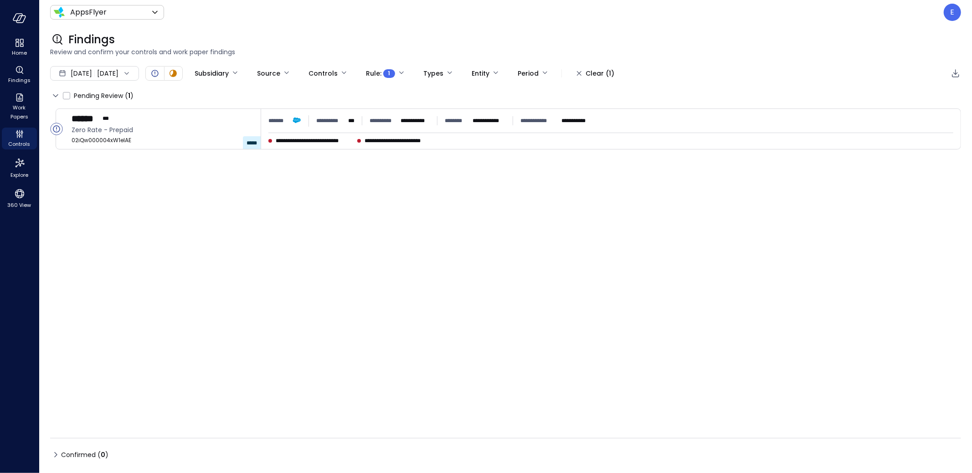
type input "****"
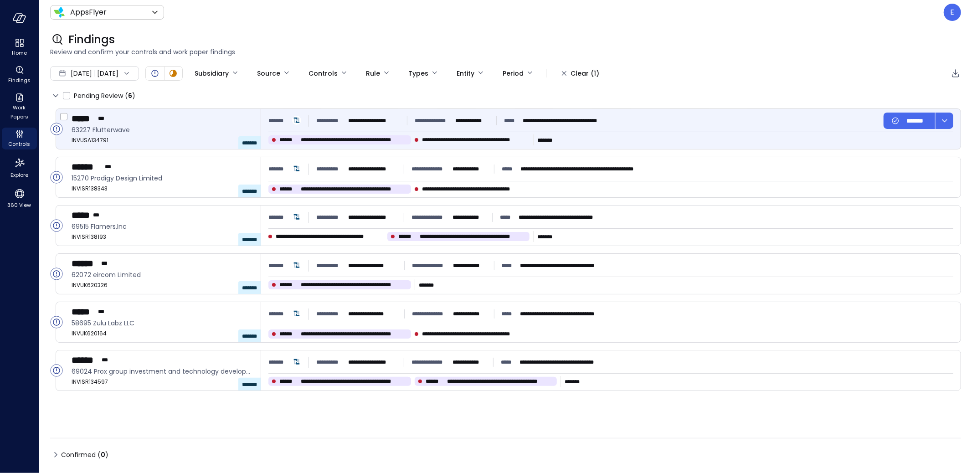
click at [460, 140] on span "**********" at bounding box center [476, 139] width 108 height 9
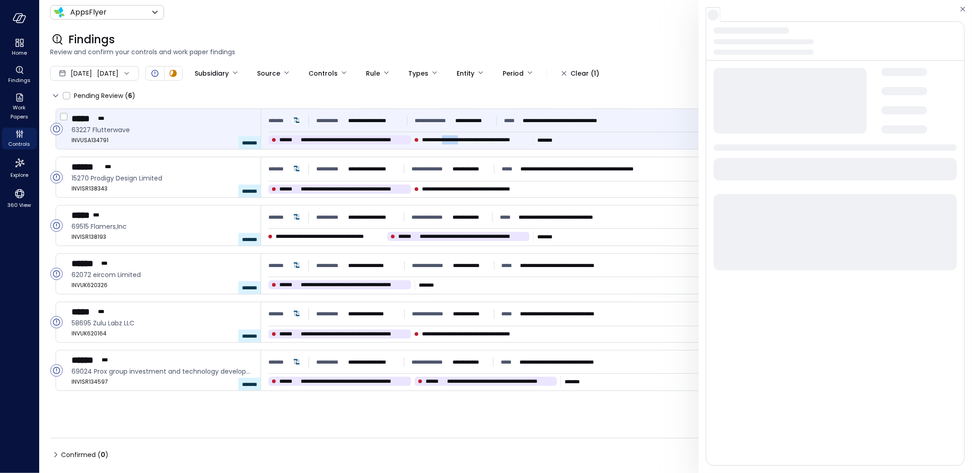
click at [460, 140] on span "**********" at bounding box center [476, 139] width 108 height 9
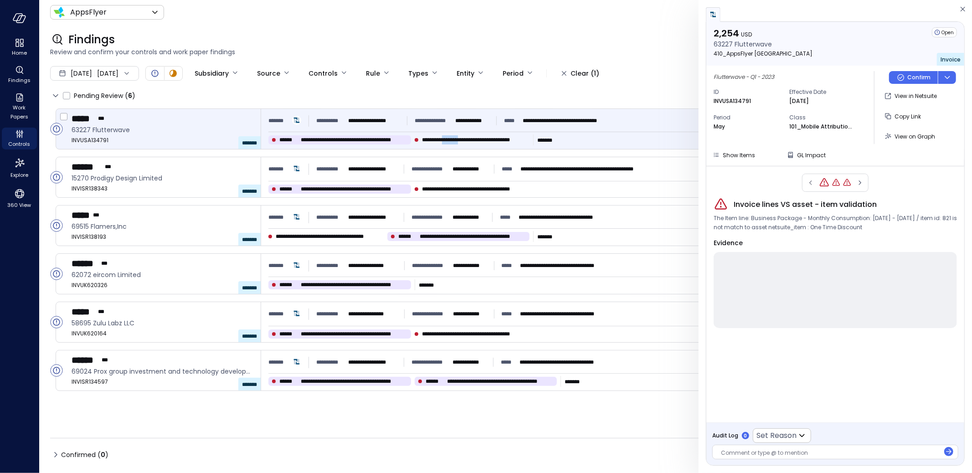
click at [460, 140] on span "**********" at bounding box center [476, 139] width 108 height 9
click at [745, 288] on span at bounding box center [835, 290] width 243 height 76
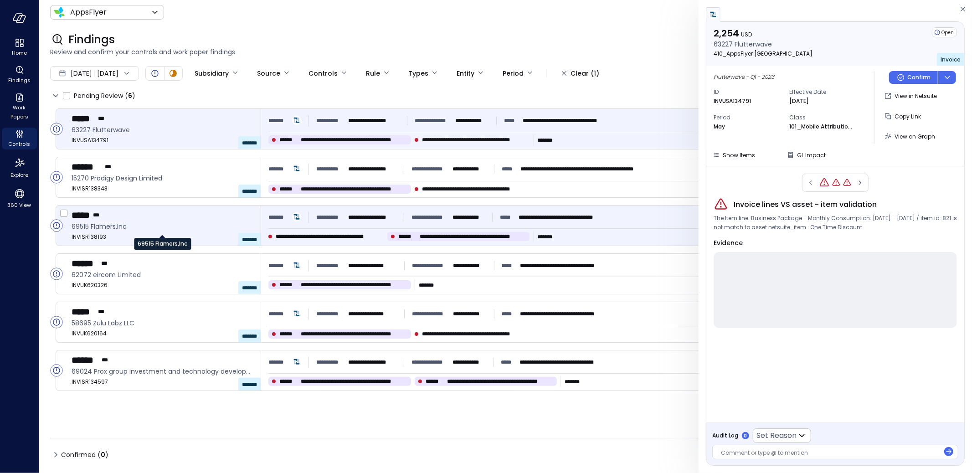
click at [173, 231] on span "69515 Flamers,Inc" at bounding box center [163, 227] width 182 height 10
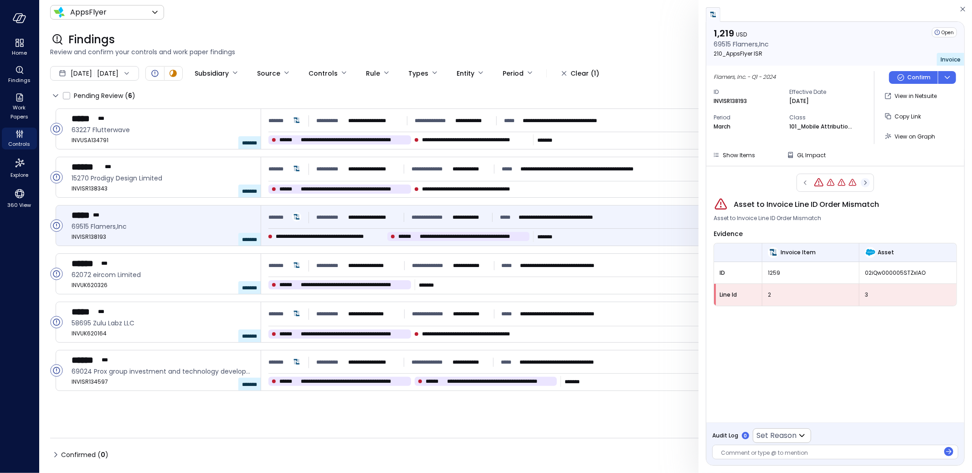
click at [867, 181] on icon "button" at bounding box center [865, 182] width 9 height 11
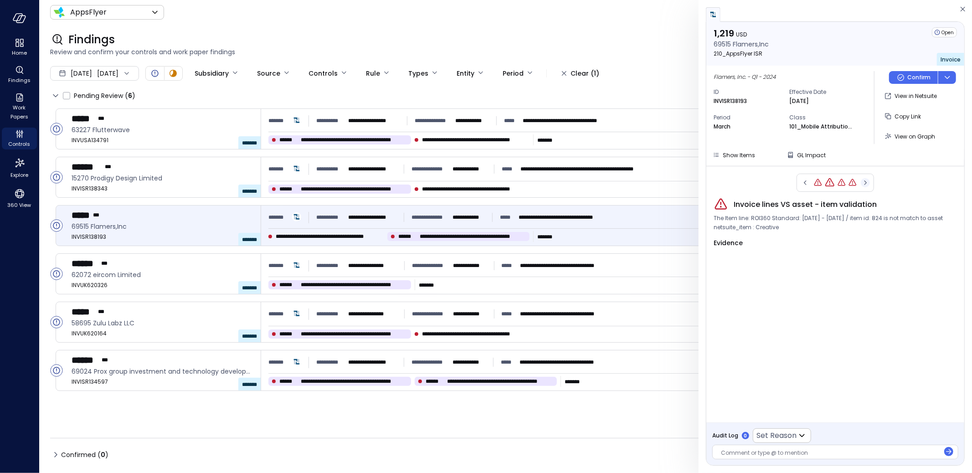
click at [867, 181] on icon "button" at bounding box center [865, 182] width 9 height 11
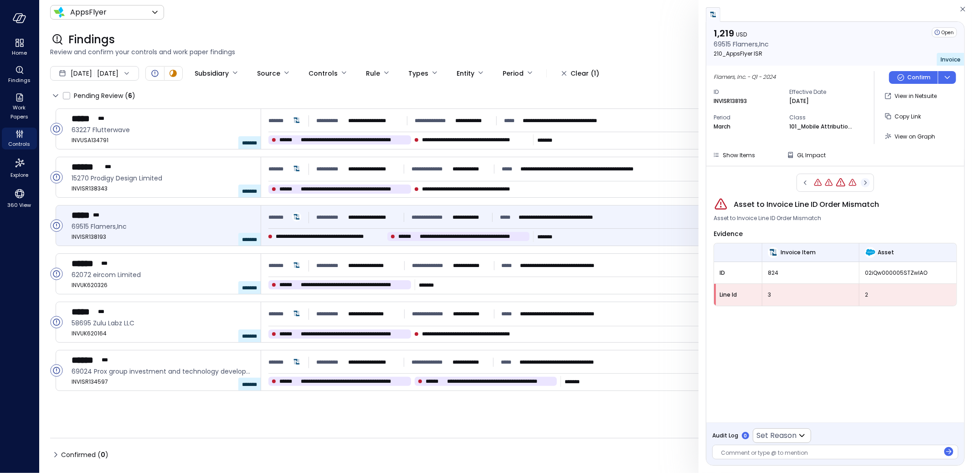
click at [867, 181] on icon "button" at bounding box center [865, 182] width 9 height 11
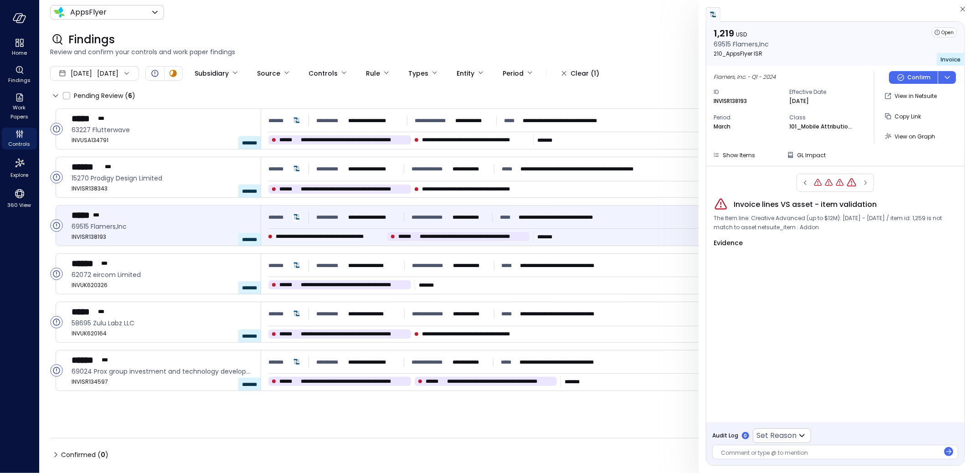
click at [745, 218] on span "The Item line: Creative Advanced (up to $12M): March 11,2025 - March 31,2025 / …" at bounding box center [835, 223] width 243 height 18
click at [821, 240] on div "Evidence" at bounding box center [835, 242] width 243 height 11
drag, startPoint x: 926, startPoint y: 217, endPoint x: 857, endPoint y: 231, distance: 70.7
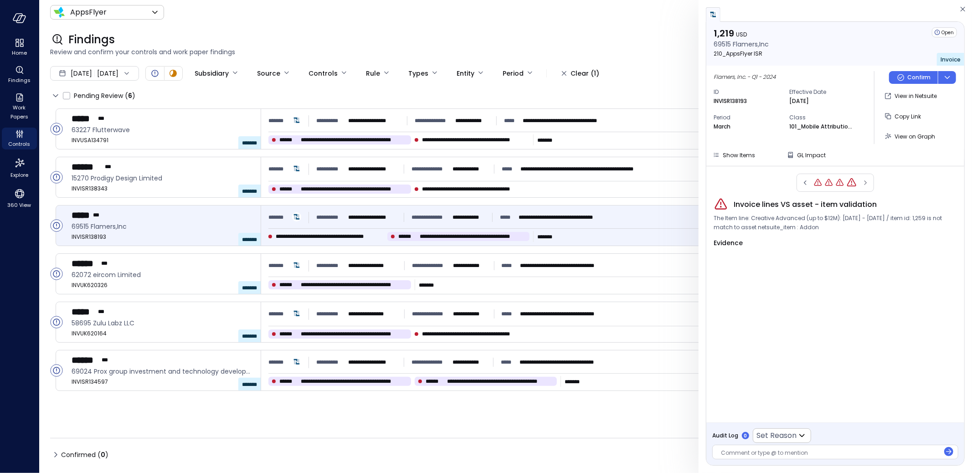
click at [857, 231] on span "The Item line: Creative Advanced (up to $12M): March 11,2025 - March 31,2025 / …" at bounding box center [835, 223] width 243 height 18
click at [866, 227] on span "The Item line: Creative Advanced (up to $12M): March 11,2025 - March 31,2025 / …" at bounding box center [835, 223] width 243 height 18
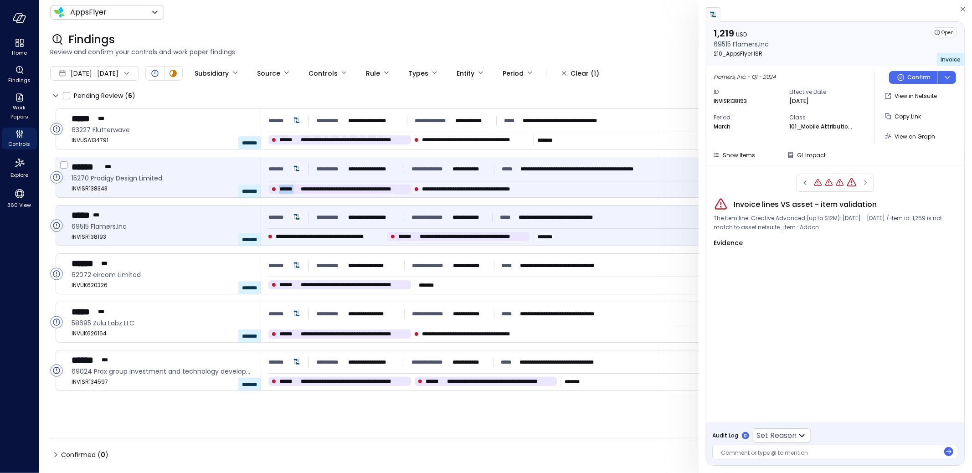
drag, startPoint x: 279, startPoint y: 189, endPoint x: 299, endPoint y: 190, distance: 20.1
click at [299, 190] on div "**********" at bounding box center [339, 189] width 143 height 9
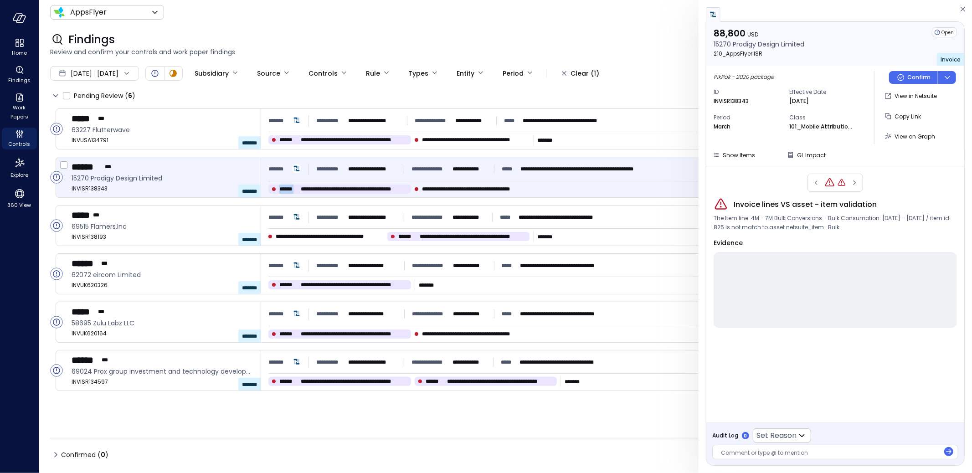
click at [284, 188] on span "******" at bounding box center [288, 189] width 18 height 9
drag, startPoint x: 364, startPoint y: 191, endPoint x: 408, endPoint y: 186, distance: 44.5
click at [408, 186] on div "**********" at bounding box center [339, 189] width 143 height 9
click at [22, 136] on icon "Controls" at bounding box center [21, 135] width 1 height 5
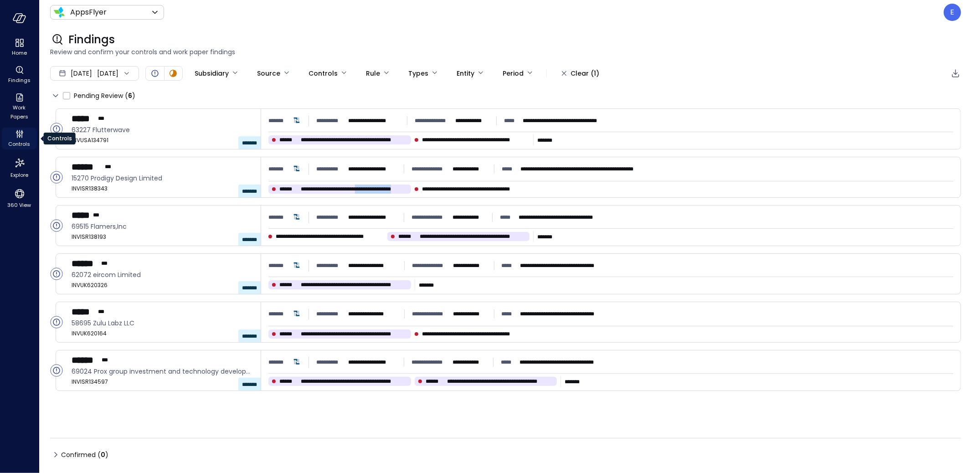
click at [16, 135] on icon "Controls" at bounding box center [19, 134] width 11 height 11
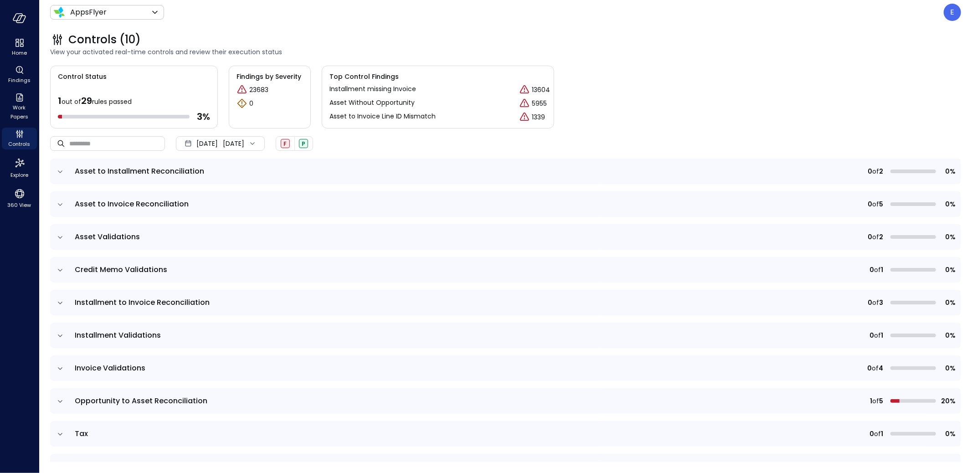
click at [62, 201] on icon "expand row" at bounding box center [60, 204] width 9 height 9
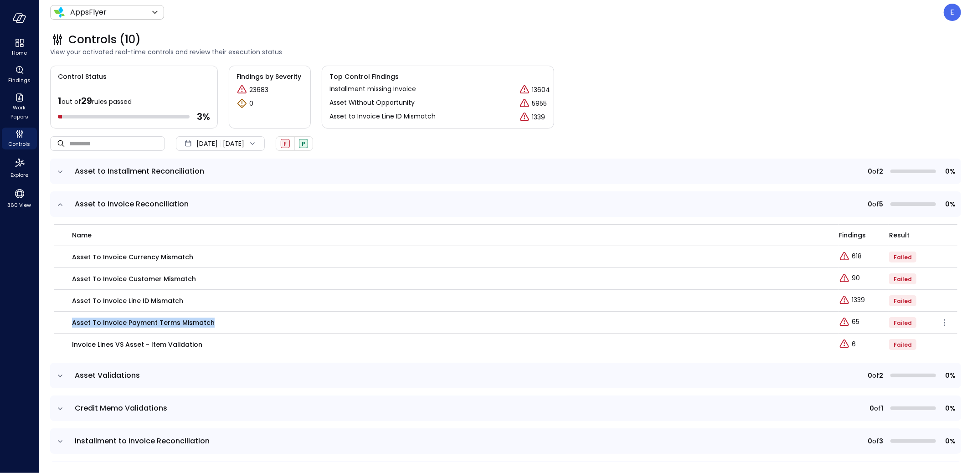
drag, startPoint x: 72, startPoint y: 322, endPoint x: 218, endPoint y: 321, distance: 145.9
click at [218, 321] on div "Asset To Invoice Payment Terms Mismatch" at bounding box center [450, 323] width 756 height 10
drag, startPoint x: 72, startPoint y: 347, endPoint x: 186, endPoint y: 345, distance: 114.4
click at [185, 351] on td "Invoice lines VS asset - item validation" at bounding box center [446, 345] width 785 height 22
click at [186, 344] on p "Invoice lines VS asset - item validation" at bounding box center [137, 345] width 130 height 10
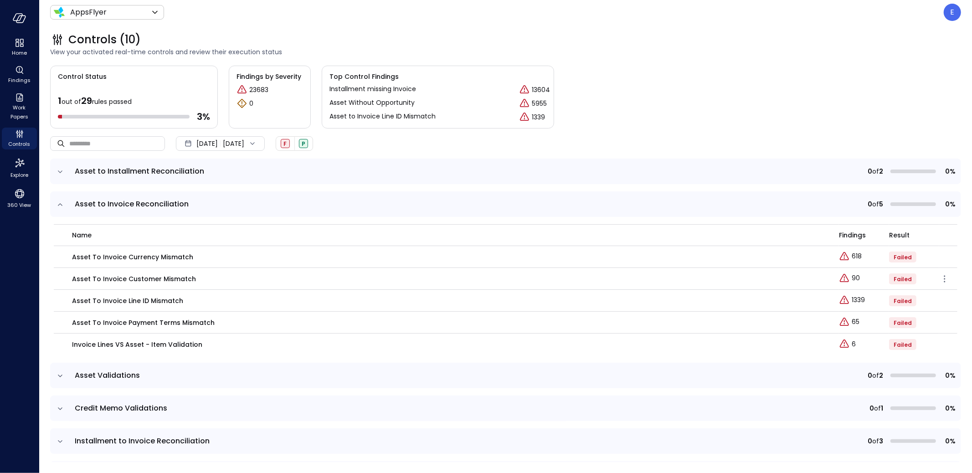
click at [80, 277] on p "Asset to Invoice Customer Mismatch" at bounding box center [134, 279] width 124 height 10
click at [115, 277] on p "Asset to Invoice Customer Mismatch" at bounding box center [134, 279] width 124 height 10
click at [842, 278] on link "90" at bounding box center [849, 278] width 21 height 11
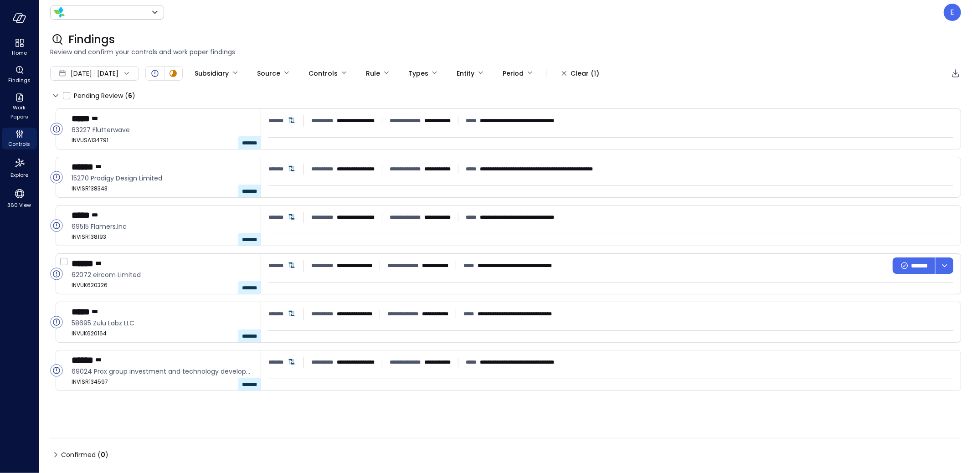
type input "*******"
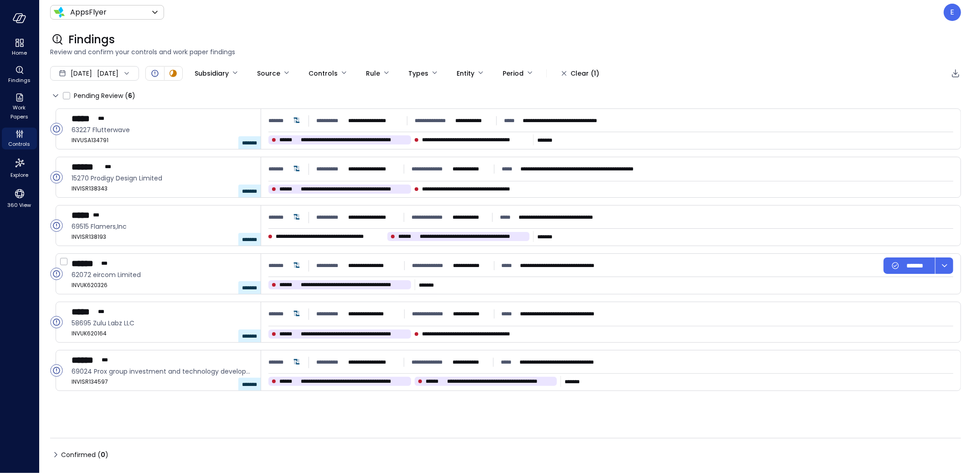
type input "****"
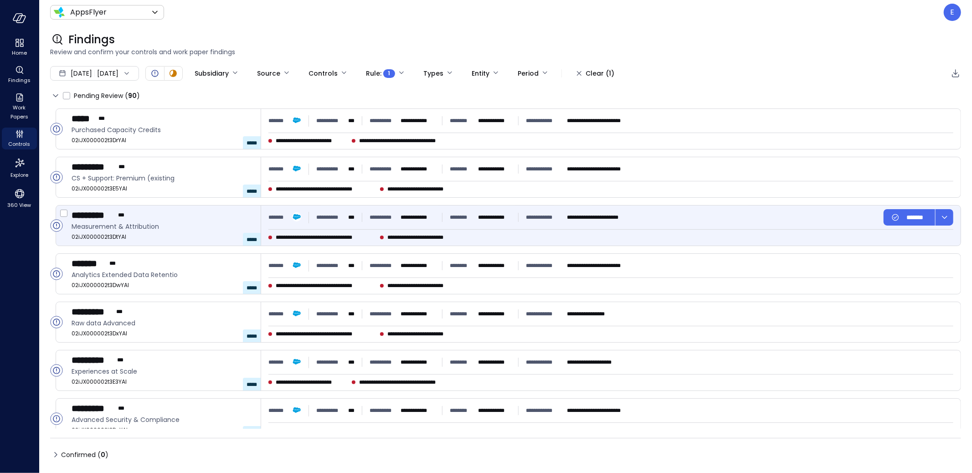
click at [175, 217] on div "********* ***" at bounding box center [163, 215] width 182 height 12
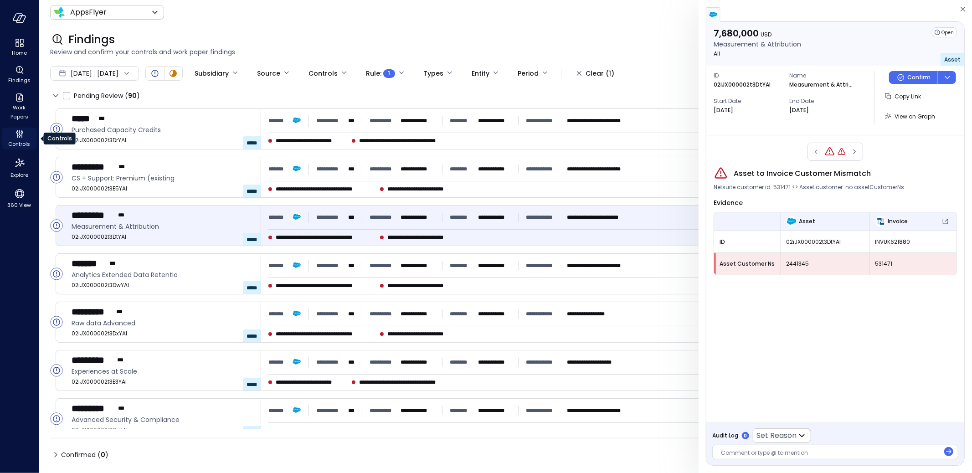
click at [18, 135] on icon "Controls" at bounding box center [19, 134] width 11 height 11
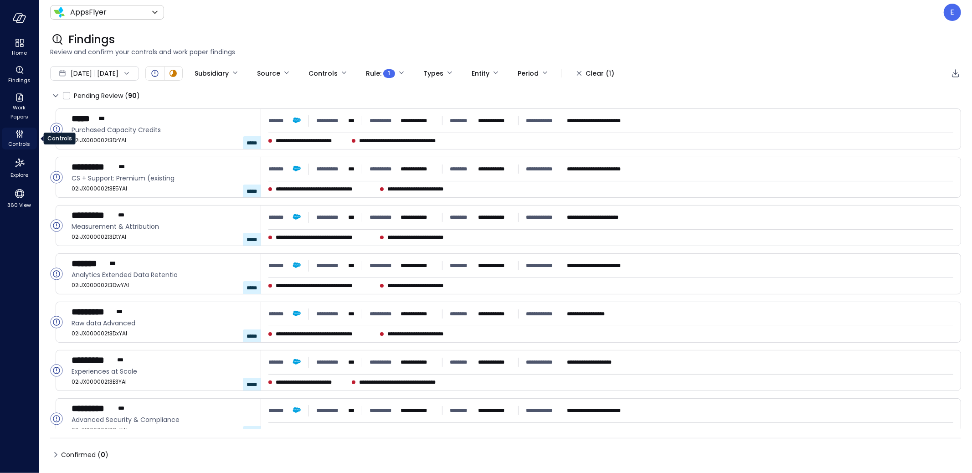
click at [18, 135] on icon "Controls" at bounding box center [19, 134] width 11 height 11
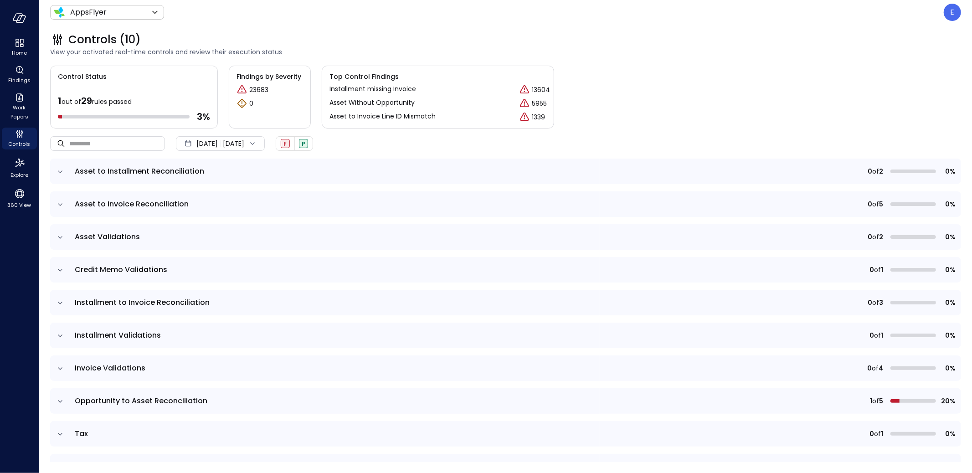
click at [57, 234] on icon "expand row" at bounding box center [60, 237] width 9 height 9
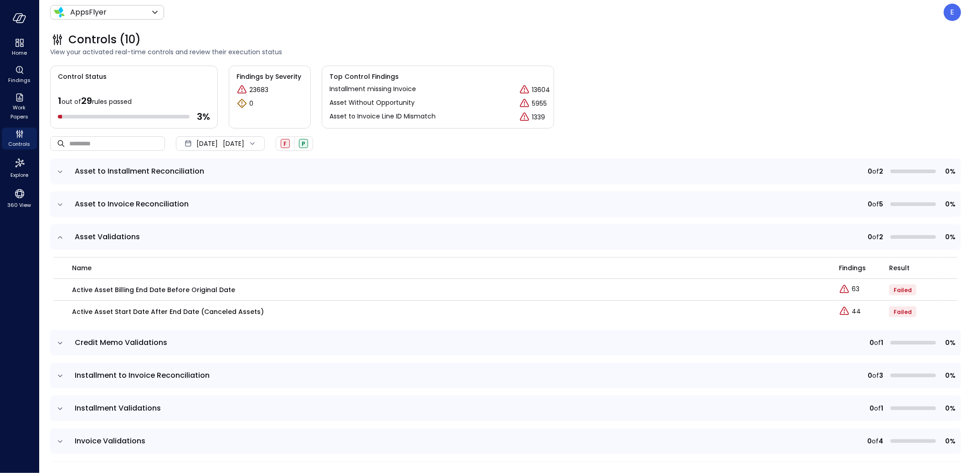
click at [63, 205] on icon "expand row" at bounding box center [60, 204] width 9 height 9
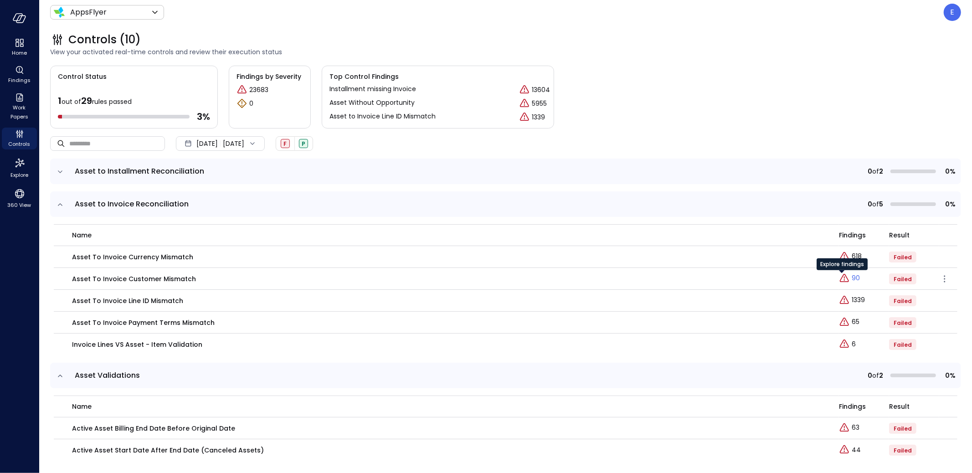
click at [839, 278] on icon "Explore findings" at bounding box center [844, 278] width 11 height 11
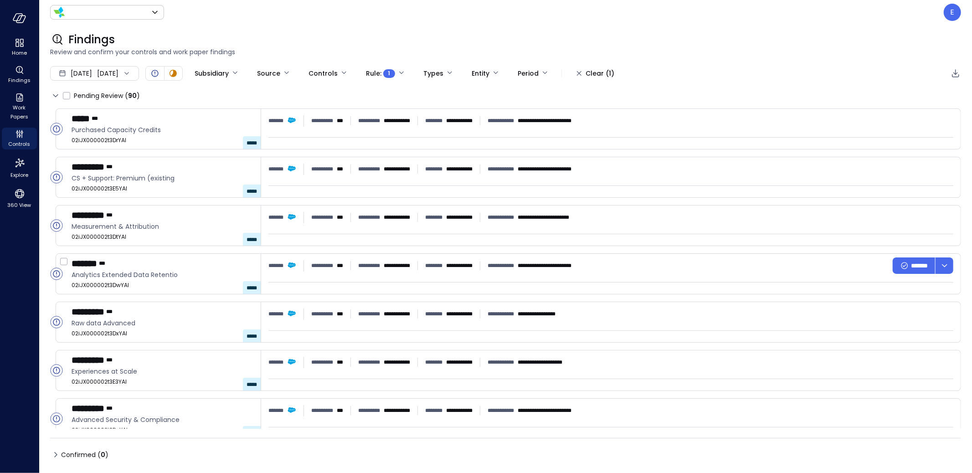
type input "*******"
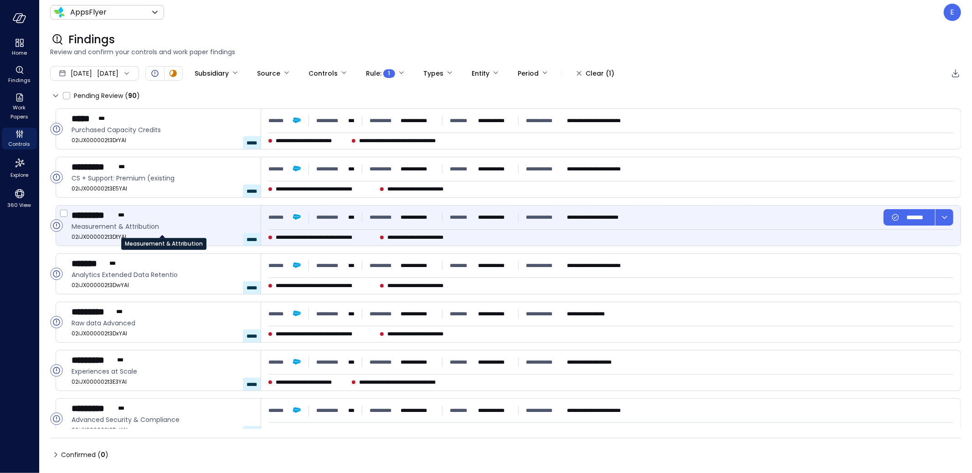
click at [180, 226] on span "Measurement & Attribution" at bounding box center [163, 227] width 182 height 10
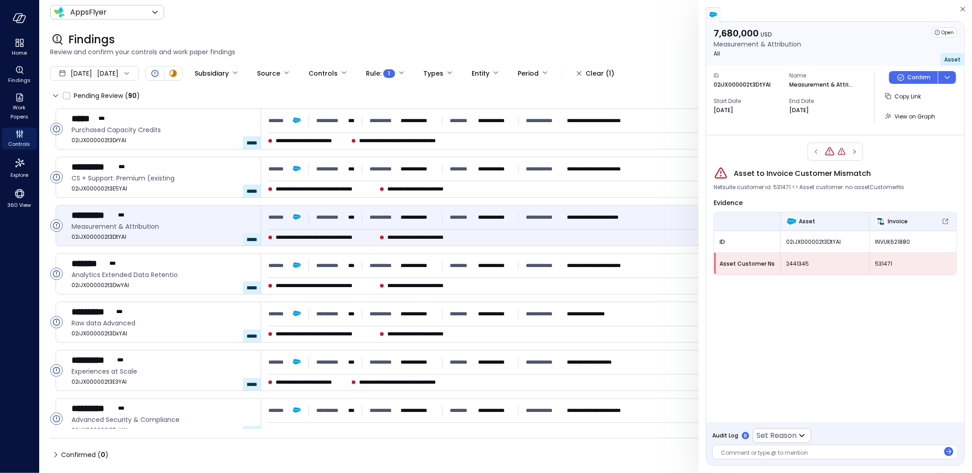
click at [741, 83] on p "02iJX000002t3DtYAI" at bounding box center [742, 84] width 57 height 9
click at [813, 241] on span "02iJX000002t3DtYAI" at bounding box center [825, 241] width 78 height 9
copy span "02iJX000002t3DtYAI"
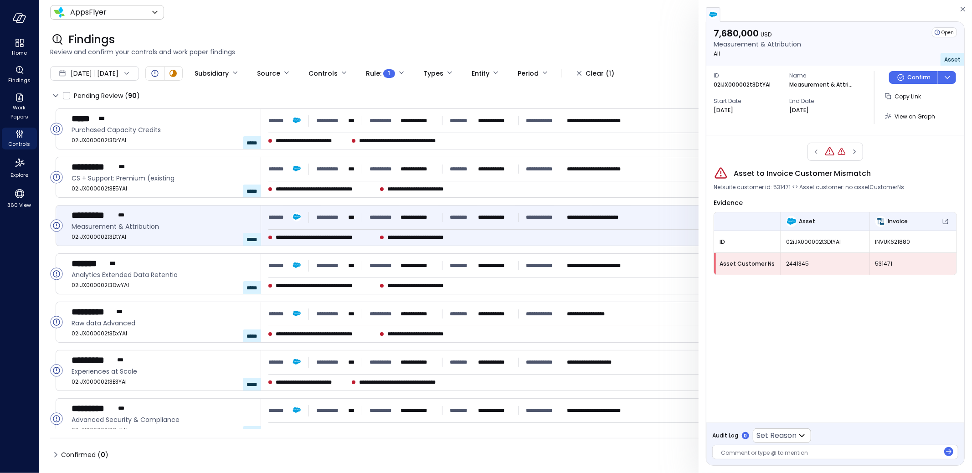
click at [886, 238] on span "INVUK621880" at bounding box center [914, 241] width 76 height 9
copy span "INVUK621880"
click at [962, 8] on icon "button" at bounding box center [963, 9] width 5 height 5
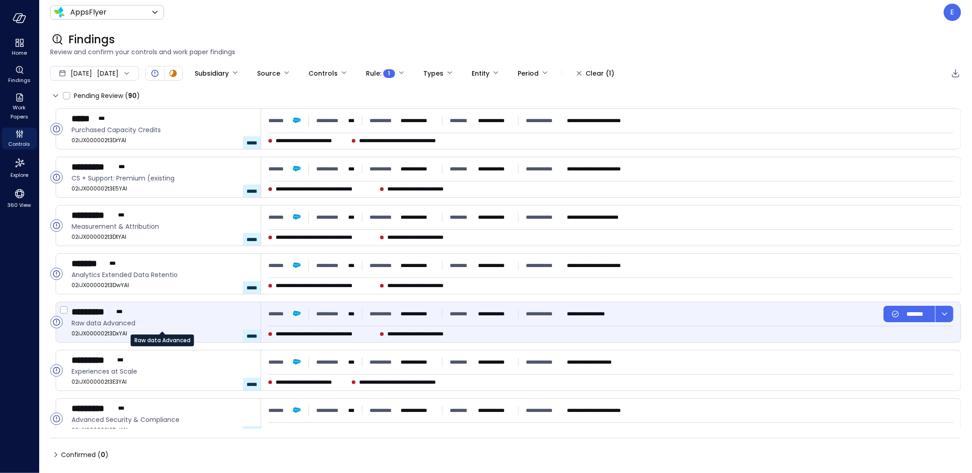
click at [227, 321] on span "Raw data Advanced" at bounding box center [163, 323] width 182 height 10
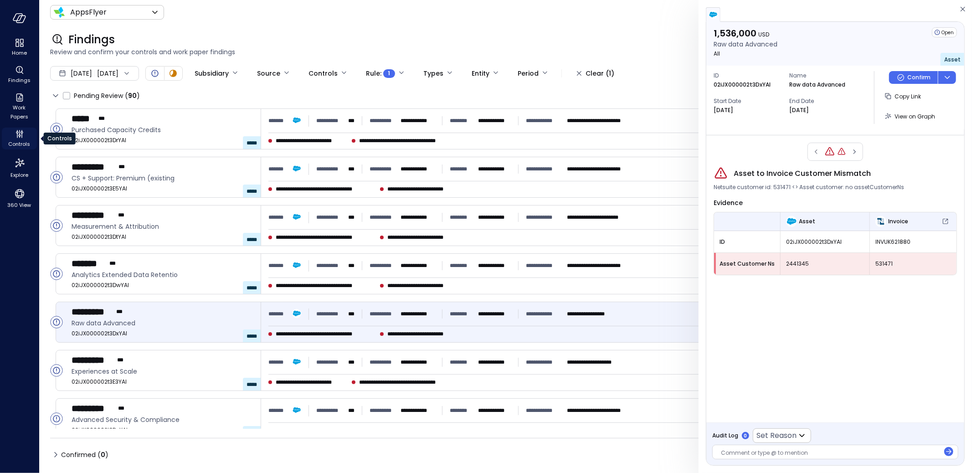
click at [20, 136] on icon "Controls" at bounding box center [19, 135] width 2 height 2
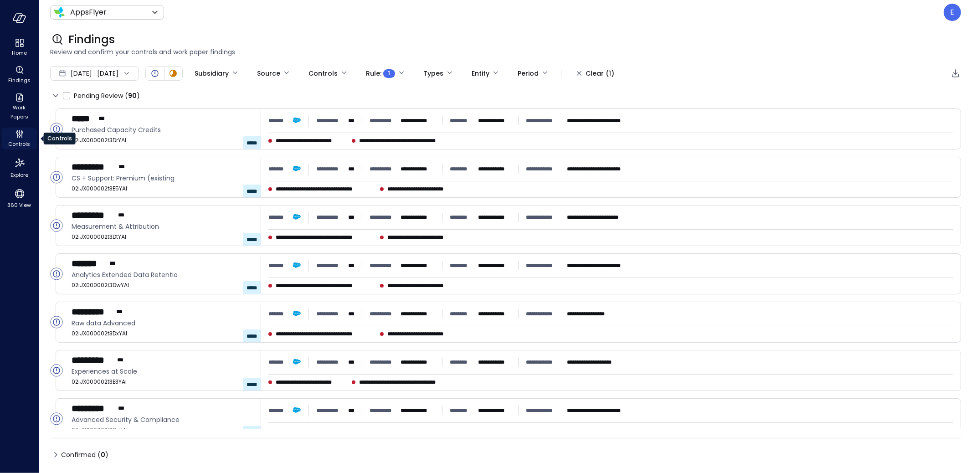
click at [20, 136] on icon "Controls" at bounding box center [19, 135] width 2 height 2
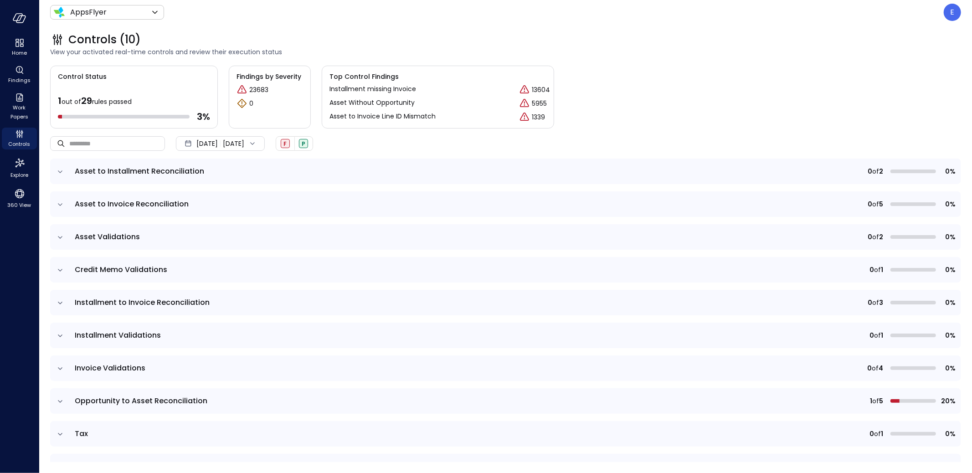
click at [58, 237] on icon "expand row" at bounding box center [60, 237] width 9 height 9
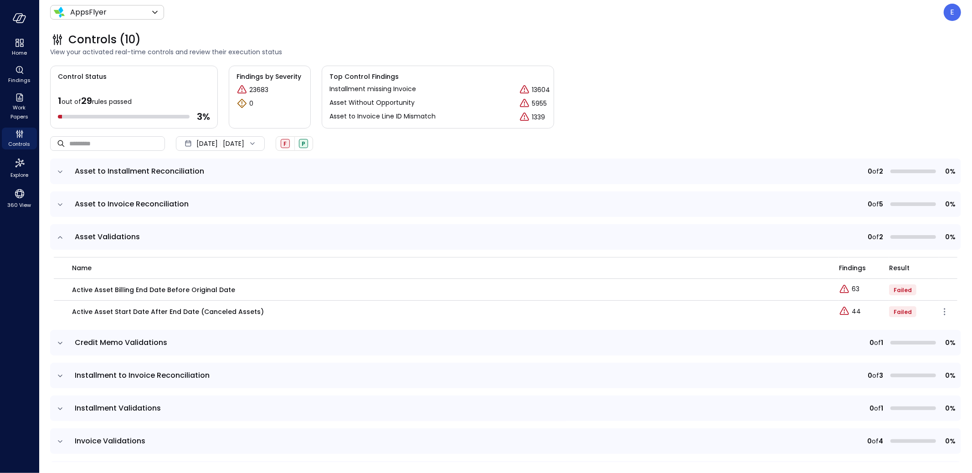
click at [145, 312] on p "Active Asset Start Date After End Date (Canceled Assets)" at bounding box center [168, 312] width 192 height 10
click at [852, 313] on p "44" at bounding box center [856, 312] width 9 height 10
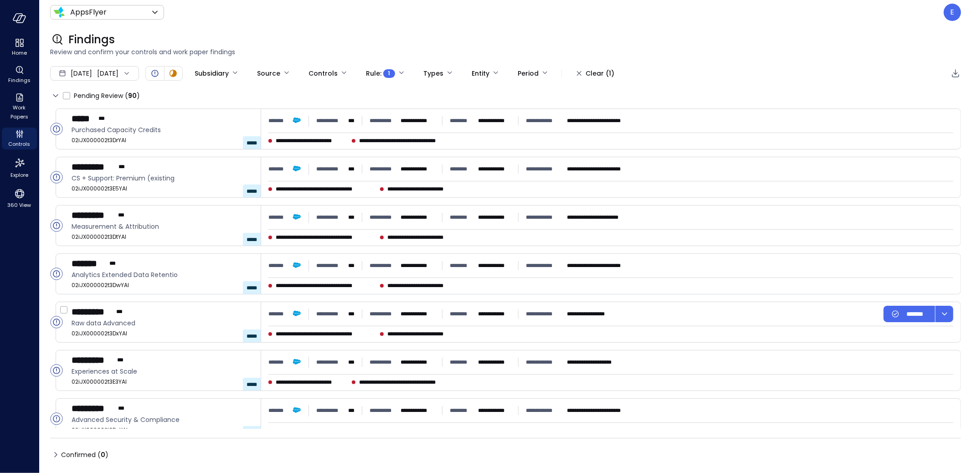
type input "****"
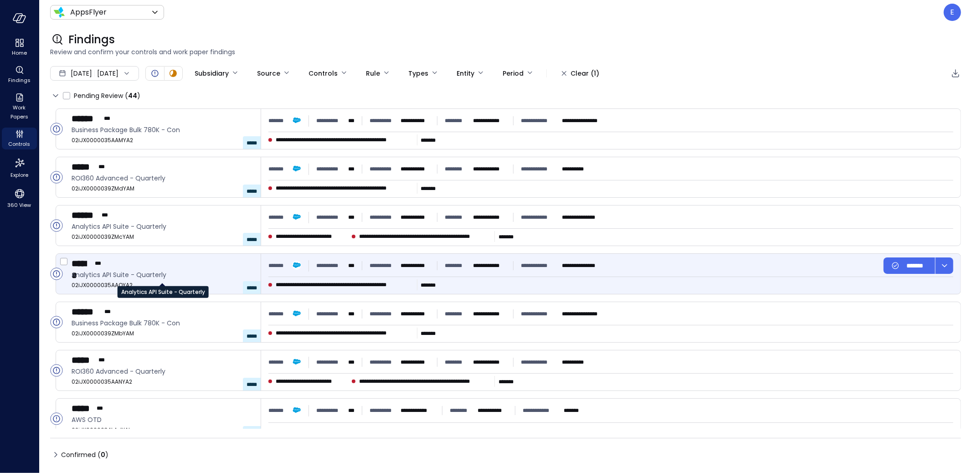
click at [193, 280] on div "Analytics API Suite - Quarterly" at bounding box center [163, 289] width 91 height 18
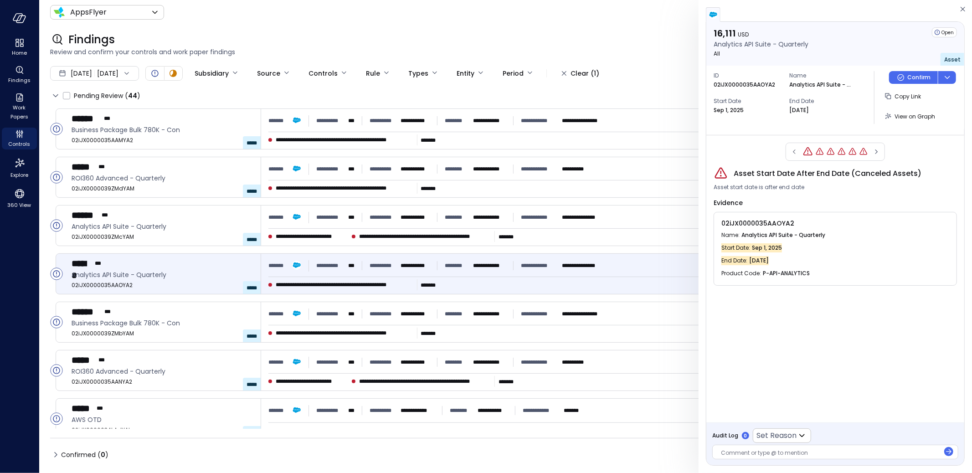
click at [739, 82] on p "02iJX0000035AAOYA2" at bounding box center [745, 84] width 62 height 9
copy p "02iJX0000035AAOYA2"
click at [731, 110] on p "Sep 1, 2025" at bounding box center [729, 110] width 30 height 9
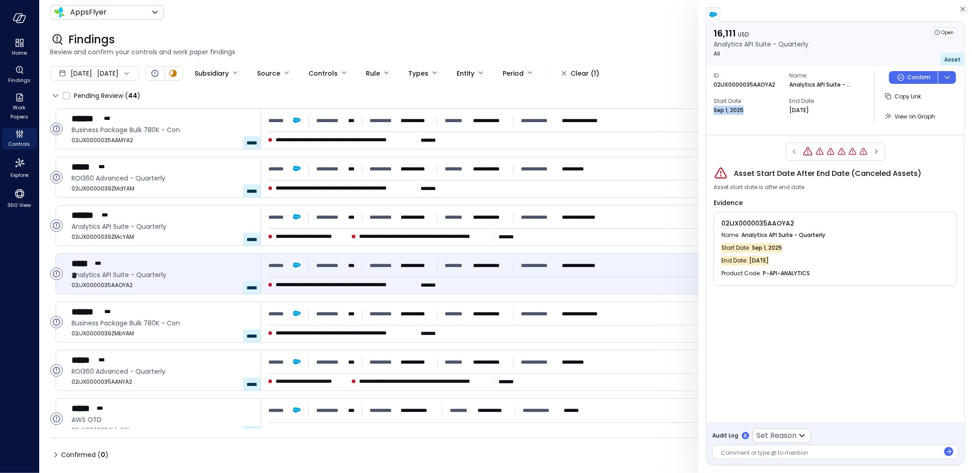
click at [731, 110] on p "Sep 1, 2025" at bounding box center [729, 110] width 30 height 9
click at [761, 129] on div "16,111 USD Analytics API Suite - Quarterly All Open Asset ID 02iJX0000035AAOYA2…" at bounding box center [836, 78] width 258 height 113
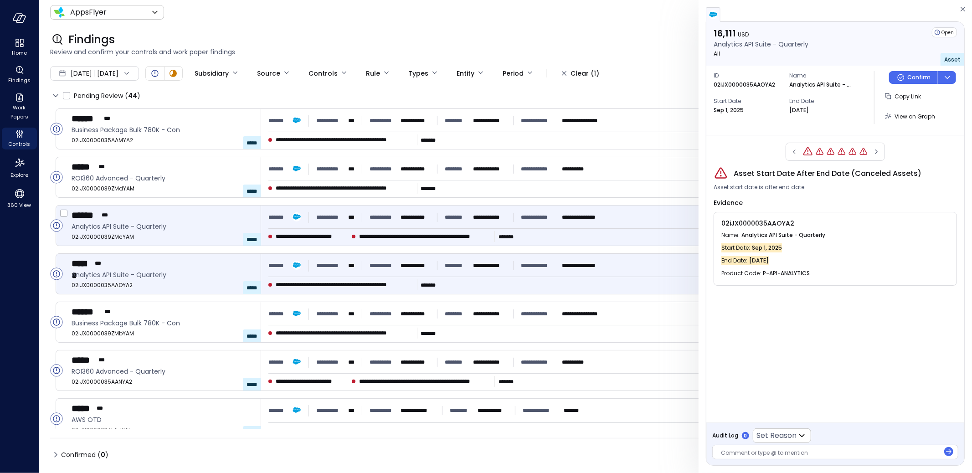
click at [197, 217] on div "****** ***" at bounding box center [163, 215] width 182 height 12
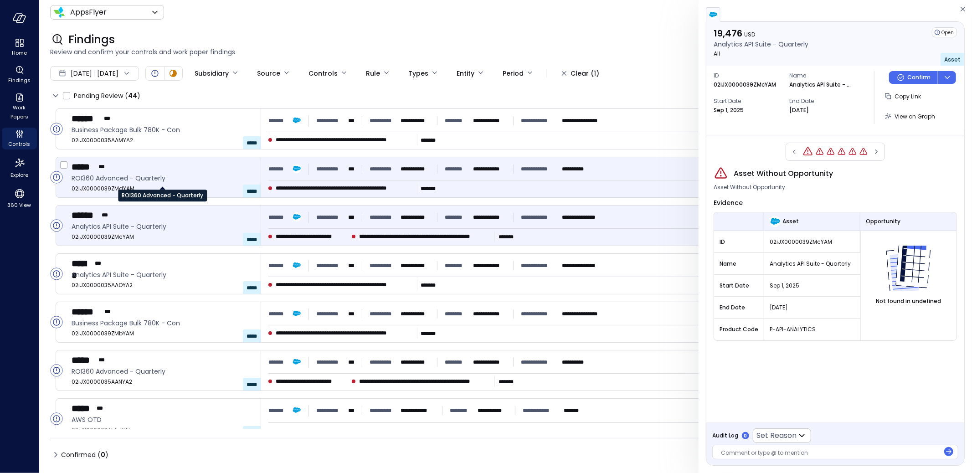
click at [172, 177] on span "ROI360 Advanced - Quarterly" at bounding box center [163, 178] width 182 height 10
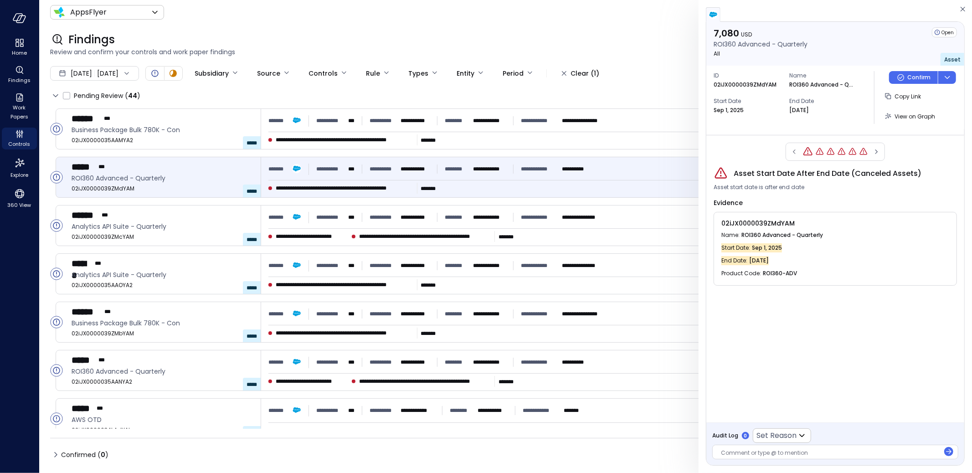
click at [732, 83] on p "02iJX0000039ZMdYAM" at bounding box center [745, 84] width 63 height 9
copy p "02iJX0000039ZMdYAM"
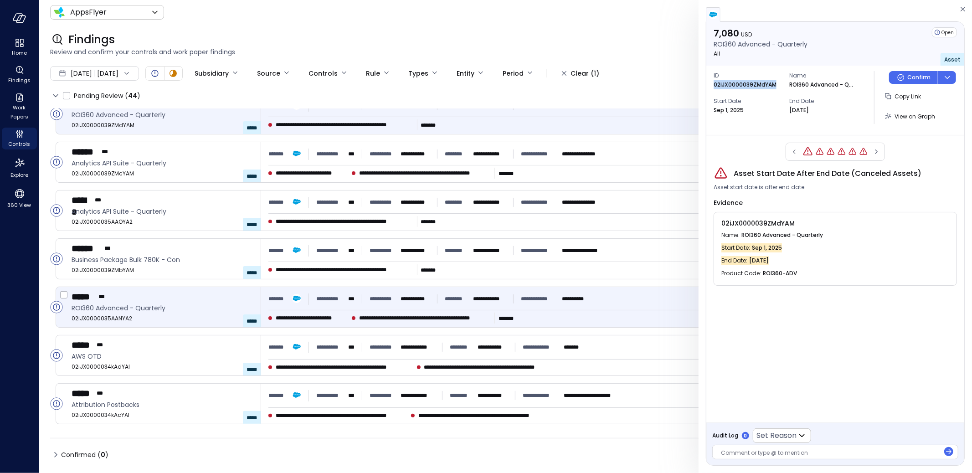
scroll to position [76, 0]
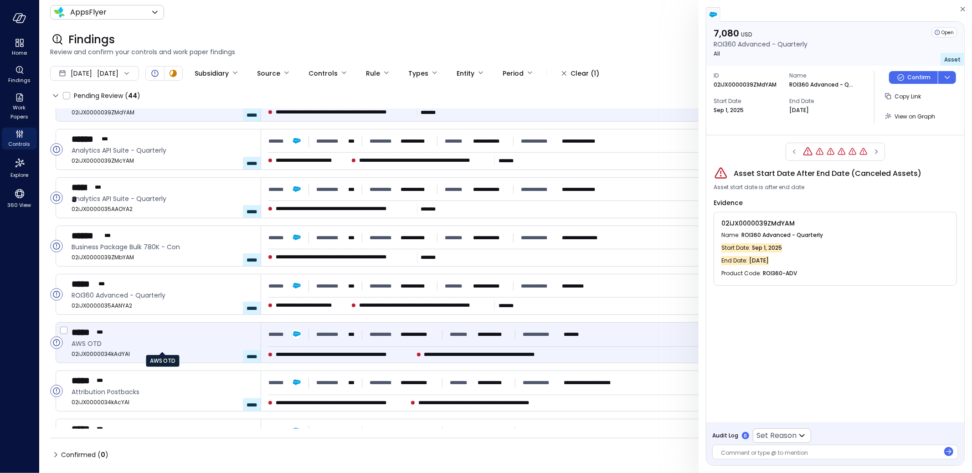
click at [191, 341] on span "AWS OTD" at bounding box center [163, 344] width 182 height 10
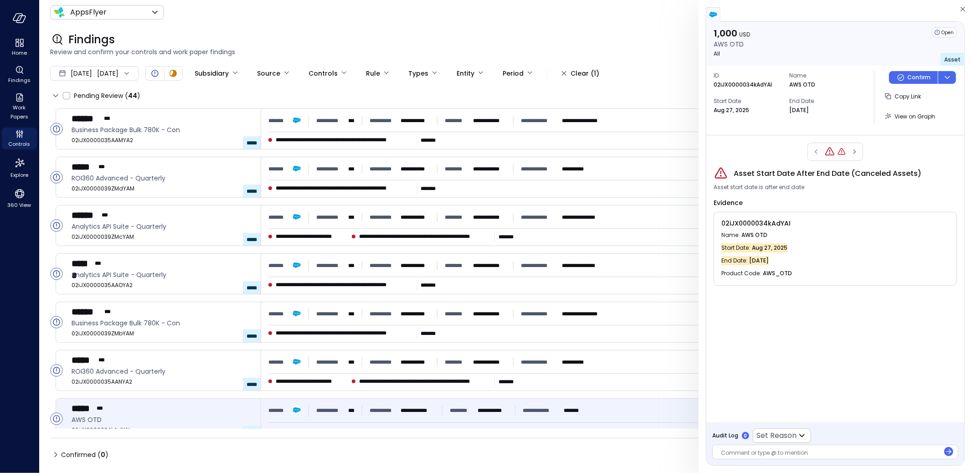
click at [125, 75] on div "Jan 1, 2025 Sep 14, 2025" at bounding box center [94, 73] width 89 height 15
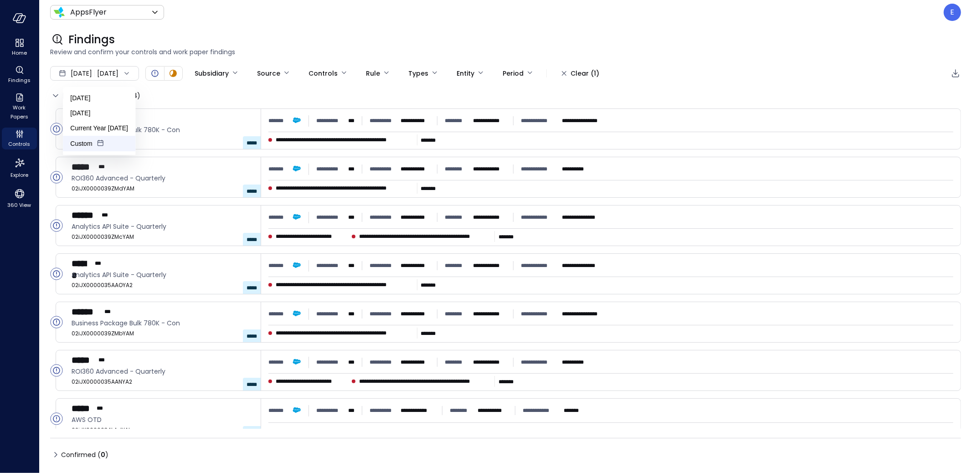
click at [91, 145] on li "Custom" at bounding box center [99, 143] width 72 height 15
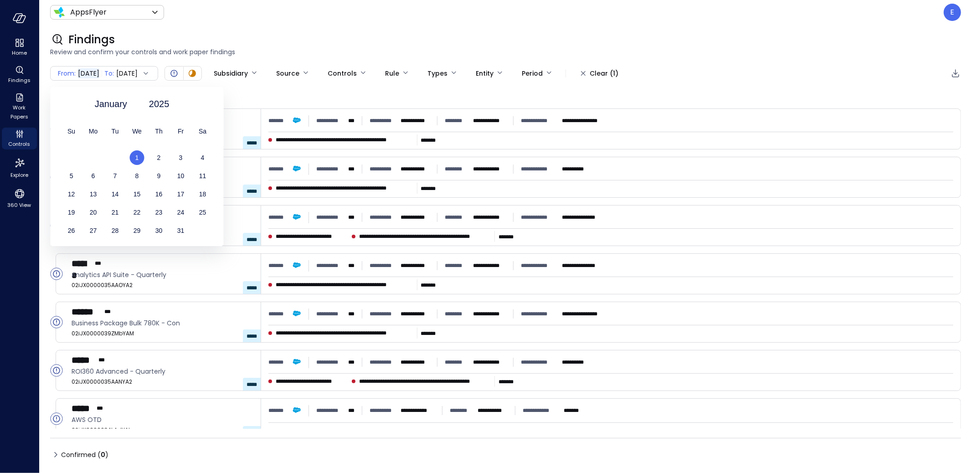
click at [139, 156] on span "1" at bounding box center [137, 157] width 4 height 7
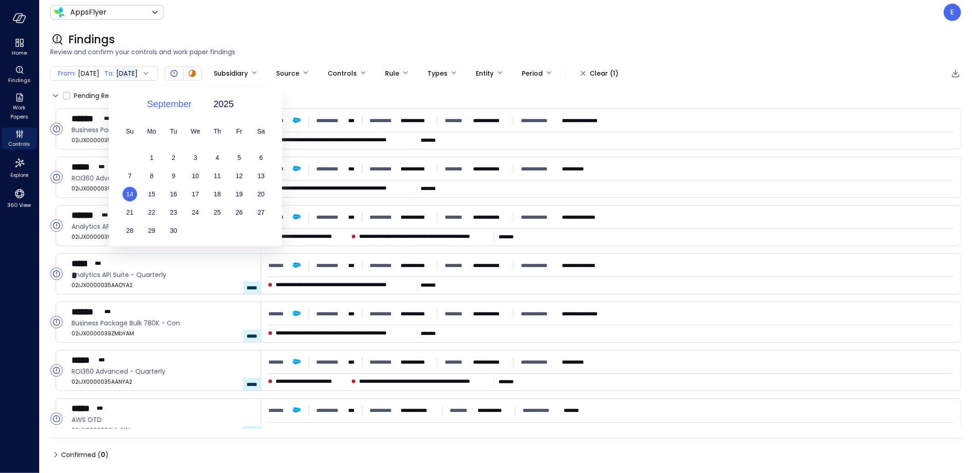
click at [163, 103] on span "September" at bounding box center [169, 104] width 45 height 14
click at [172, 186] on div "May" at bounding box center [174, 184] width 48 height 15
click at [261, 230] on span "31" at bounding box center [261, 230] width 7 height 7
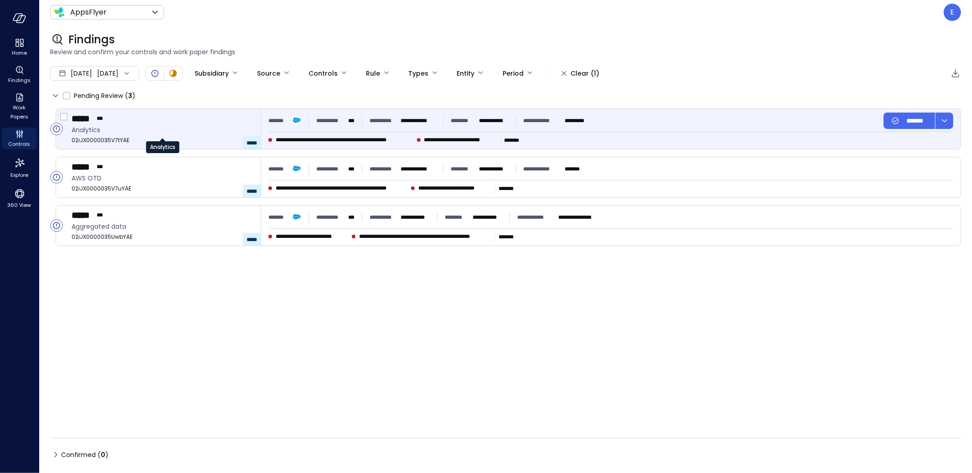
click at [153, 125] on span "Analytics" at bounding box center [163, 130] width 182 height 10
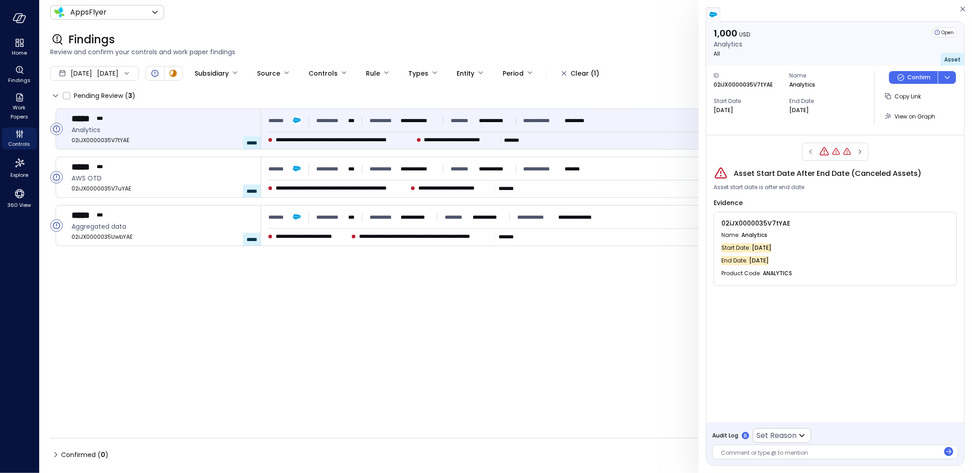
click at [739, 223] on span "02iJX0000035V7tYAE" at bounding box center [756, 223] width 69 height 9
copy span "02iJX0000035V7tYAE"
click at [861, 149] on icon "button" at bounding box center [860, 151] width 9 height 11
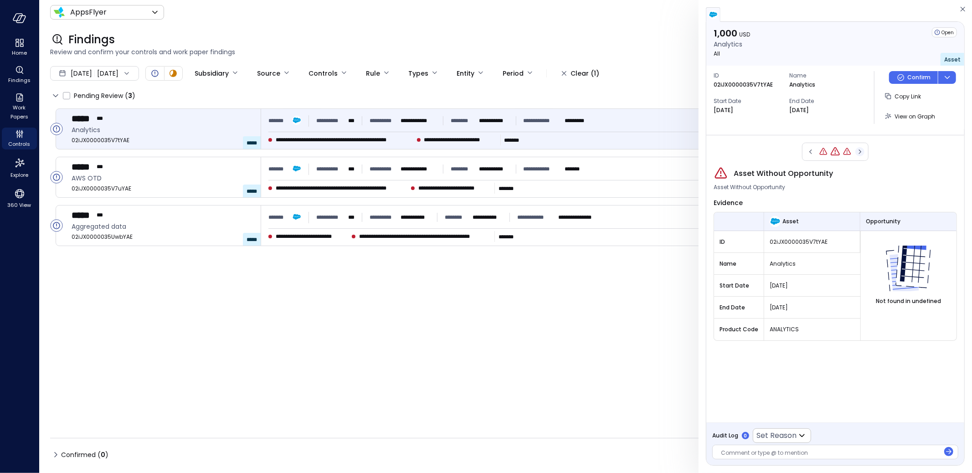
click at [860, 152] on icon "button" at bounding box center [860, 152] width 2 height 5
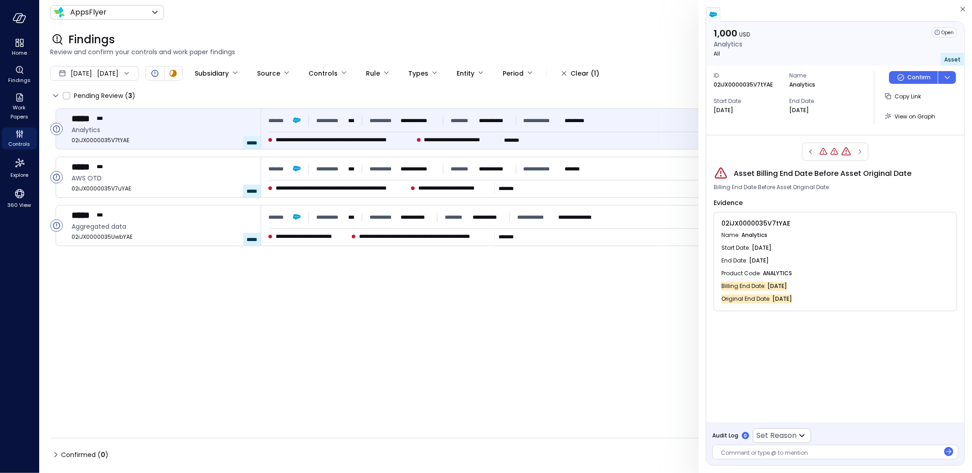
click at [746, 174] on span "Asset Billing End Date Before Asset Original Date" at bounding box center [823, 173] width 178 height 11
click at [811, 150] on icon "button" at bounding box center [810, 151] width 9 height 11
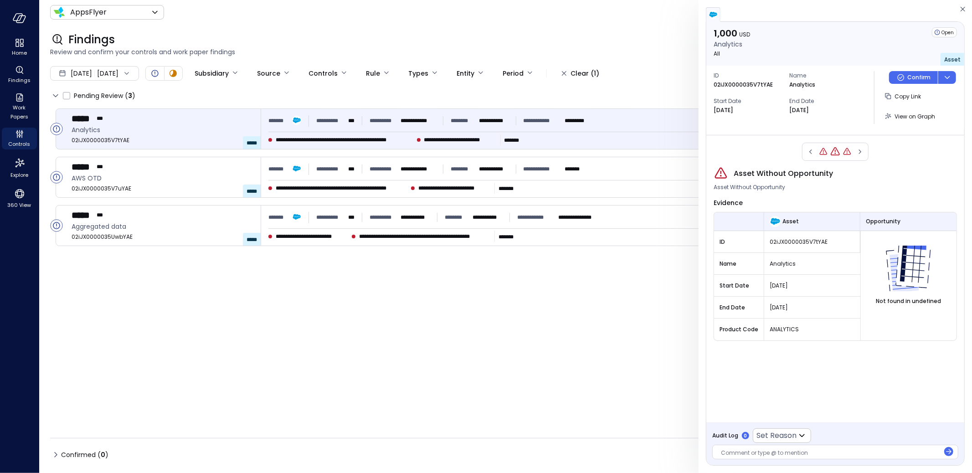
click at [961, 3] on div "1,000 USD Analytics All Open Asset ID 02iJX0000035V7tYAE Name Analytics Start D…" at bounding box center [836, 236] width 274 height 473
click at [961, 8] on icon "button" at bounding box center [963, 9] width 9 height 11
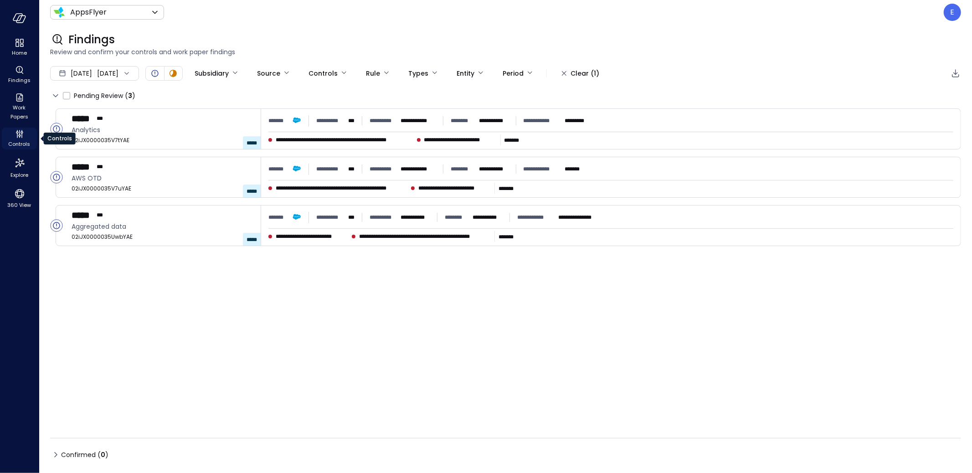
click at [20, 138] on icon "Controls" at bounding box center [19, 134] width 11 height 11
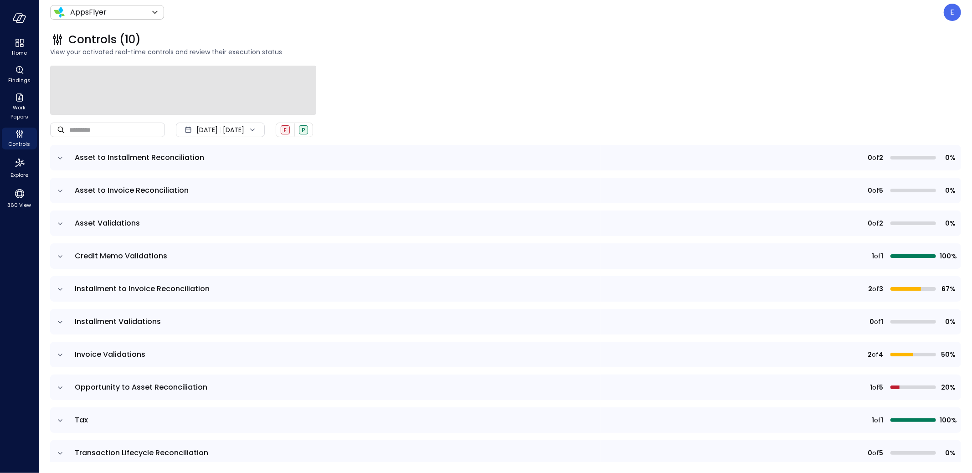
click at [257, 130] on icon at bounding box center [252, 129] width 9 height 9
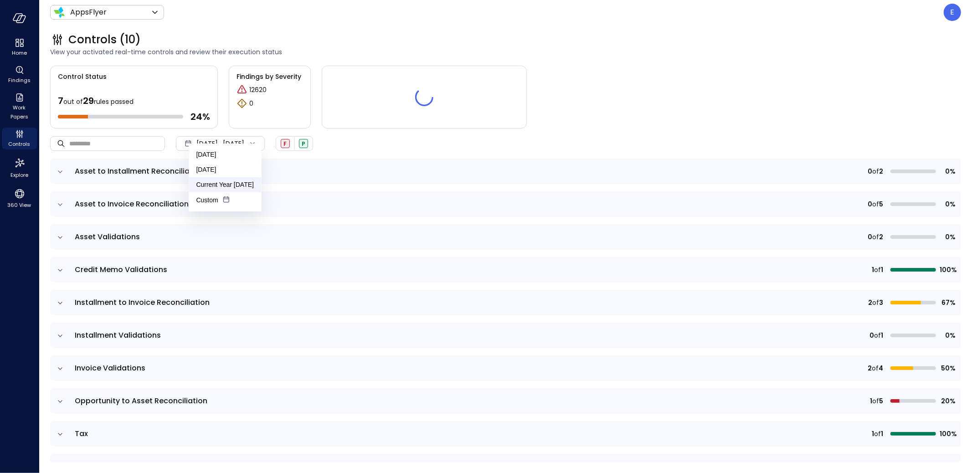
click at [212, 187] on li "Current Year 2025" at bounding box center [225, 184] width 72 height 15
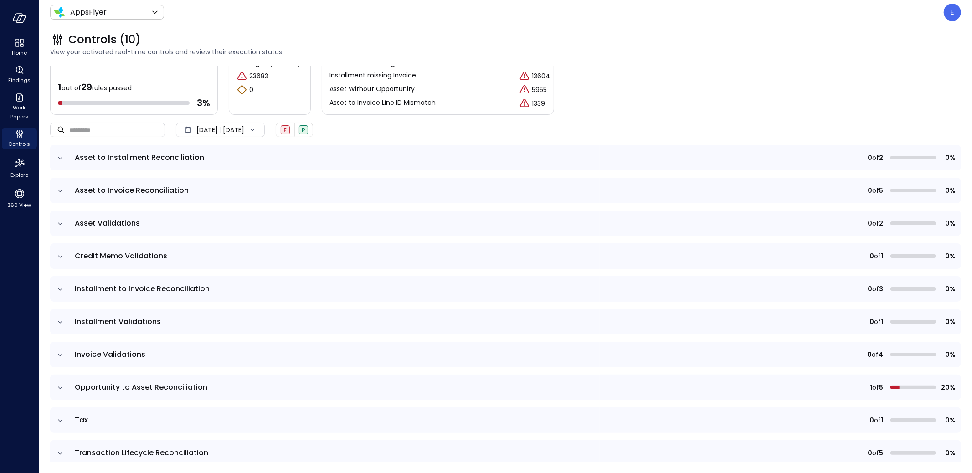
scroll to position [24, 0]
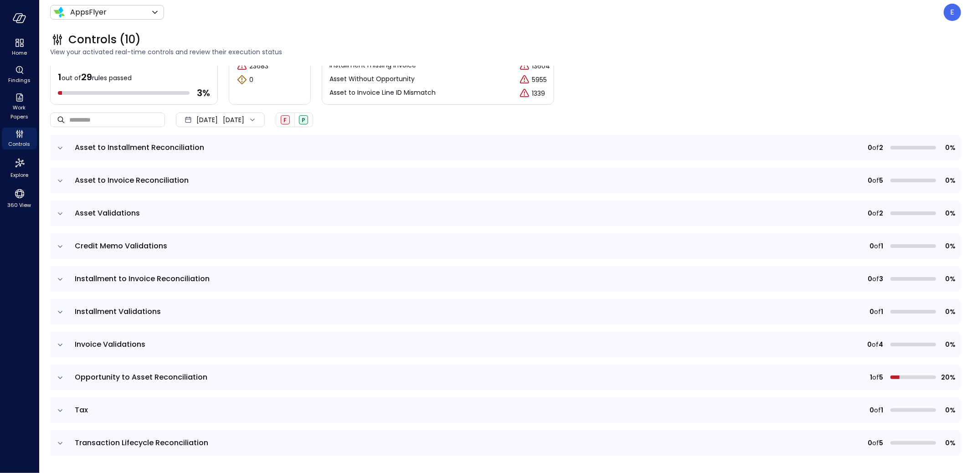
click at [60, 407] on icon "expand row" at bounding box center [60, 410] width 9 height 9
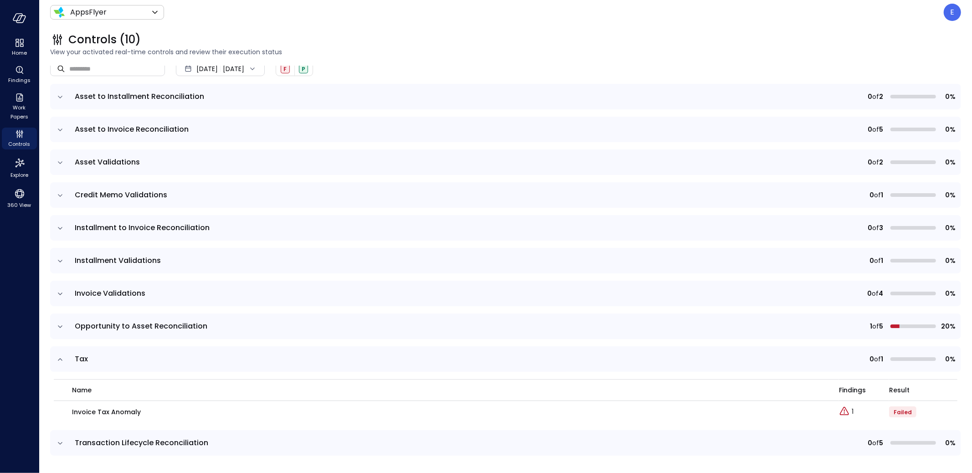
scroll to position [75, 0]
click at [844, 412] on icon "Explore findings" at bounding box center [844, 412] width 1 height 1
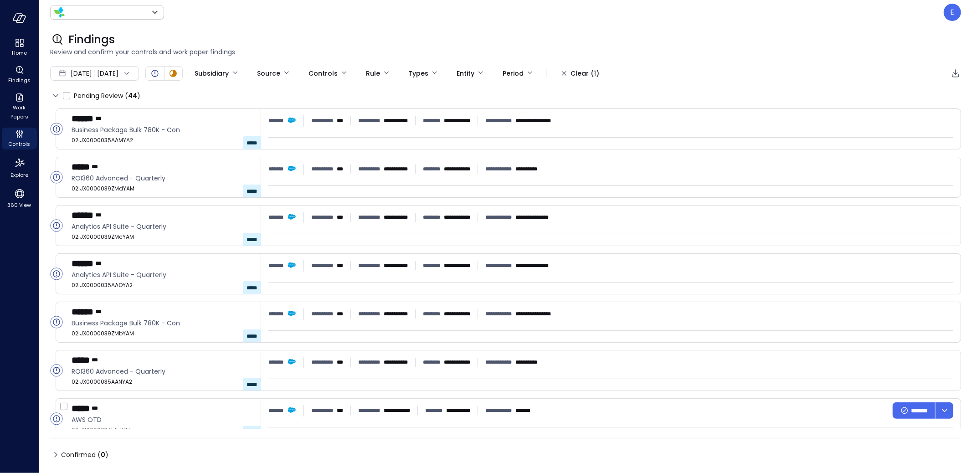
type input "*******"
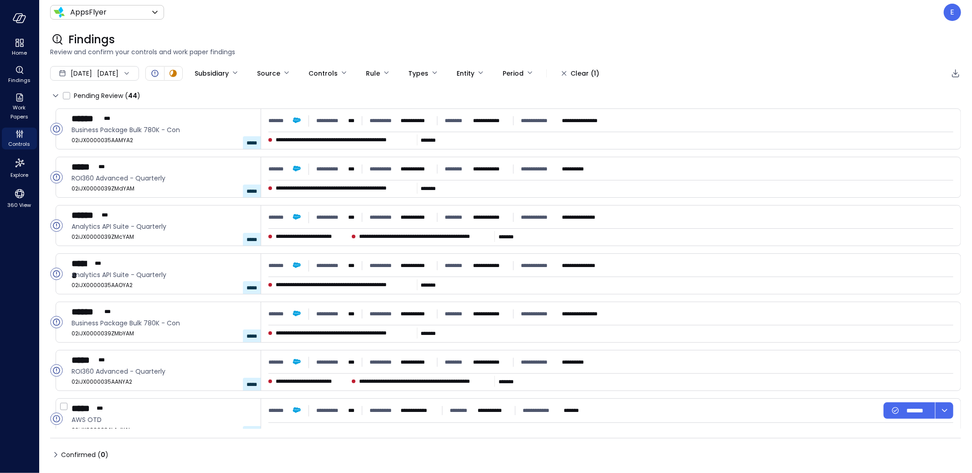
type input "**"
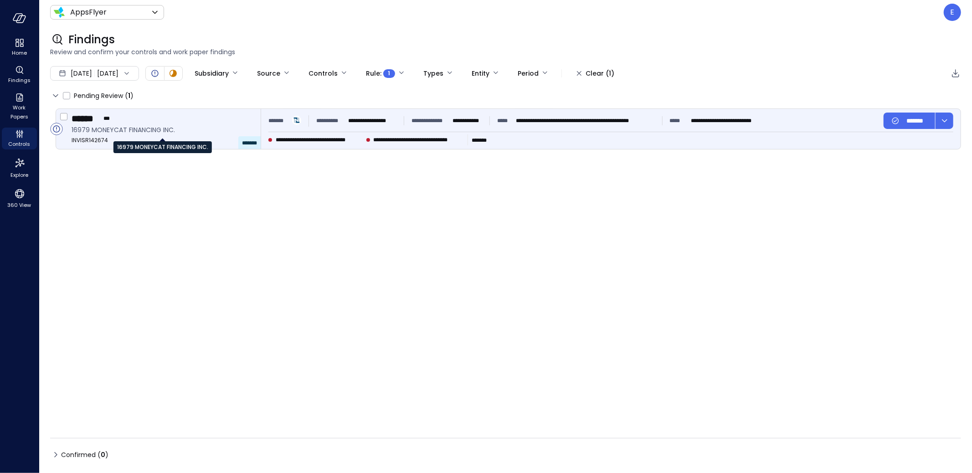
click at [146, 127] on span "16979 MONEYCAT FINANCING INC." at bounding box center [163, 130] width 182 height 10
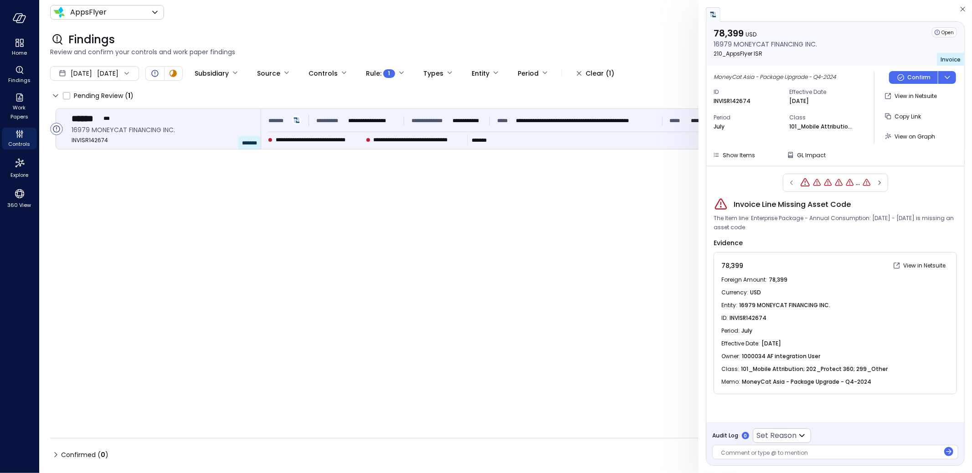
drag, startPoint x: 744, startPoint y: 229, endPoint x: 832, endPoint y: 226, distance: 87.6
click at [832, 226] on span "The Item line: Enterprise Package - Annual Consumption: September 1, 2025 - Nov…" at bounding box center [835, 223] width 243 height 18
click at [830, 234] on div "Invoice Line Missing Asset Code The Item line: Enterprise Package - Annual Cons…" at bounding box center [835, 295] width 243 height 197
click at [879, 181] on icon "button" at bounding box center [879, 183] width 2 height 5
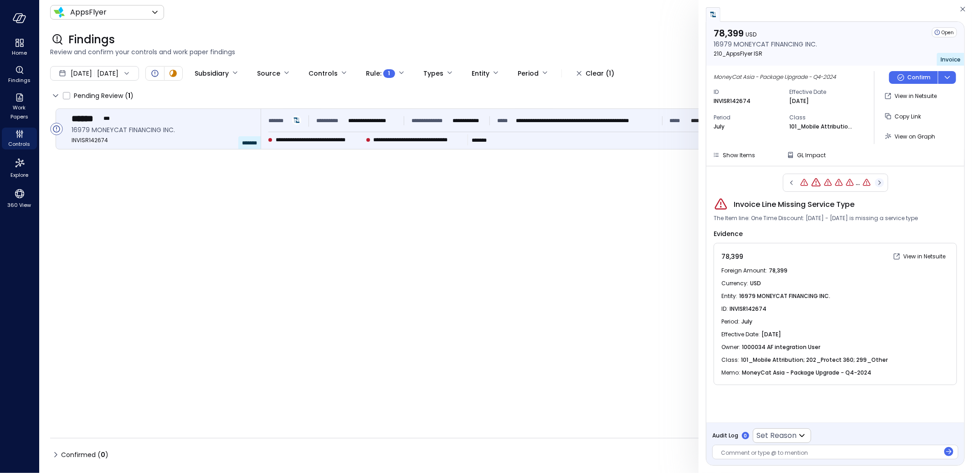
click at [879, 184] on icon "button" at bounding box center [879, 183] width 2 height 5
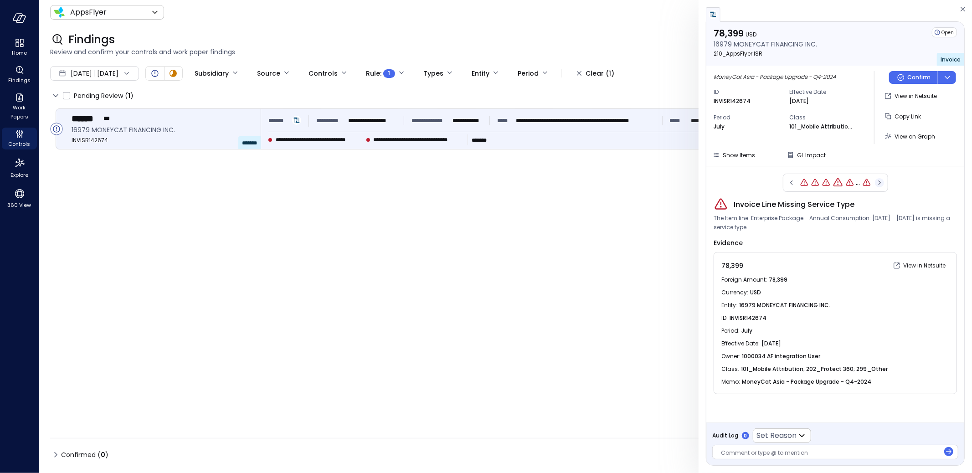
click at [879, 184] on icon "button" at bounding box center [879, 183] width 2 height 5
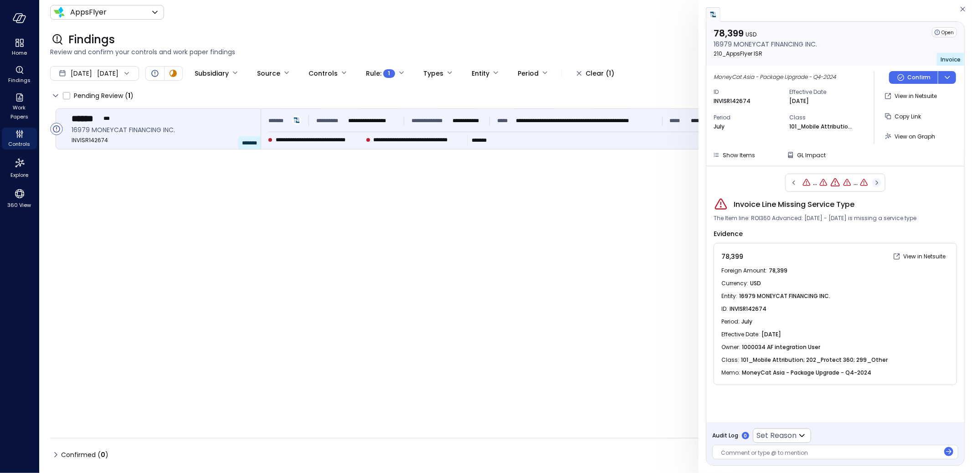
click at [879, 184] on icon "button" at bounding box center [876, 182] width 9 height 11
click at [879, 184] on icon "button" at bounding box center [879, 183] width 2 height 5
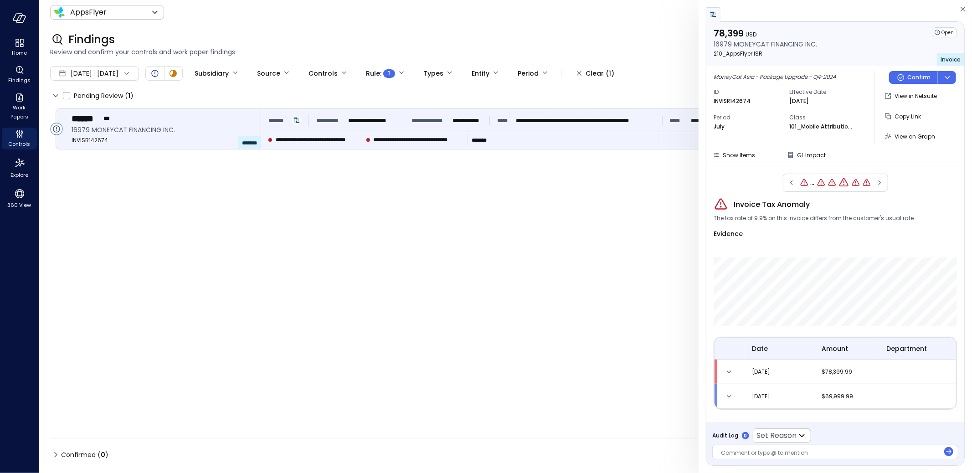
click at [729, 371] on icon "expand row" at bounding box center [729, 371] width 9 height 9
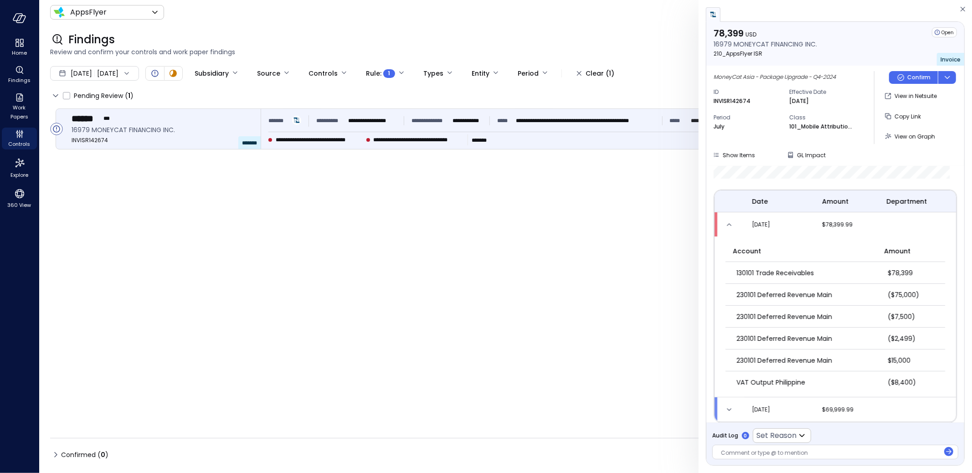
scroll to position [152, 0]
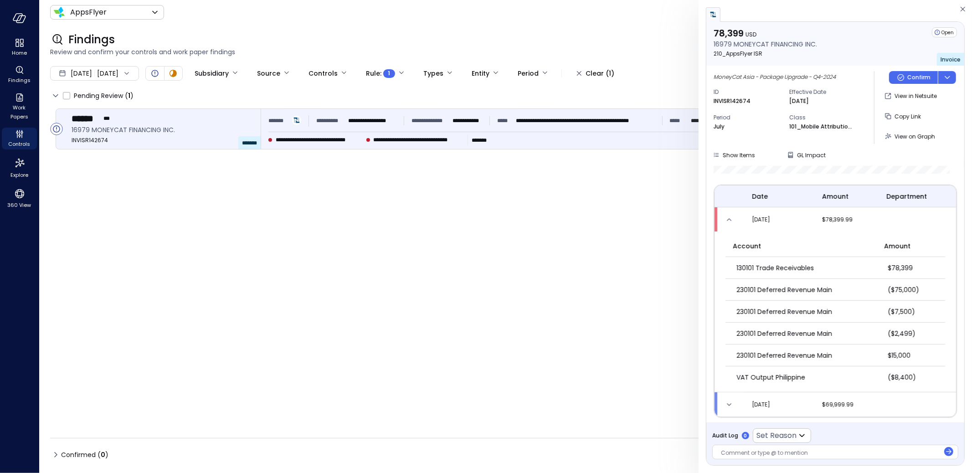
click at [729, 402] on icon "expand row" at bounding box center [729, 404] width 9 height 9
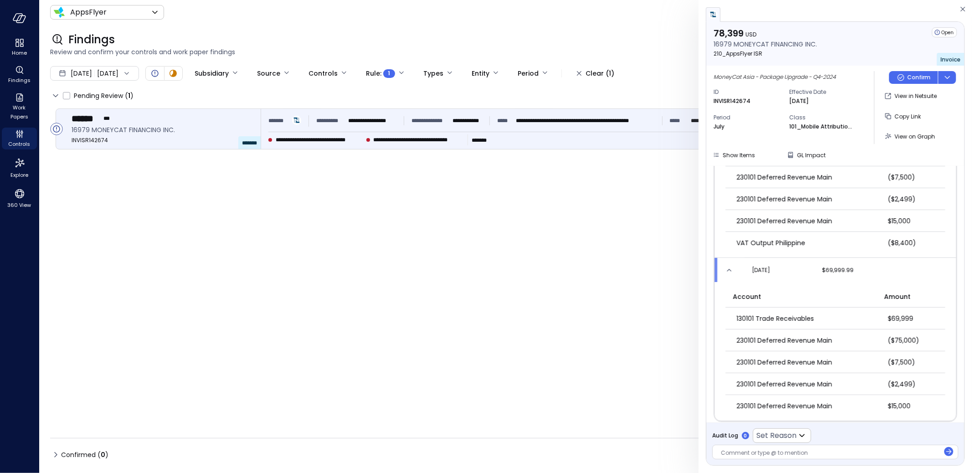
scroll to position [291, 0]
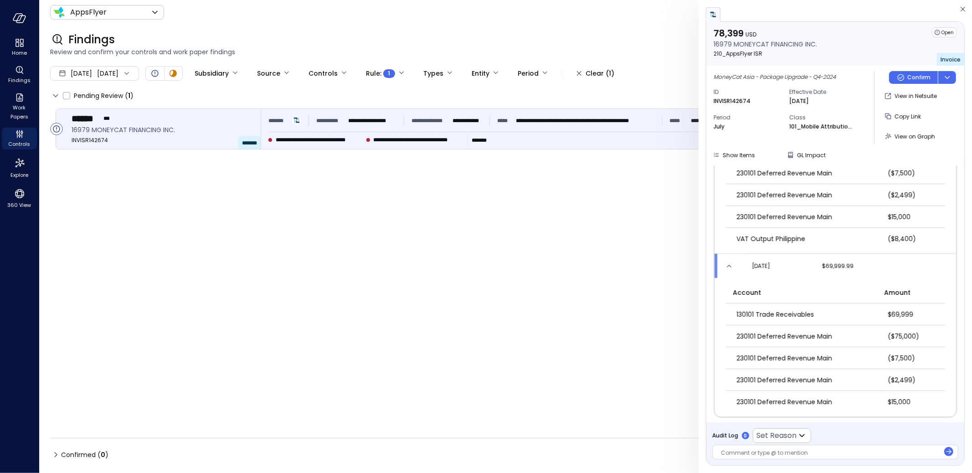
click at [729, 263] on icon "expand row" at bounding box center [729, 266] width 9 height 9
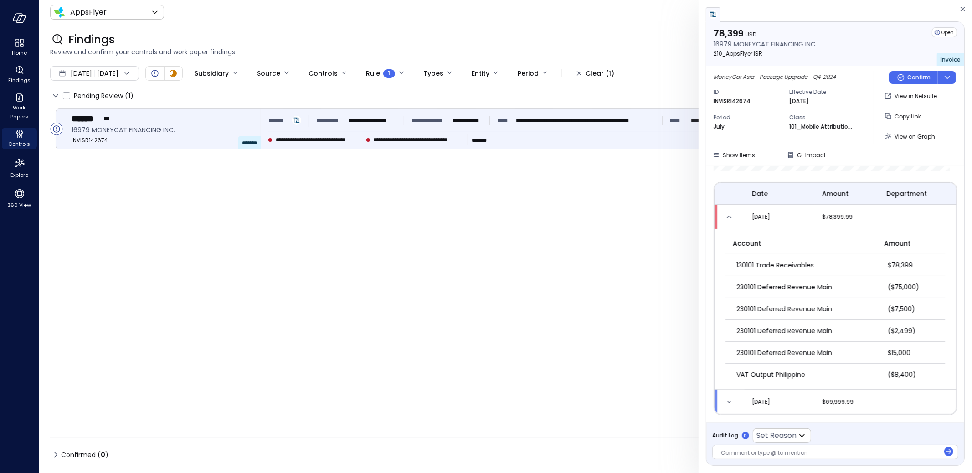
scroll to position [152, 0]
click at [728, 220] on icon "expand row" at bounding box center [729, 219] width 9 height 9
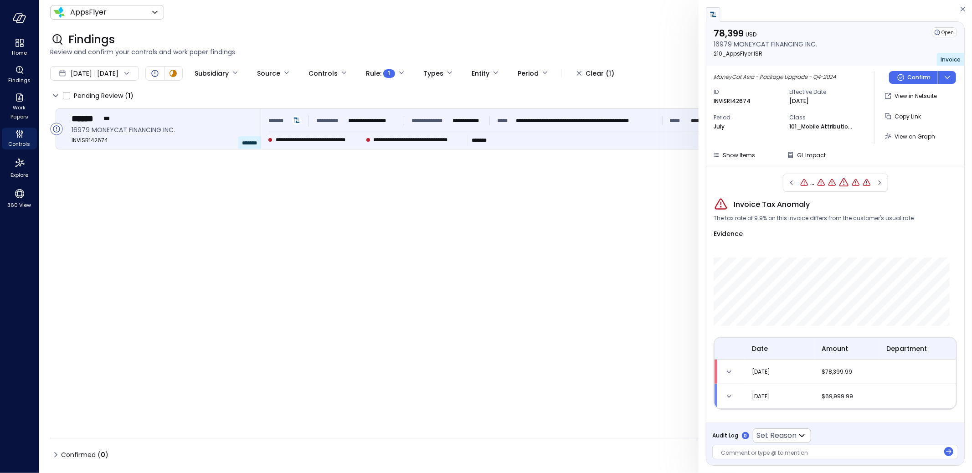
scroll to position [0, 0]
click at [20, 133] on icon "Controls" at bounding box center [19, 134] width 11 height 11
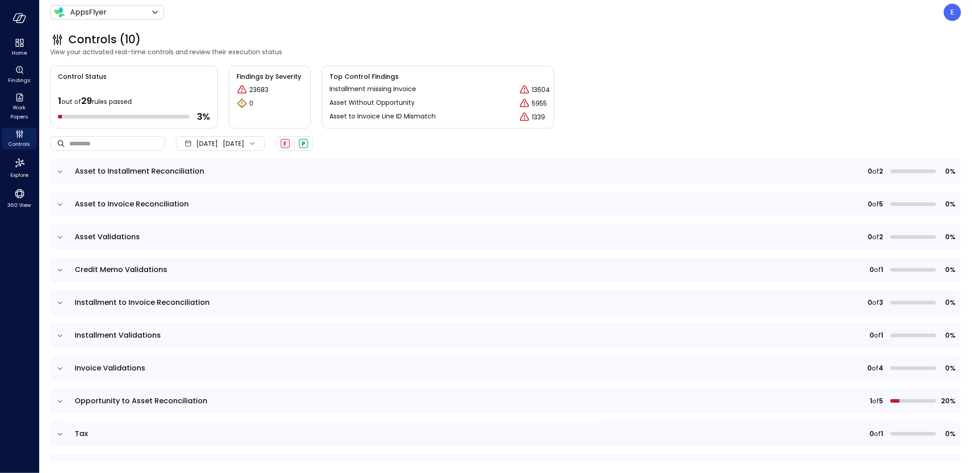
click at [60, 269] on icon "expand row" at bounding box center [60, 270] width 9 height 9
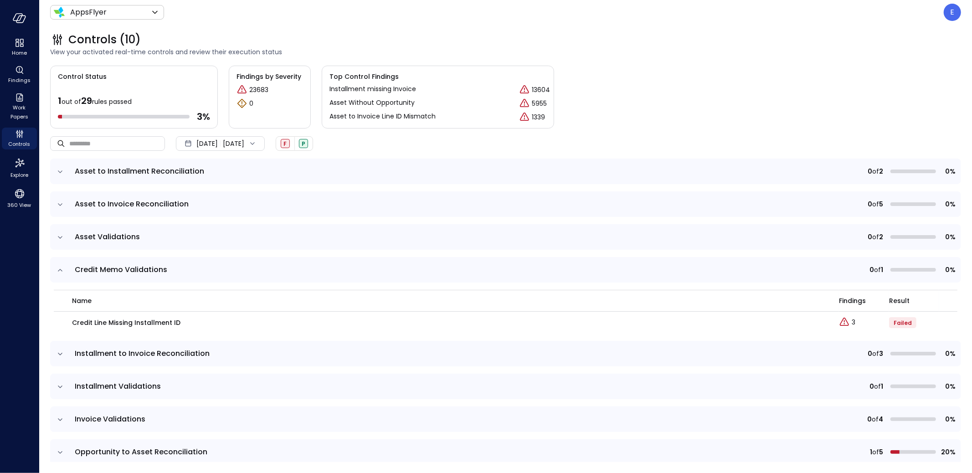
click at [60, 269] on icon "expand row" at bounding box center [60, 270] width 5 height 2
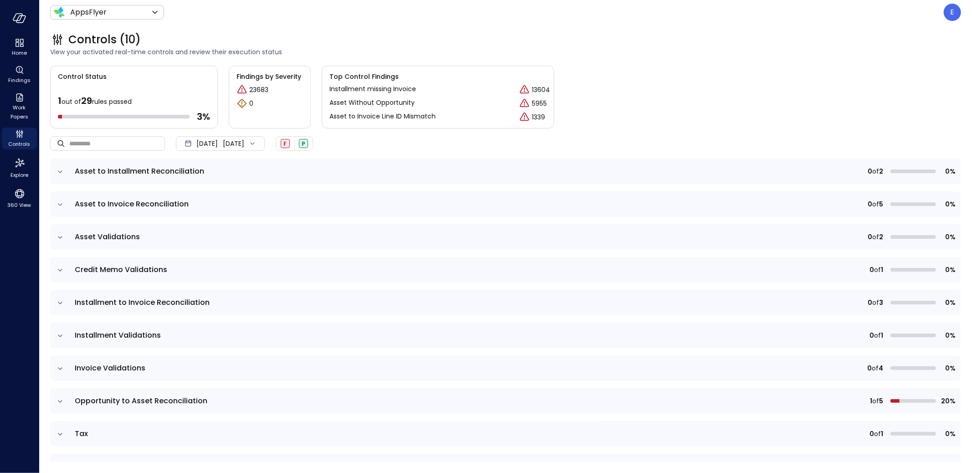
click at [57, 236] on icon "expand row" at bounding box center [60, 237] width 9 height 9
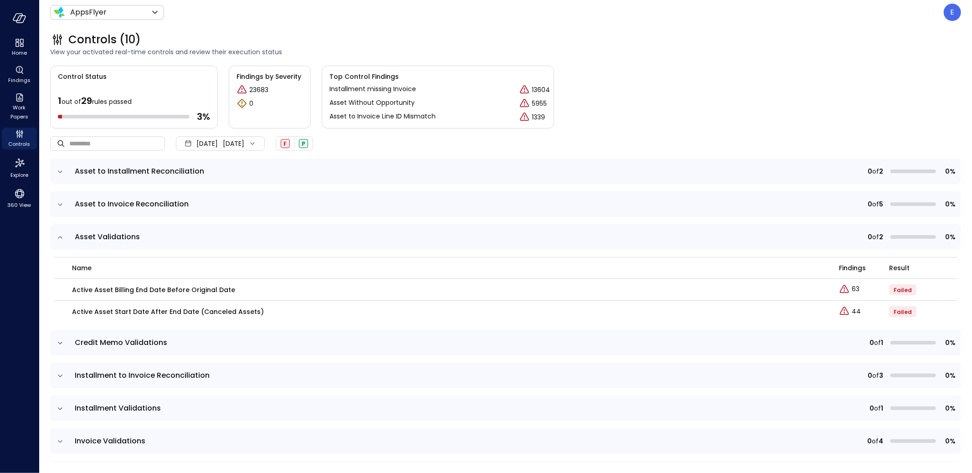
click at [60, 207] on icon "expand row" at bounding box center [60, 204] width 9 height 9
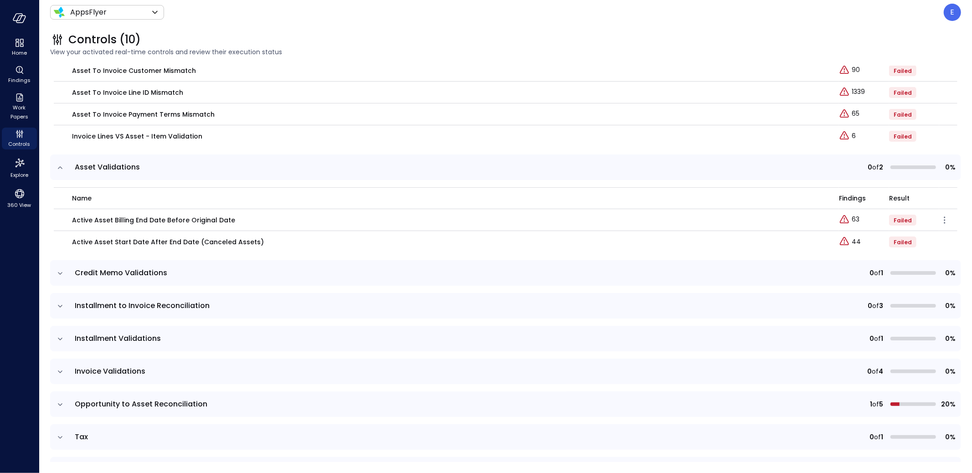
scroll to position [235, 0]
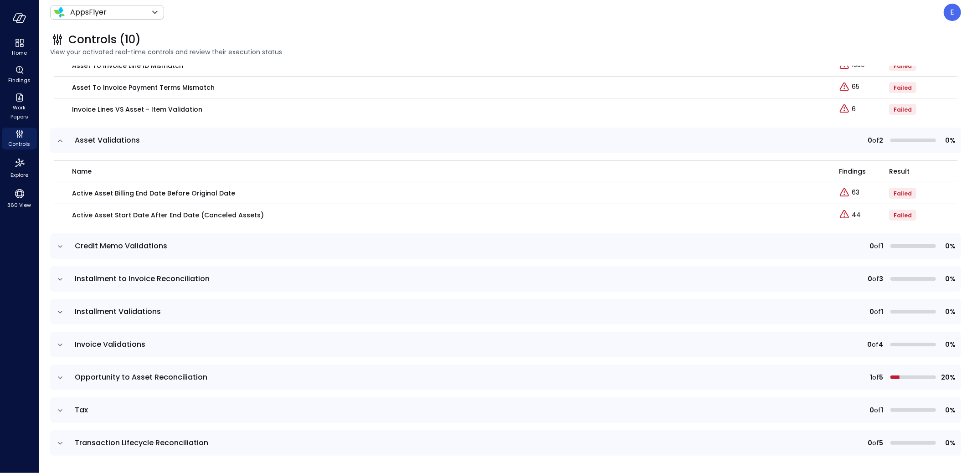
click at [57, 276] on icon "expand row" at bounding box center [60, 279] width 9 height 9
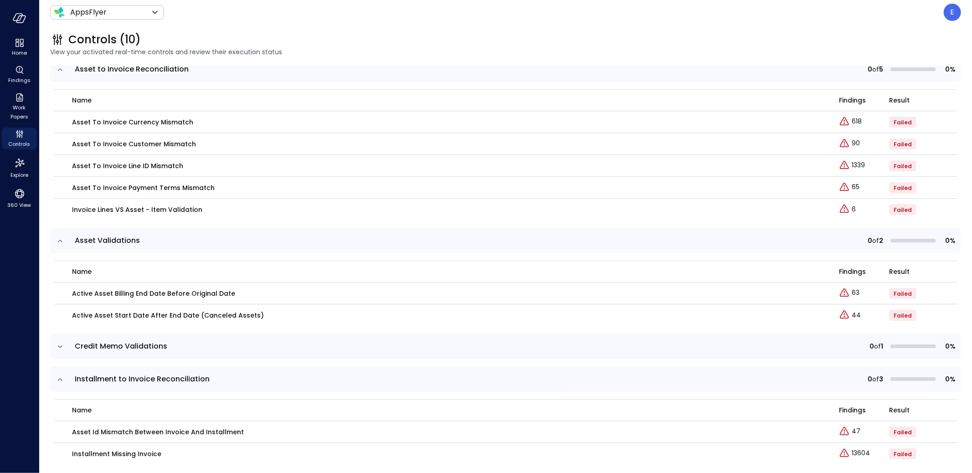
scroll to position [134, 0]
click at [173, 187] on p "Asset To Invoice Payment Terms Mismatch" at bounding box center [143, 188] width 143 height 10
click at [173, 186] on p "Asset To Invoice Payment Terms Mismatch" at bounding box center [143, 188] width 143 height 10
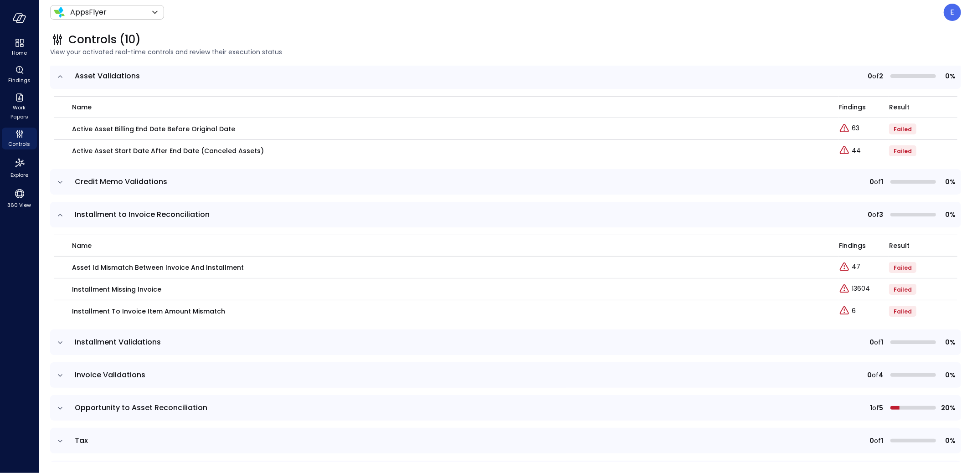
scroll to position [301, 0]
click at [191, 308] on p "Installment To Invoice Item Amount Mismatch" at bounding box center [148, 310] width 153 height 10
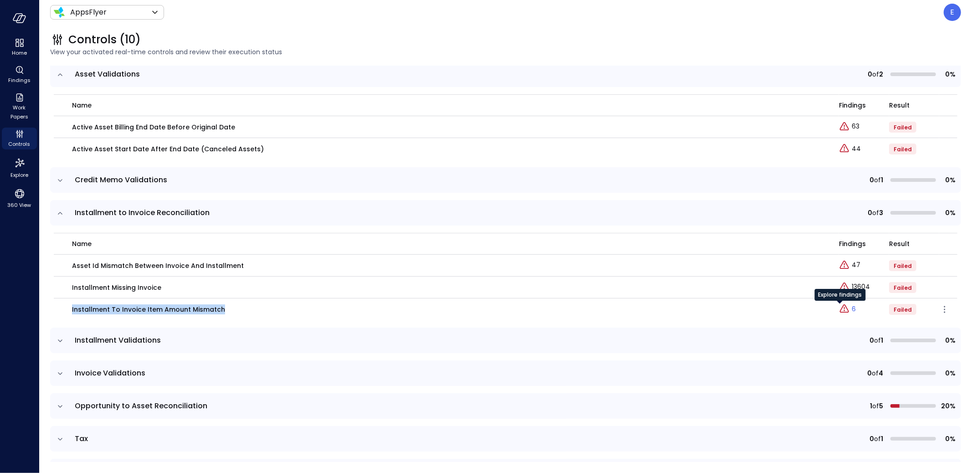
click at [839, 307] on icon "Explore findings" at bounding box center [844, 309] width 11 height 11
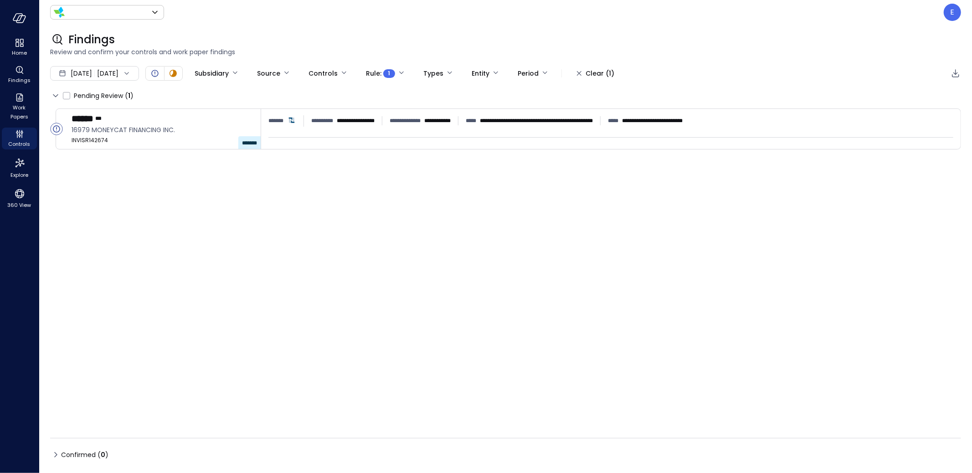
type input "*******"
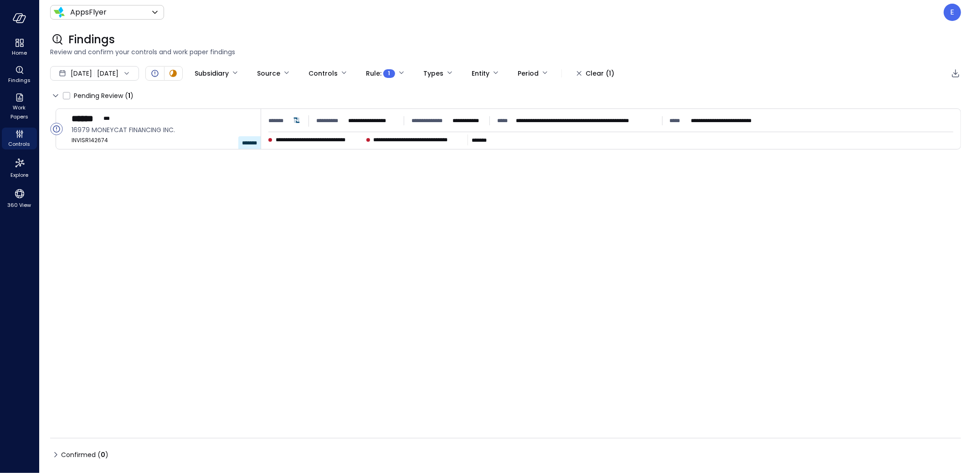
type input "****"
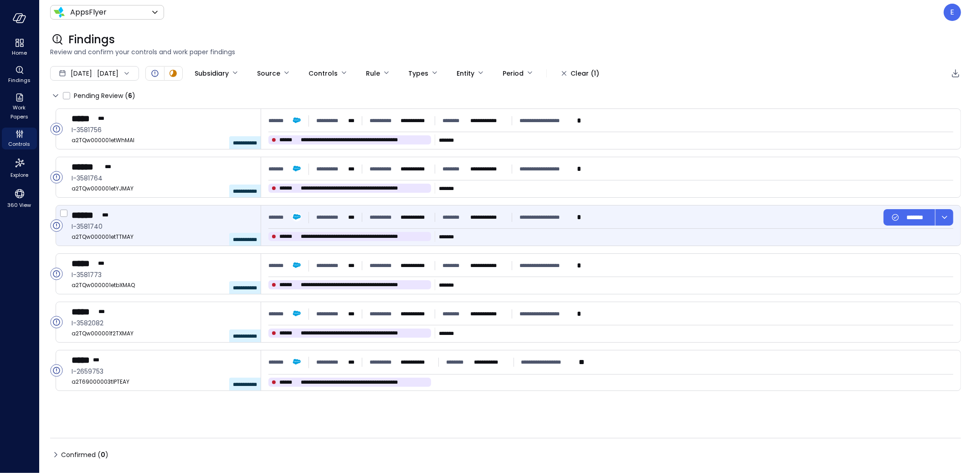
click at [143, 221] on div "**********" at bounding box center [167, 226] width 190 height 40
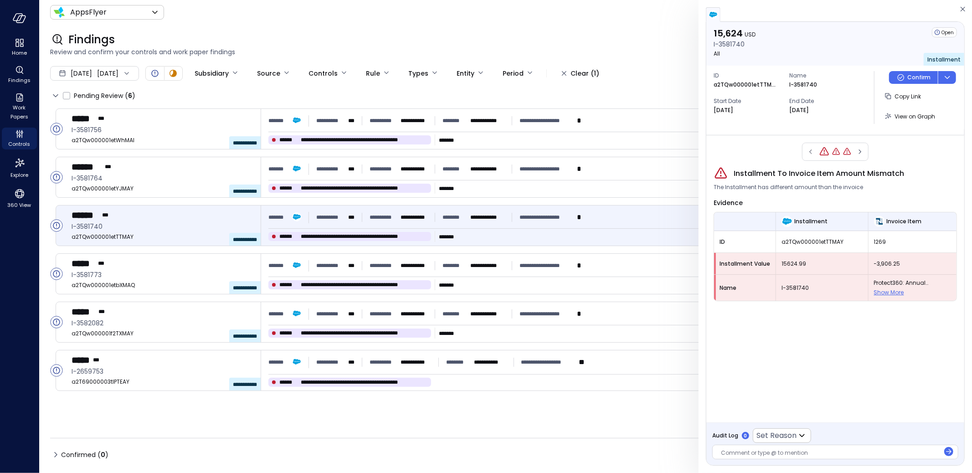
click at [892, 293] on span "Show More" at bounding box center [889, 293] width 30 height 8
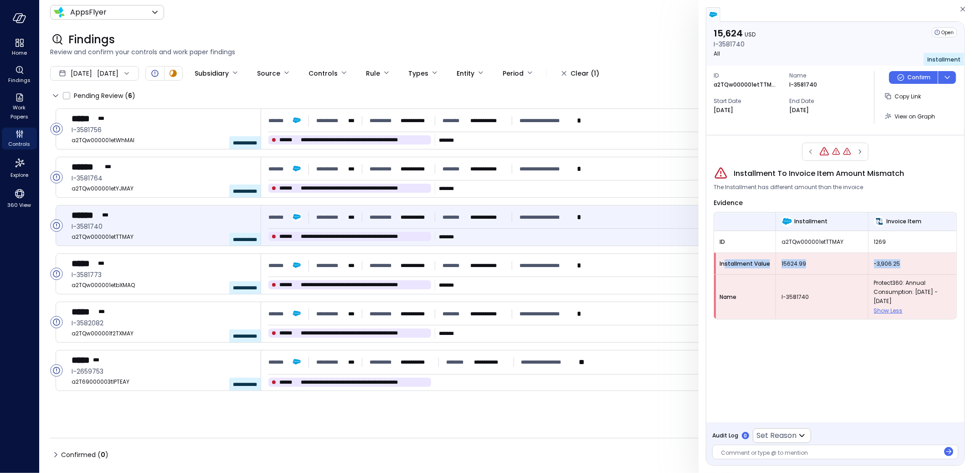
drag, startPoint x: 724, startPoint y: 260, endPoint x: 952, endPoint y: 263, distance: 227.5
click at [952, 263] on tr "Installment Value 15624.99 -3,906.25" at bounding box center [835, 264] width 243 height 22
click at [927, 266] on span "-3,906.25" at bounding box center [912, 263] width 77 height 9
click at [862, 150] on icon "button" at bounding box center [860, 151] width 9 height 11
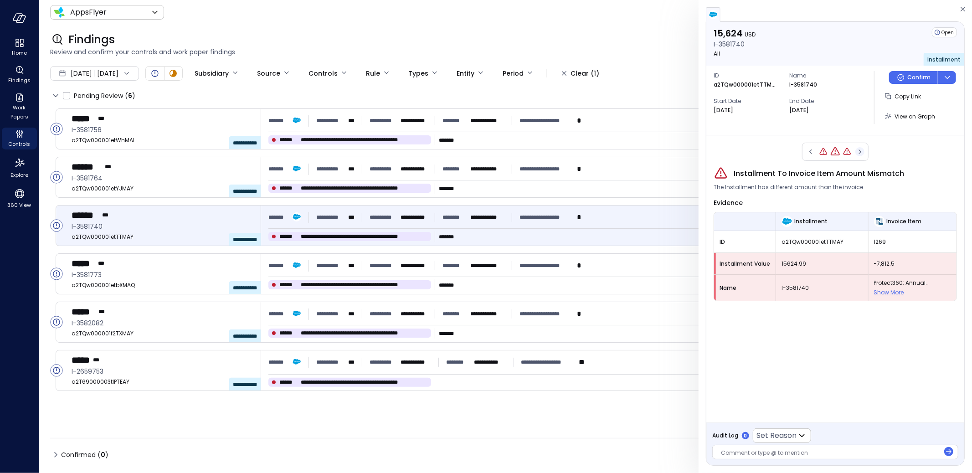
click at [862, 148] on icon "button" at bounding box center [860, 151] width 9 height 11
click at [21, 135] on icon "Controls" at bounding box center [19, 134] width 11 height 11
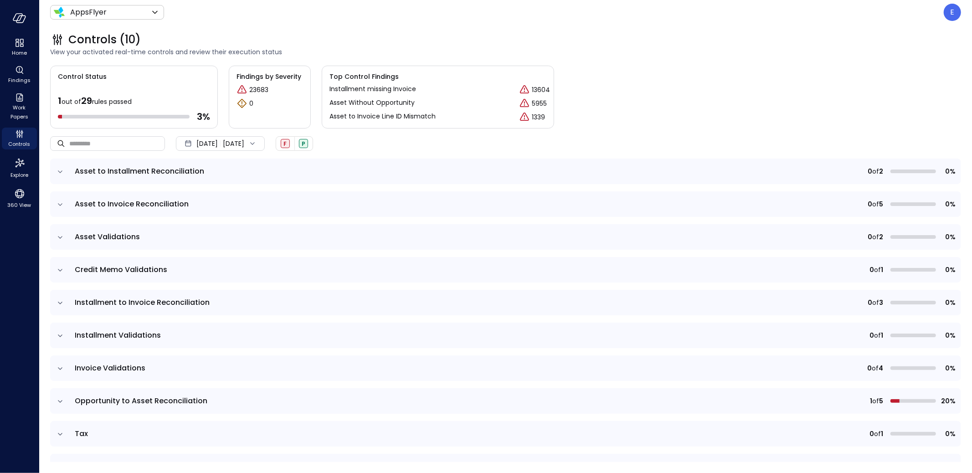
click at [60, 335] on icon "expand row" at bounding box center [60, 336] width 5 height 2
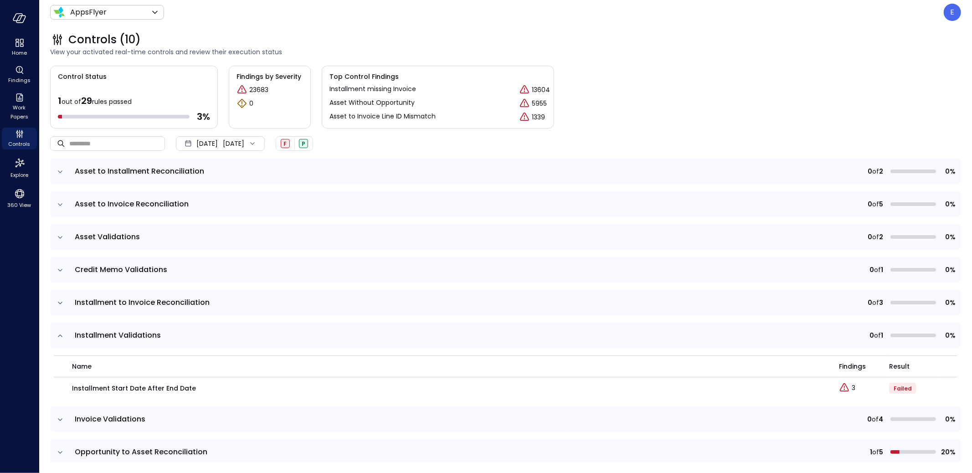
click at [60, 299] on icon "expand row" at bounding box center [60, 303] width 9 height 9
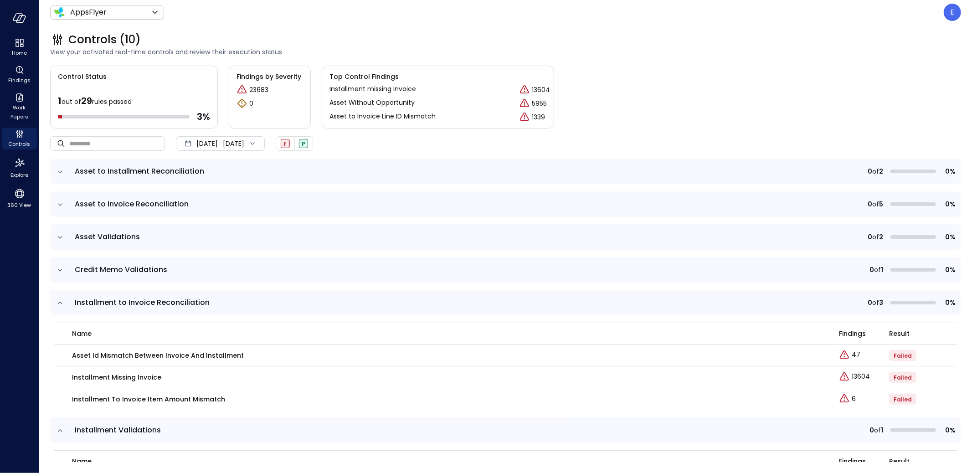
click at [58, 301] on icon "expand row" at bounding box center [60, 303] width 9 height 9
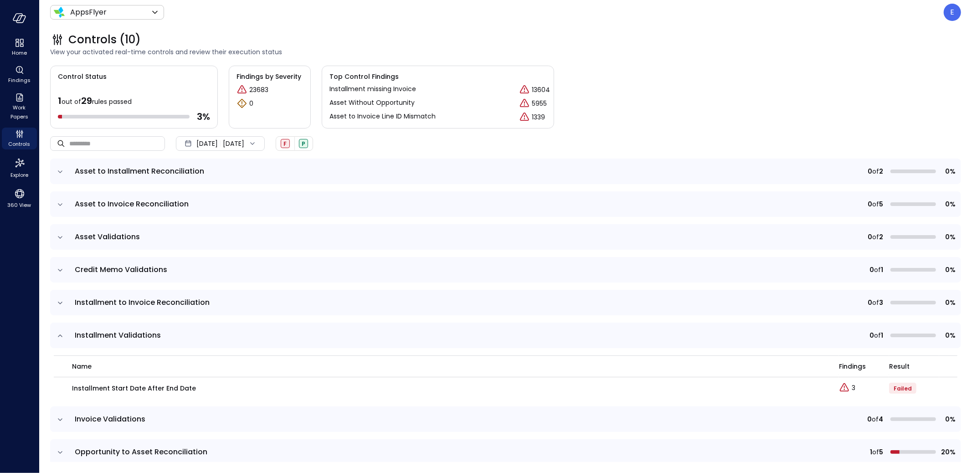
click at [60, 336] on icon "expand row" at bounding box center [60, 335] width 9 height 9
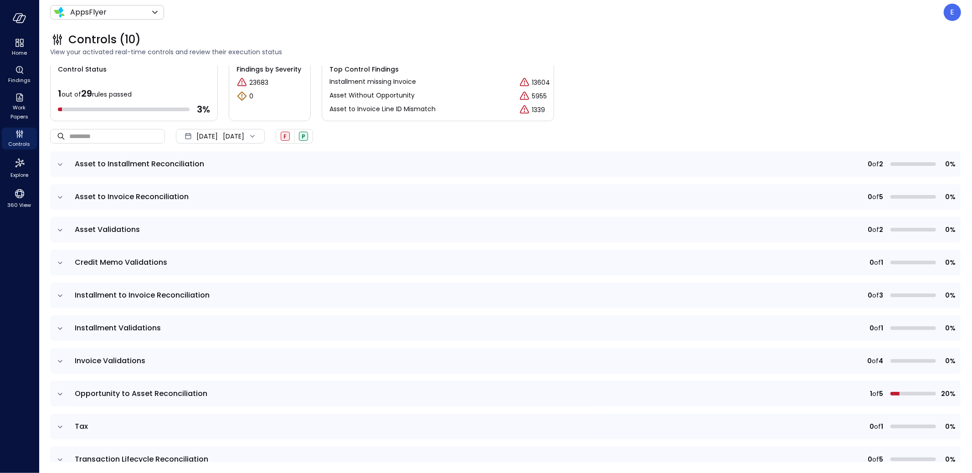
scroll to position [24, 0]
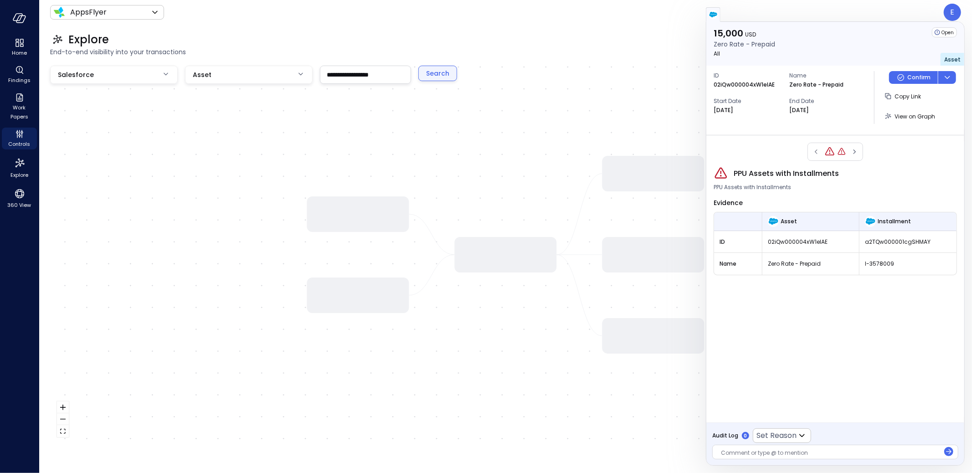
click at [434, 72] on div "Search" at bounding box center [437, 73] width 23 height 11
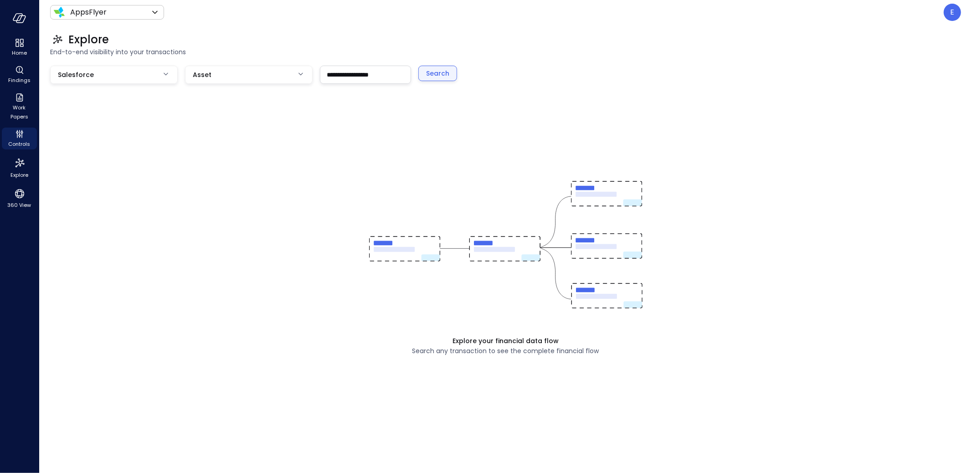
click at [433, 75] on div "Search" at bounding box center [437, 73] width 23 height 11
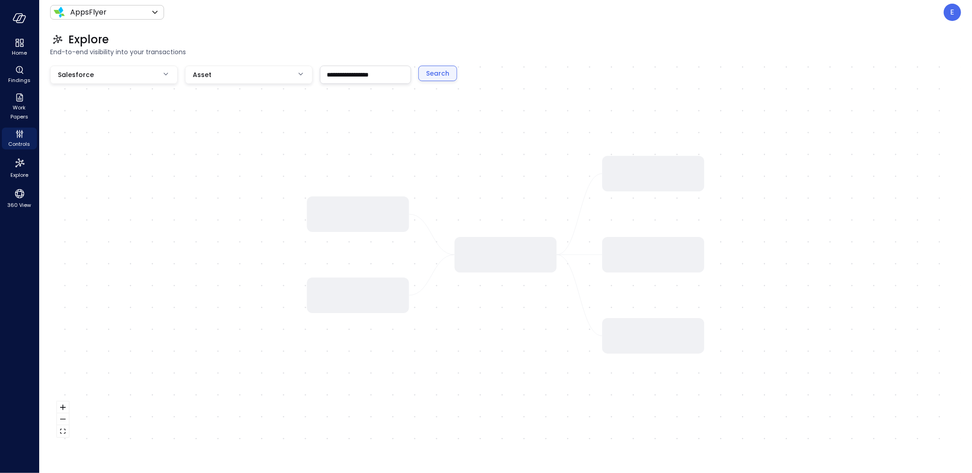
click at [442, 77] on div "Search" at bounding box center [437, 73] width 23 height 11
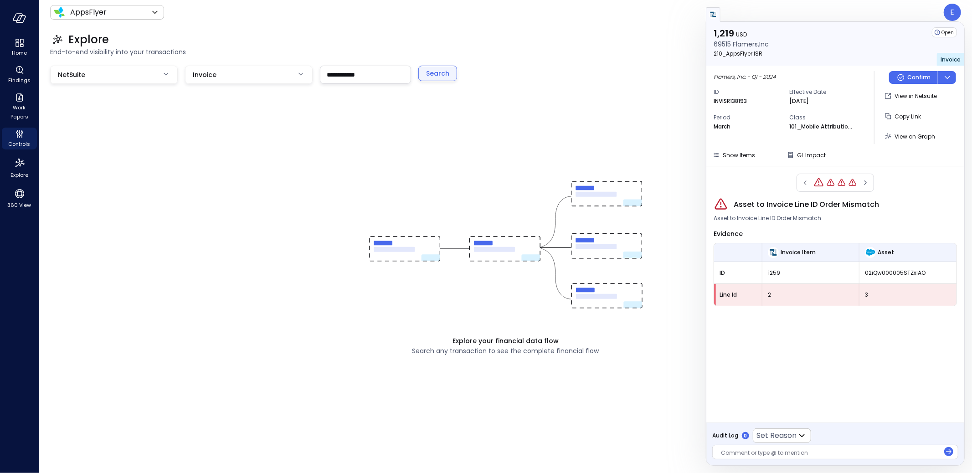
click at [438, 75] on div "Search" at bounding box center [437, 73] width 23 height 11
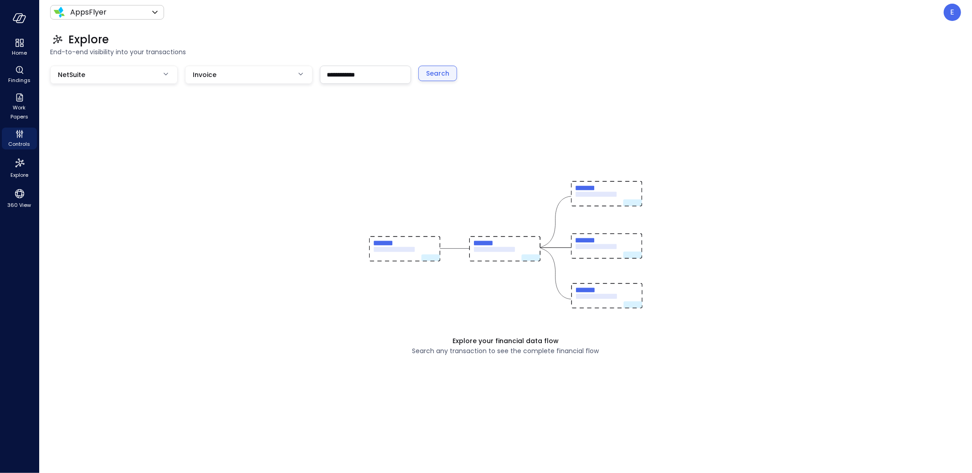
click at [439, 76] on div "Search" at bounding box center [437, 73] width 23 height 11
click at [951, 16] on p "E" at bounding box center [953, 12] width 4 height 11
click at [884, 85] on li "Builder" at bounding box center [915, 87] width 90 height 16
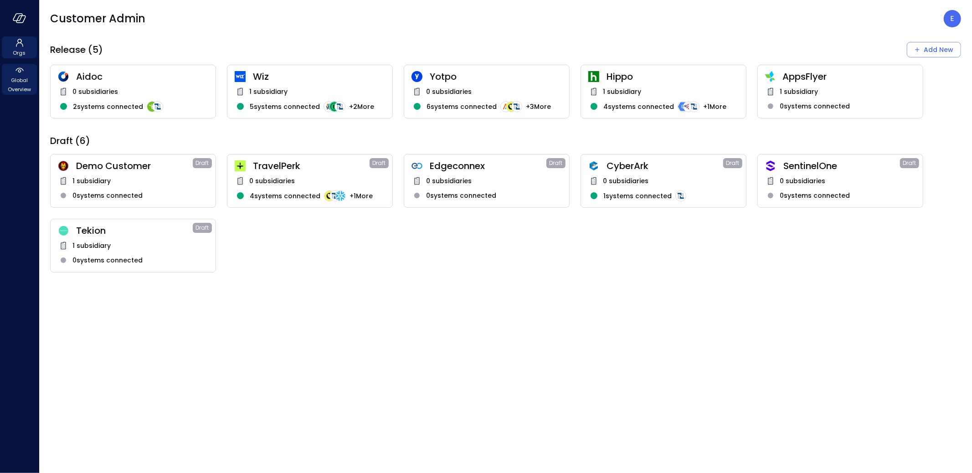
click at [21, 76] on span "Global Overview" at bounding box center [19, 85] width 28 height 18
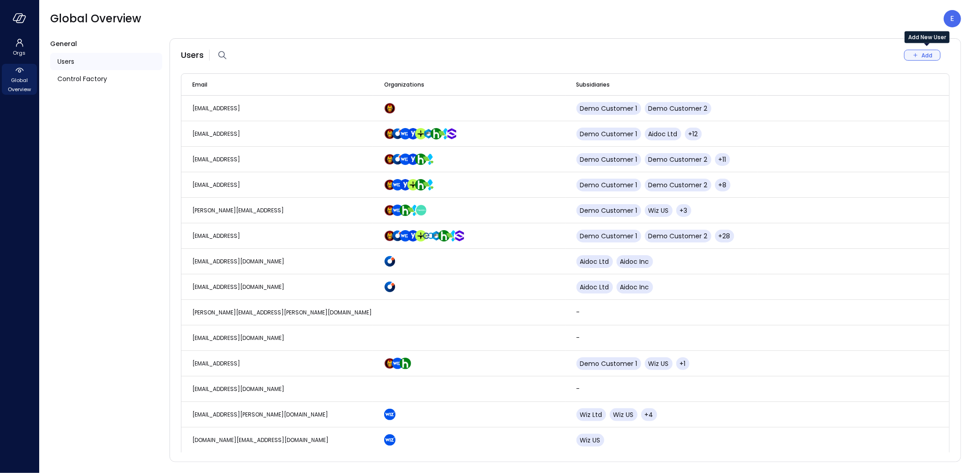
click at [924, 54] on div "Add" at bounding box center [927, 56] width 11 height 10
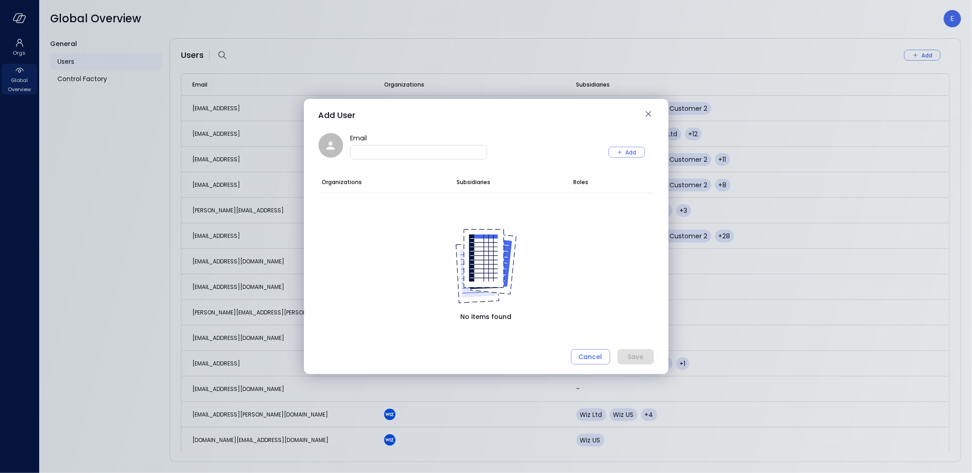
click at [415, 151] on input "Email" at bounding box center [419, 152] width 136 height 9
paste input "**********"
type input "**********"
click at [628, 146] on div "**********" at bounding box center [486, 145] width 335 height 25
click at [628, 153] on div "Add" at bounding box center [631, 153] width 11 height 10
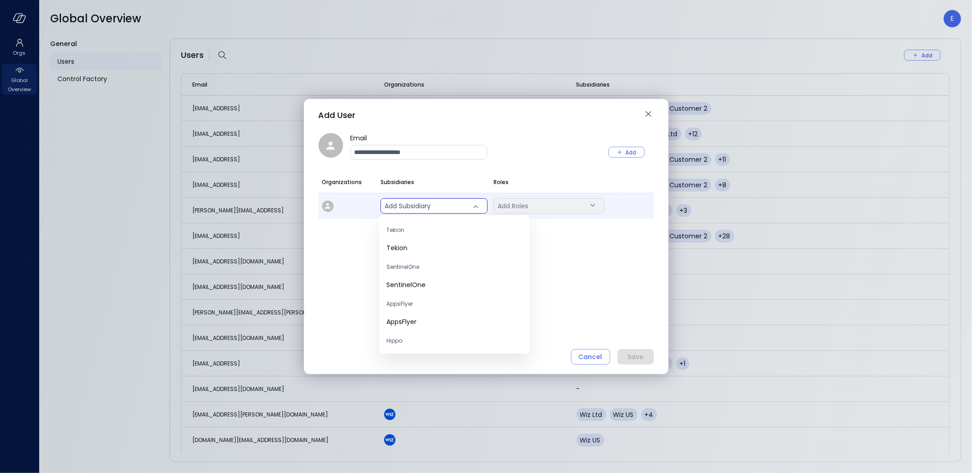
click at [443, 201] on body "Orgs Global Overview Global Overview E General Users Control Factory Users Add …" at bounding box center [486, 236] width 972 height 473
click at [440, 324] on span "AppsFlyer" at bounding box center [455, 322] width 136 height 10
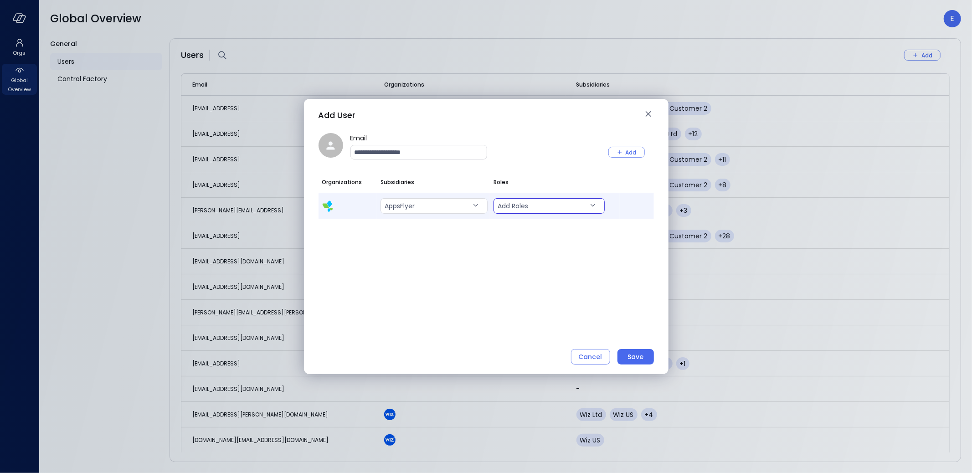
click at [526, 201] on body "Orgs Global Overview Global Overview E General Users Control Factory Users Add …" at bounding box center [486, 236] width 972 height 473
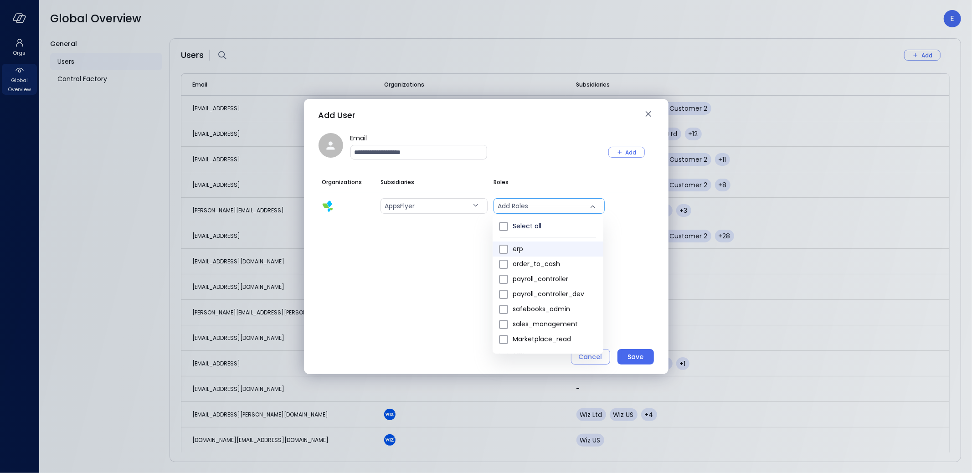
click at [531, 247] on span "erp" at bounding box center [554, 249] width 83 height 10
click at [537, 259] on span "order_to_cash" at bounding box center [554, 264] width 83 height 10
type input "***"
click at [643, 299] on div at bounding box center [486, 236] width 972 height 473
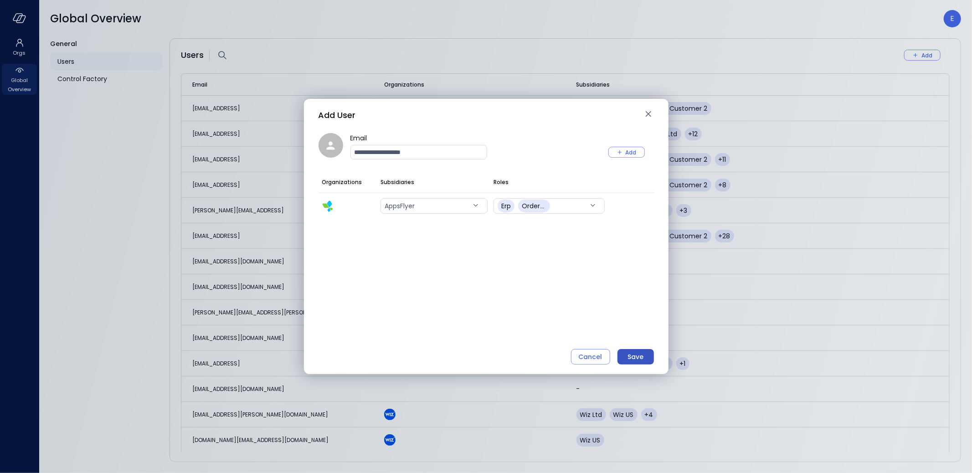
click at [646, 358] on button "Save" at bounding box center [636, 356] width 36 height 15
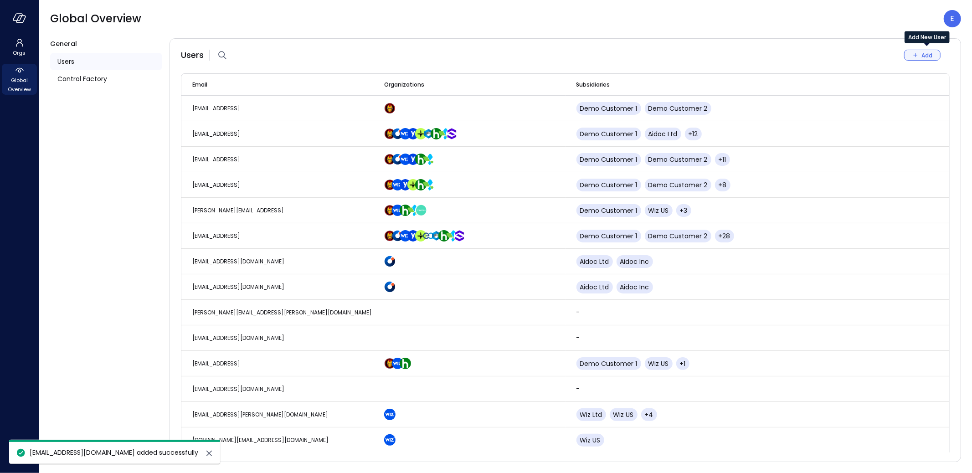
click at [920, 55] on button "Add" at bounding box center [922, 55] width 36 height 11
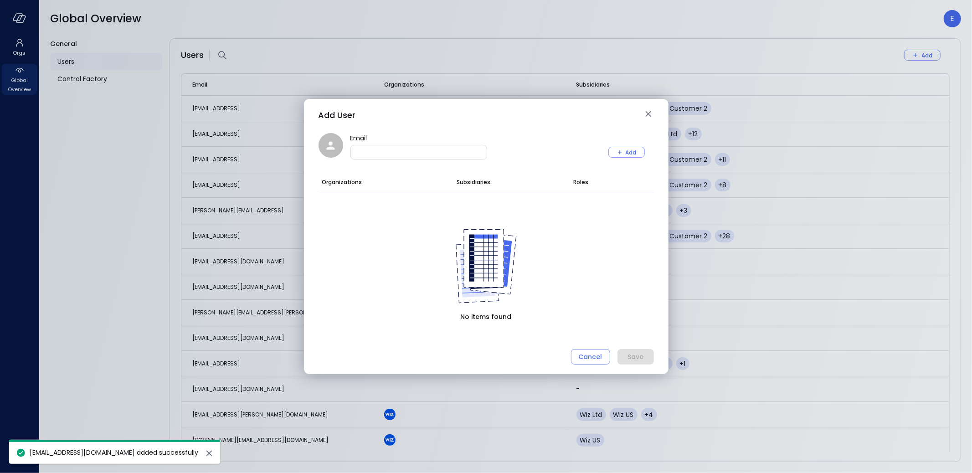
click at [382, 150] on input "Email" at bounding box center [419, 152] width 136 height 9
paste input "**********"
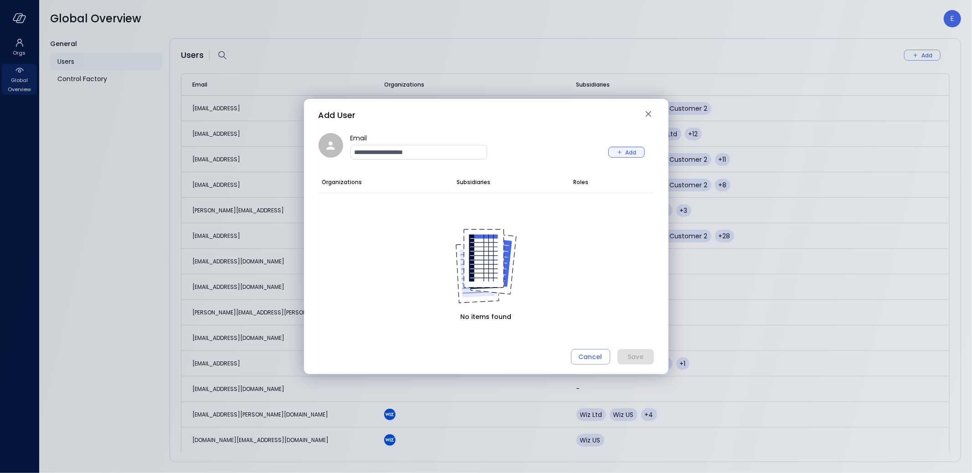
type input "**********"
click at [628, 155] on div "Add" at bounding box center [631, 153] width 11 height 10
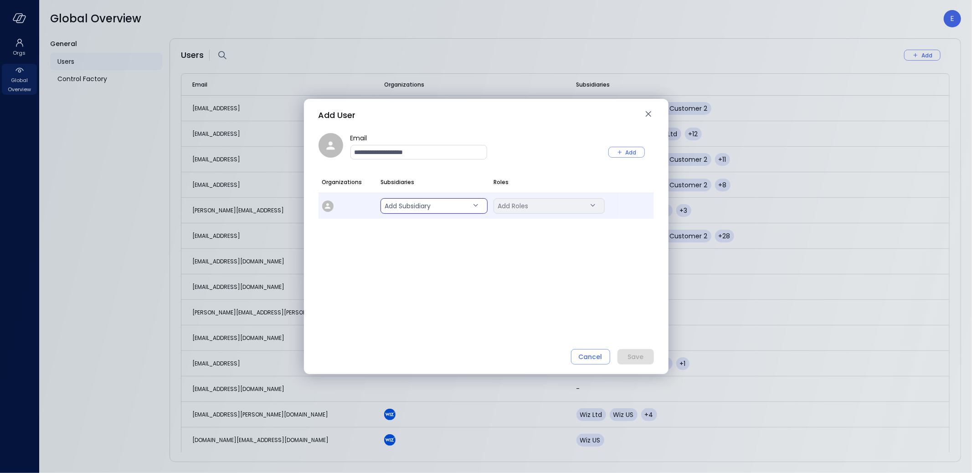
click at [457, 212] on body "Orgs Global Overview Global Overview E General Users Control Factory Users Add …" at bounding box center [486, 236] width 972 height 473
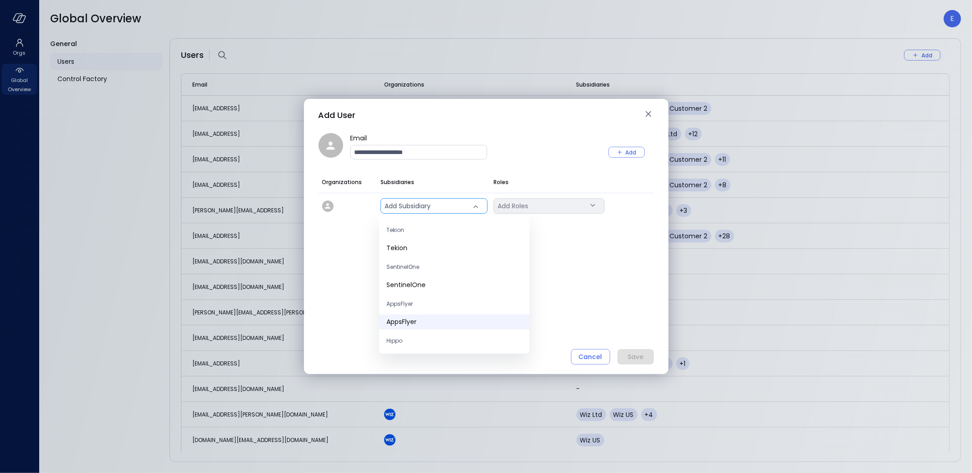
click at [440, 322] on span "AppsFlyer" at bounding box center [455, 322] width 136 height 10
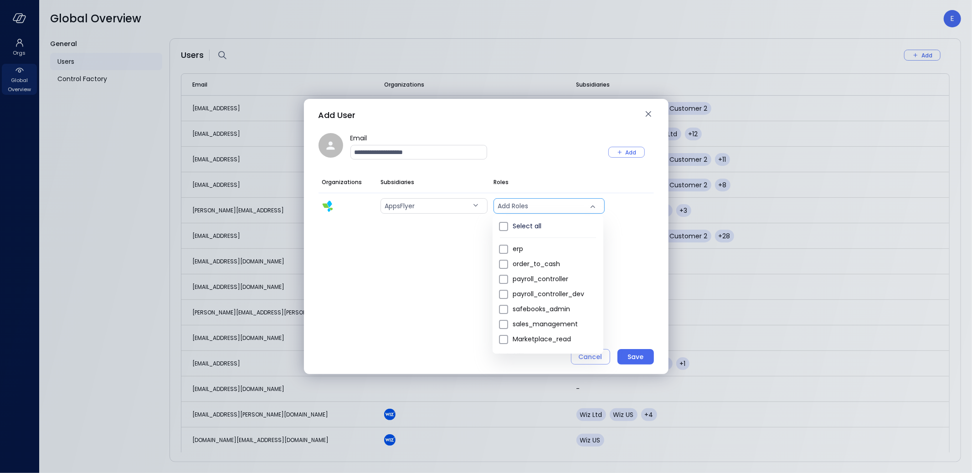
click at [532, 210] on body "Orgs Global Overview Global Overview E General Users Control Factory Users Add …" at bounding box center [486, 236] width 972 height 473
click at [526, 252] on span "erp" at bounding box center [554, 249] width 83 height 10
click at [529, 263] on span "order_to_cash" at bounding box center [554, 264] width 83 height 10
type input "***"
click at [654, 251] on div at bounding box center [486, 236] width 972 height 473
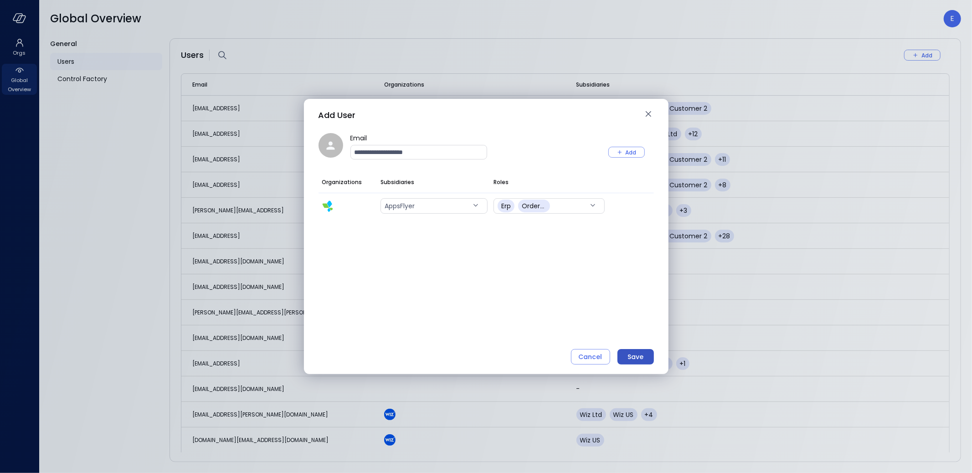
click at [642, 360] on div "Save" at bounding box center [636, 356] width 16 height 11
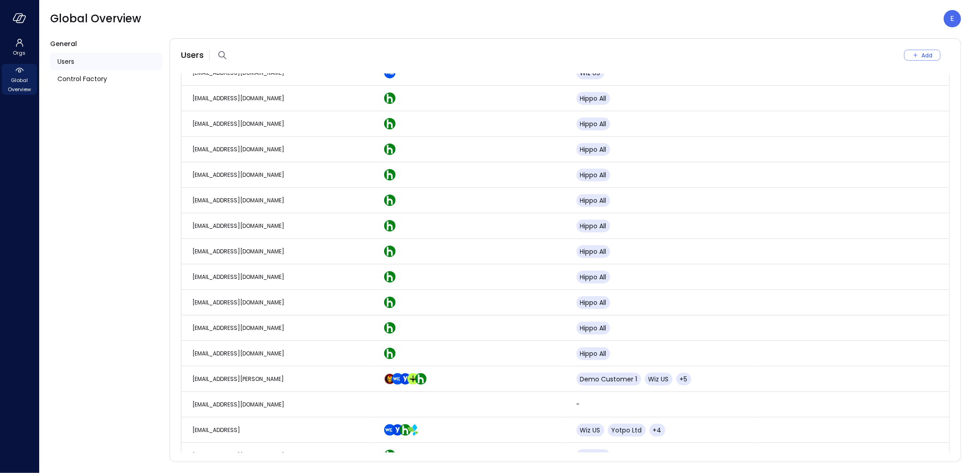
scroll to position [0, 0]
